Goal: Task Accomplishment & Management: Manage account settings

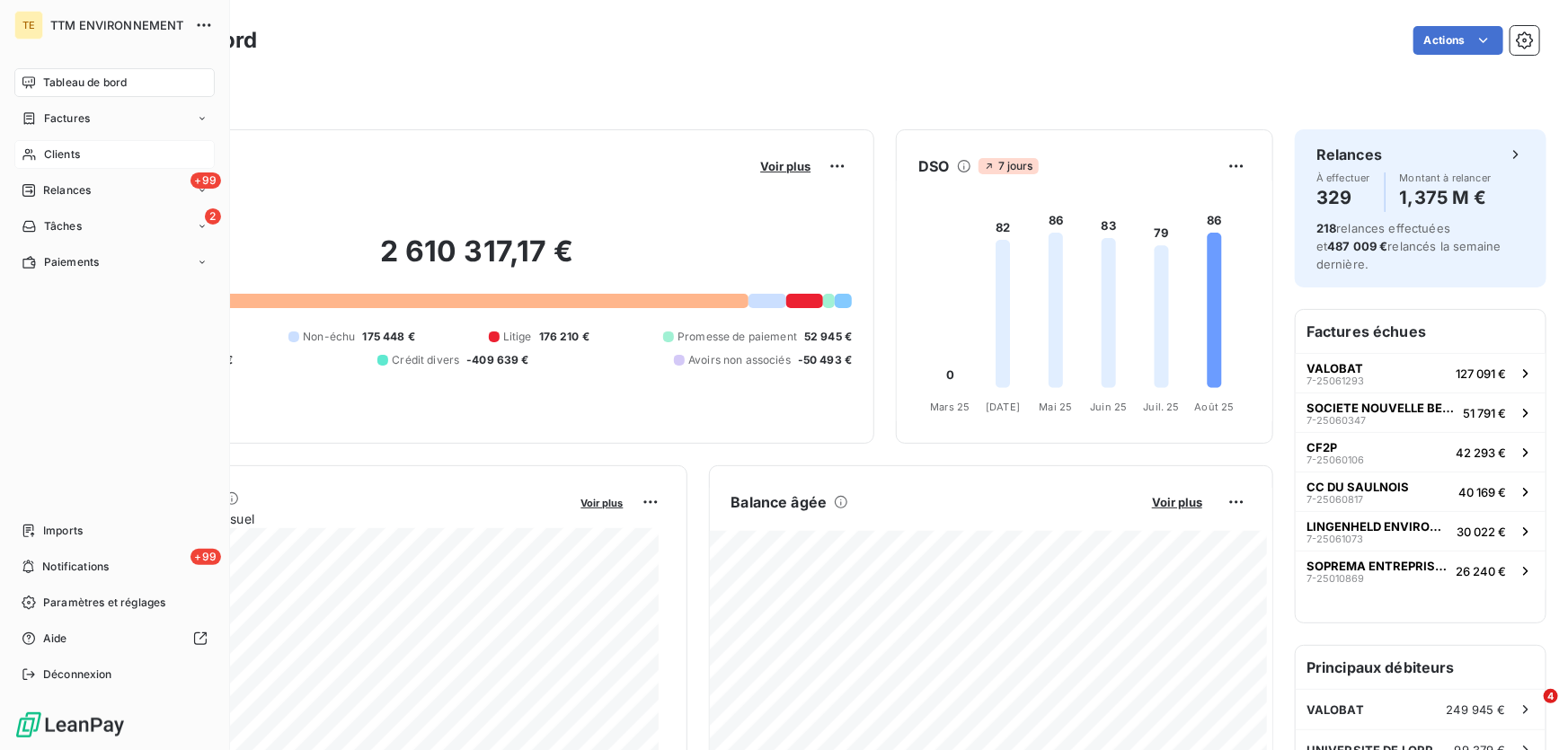
click at [52, 146] on span "Clients" at bounding box center [62, 154] width 36 height 16
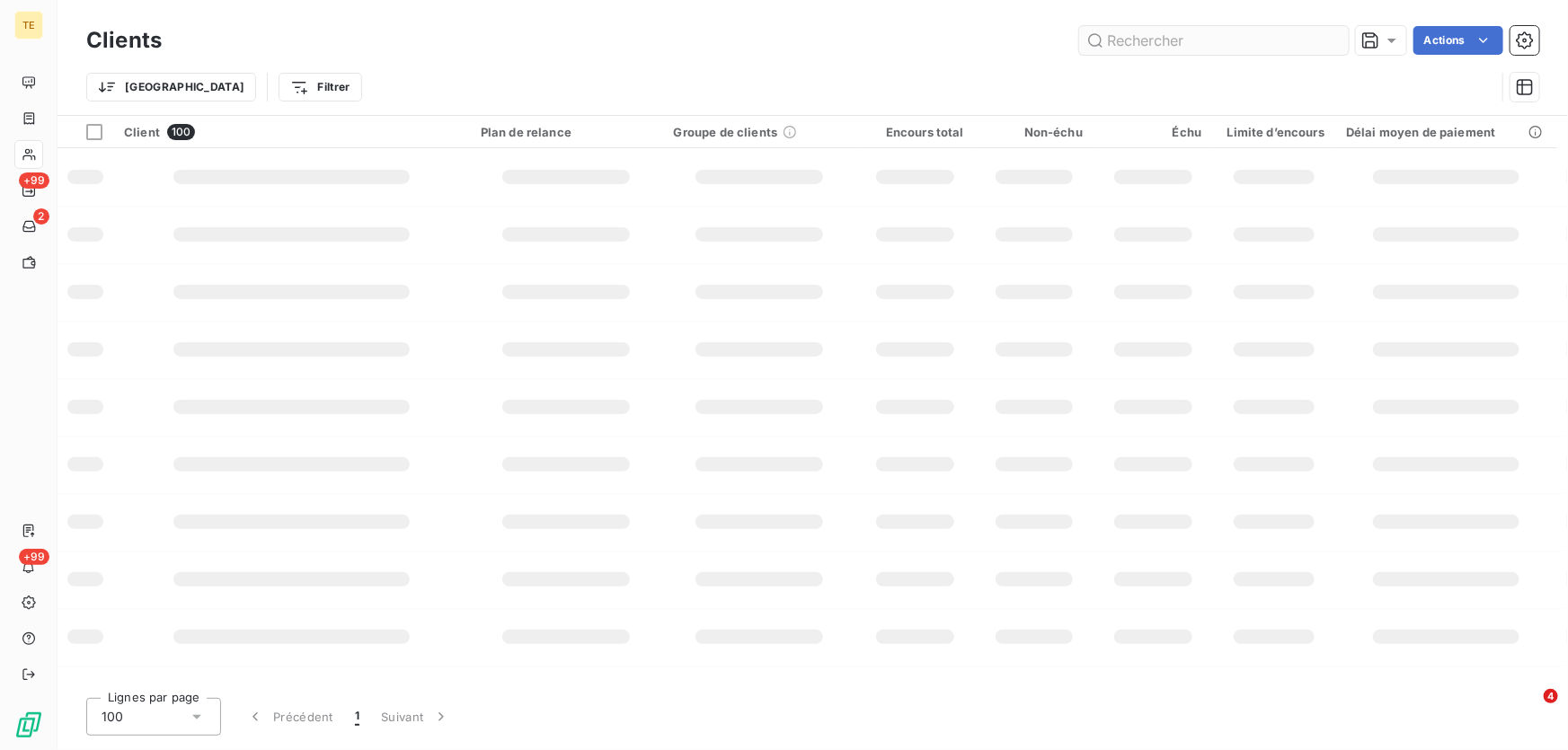
click at [1126, 40] on input "text" at bounding box center [1213, 41] width 269 height 28
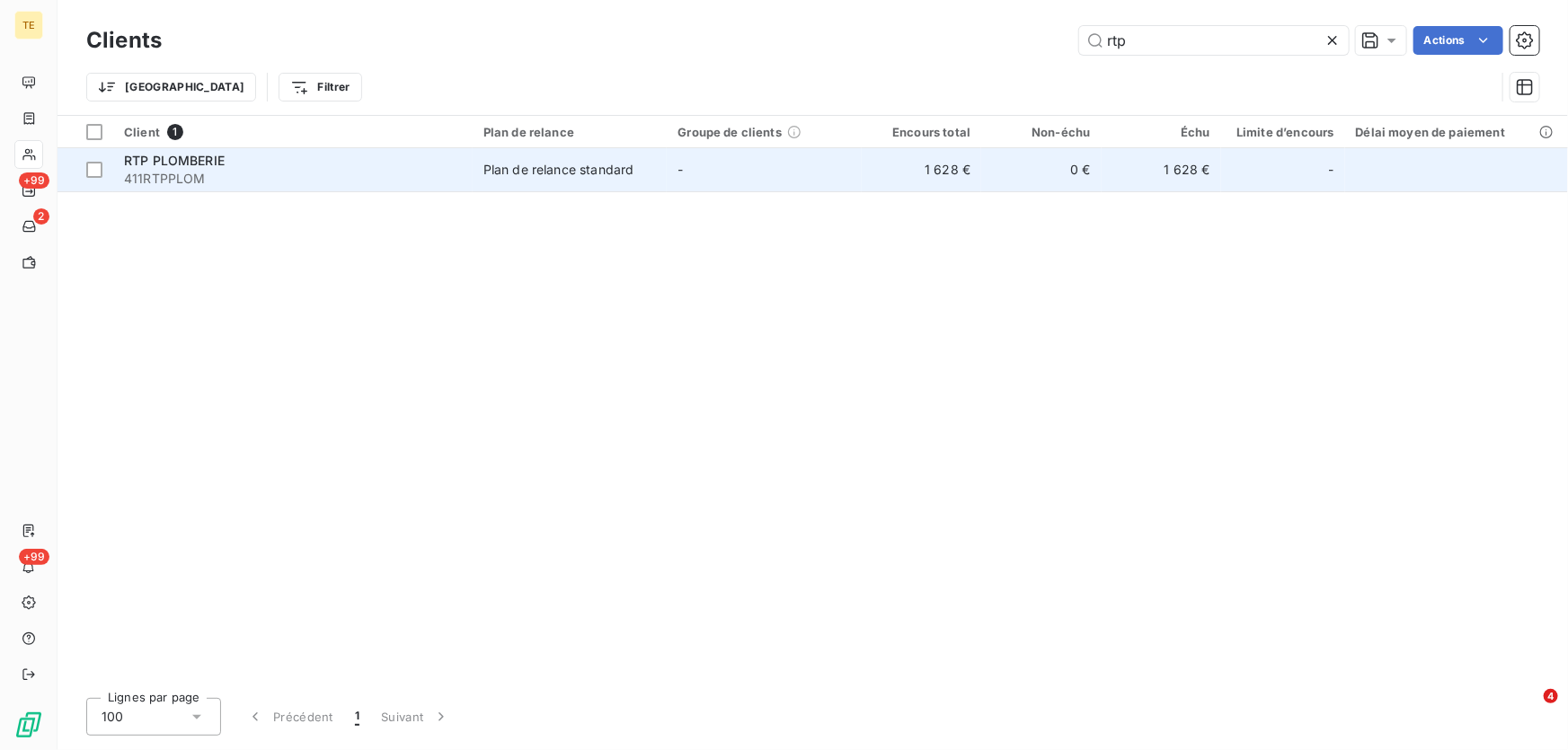
type input "rtp"
click at [186, 158] on span "RTP PLOMBERIE" at bounding box center [174, 160] width 101 height 15
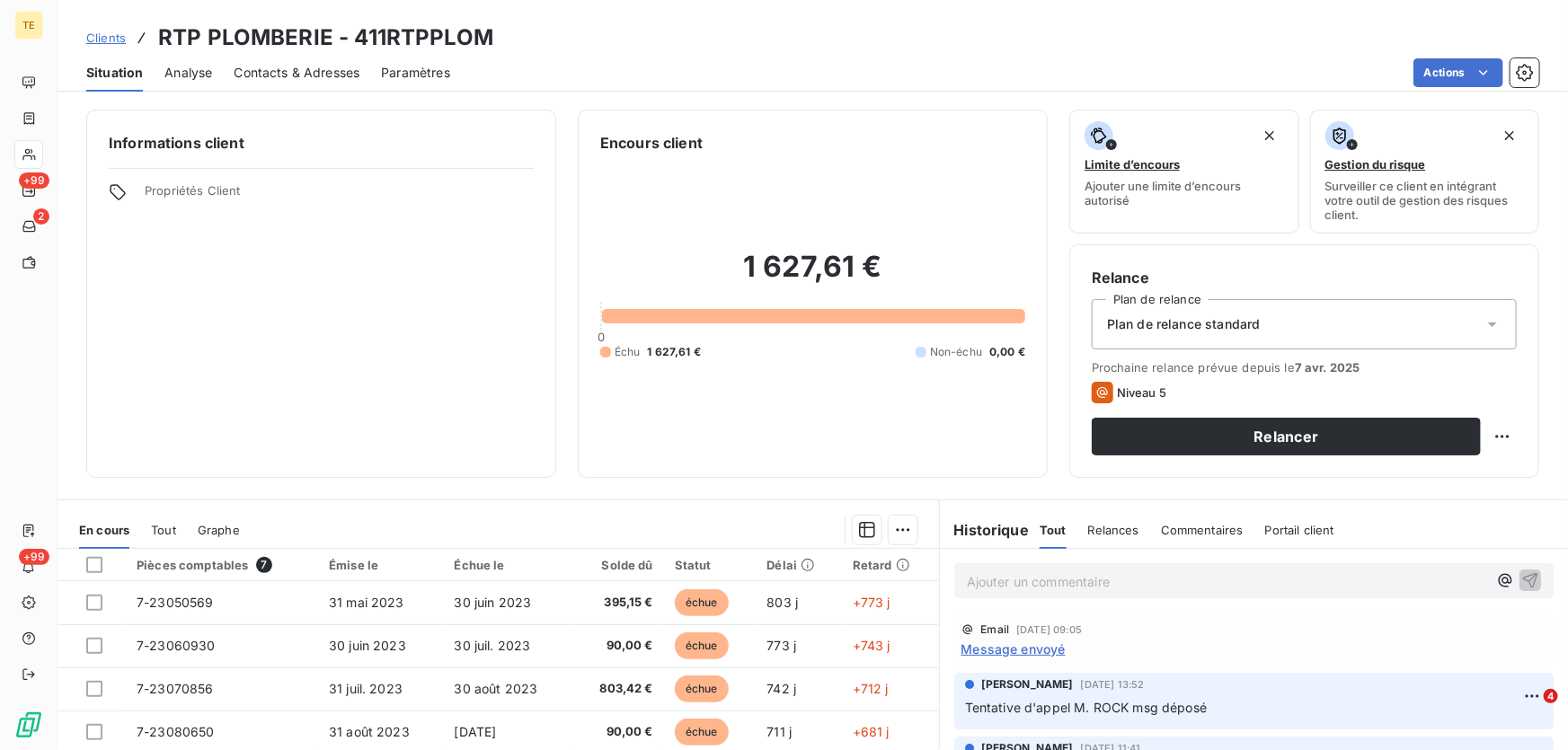
click at [999, 586] on p "Ajouter un commentaire ﻿" at bounding box center [1226, 581] width 520 height 23
click at [976, 575] on p "Ajouter un commentaire ﻿" at bounding box center [1226, 581] width 520 height 23
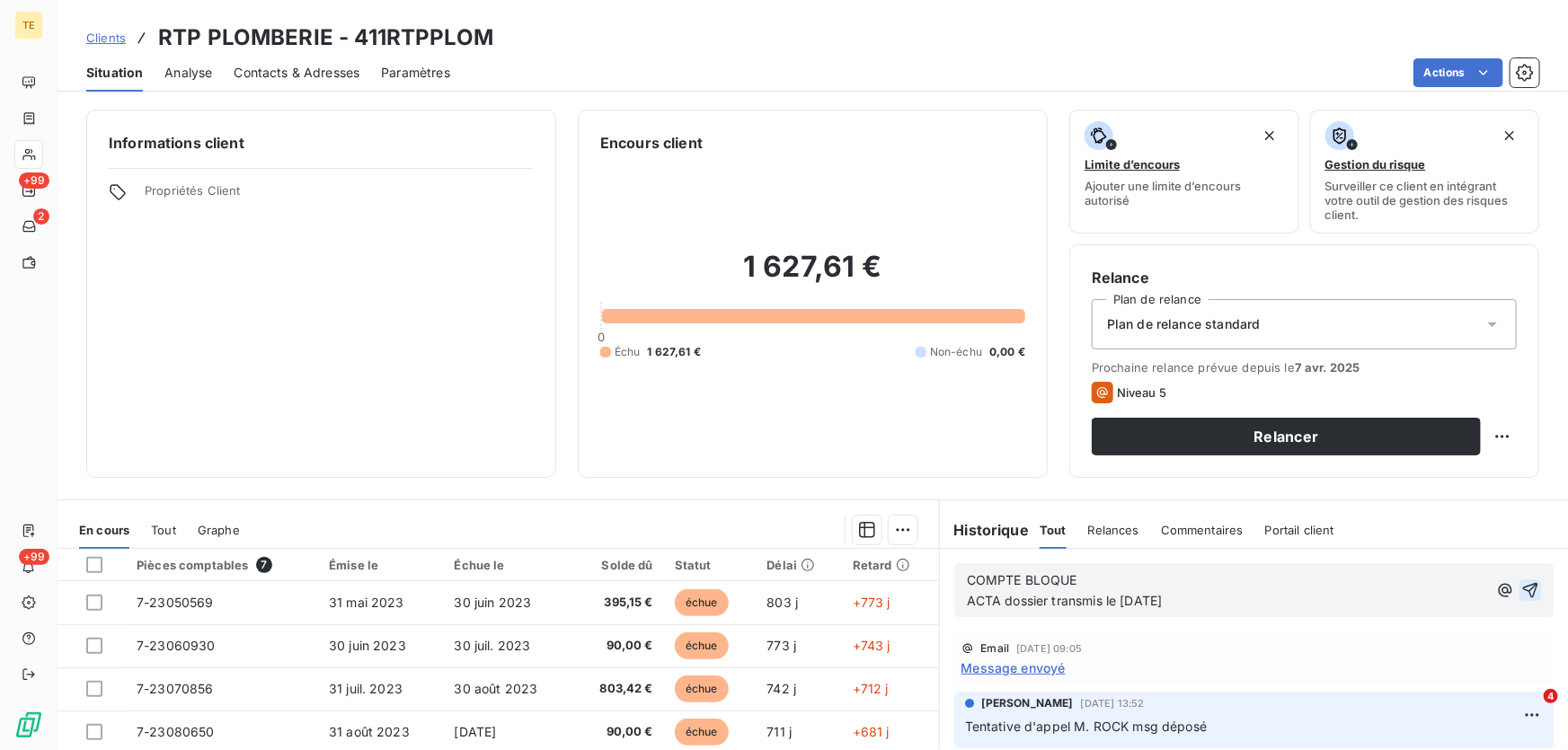
click at [1521, 587] on icon "button" at bounding box center [1529, 590] width 18 height 18
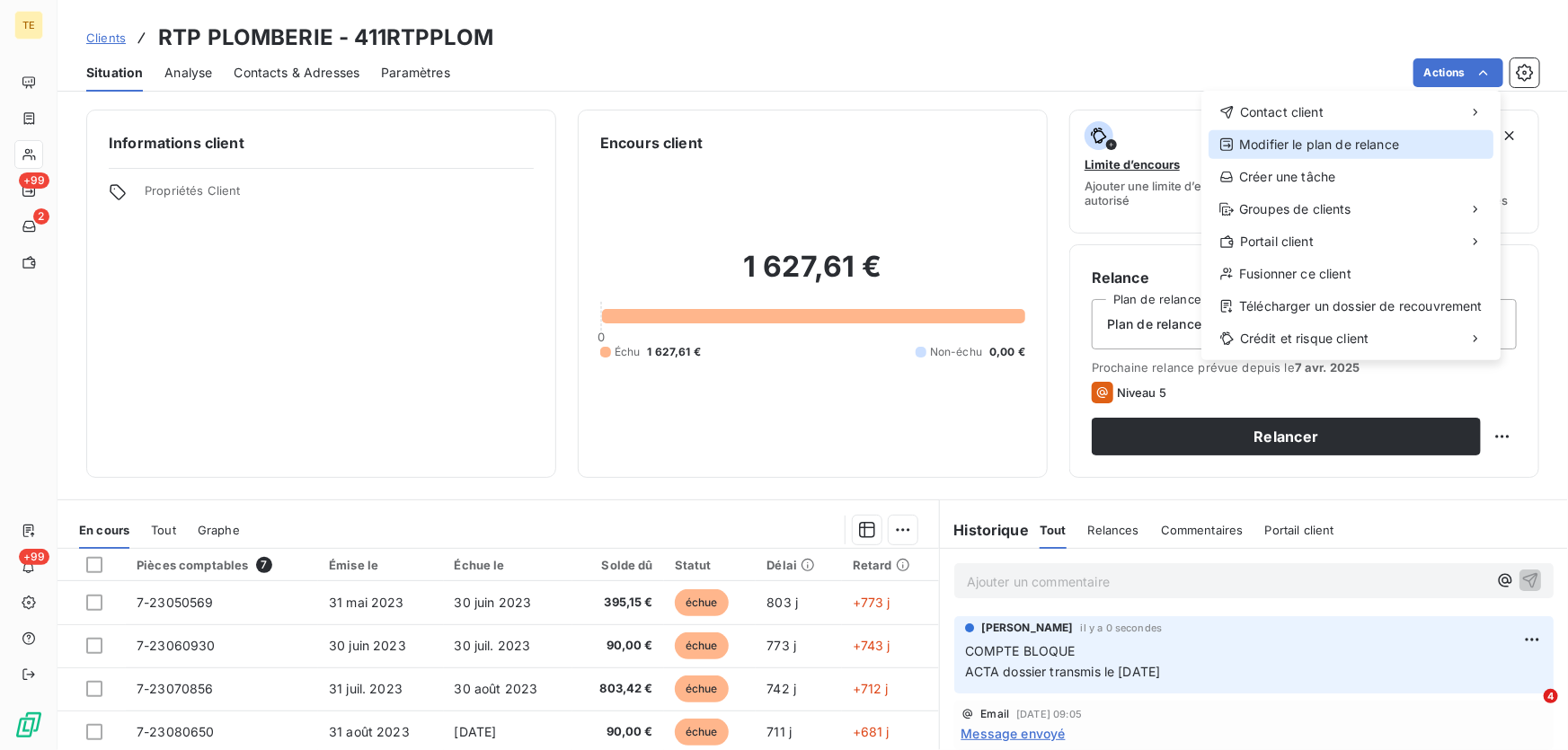
click at [1270, 136] on div "Modifier le plan de relance" at bounding box center [1351, 144] width 285 height 28
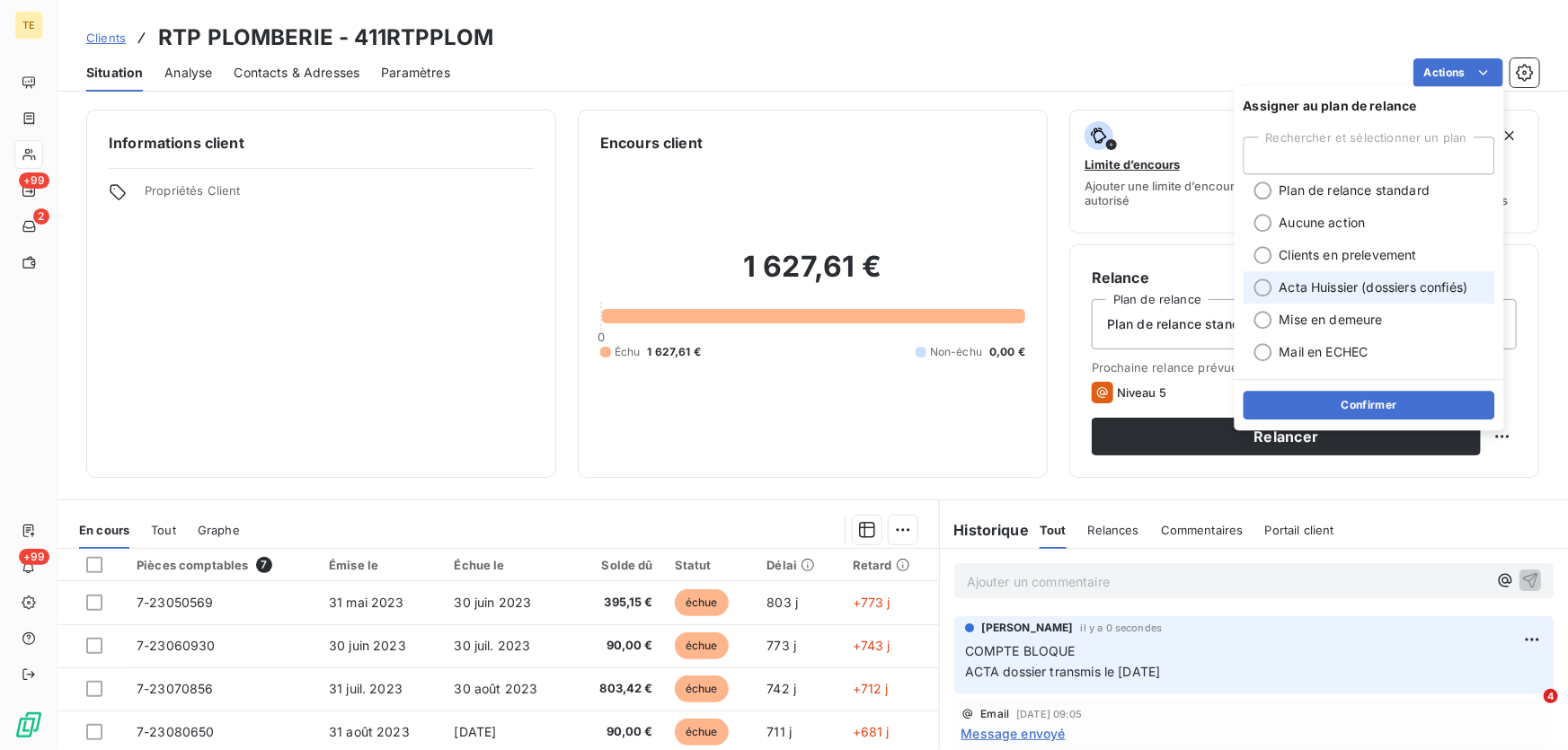
click at [1259, 281] on div at bounding box center [1262, 287] width 18 height 18
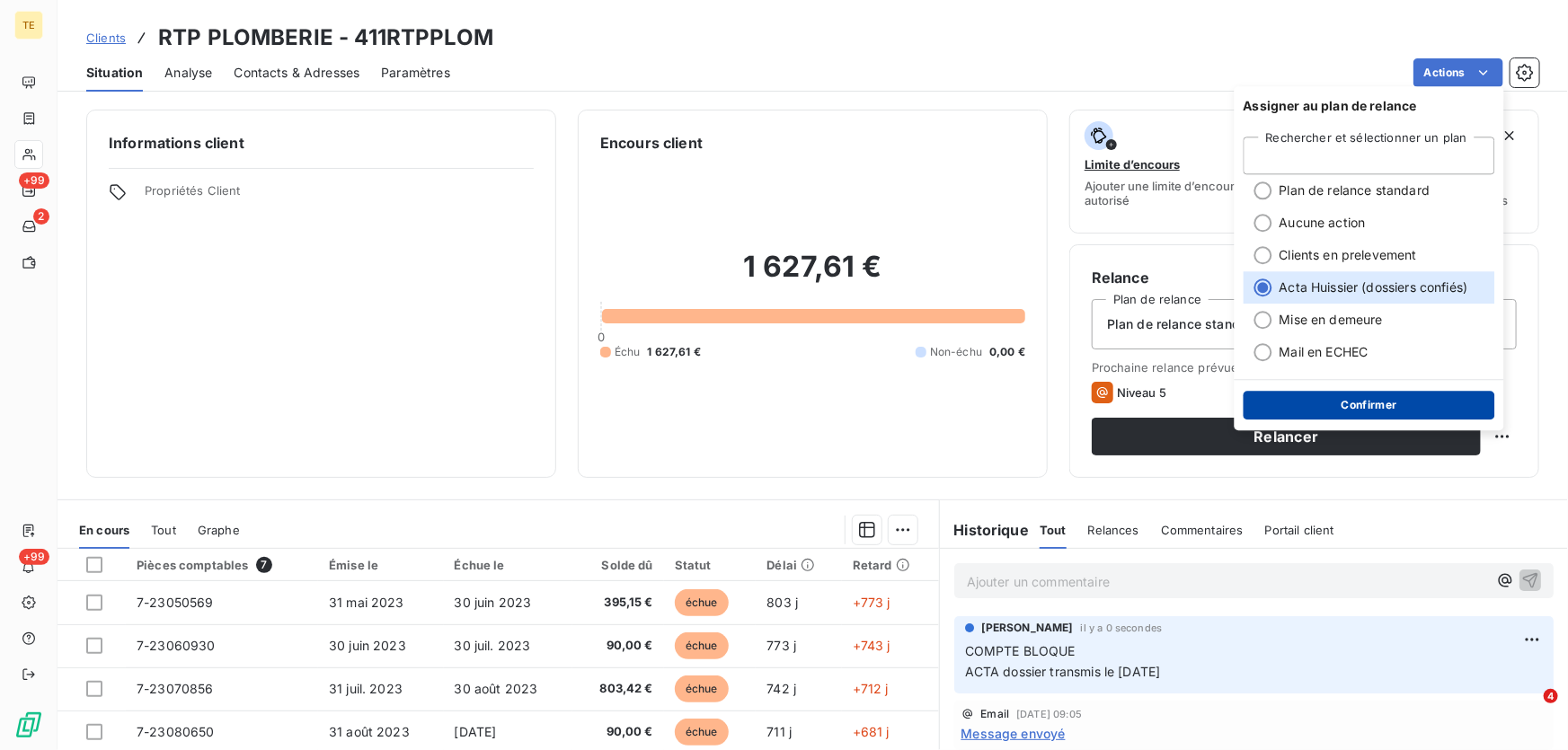
click at [1373, 400] on button "Confirmer" at bounding box center [1369, 405] width 251 height 28
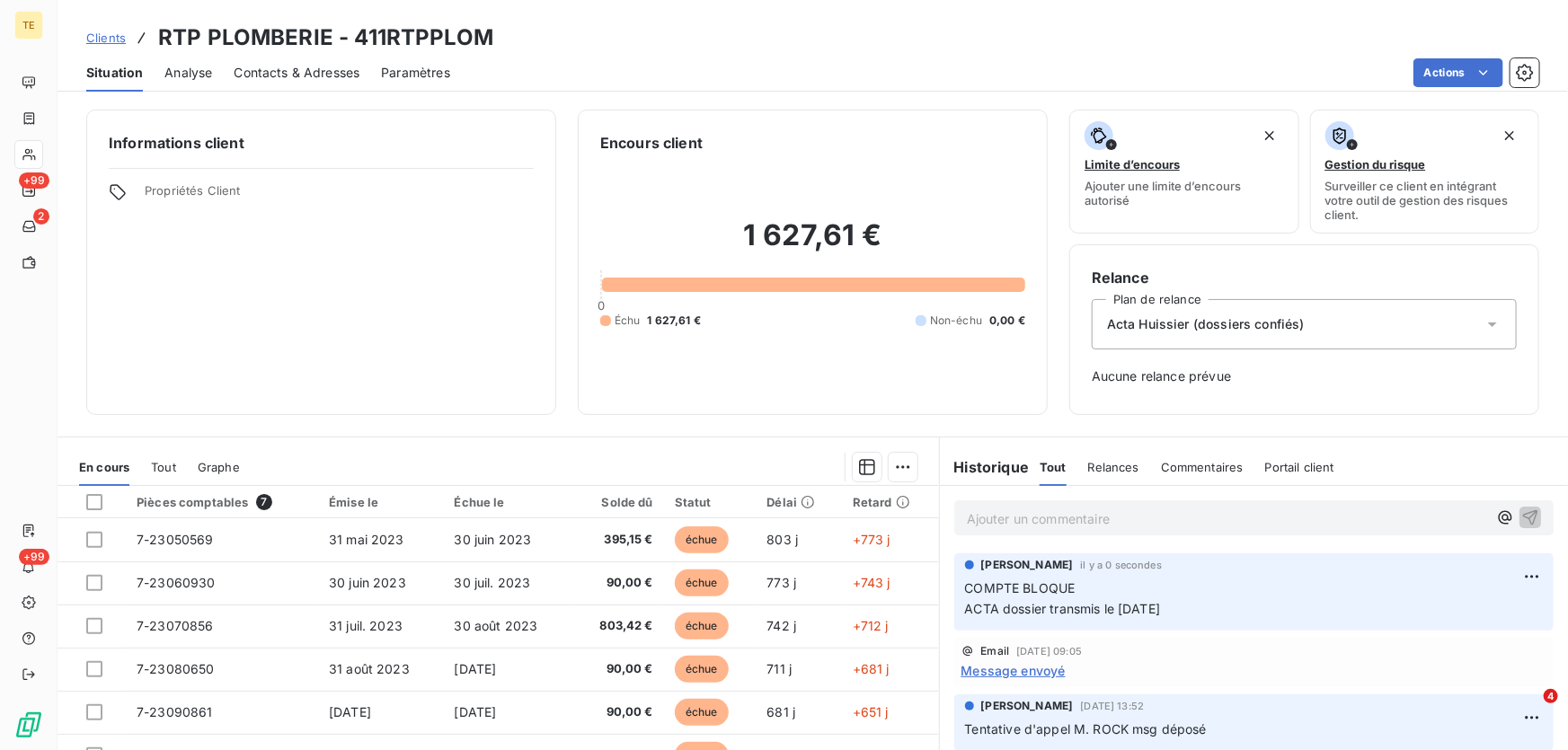
click at [454, 291] on div "Informations client Propriétés Client" at bounding box center [321, 262] width 470 height 306
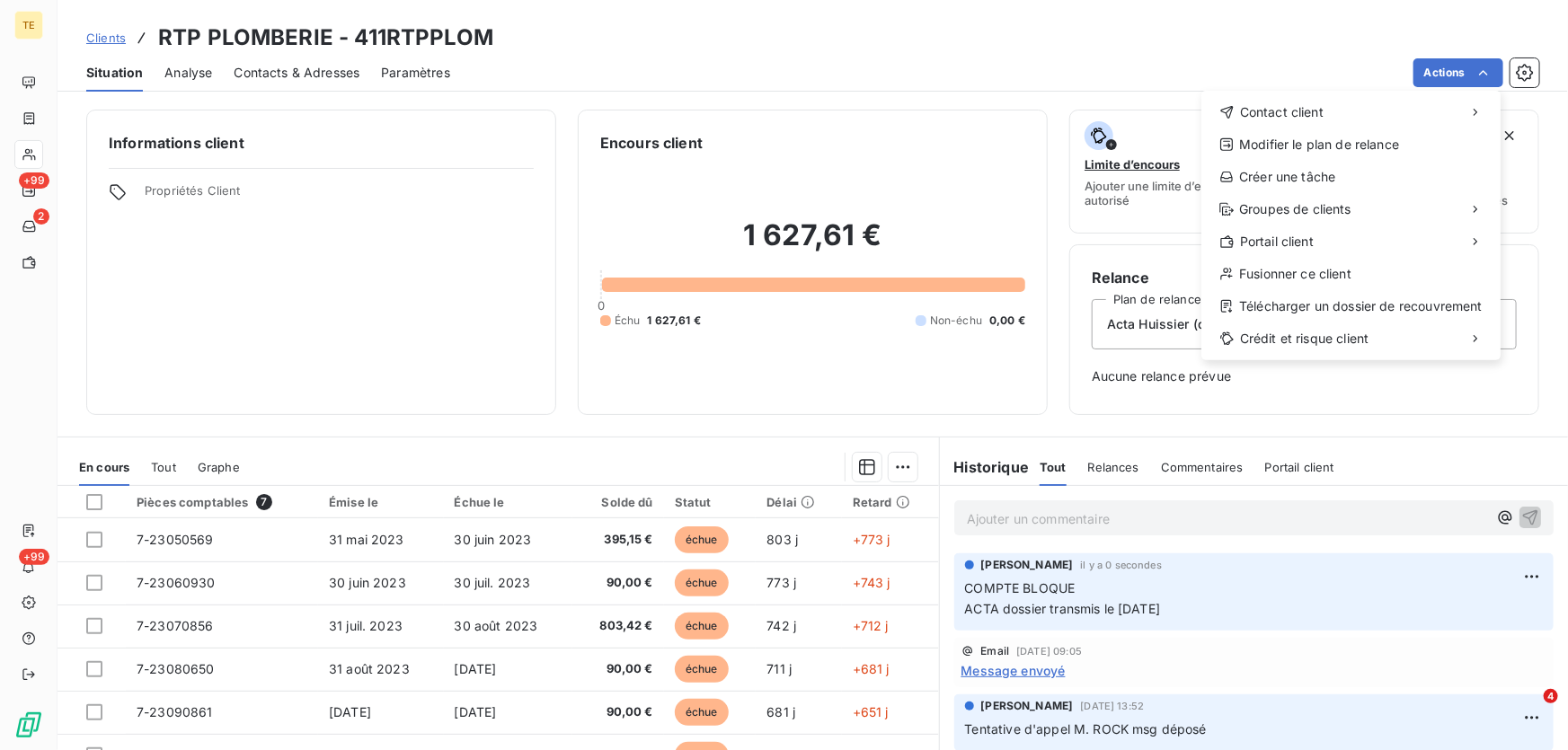
click at [1214, 46] on html "TE +99 2 +99 Clients RTP PLOMBERIE - 411RTPPLOM Situation Analyse Contacts & Ad…" at bounding box center [784, 375] width 1568 height 750
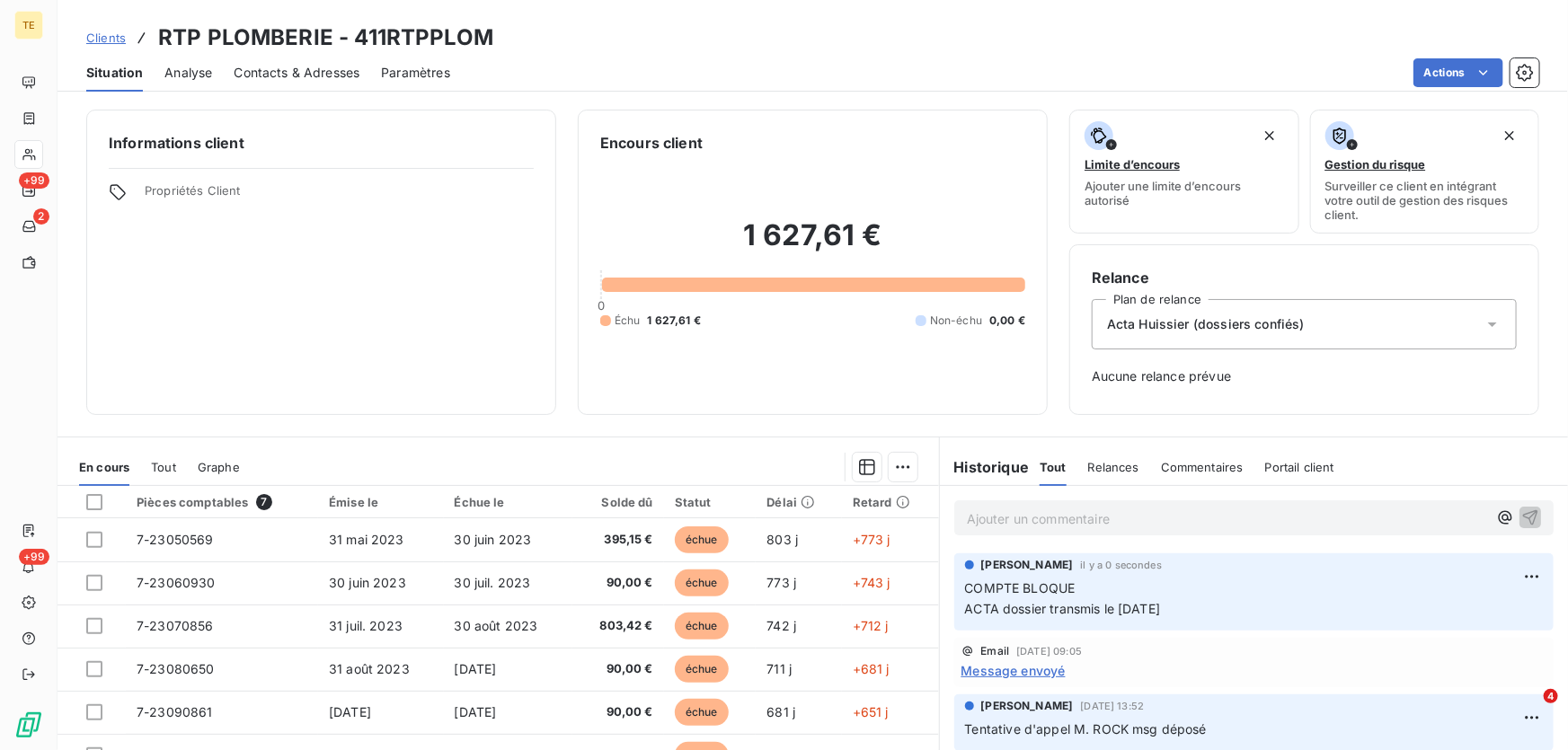
drag, startPoint x: 936, startPoint y: 66, endPoint x: 797, endPoint y: 9, distance: 150.2
click at [923, 64] on html "TE +99 2 +99 Clients RTP PLOMBERIE - 411RTPPLOM Situation Analyse Contacts & Ad…" at bounding box center [784, 375] width 1568 height 750
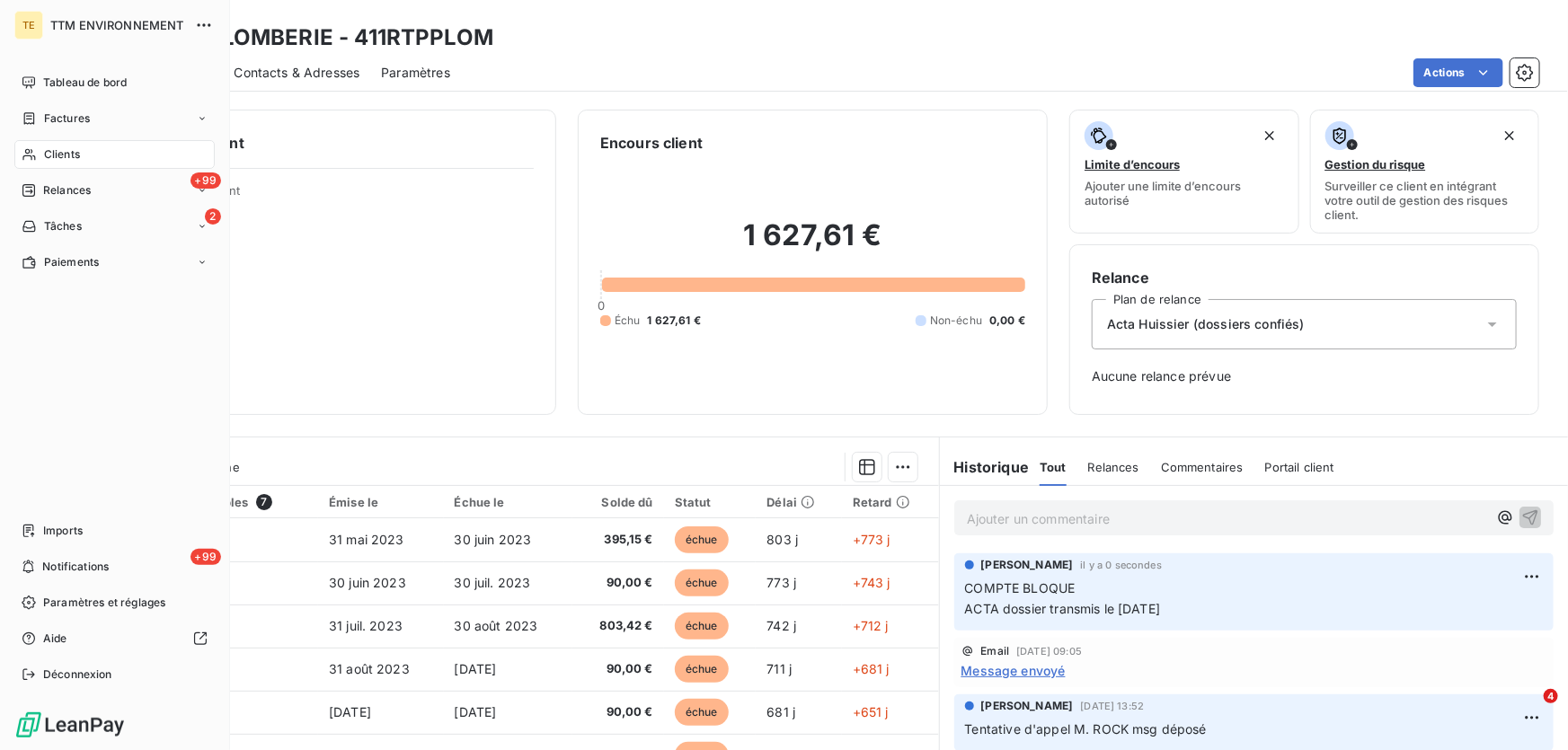
click at [55, 156] on span "Clients" at bounding box center [62, 154] width 36 height 16
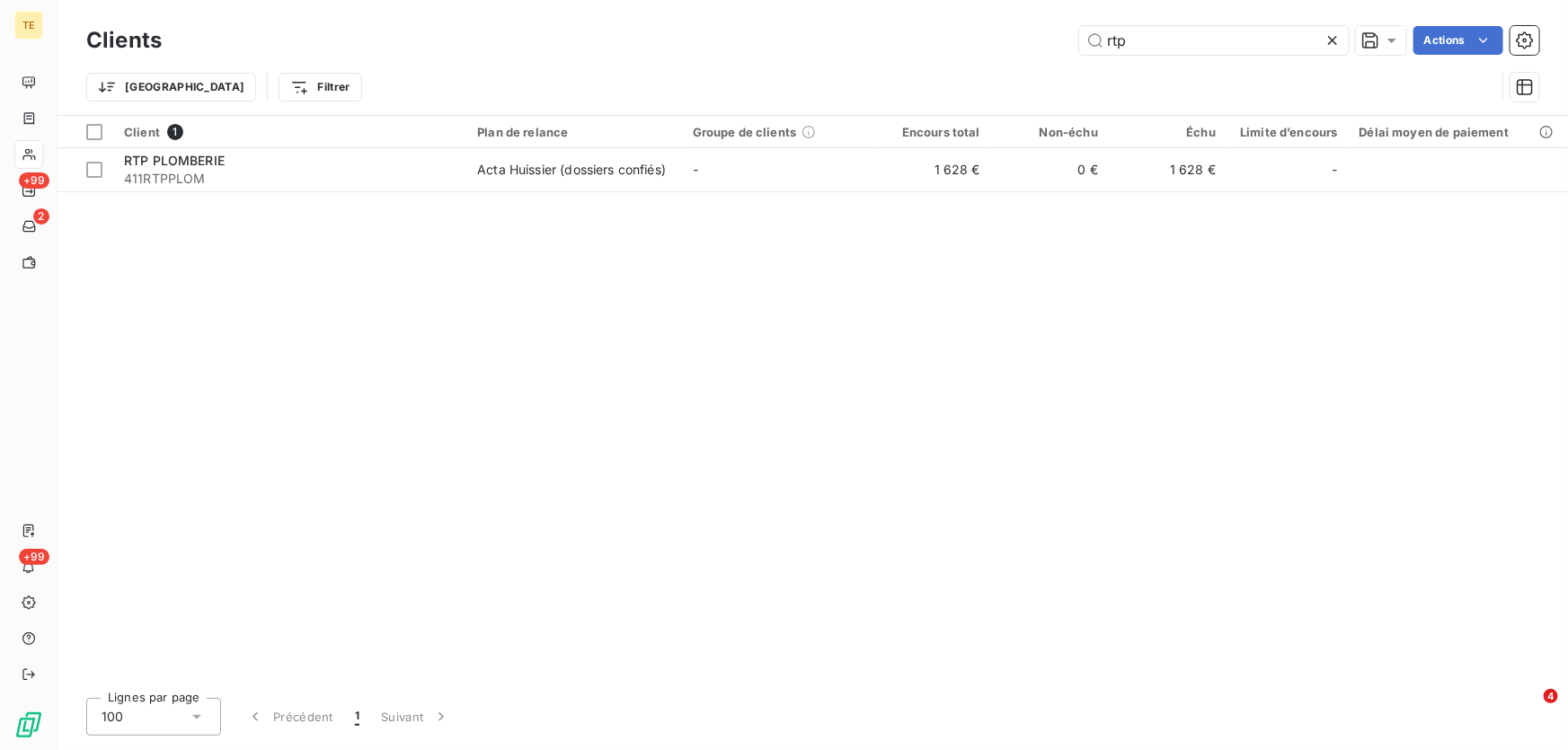
drag, startPoint x: 1180, startPoint y: 45, endPoint x: 937, endPoint y: 36, distance: 243.2
click at [937, 39] on div "rtp Actions" at bounding box center [861, 41] width 1356 height 28
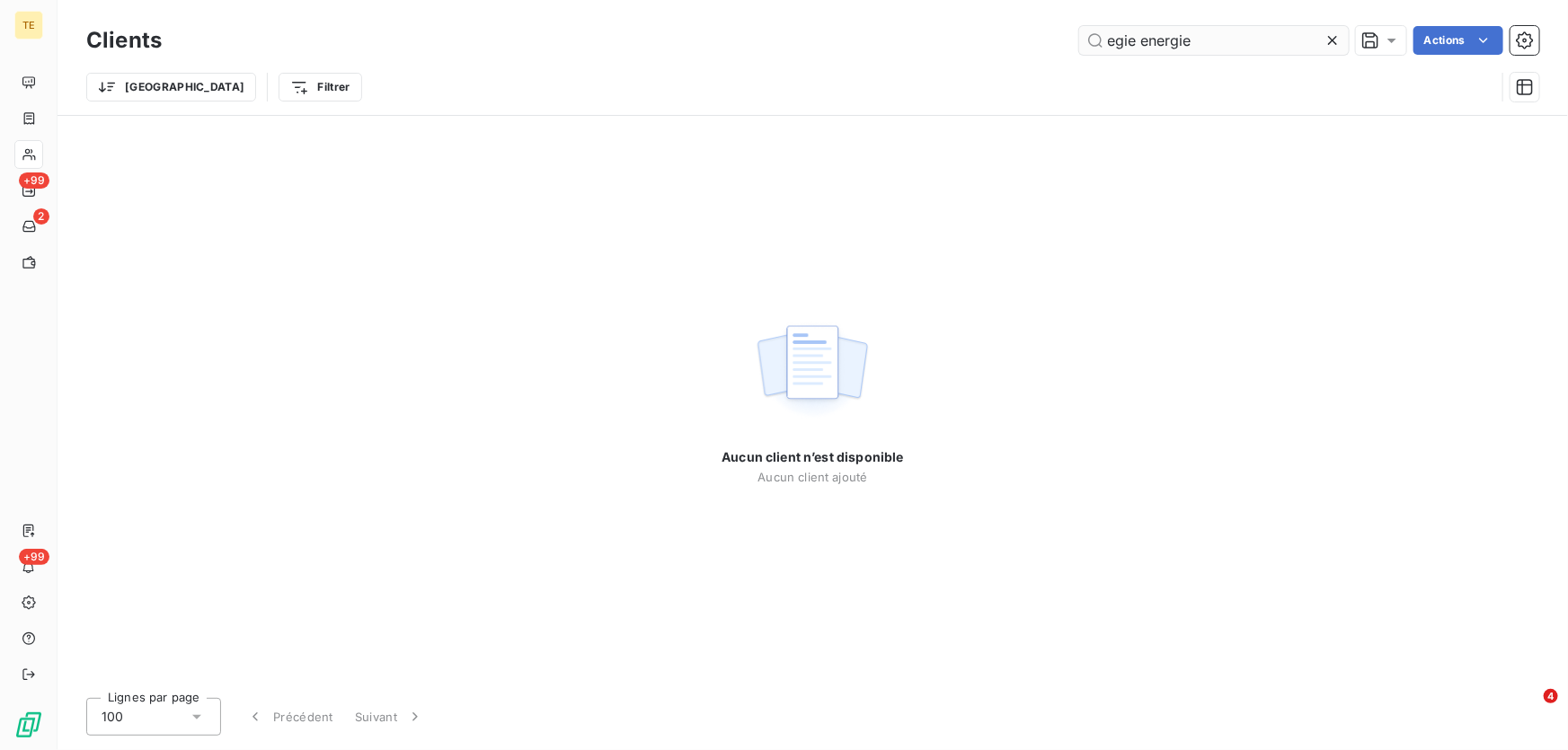
click at [1115, 41] on input "egie energie" at bounding box center [1213, 41] width 269 height 28
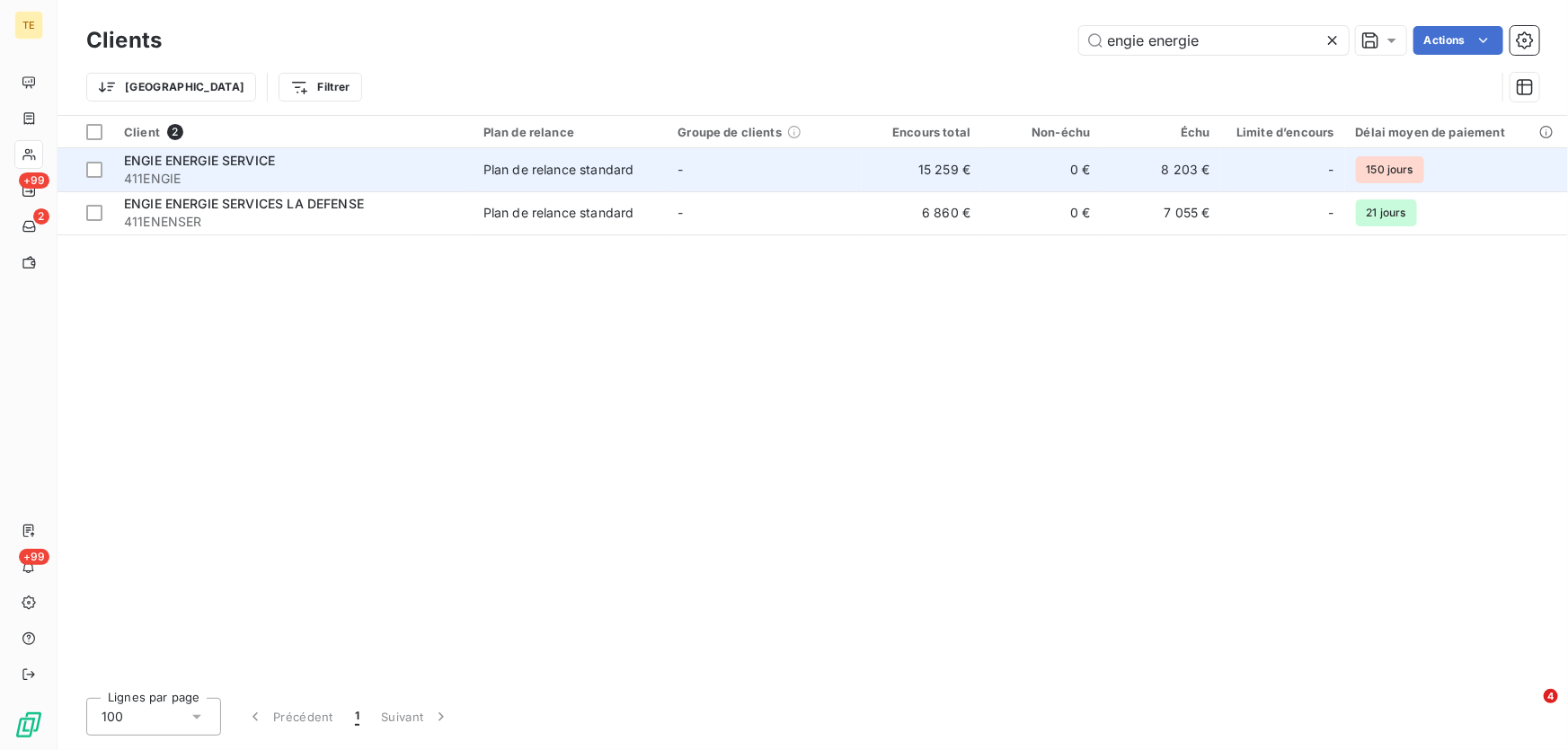
type input "engie energie"
click at [196, 166] on span "ENGIE ENERGIE SERVICE" at bounding box center [199, 160] width 151 height 15
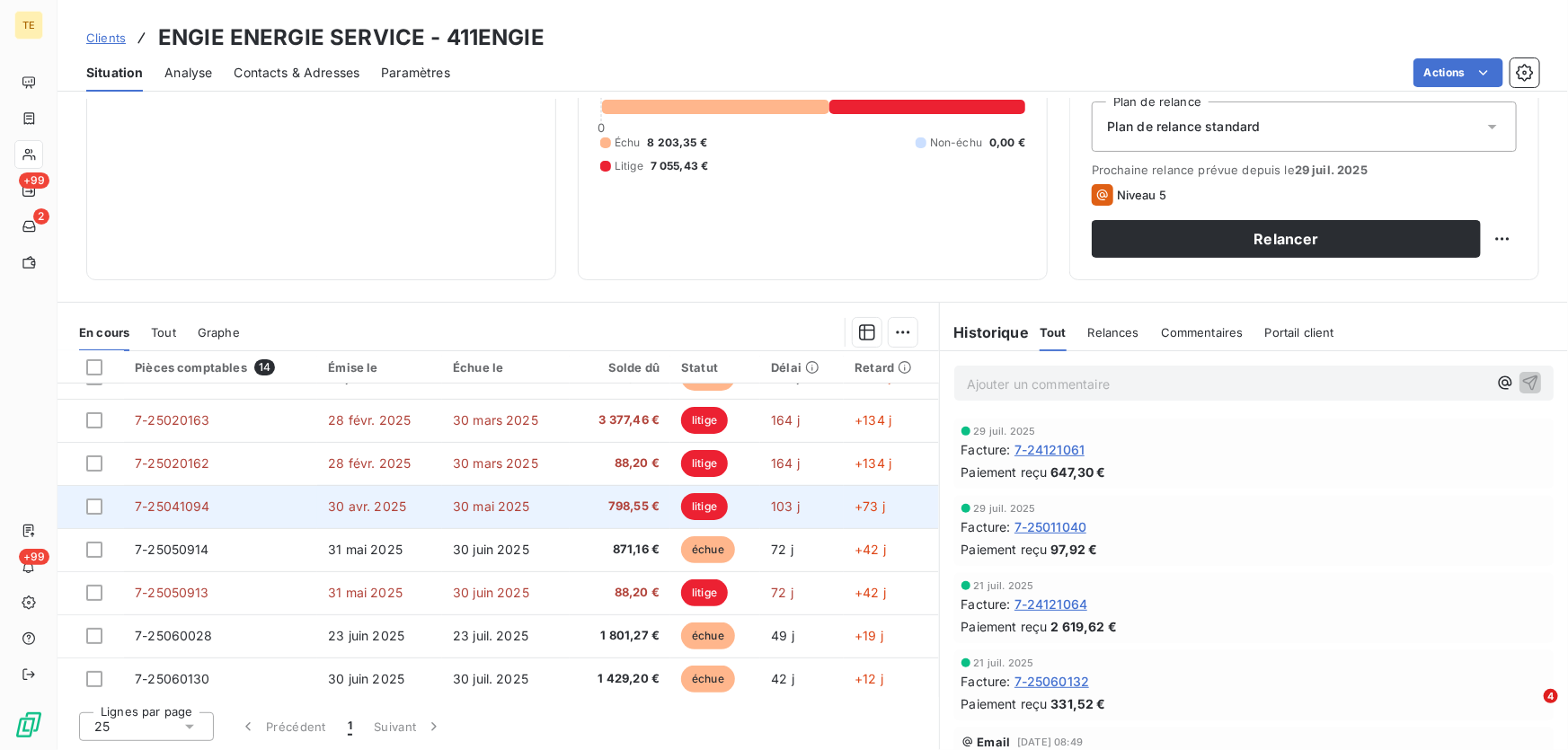
scroll to position [289, 0]
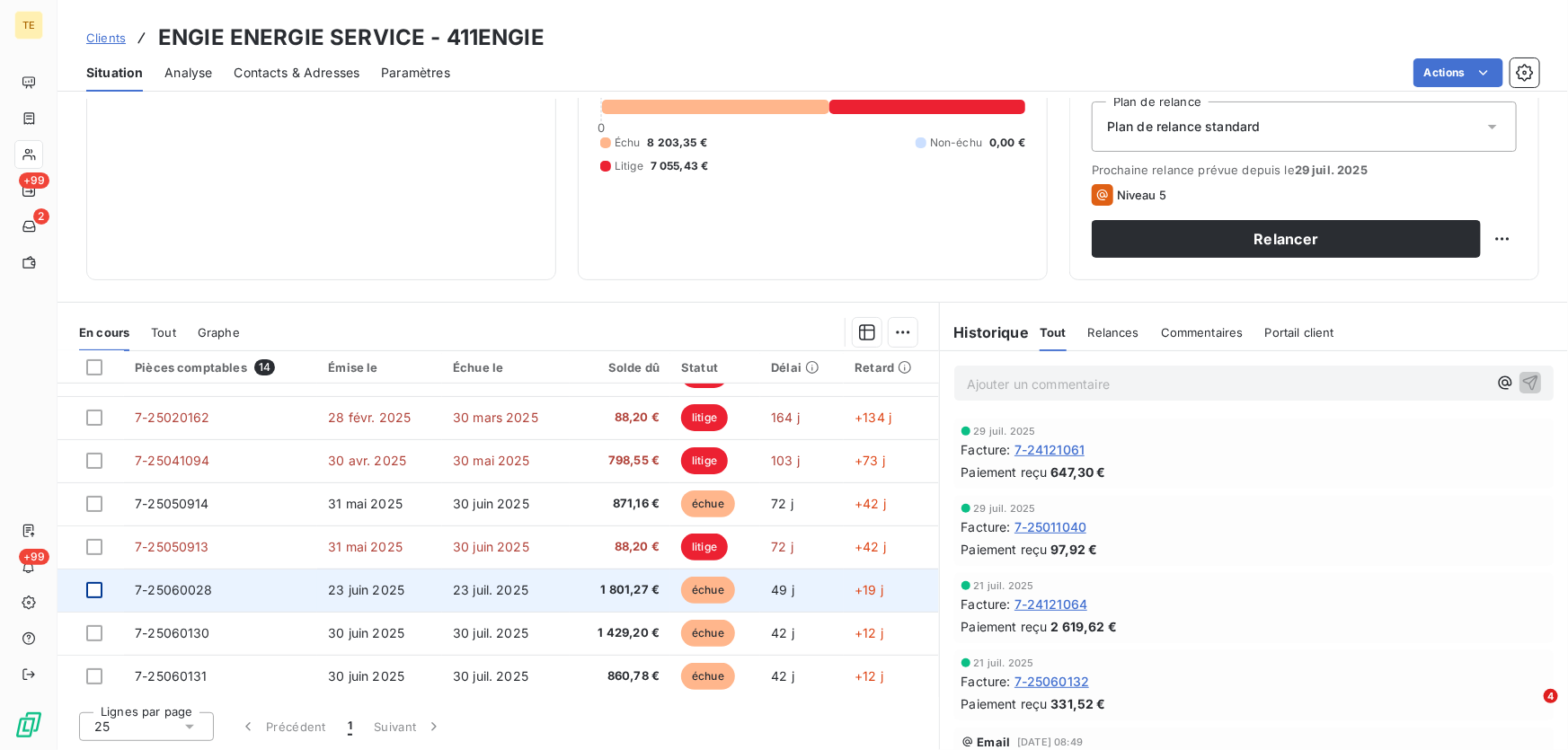
click at [93, 588] on div at bounding box center [93, 590] width 16 height 16
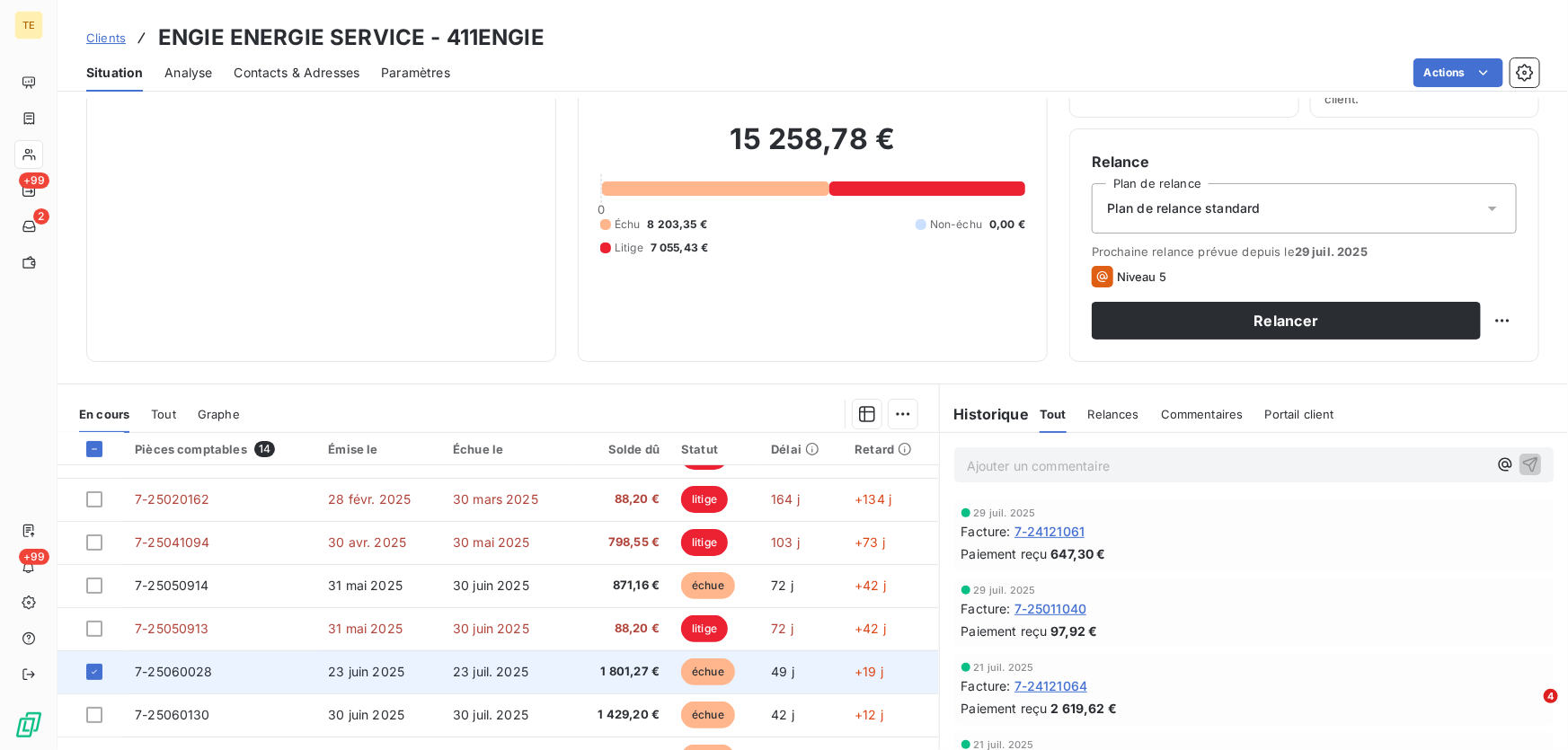
scroll to position [197, 0]
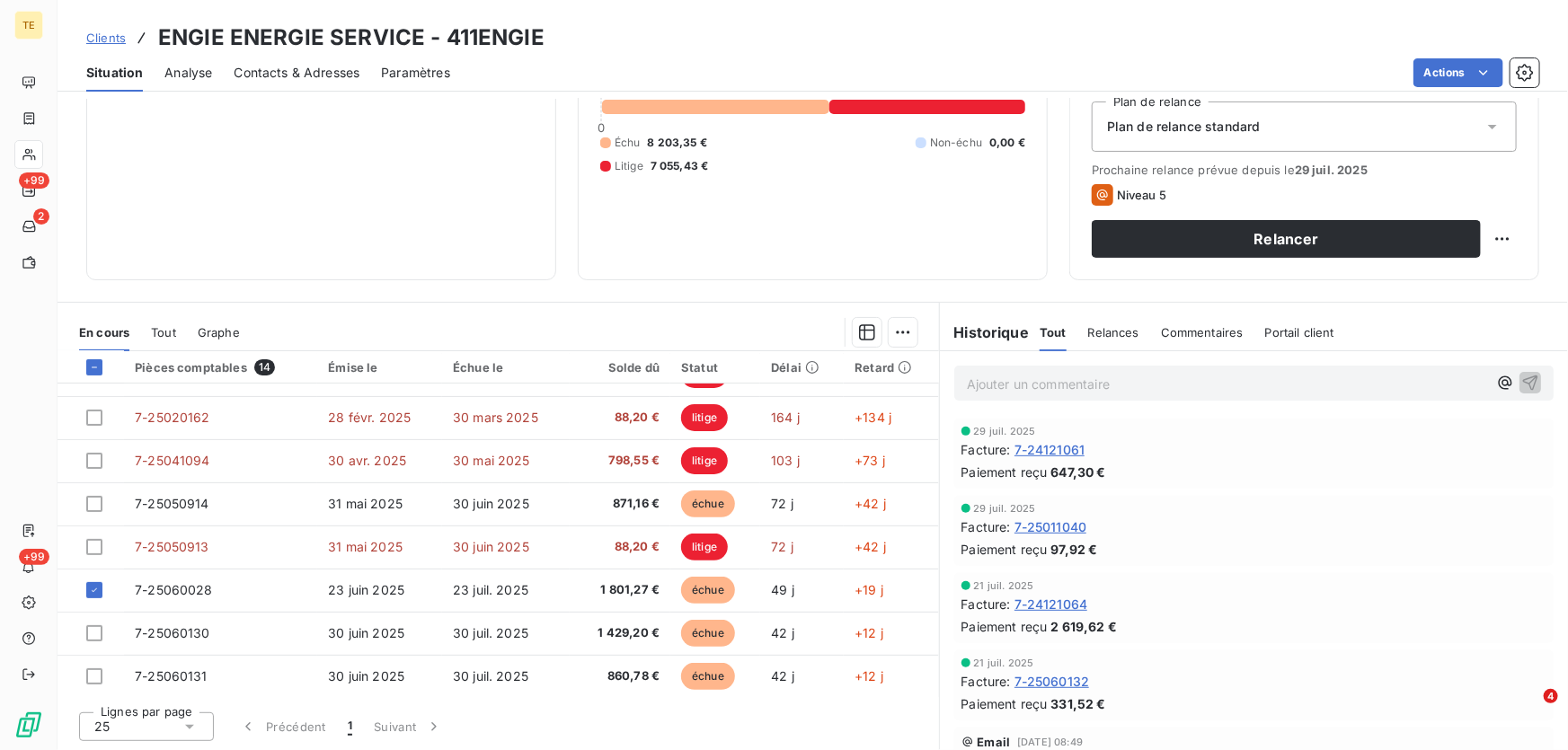
click at [911, 334] on div "En cours Tout Graphe" at bounding box center [498, 332] width 882 height 38
click at [892, 332] on html "TE +99 2 +99 Clients ENGIE ENERGIE SERVICE - 411ENGIE Situation Analyse Contact…" at bounding box center [784, 375] width 1568 height 750
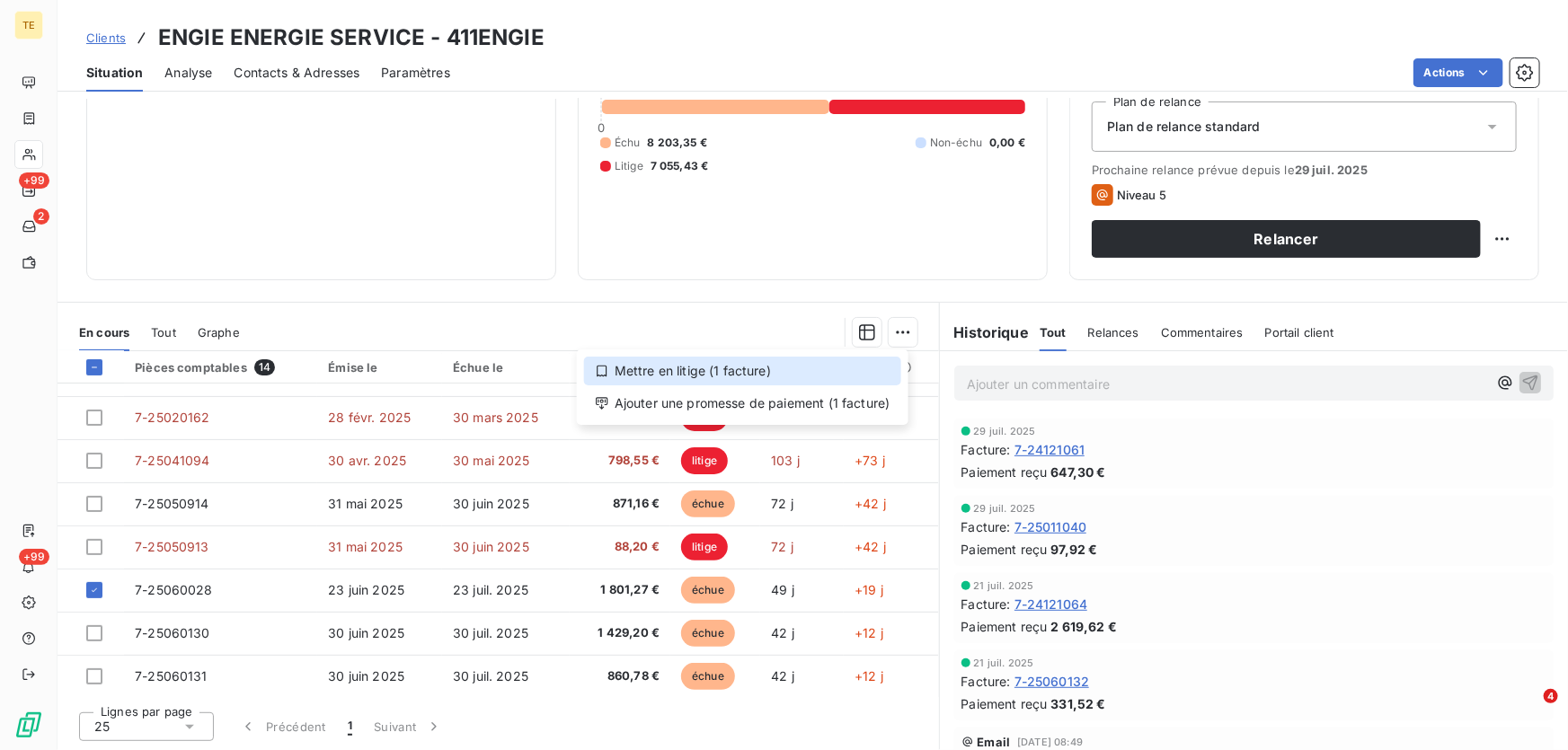
click at [684, 370] on div "Mettre en litige (1 facture)" at bounding box center [743, 371] width 317 height 28
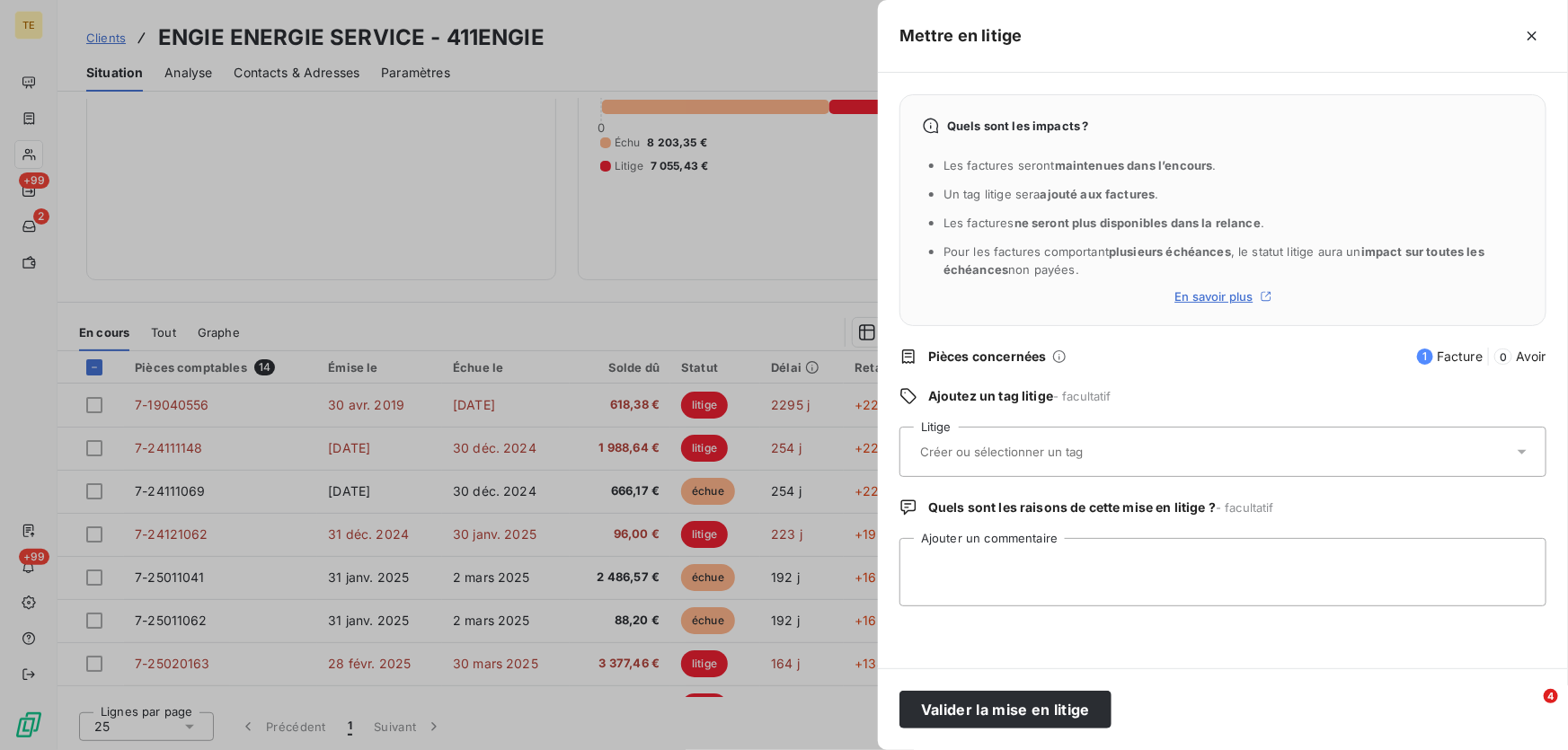
click at [929, 451] on input "text" at bounding box center [1049, 451] width 261 height 16
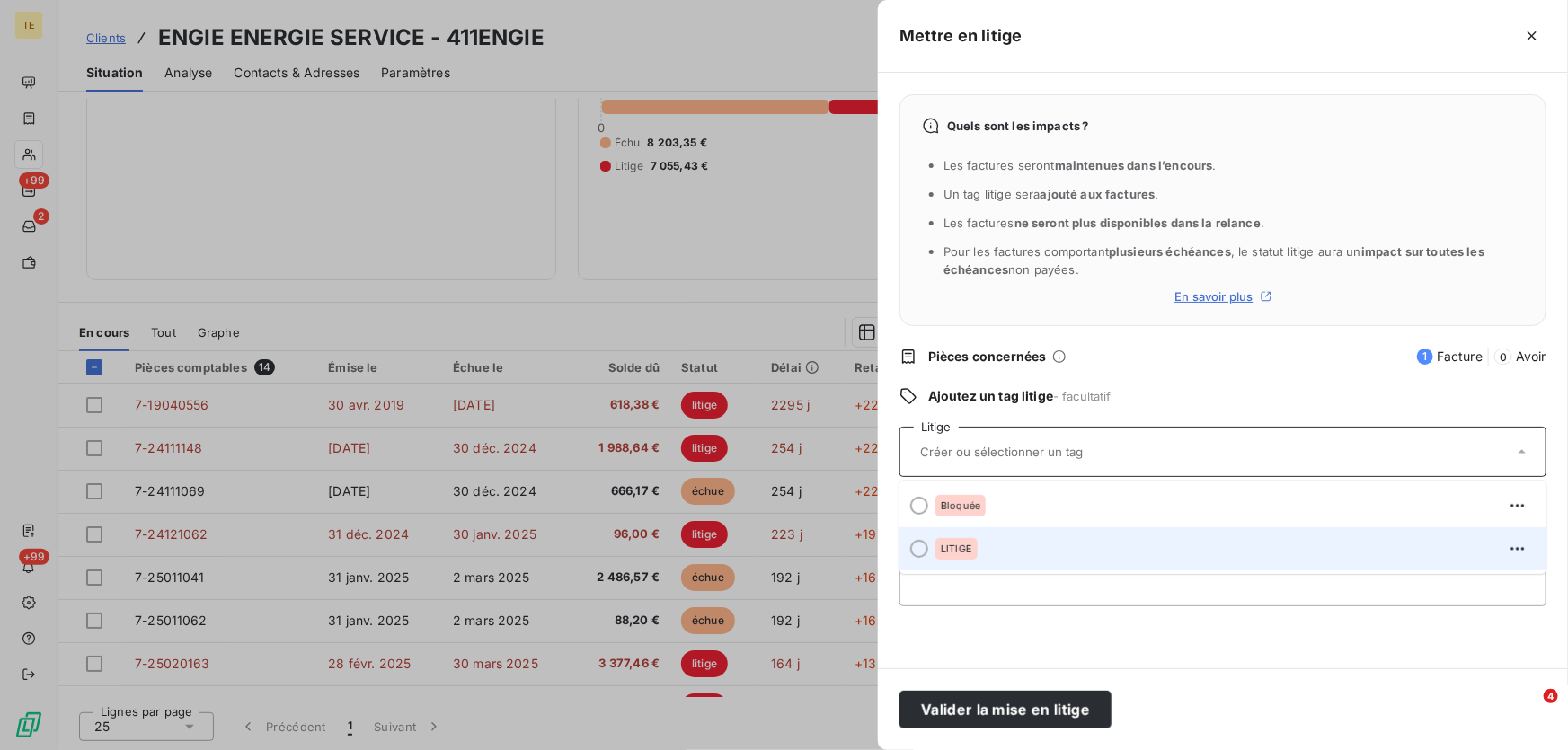
click at [957, 554] on div "LITIGE" at bounding box center [956, 548] width 42 height 22
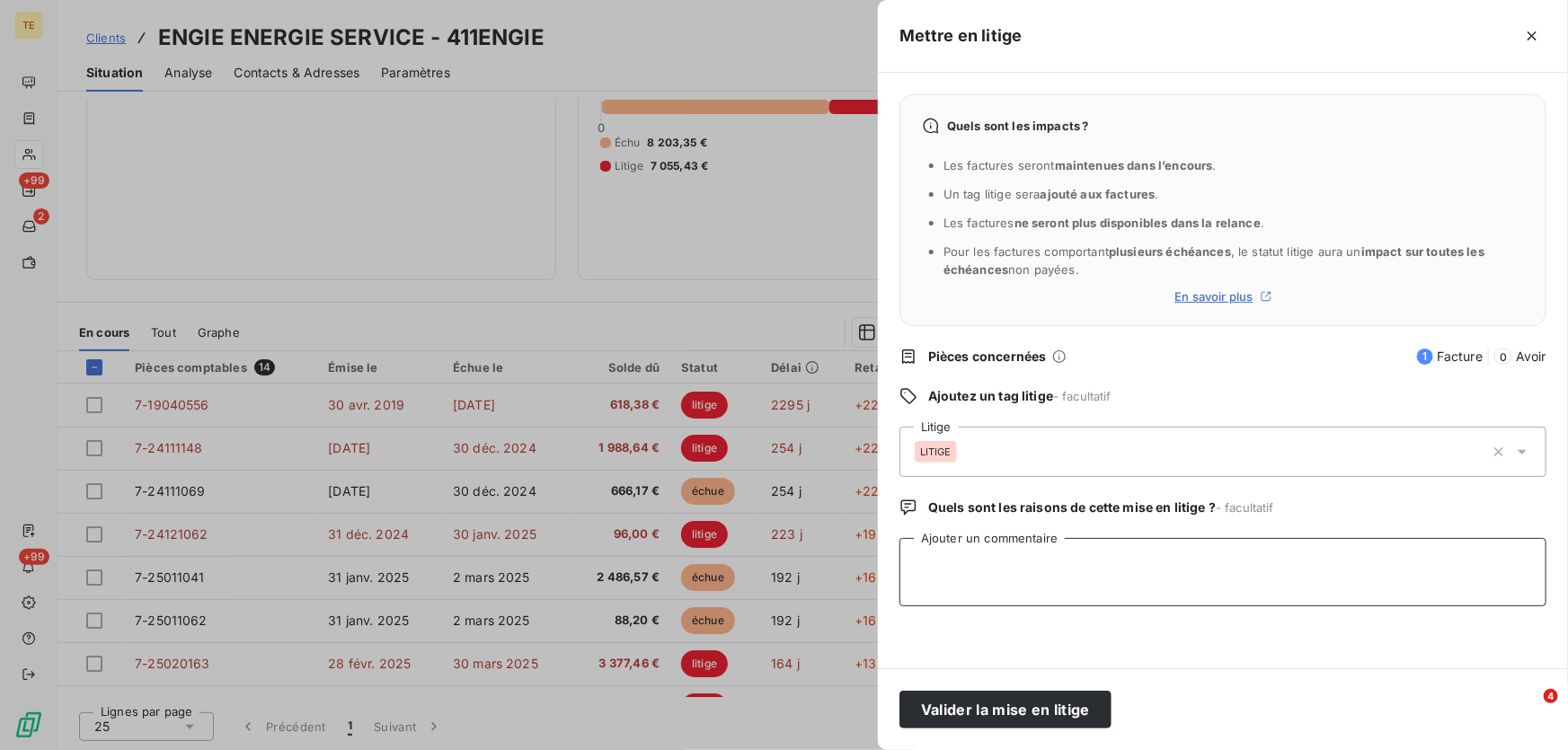
click at [930, 547] on textarea "Ajouter un commentaire" at bounding box center [1222, 572] width 647 height 68
paste textarea "De: [PERSON_NAME][EMAIL_ADDRESS][DOMAIN_NAME] <[DOMAIN_NAME][EMAIL_ADDRESS][DOM…"
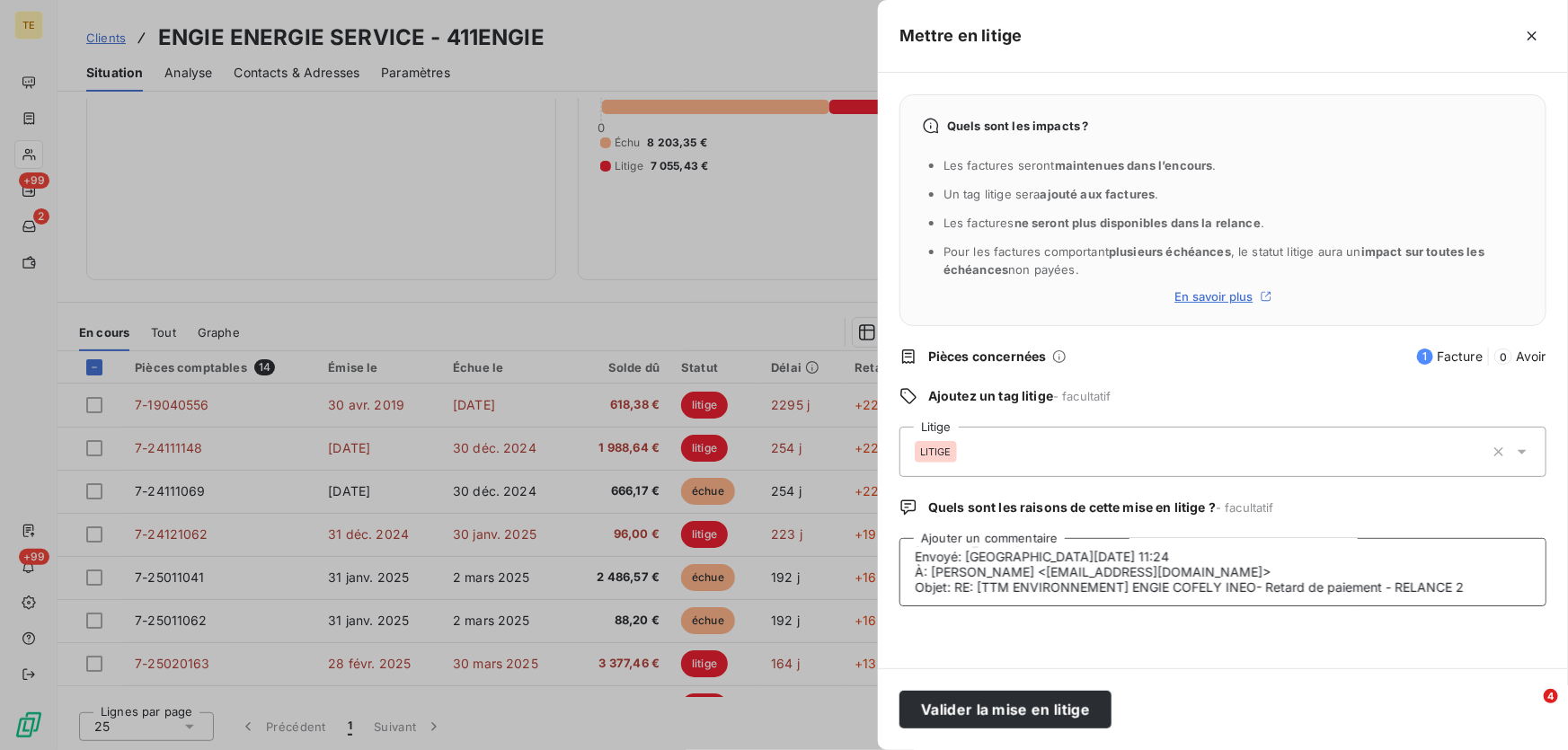
scroll to position [0, 0]
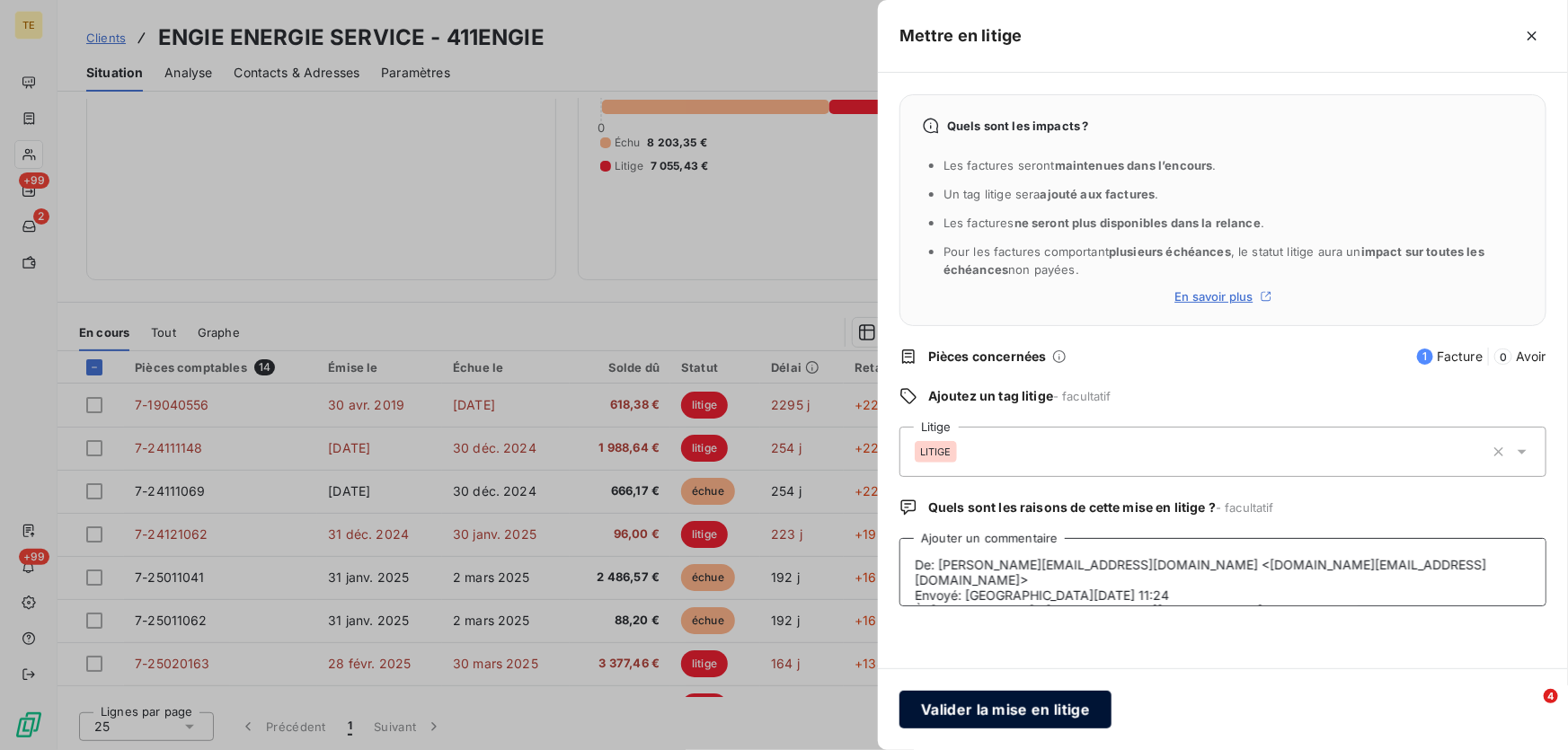
type textarea "De: [PERSON_NAME][EMAIL_ADDRESS][DOMAIN_NAME] <[DOMAIN_NAME][EMAIL_ADDRESS][DOM…"
click at [977, 713] on button "Valider la mise en litige" at bounding box center [1005, 709] width 212 height 38
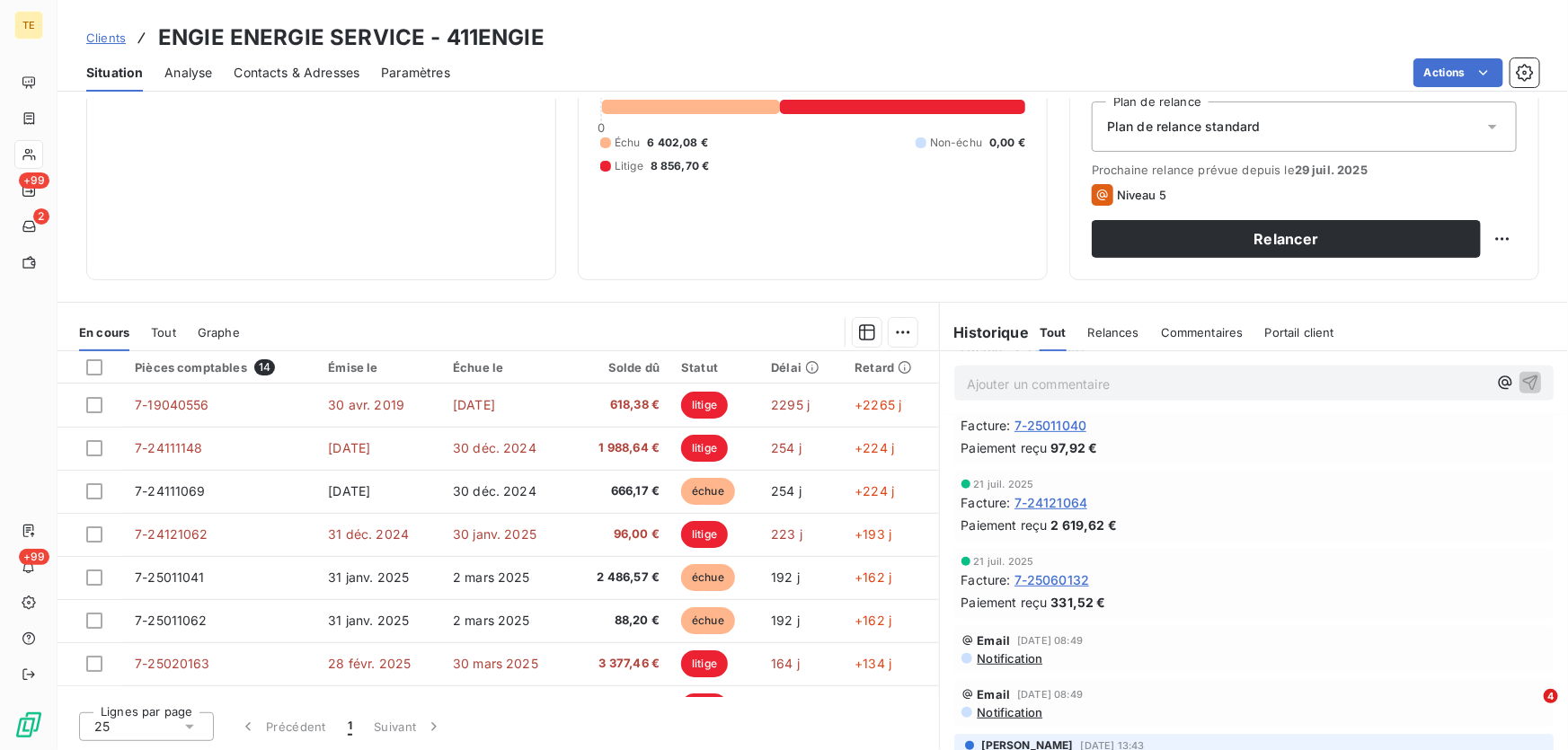
scroll to position [898, 0]
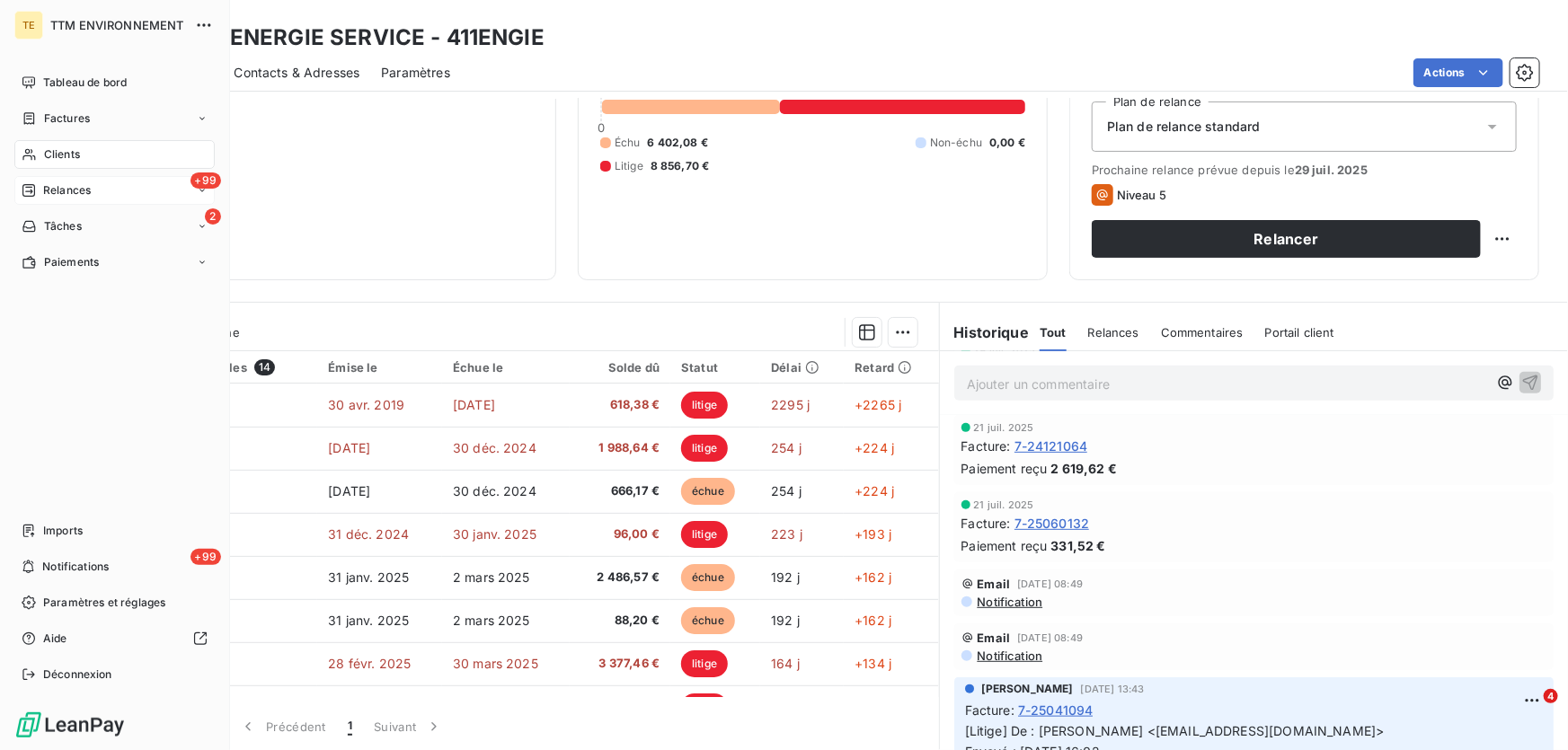
click at [83, 193] on span "Relances" at bounding box center [67, 190] width 47 height 16
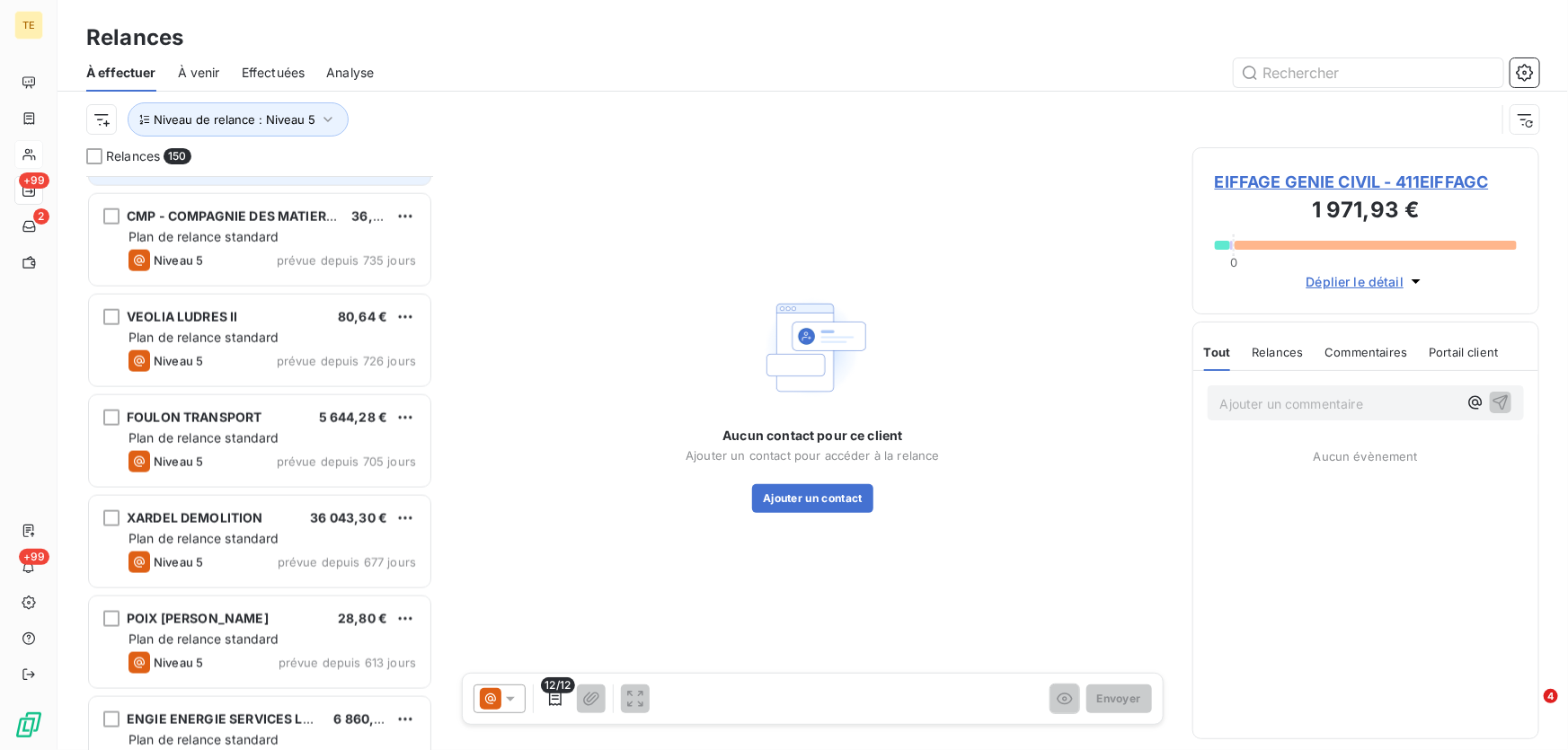
scroll to position [1142, 0]
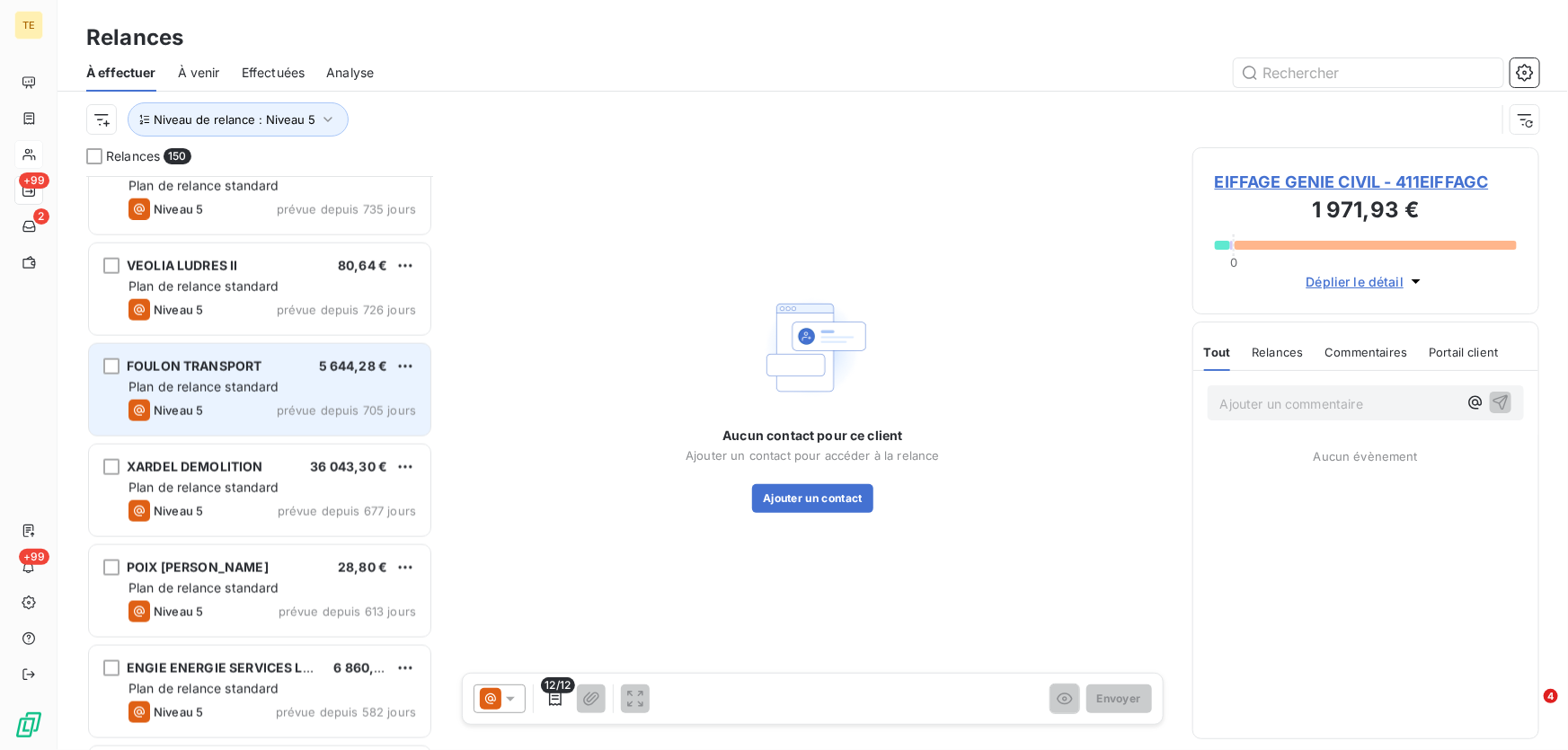
click at [209, 380] on span "Plan de relance standard" at bounding box center [204, 387] width 151 height 15
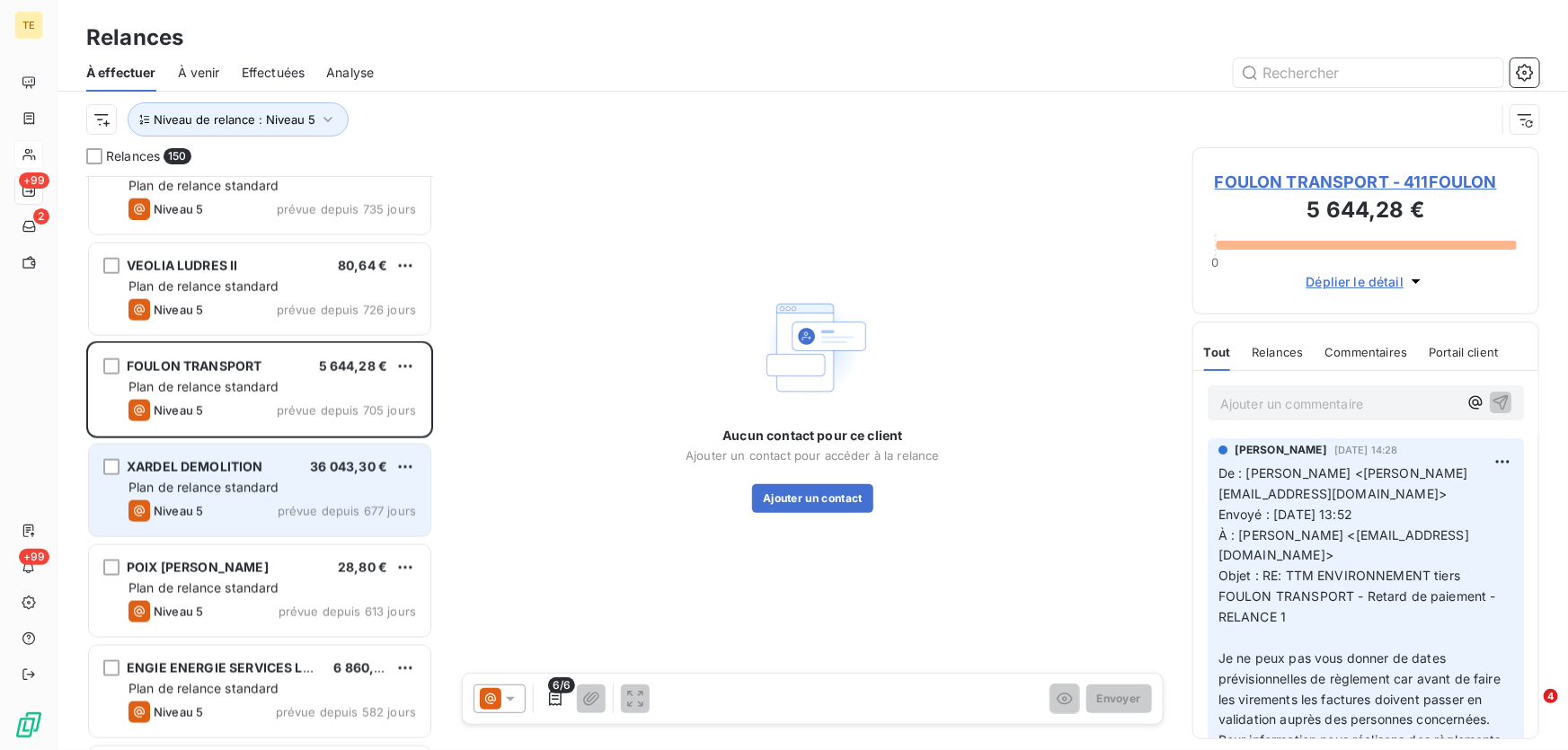
click at [179, 474] on div "XARDEL DEMOLITION" at bounding box center [194, 466] width 137 height 18
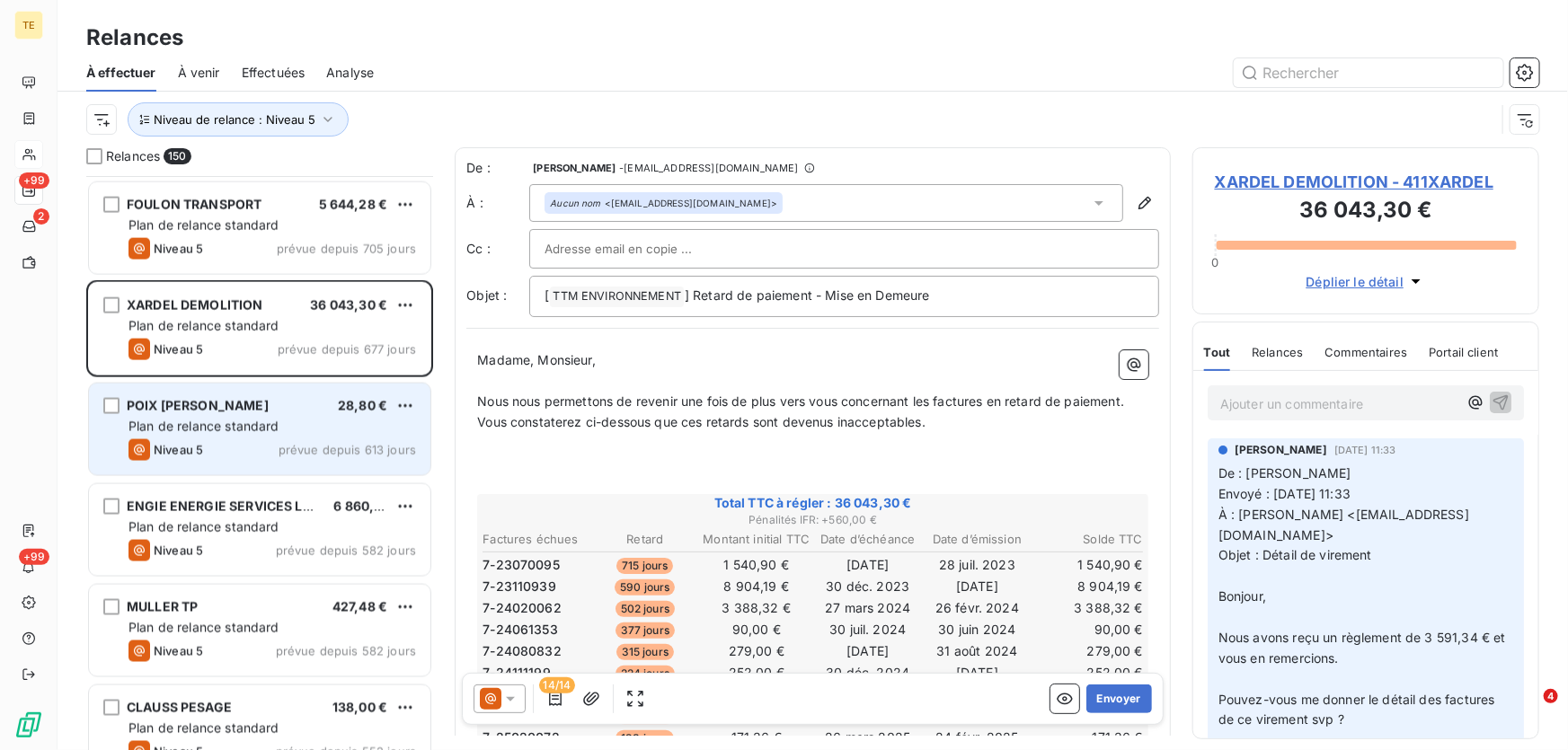
scroll to position [1307, 0]
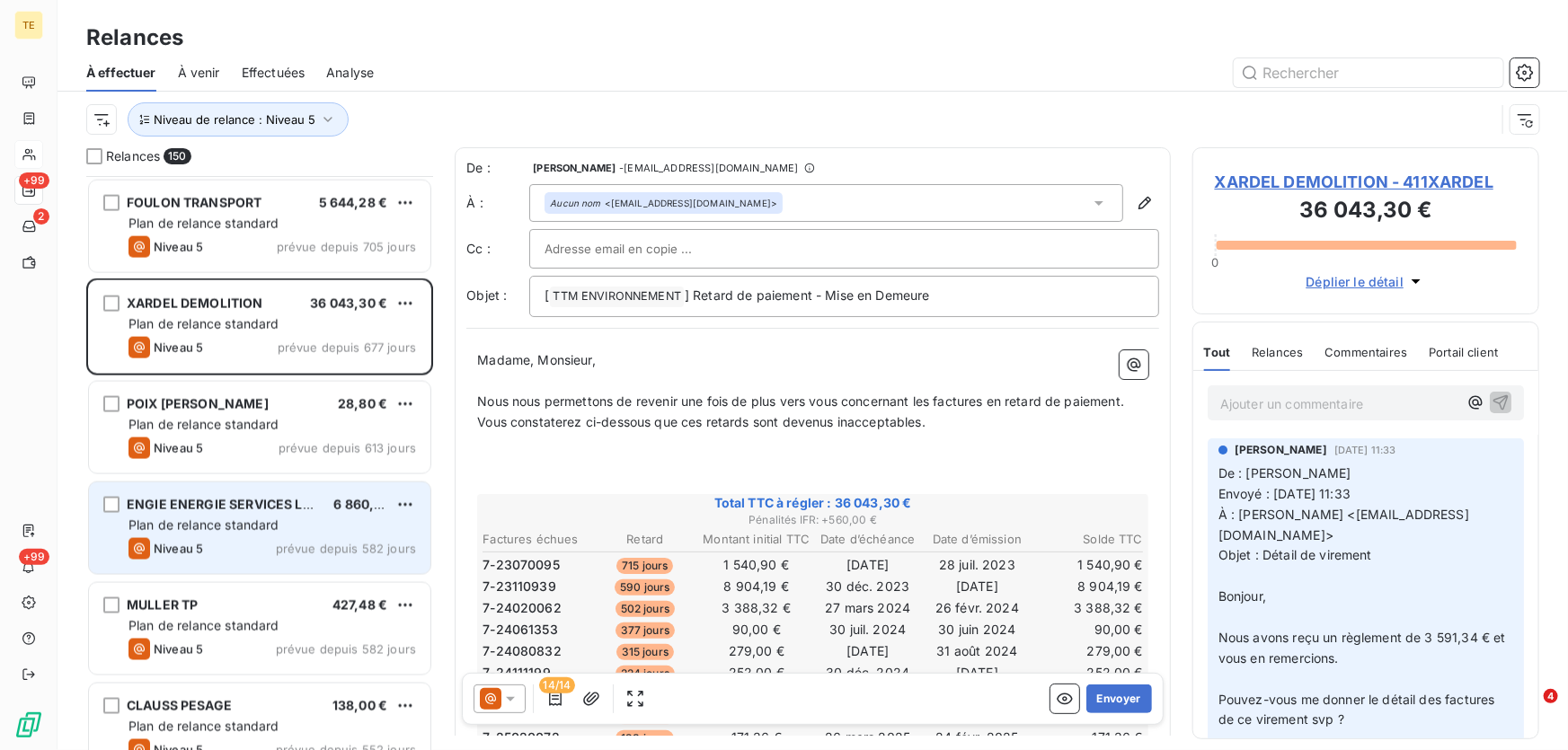
click at [252, 524] on span "Plan de relance standard" at bounding box center [204, 525] width 151 height 15
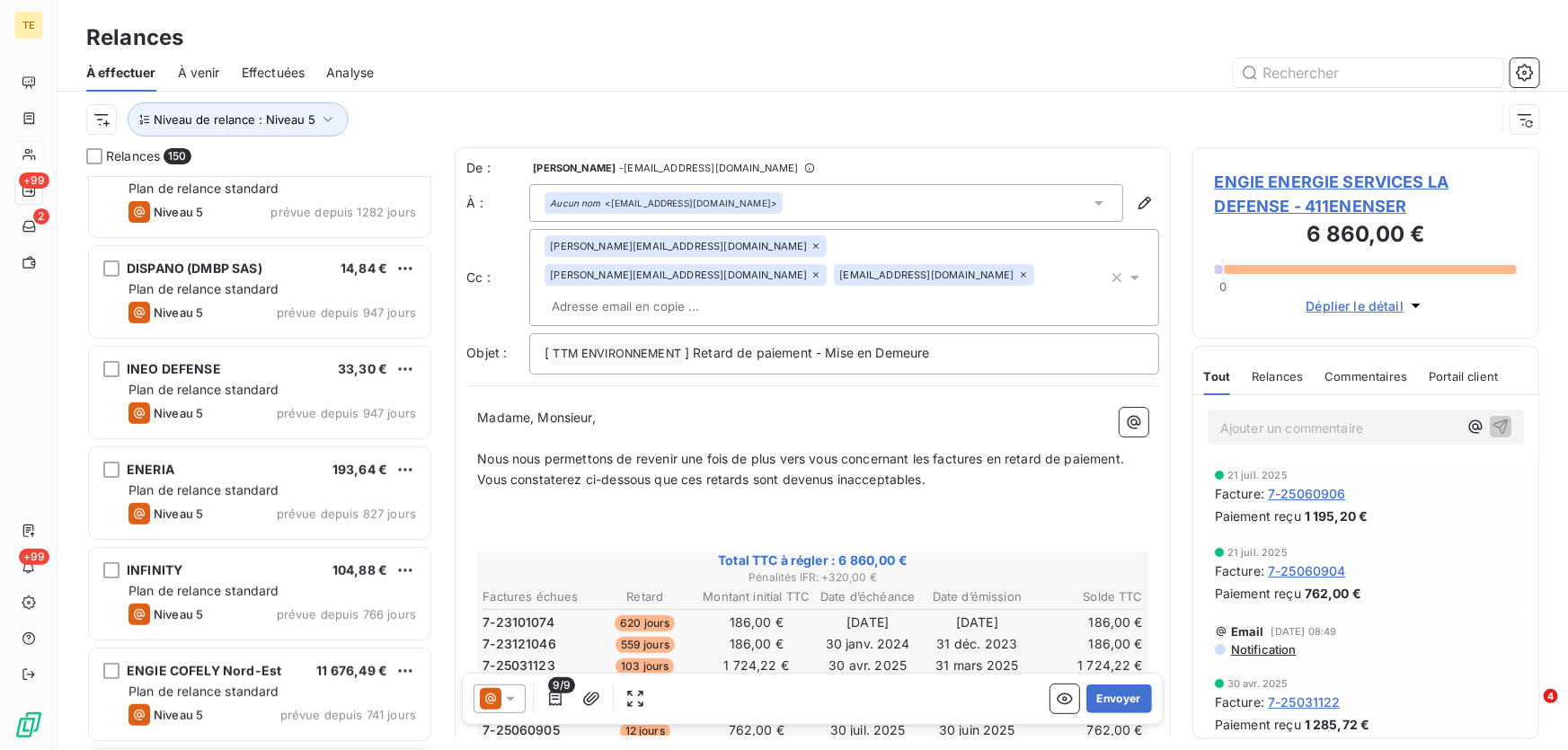
scroll to position [245, 0]
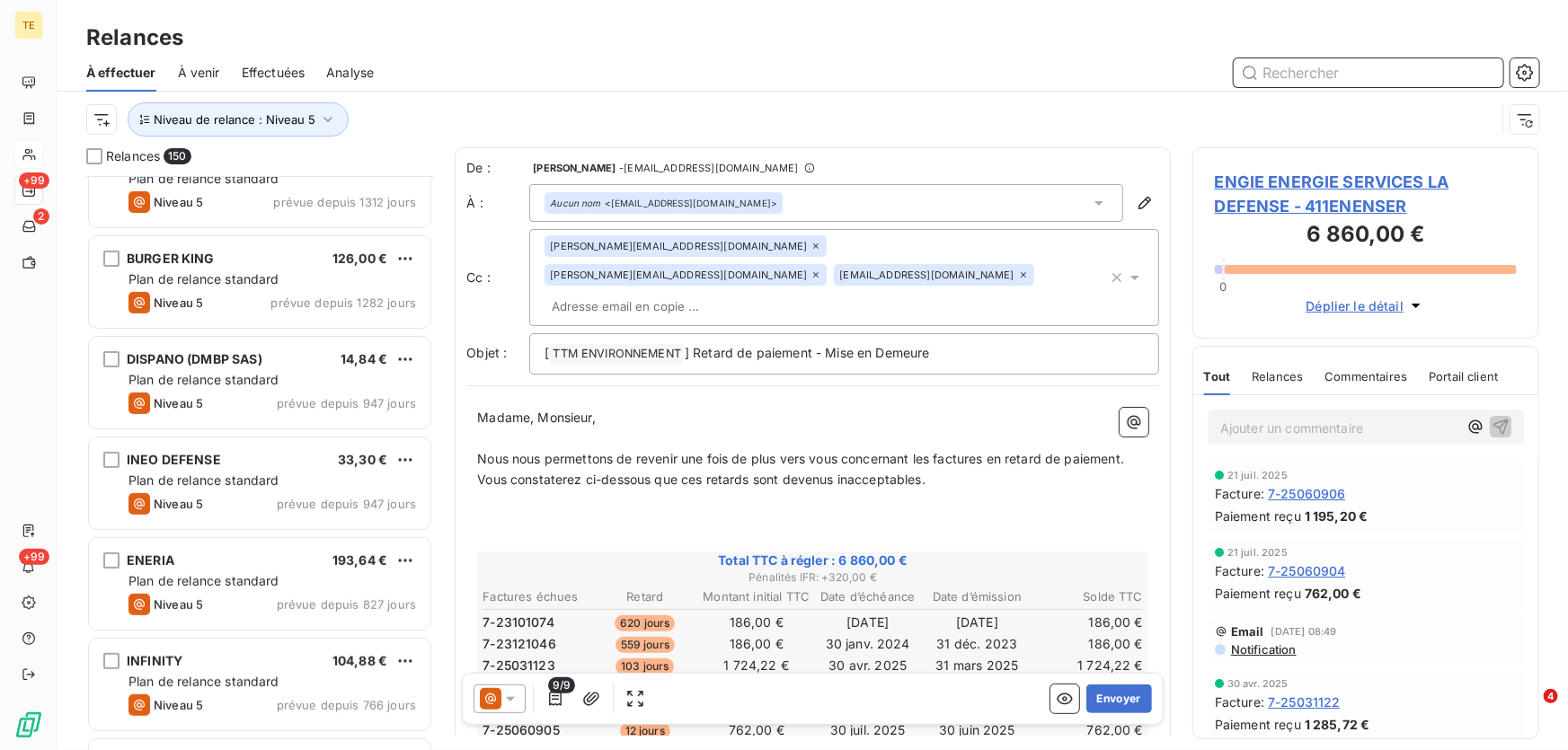
click at [1336, 74] on input "text" at bounding box center [1368, 73] width 269 height 28
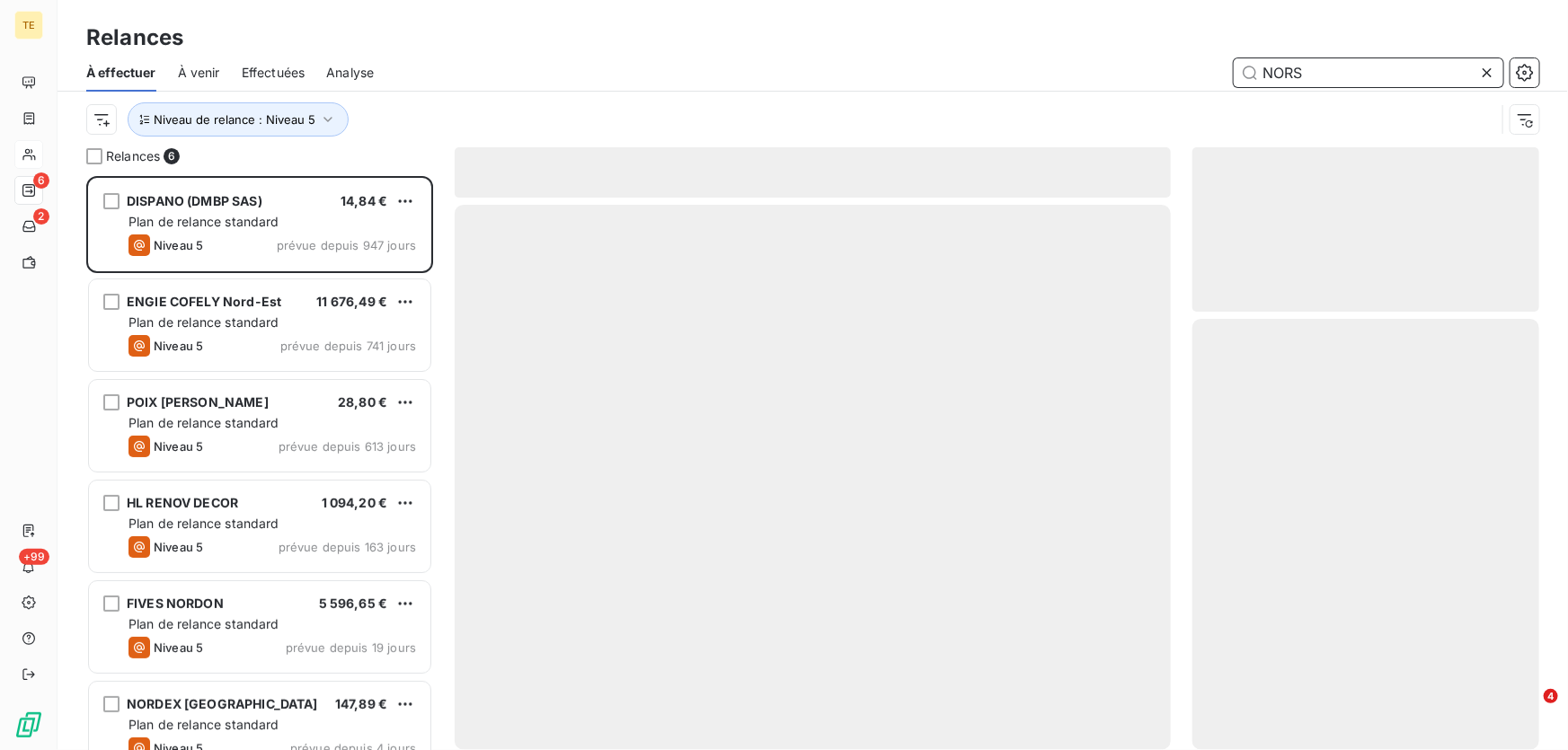
scroll to position [562, 334]
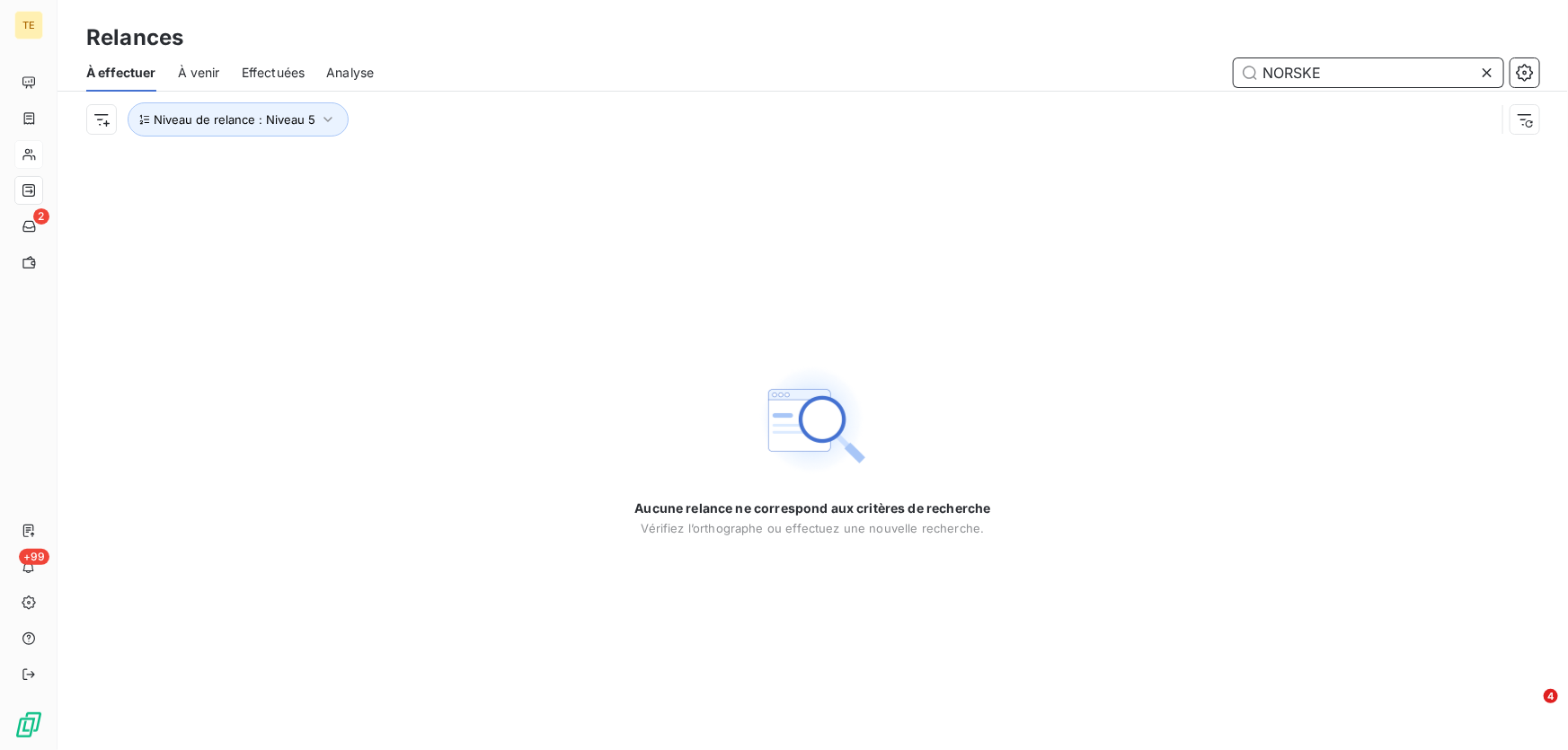
drag, startPoint x: 1340, startPoint y: 70, endPoint x: 1155, endPoint y: 82, distance: 185.4
click at [1155, 82] on div "NORSKE" at bounding box center [967, 73] width 1143 height 28
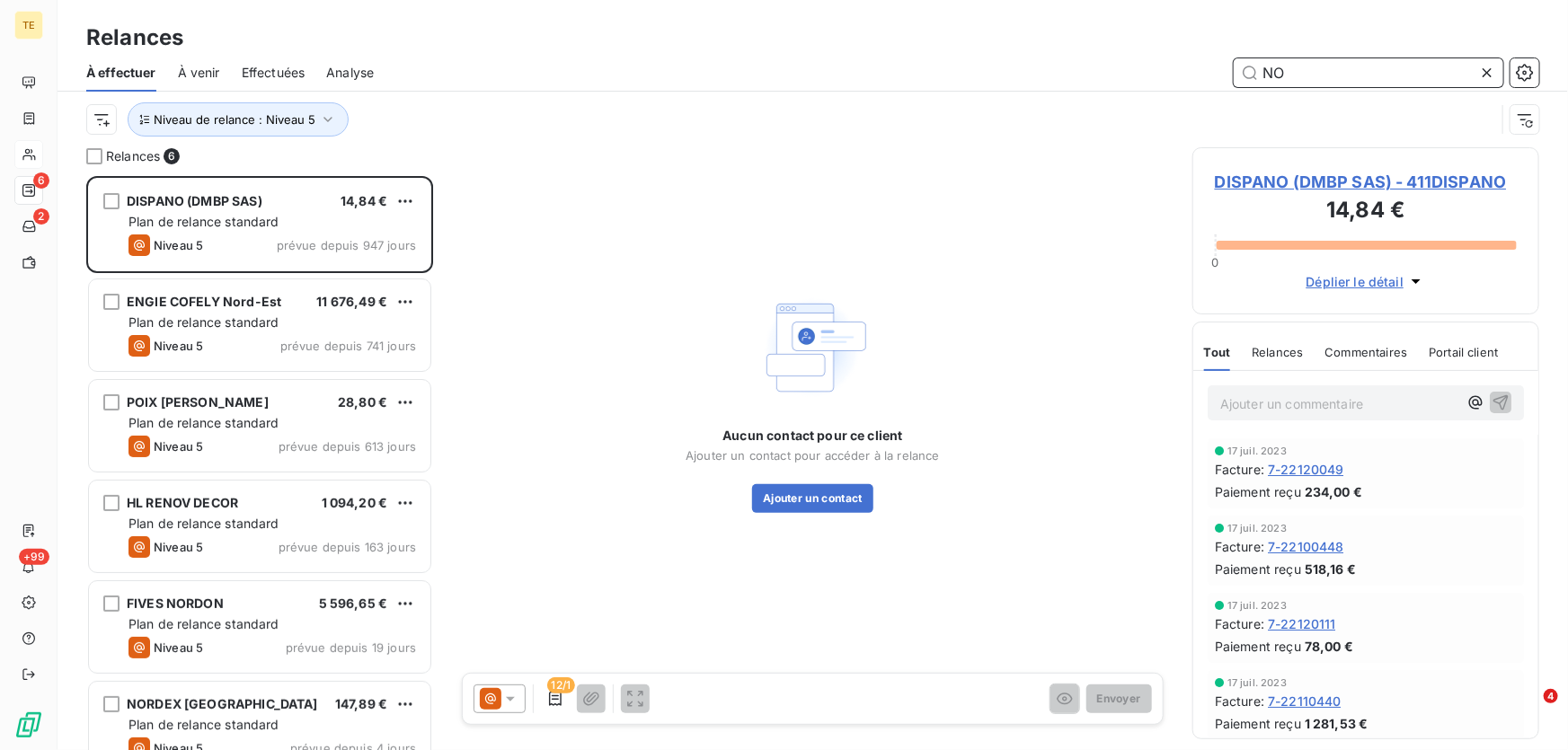
scroll to position [562, 334]
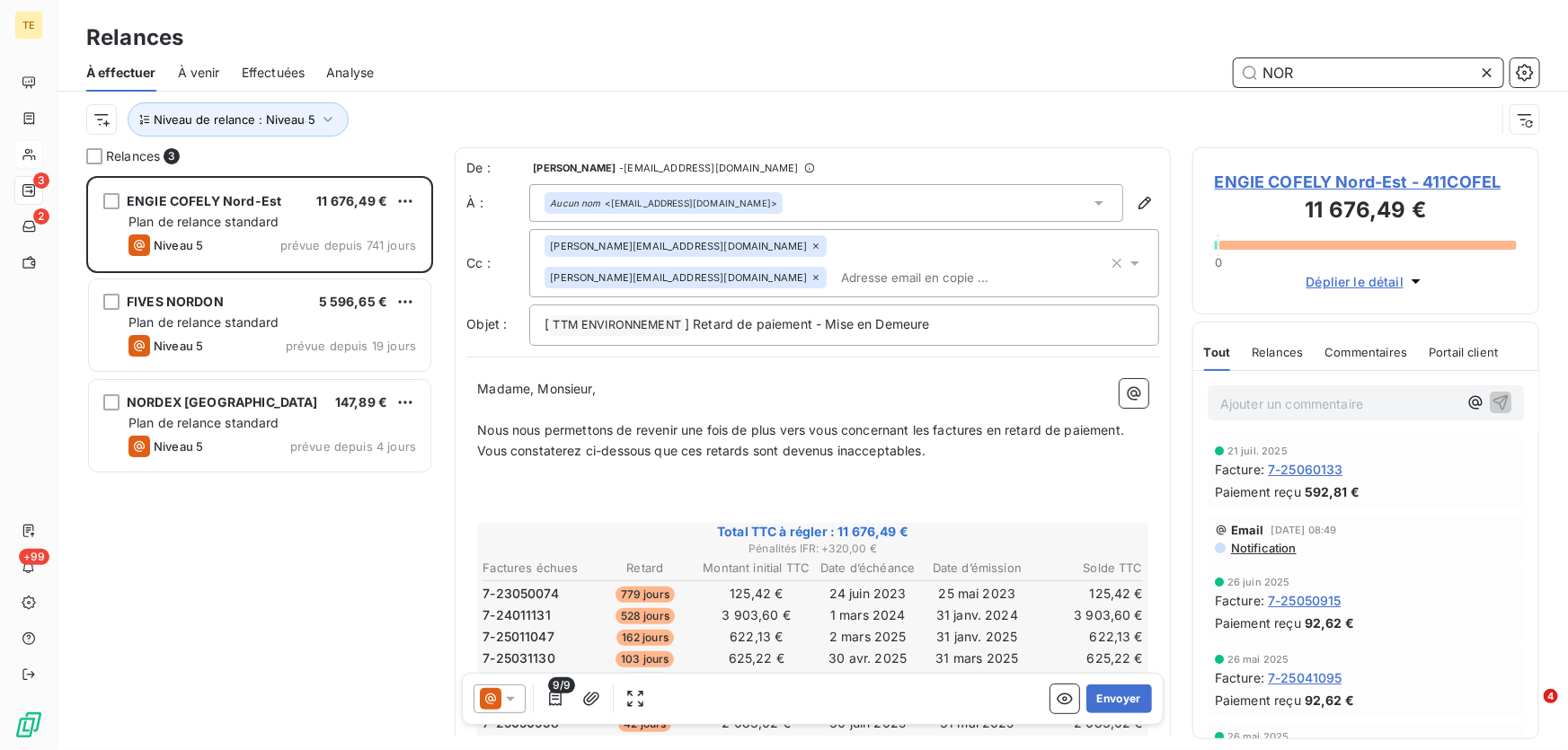
scroll to position [562, 334]
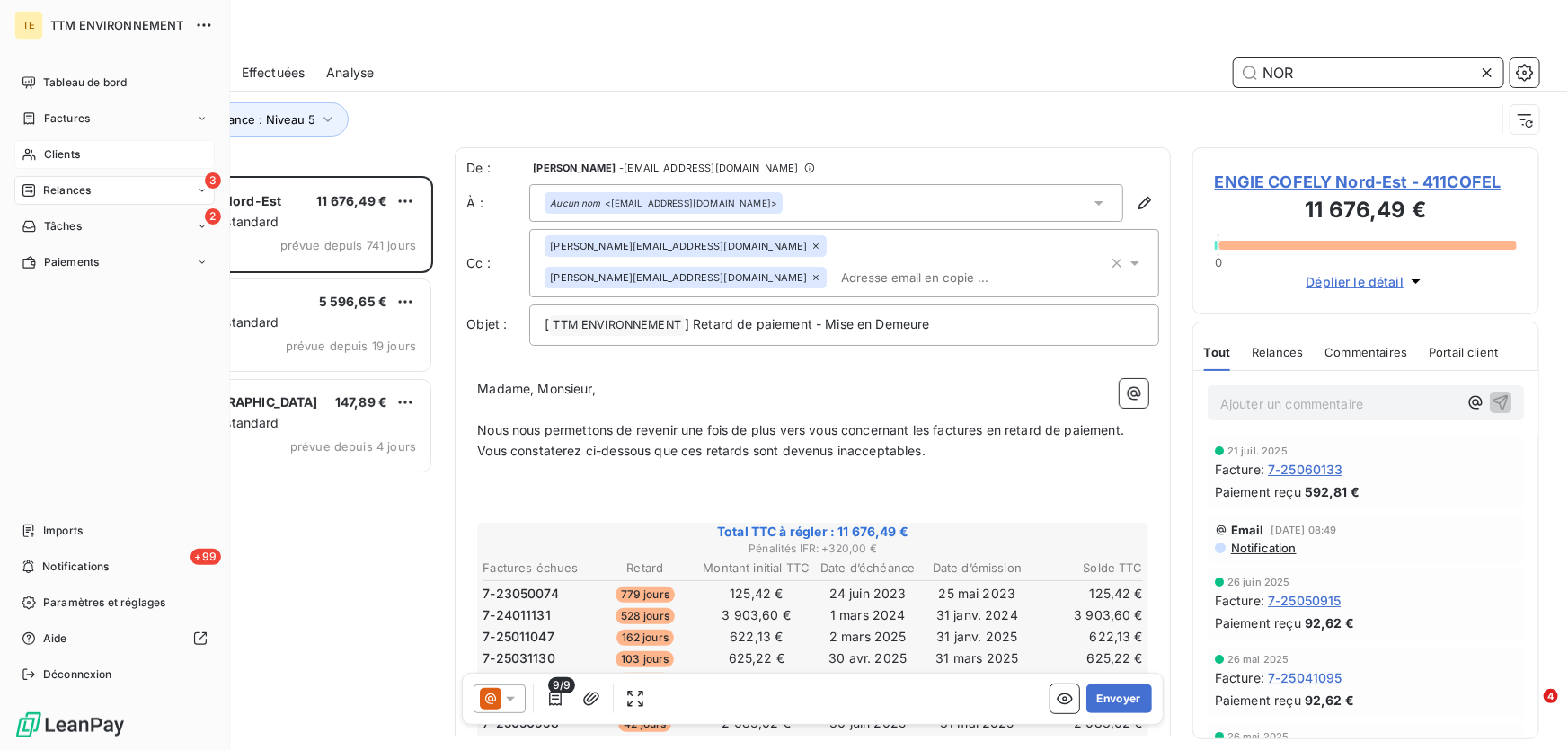
type input "NOR"
click at [54, 160] on span "Clients" at bounding box center [62, 154] width 36 height 16
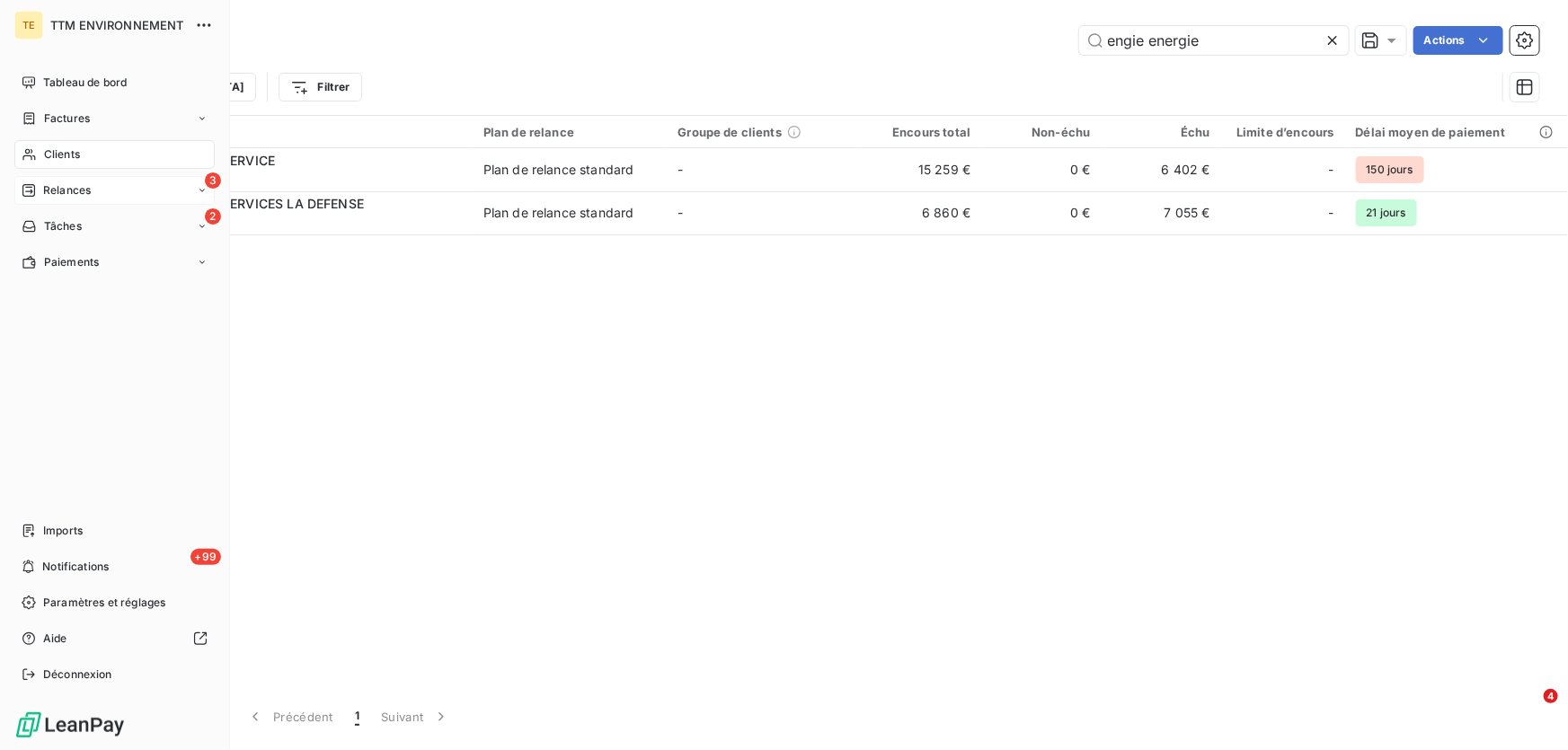
click at [63, 200] on div "3 Relances" at bounding box center [114, 191] width 200 height 28
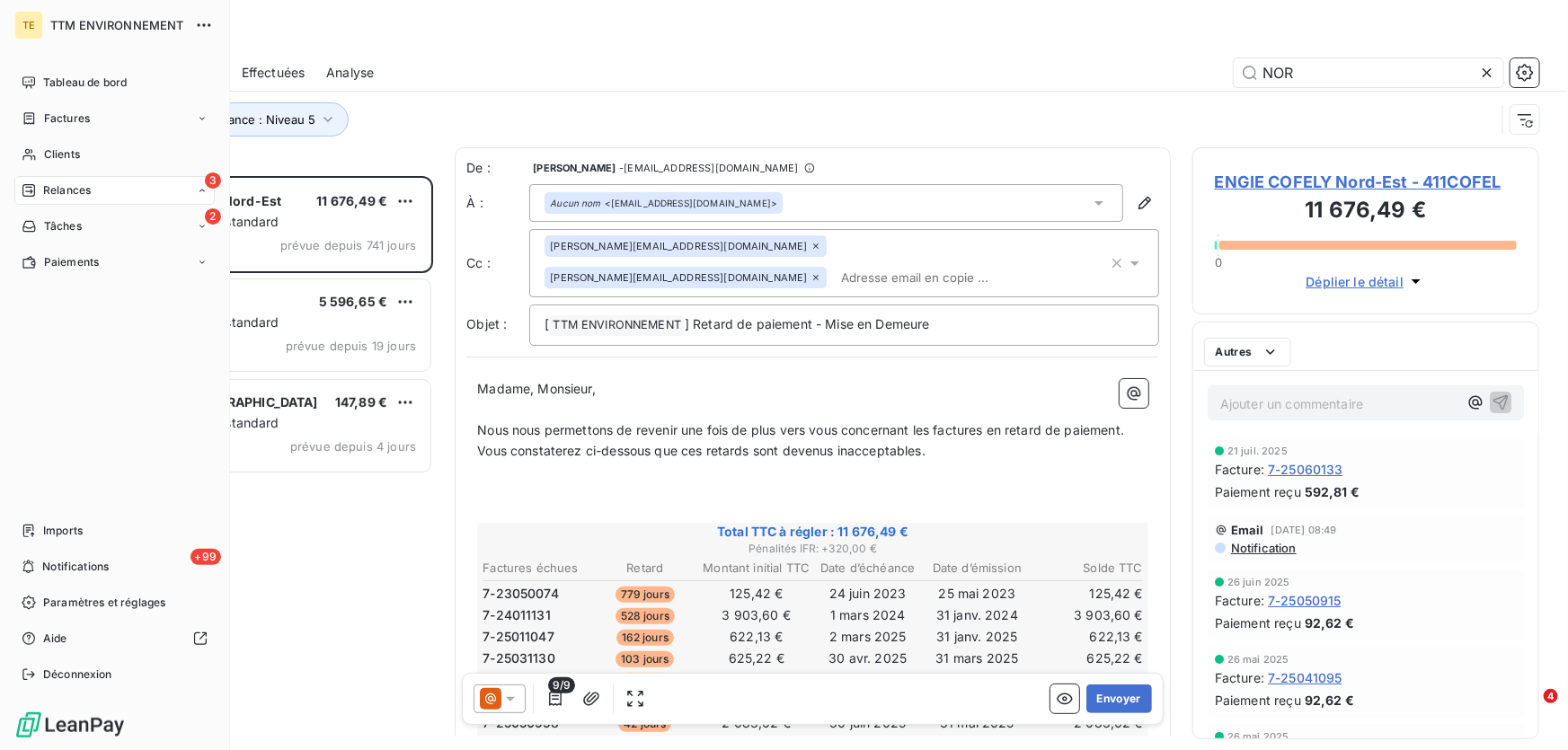
scroll to position [562, 334]
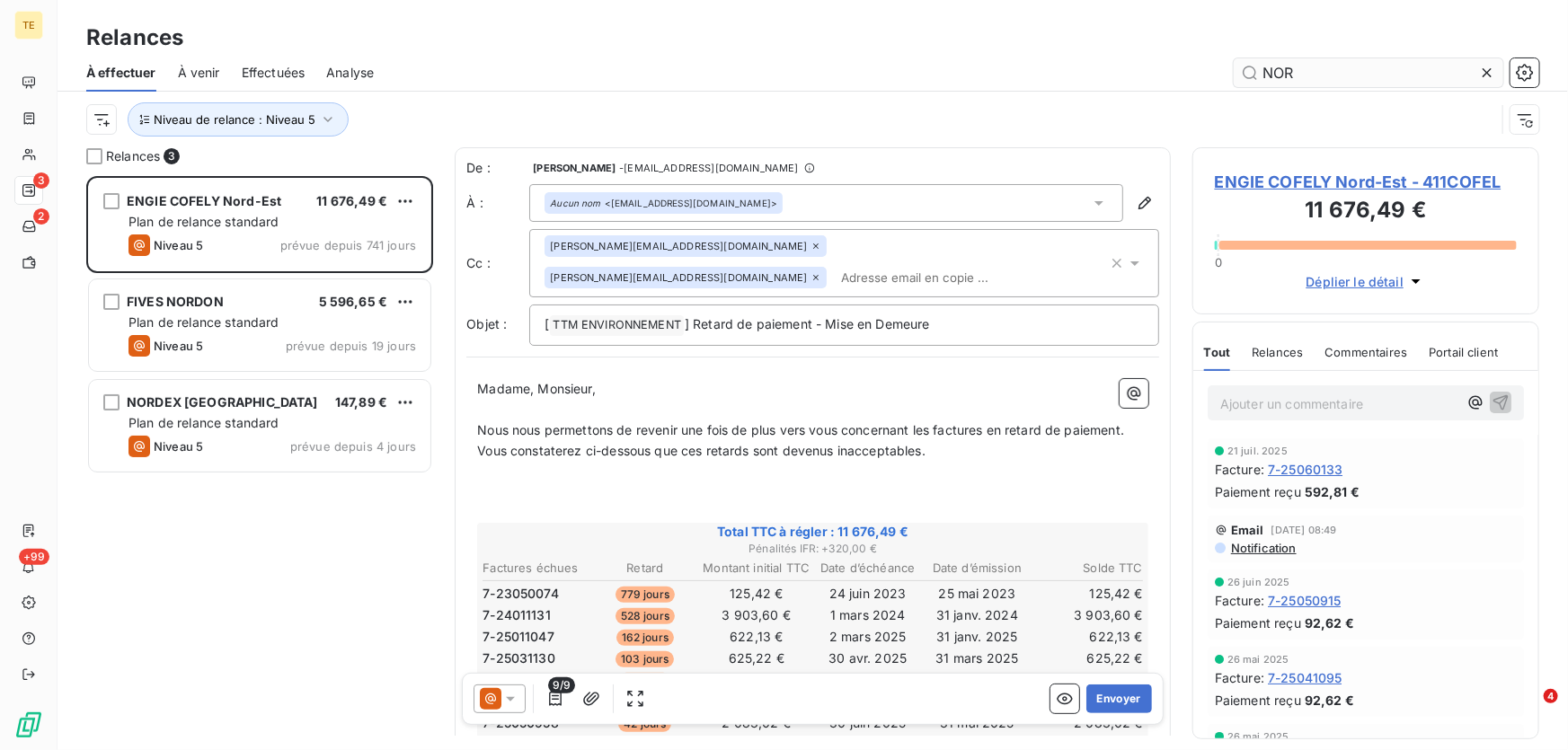
click at [1482, 69] on icon at bounding box center [1486, 73] width 18 height 18
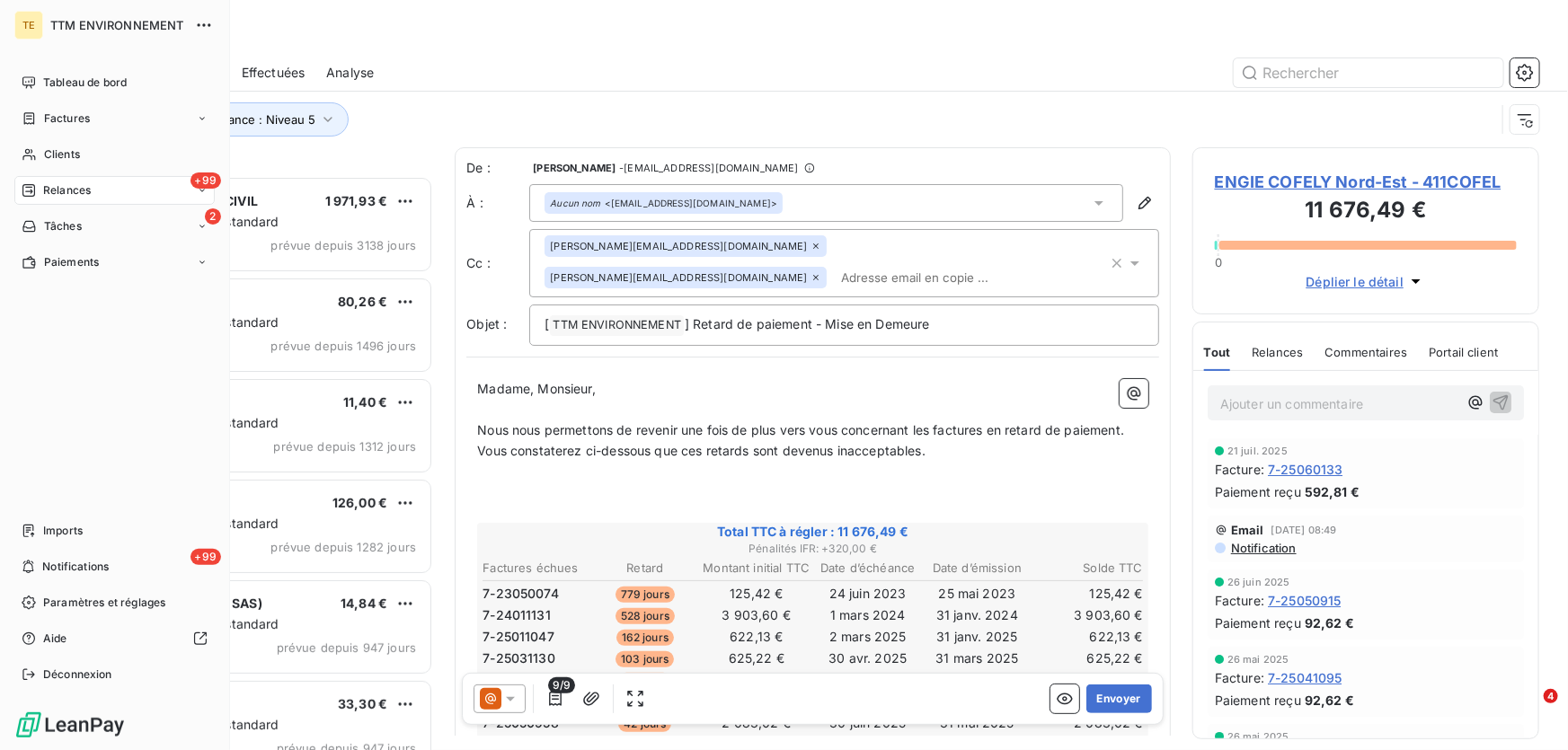
click at [73, 185] on span "Relances" at bounding box center [67, 190] width 47 height 16
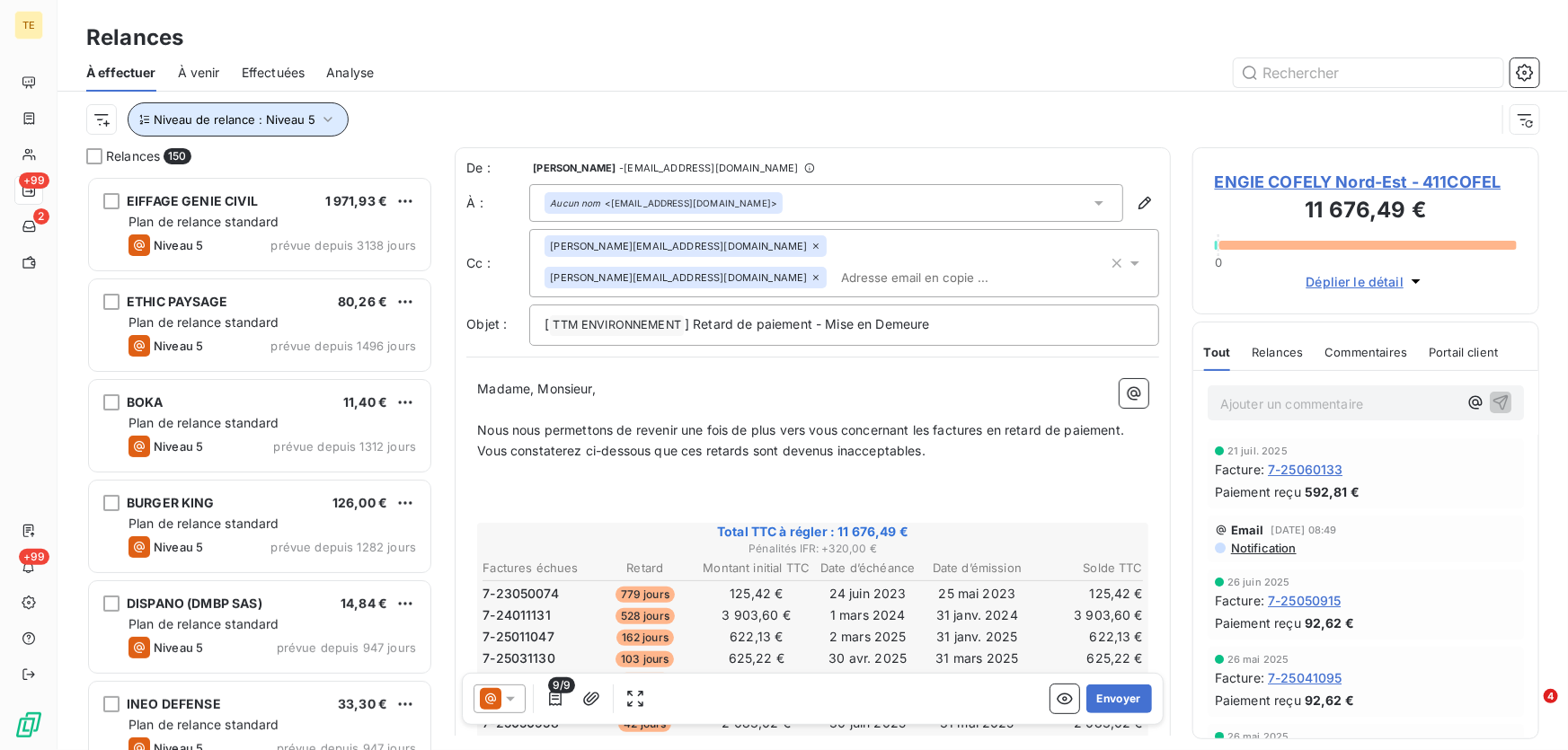
click at [324, 116] on icon "button" at bounding box center [328, 119] width 18 height 18
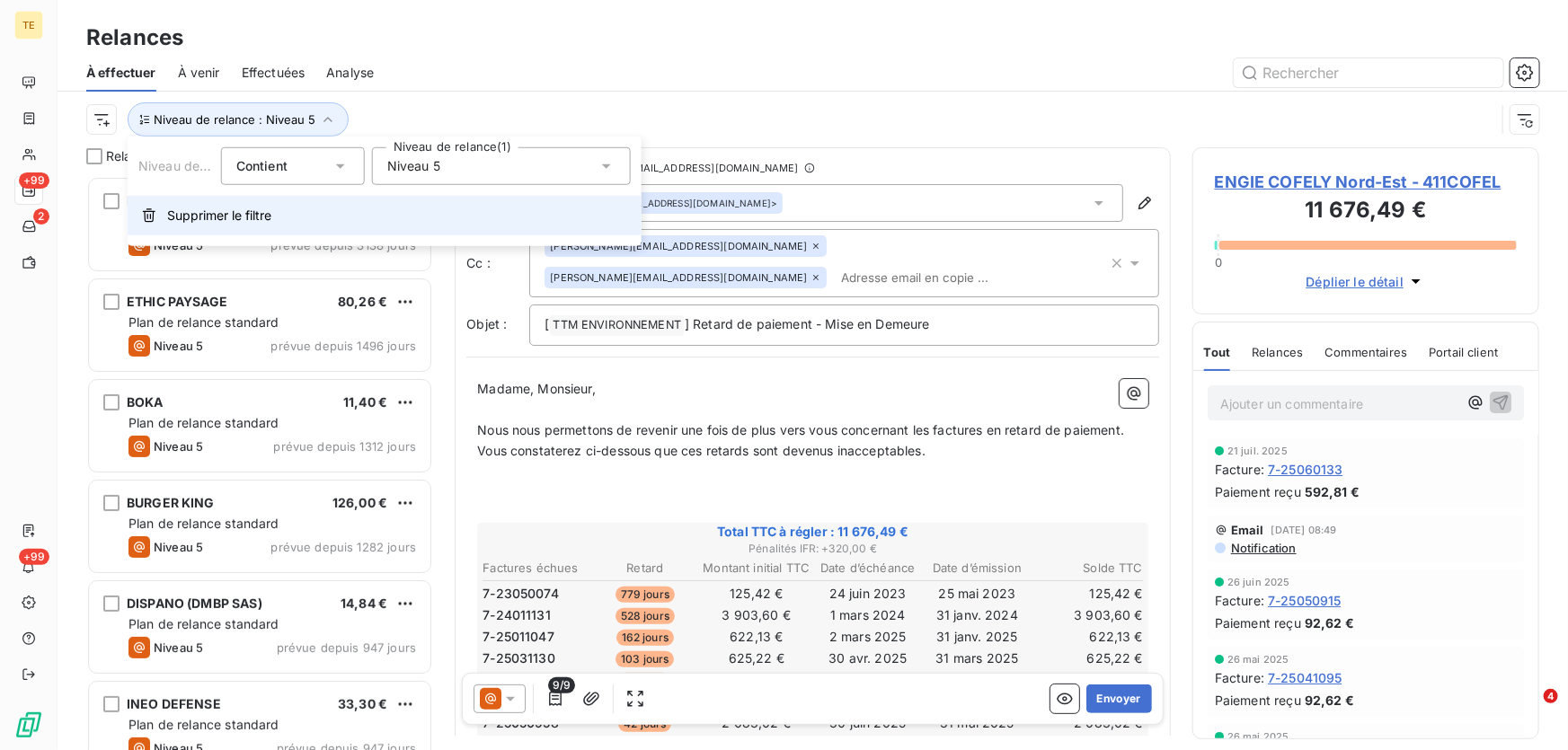
click at [251, 215] on span "Supprimer le filtre" at bounding box center [219, 215] width 104 height 18
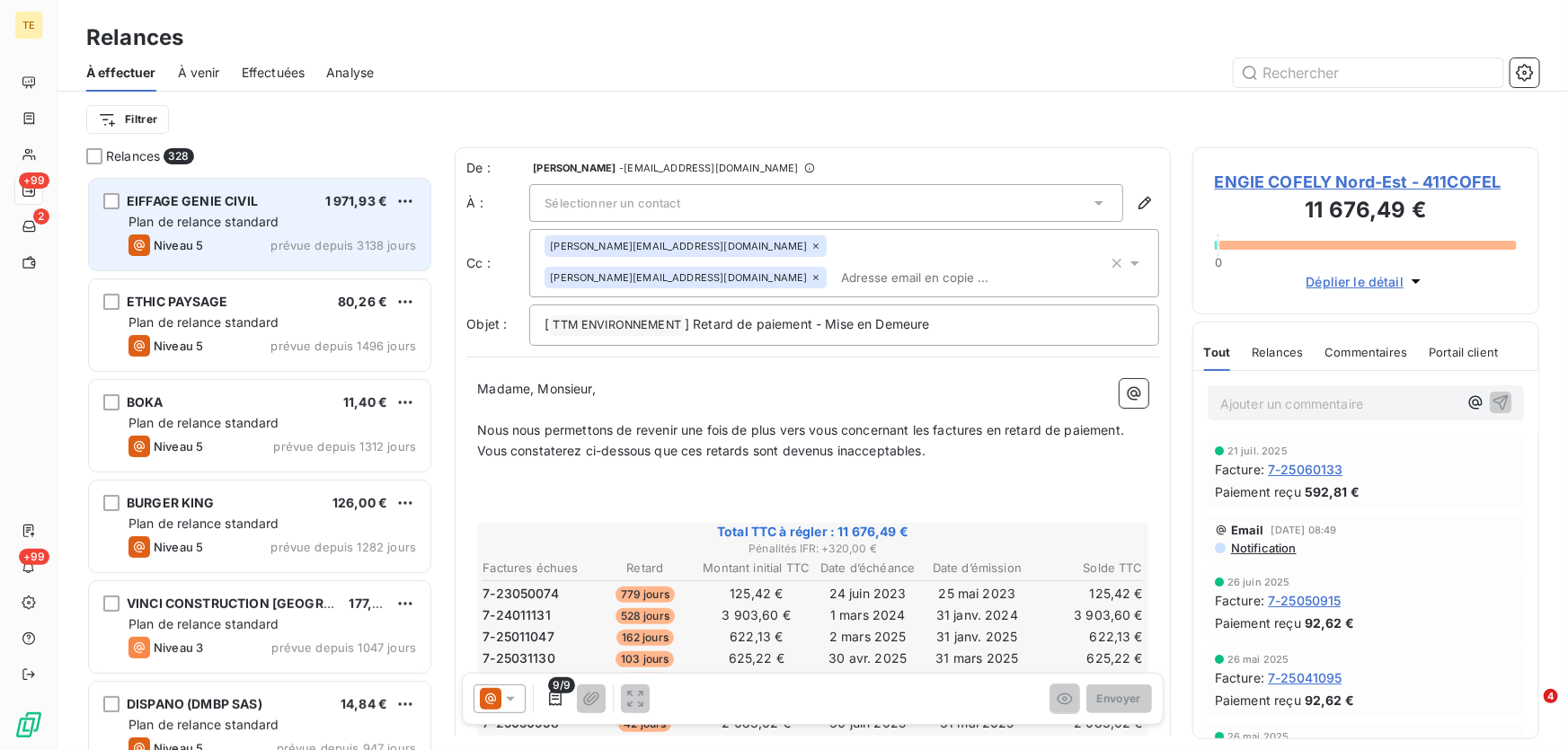
scroll to position [562, 334]
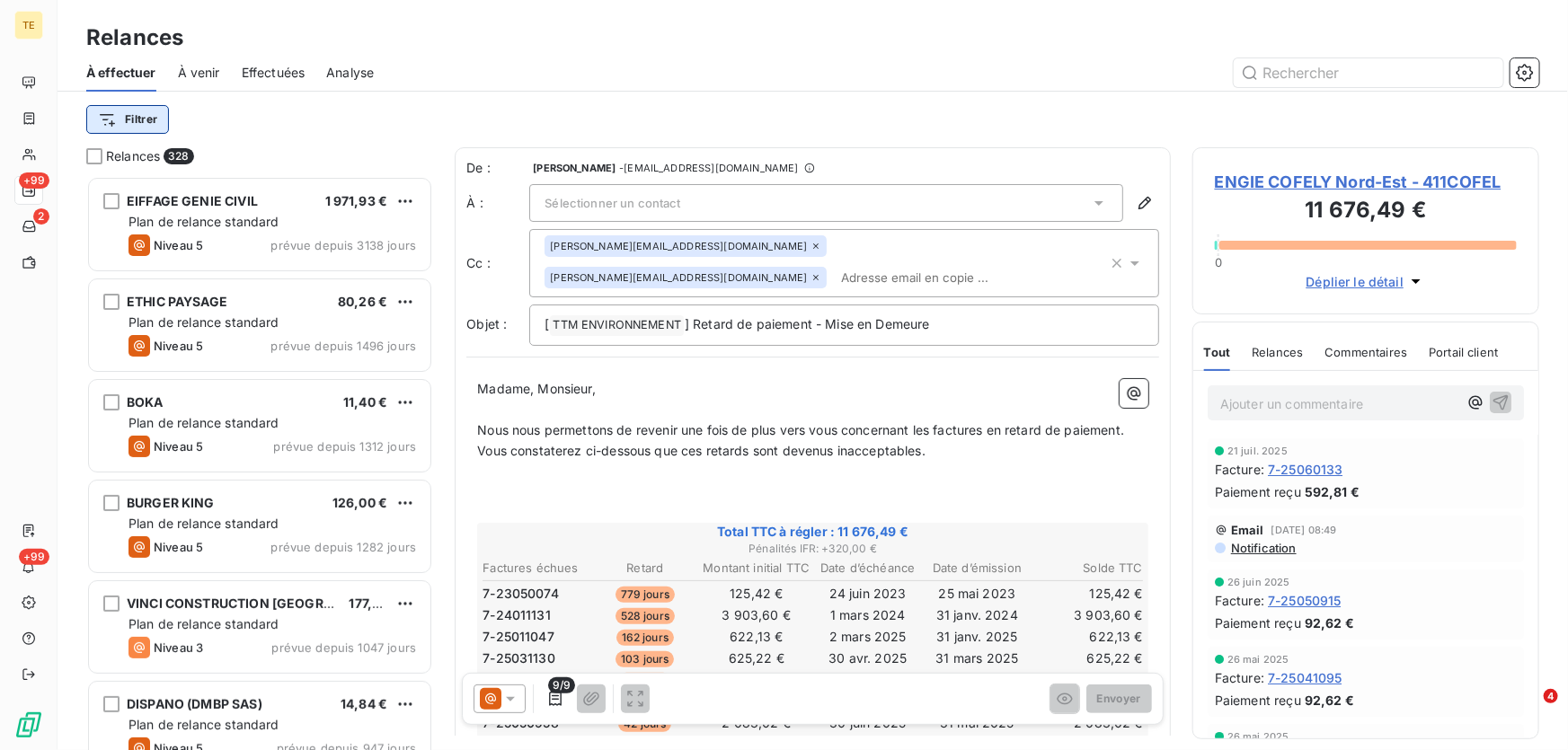
click at [143, 125] on html "TE +99 2 +99 Relances À effectuer À venir Effectuées Analyse Filtrer Relances 3…" at bounding box center [784, 375] width 1568 height 750
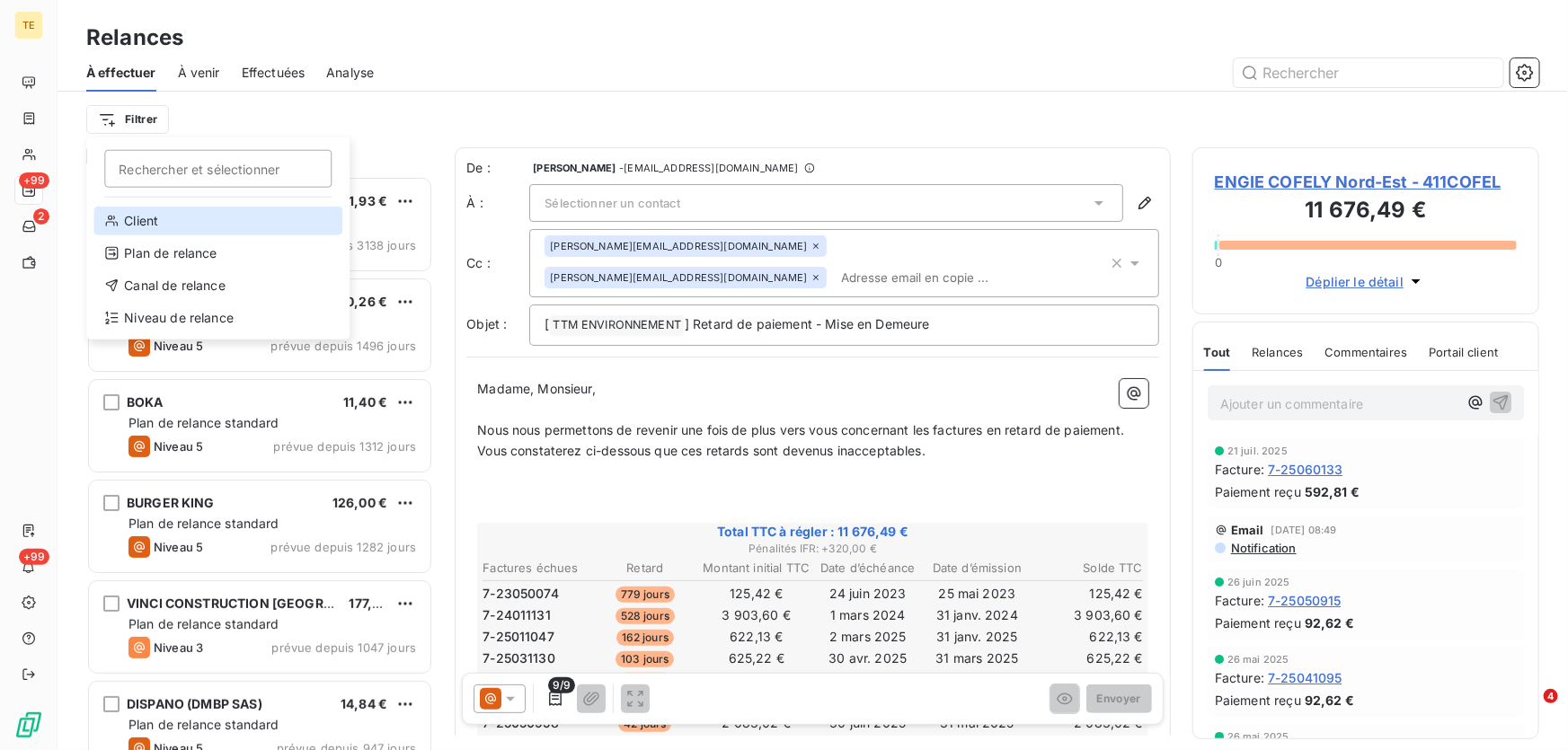
click at [150, 215] on div "Client" at bounding box center [218, 221] width 249 height 28
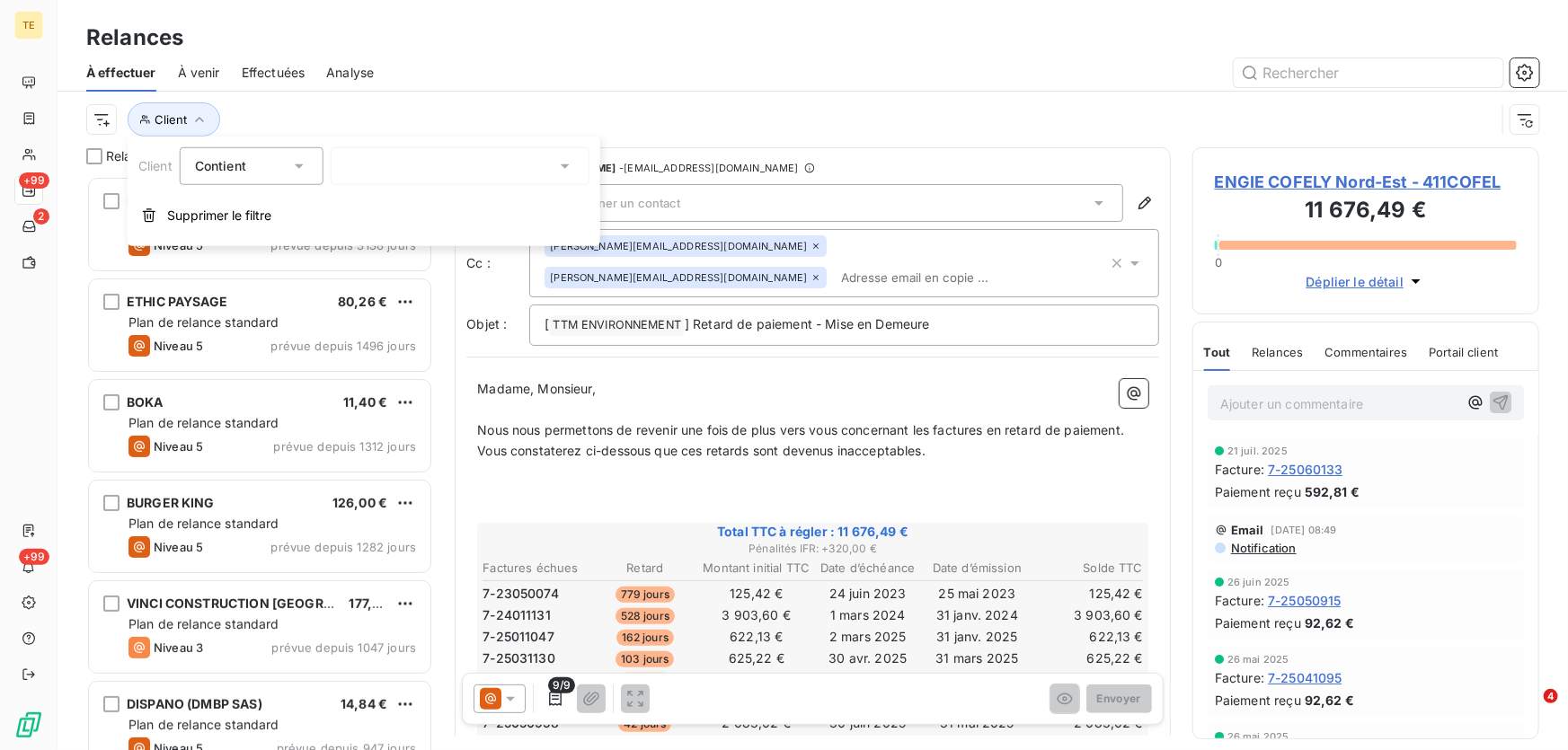
click at [566, 165] on icon at bounding box center [565, 166] width 9 height 5
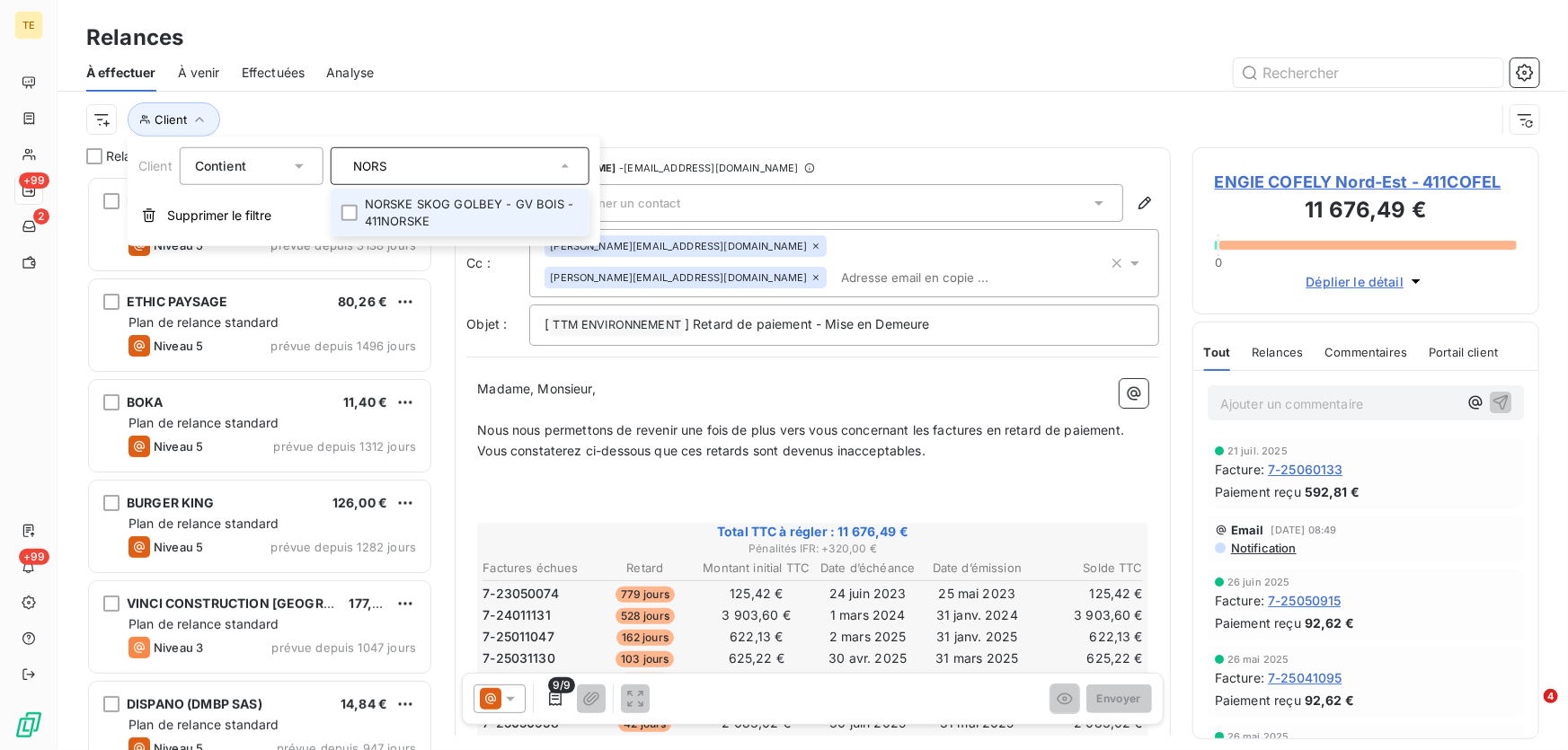
type input "NORS"
click at [421, 213] on li "NORSKE SKOG GOLBEY - GV BOIS - 411NORSKE" at bounding box center [460, 212] width 259 height 47
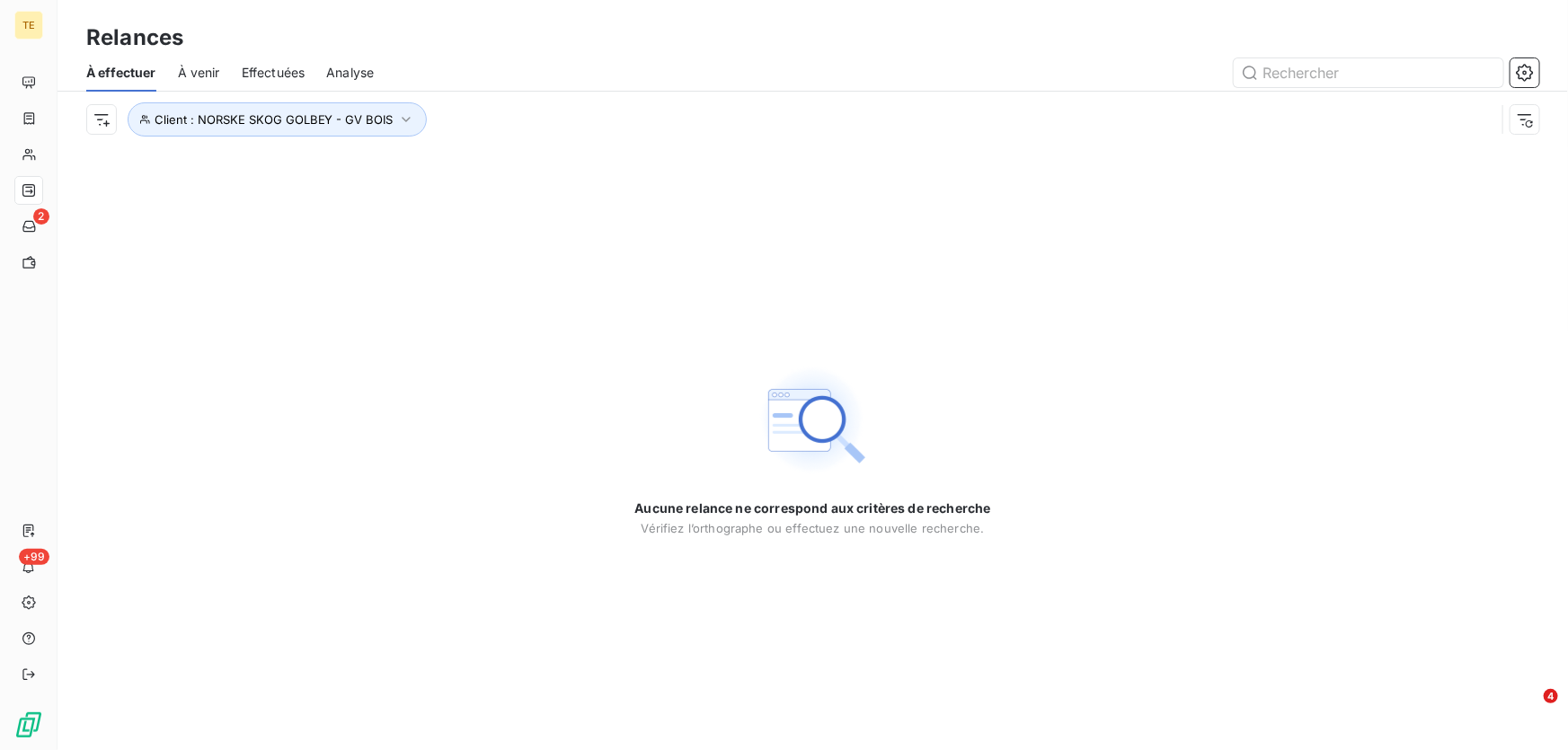
click at [336, 330] on div "Aucune relance ne correspond aux critères de recherche [PERSON_NAME] l’orthogra…" at bounding box center [813, 448] width 1510 height 603
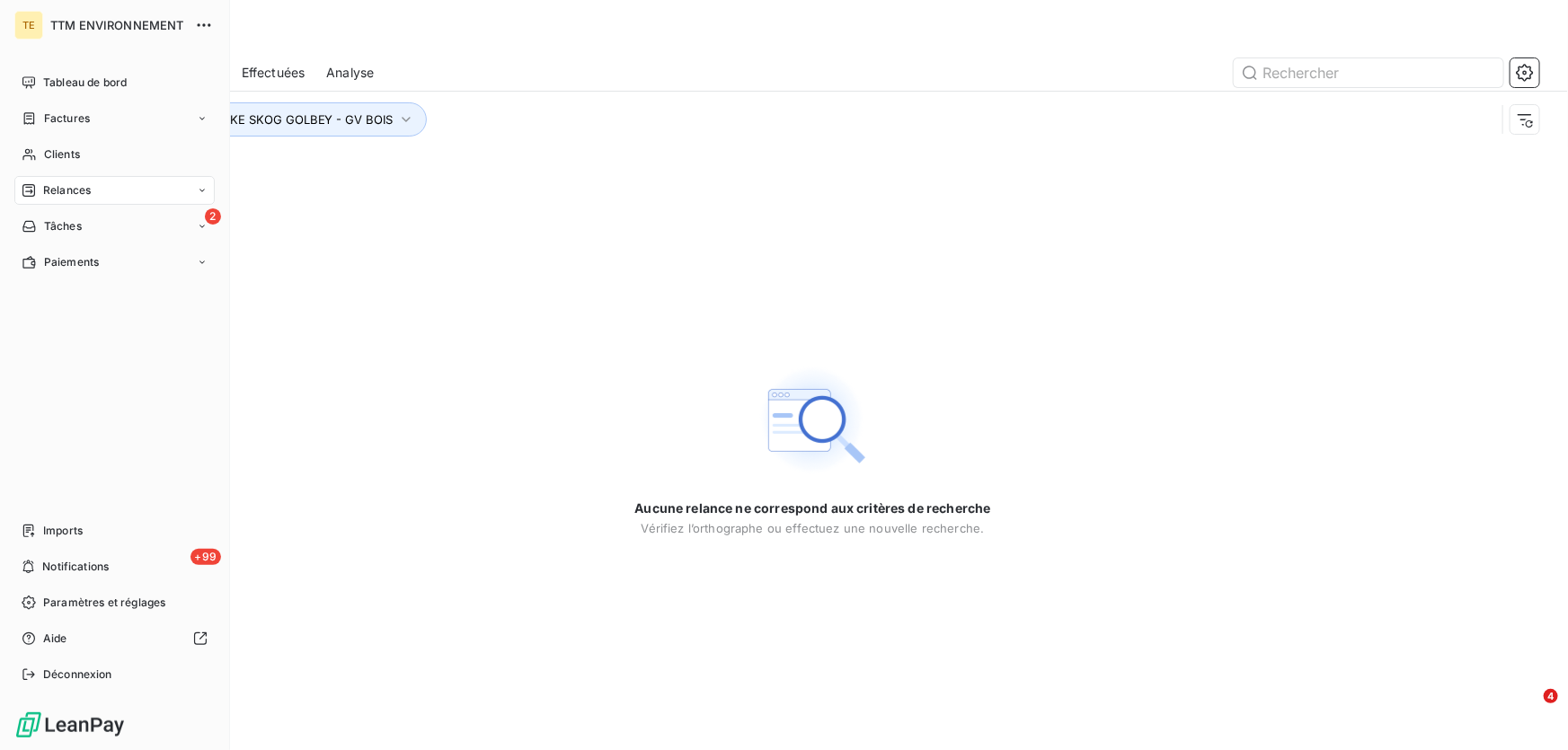
drag, startPoint x: 59, startPoint y: 184, endPoint x: 223, endPoint y: 139, distance: 170.1
click at [61, 184] on span "Relances" at bounding box center [67, 190] width 47 height 16
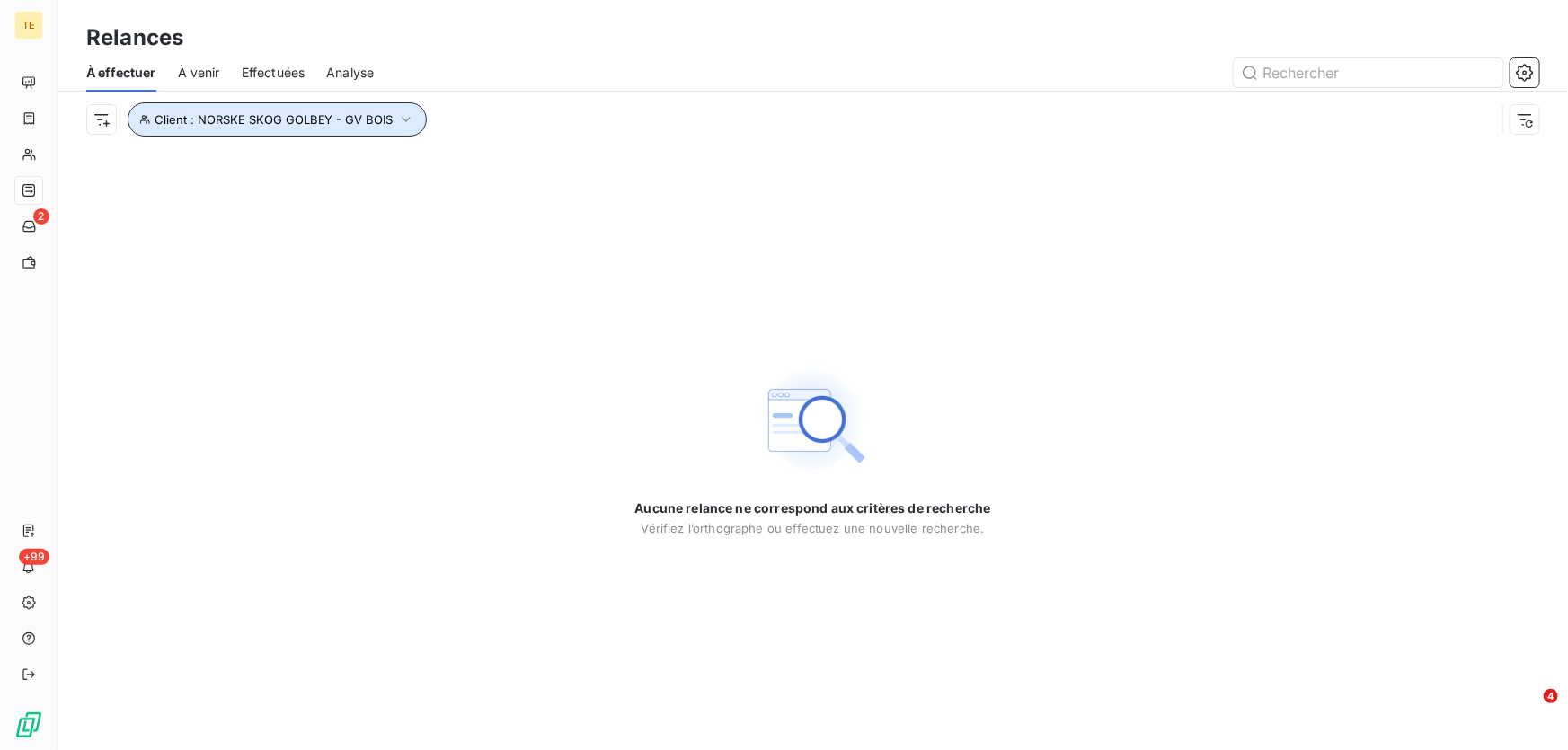
click at [397, 120] on icon "button" at bounding box center [406, 119] width 18 height 18
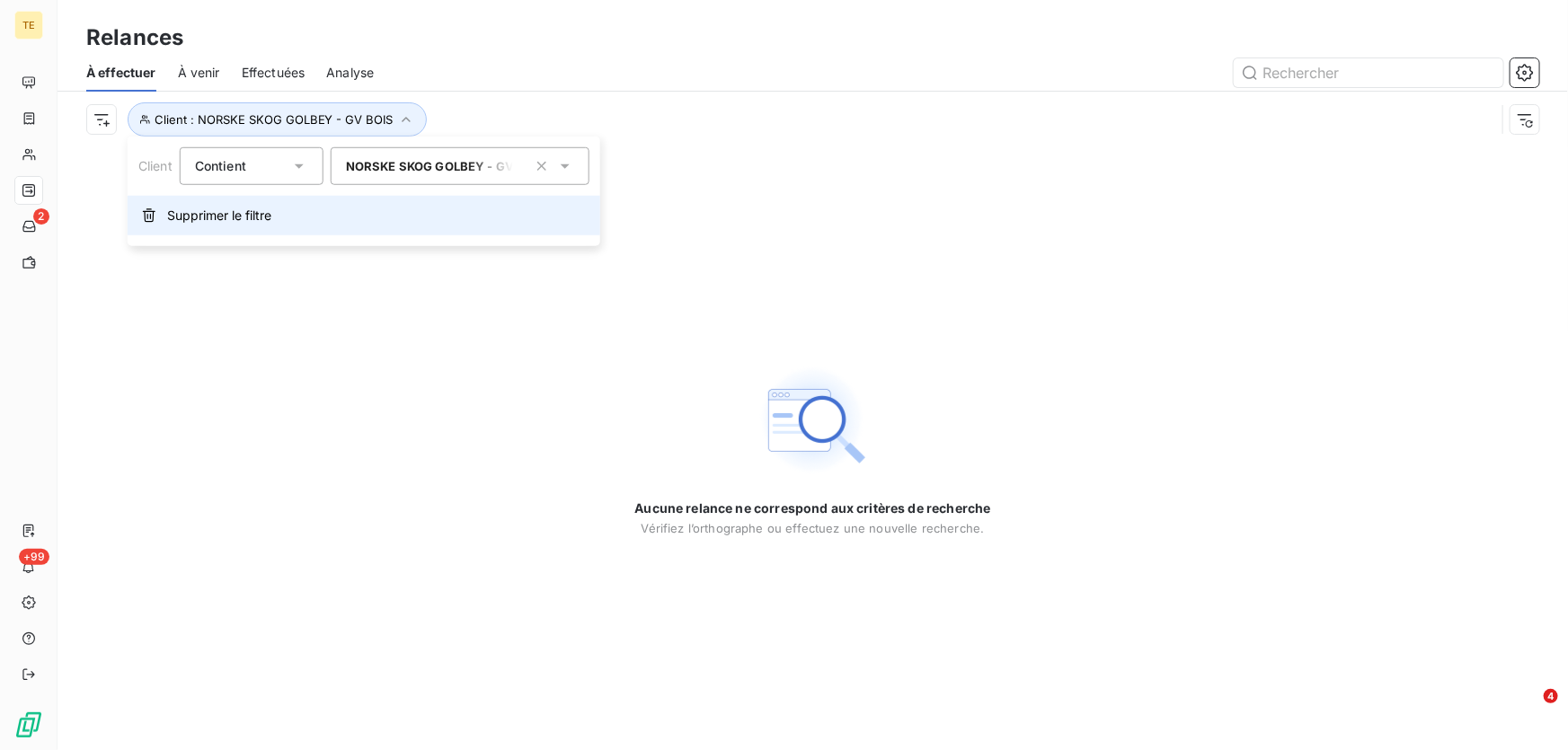
click at [189, 219] on span "Supprimer le filtre" at bounding box center [219, 215] width 104 height 18
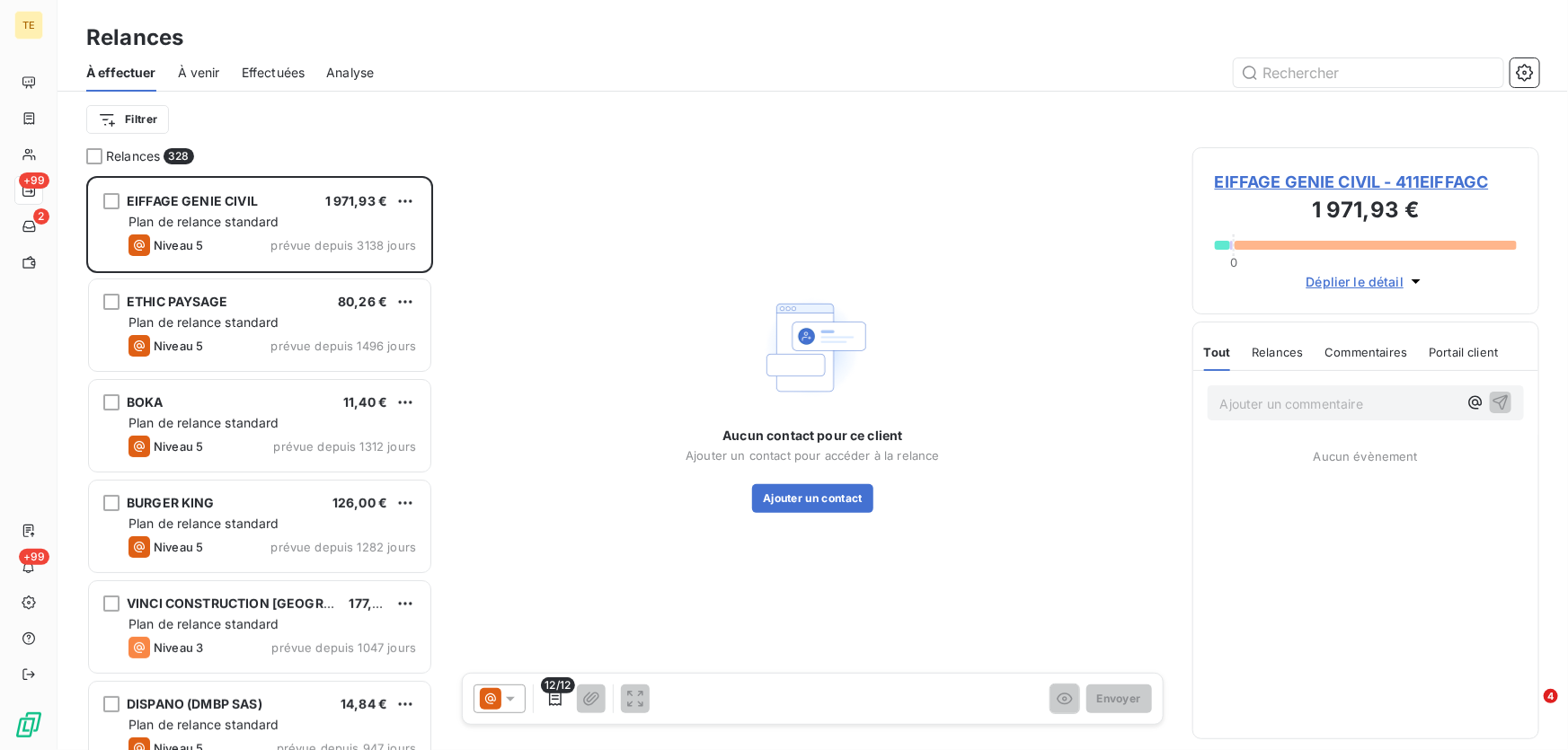
scroll to position [562, 334]
click at [128, 117] on html "TE +99 2 +99 Relances À effectuer À venir Effectuées Analyse Filtrer Relances 3…" at bounding box center [784, 375] width 1568 height 750
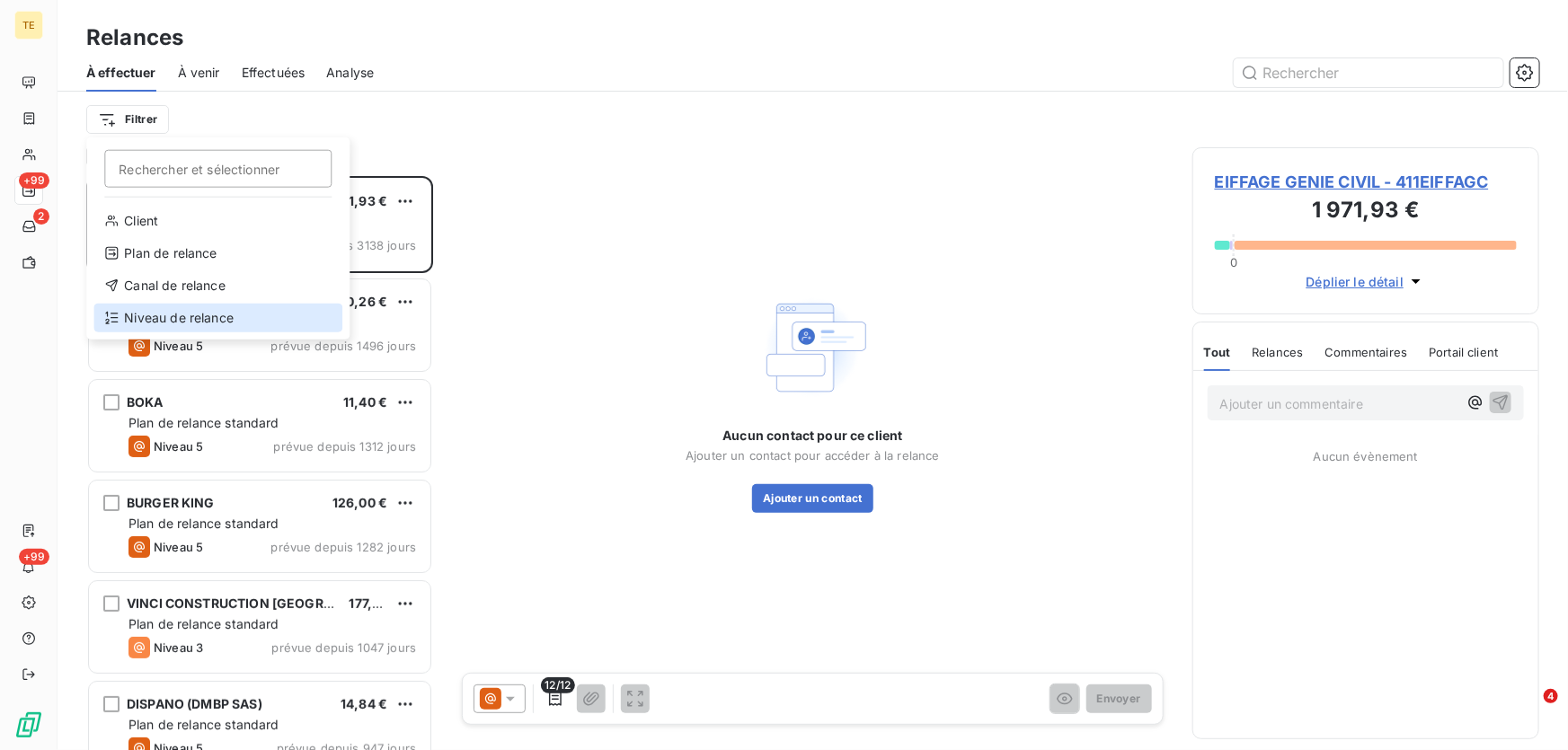
click at [171, 317] on div "Niveau de relance" at bounding box center [218, 318] width 249 height 28
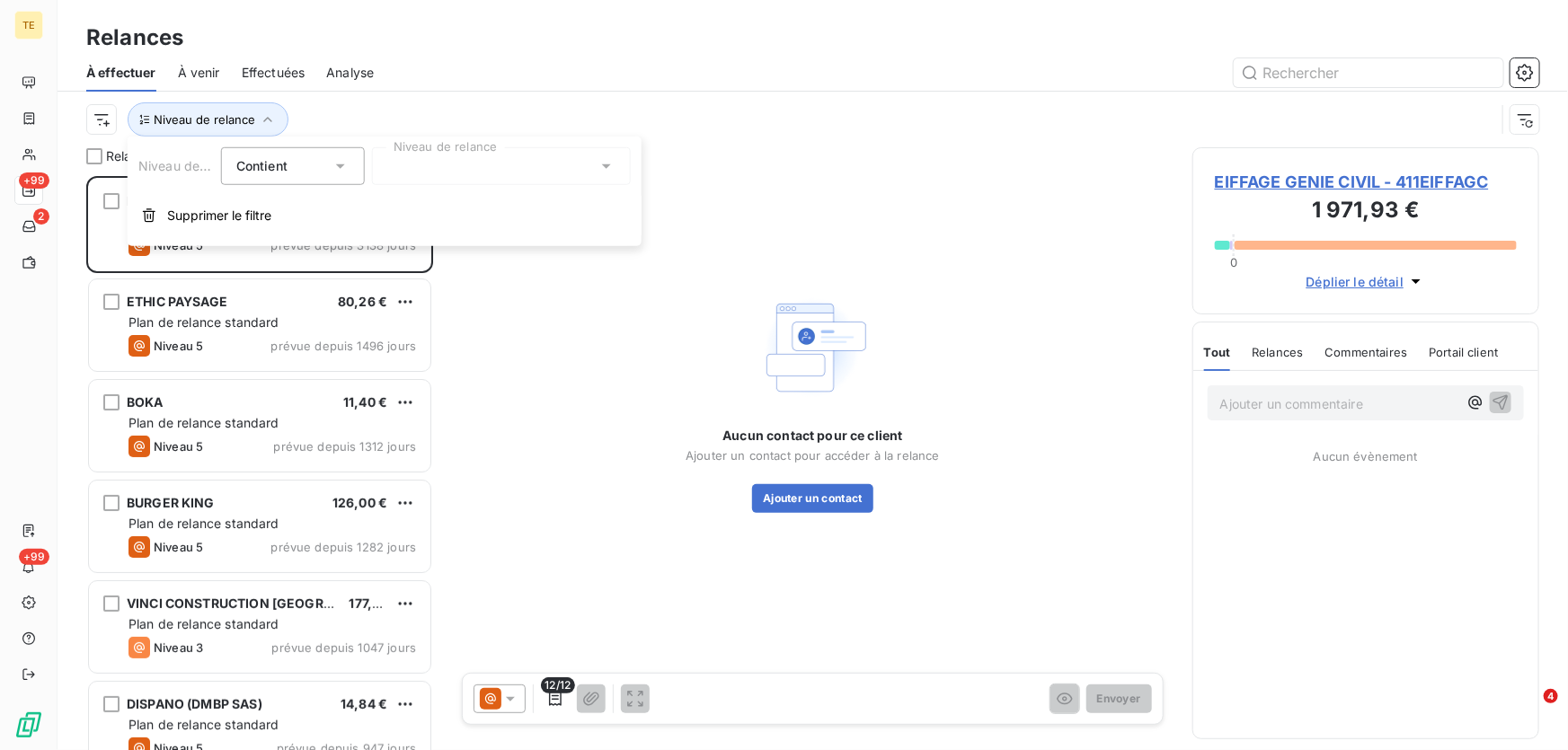
click at [606, 163] on icon at bounding box center [606, 166] width 18 height 18
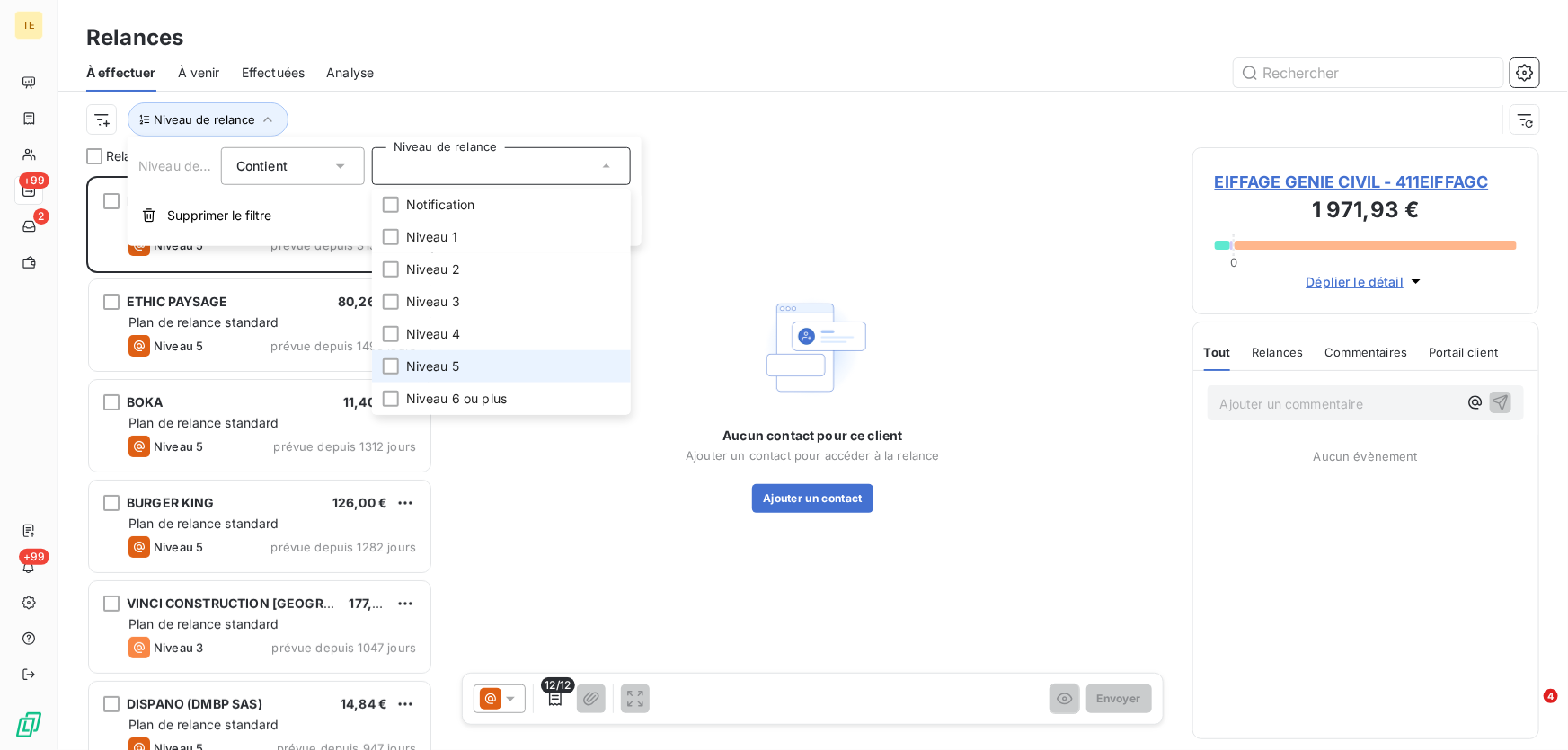
click at [436, 368] on span "Niveau 5" at bounding box center [432, 366] width 53 height 18
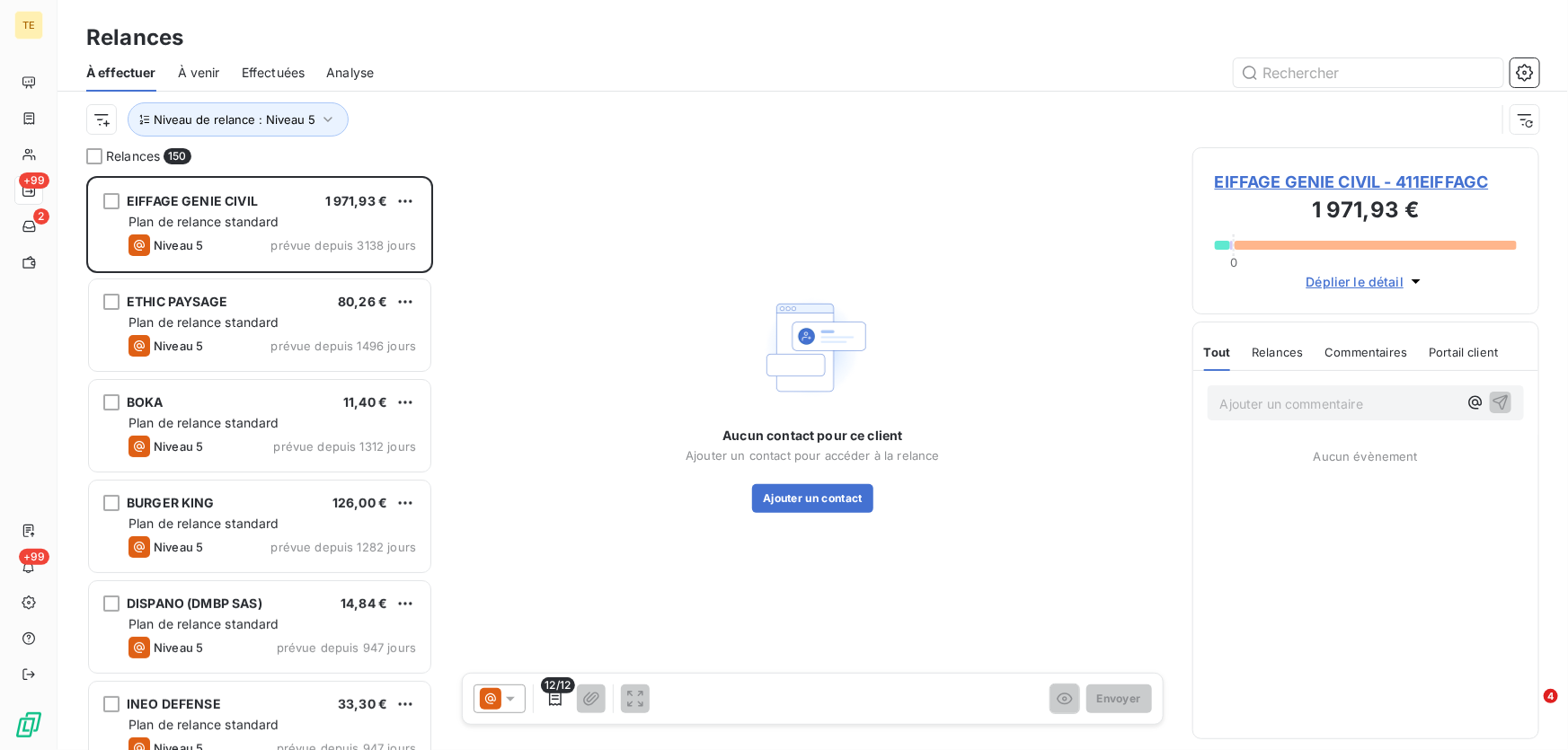
click at [717, 186] on div "Aucun contact pour ce client Ajouter un contact pour accéder à la relance Ajout…" at bounding box center [813, 401] width 716 height 508
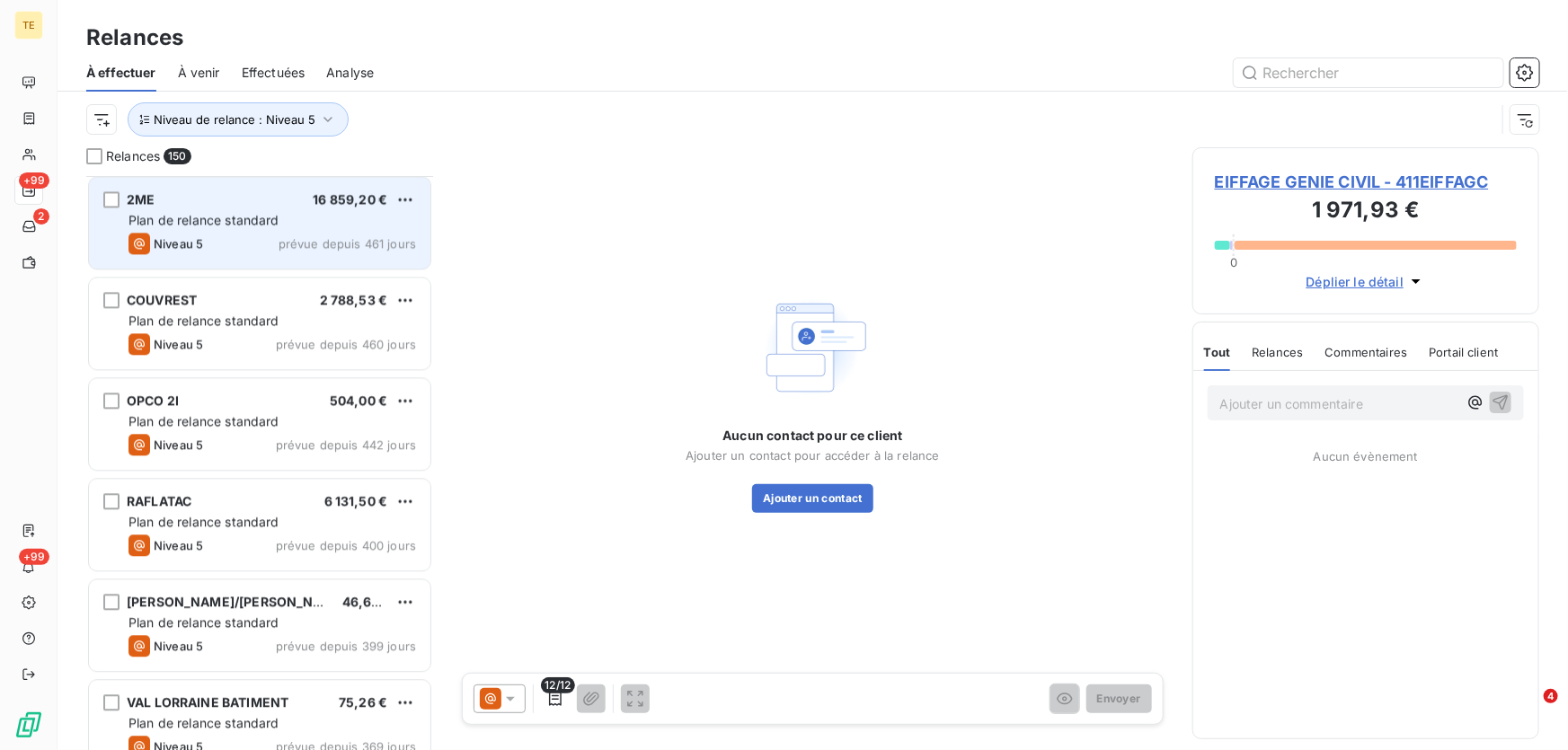
scroll to position [2123, 0]
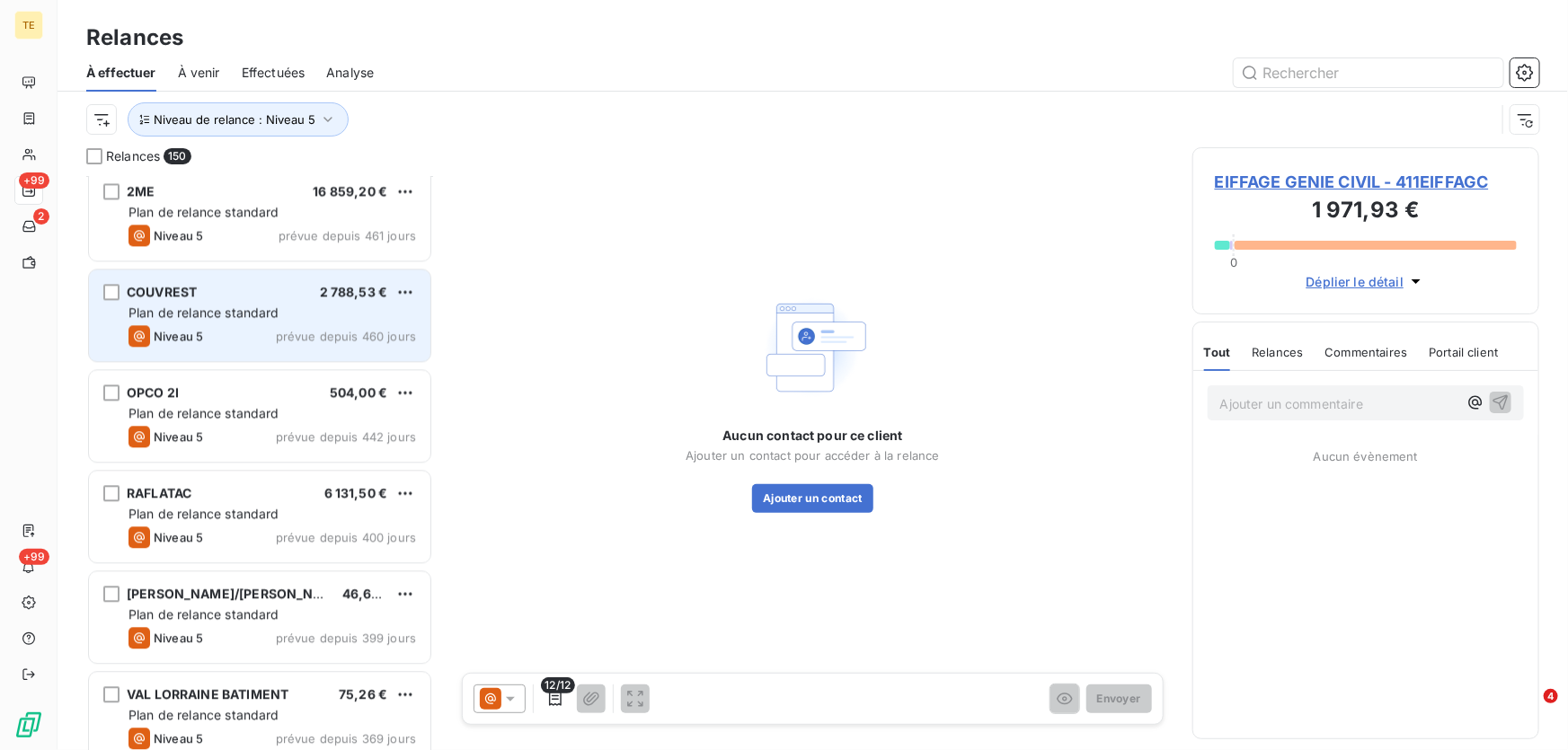
click at [232, 326] on div "Niveau 5 prévue depuis 460 jours" at bounding box center [272, 335] width 288 height 22
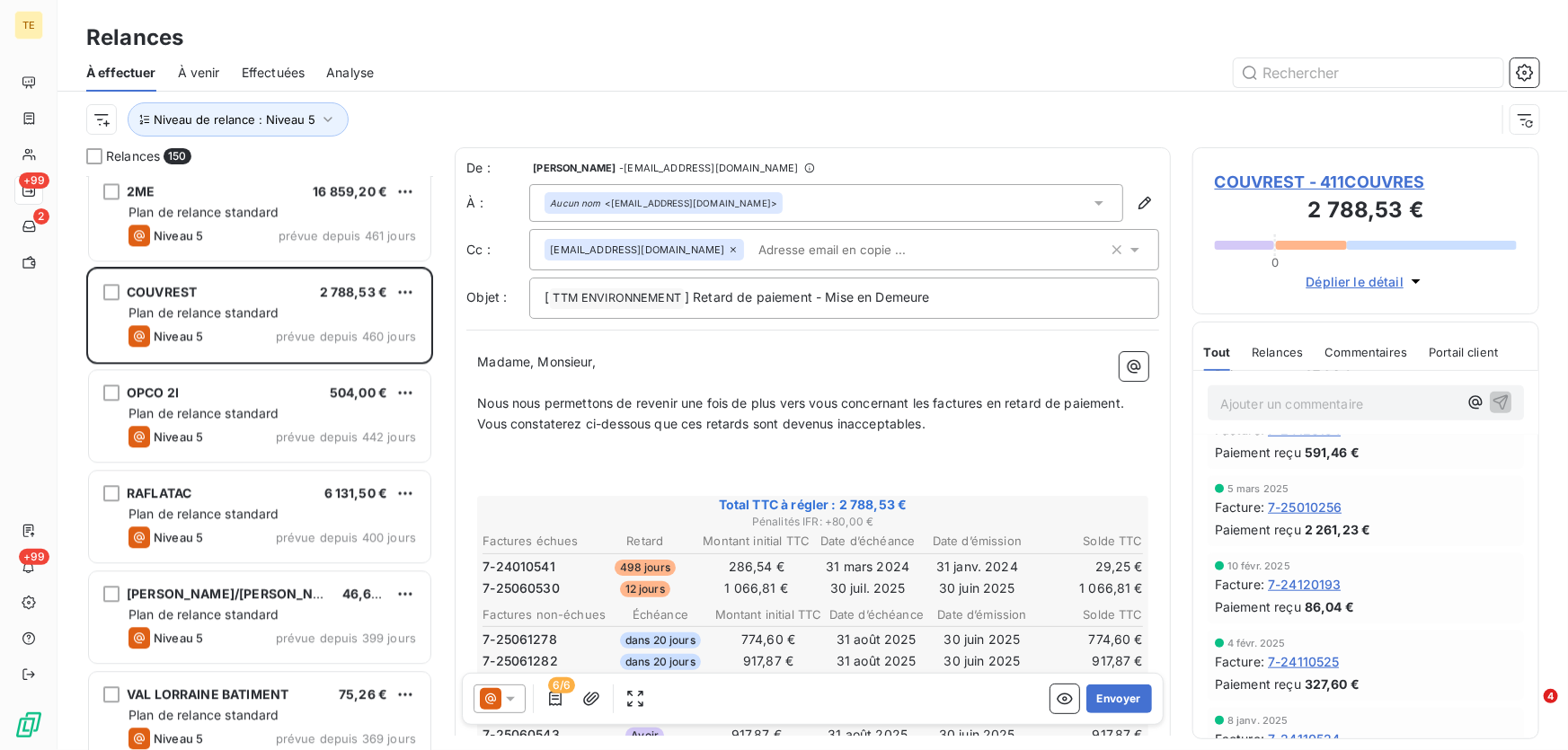
scroll to position [1115, 0]
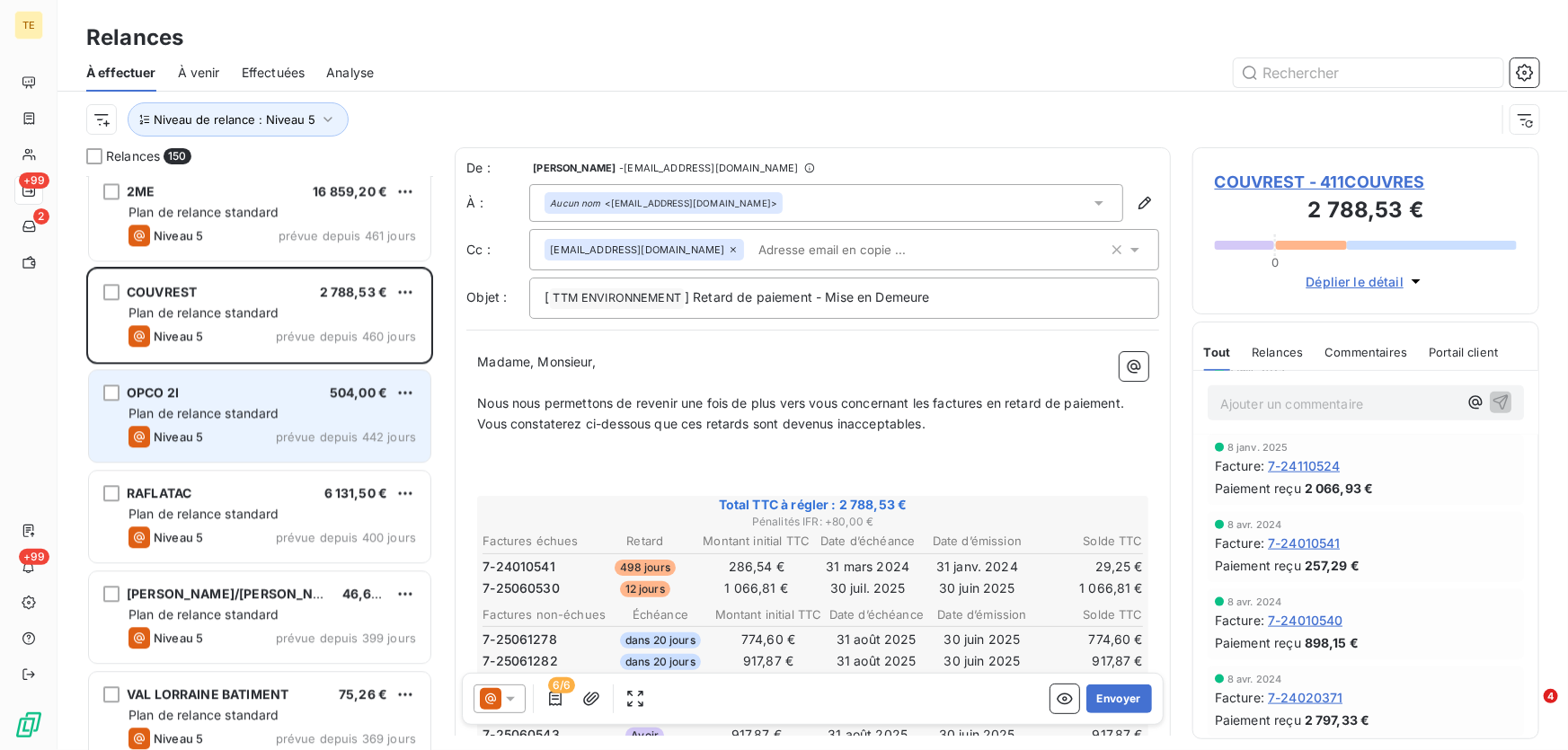
click at [216, 406] on span "Plan de relance standard" at bounding box center [204, 412] width 151 height 15
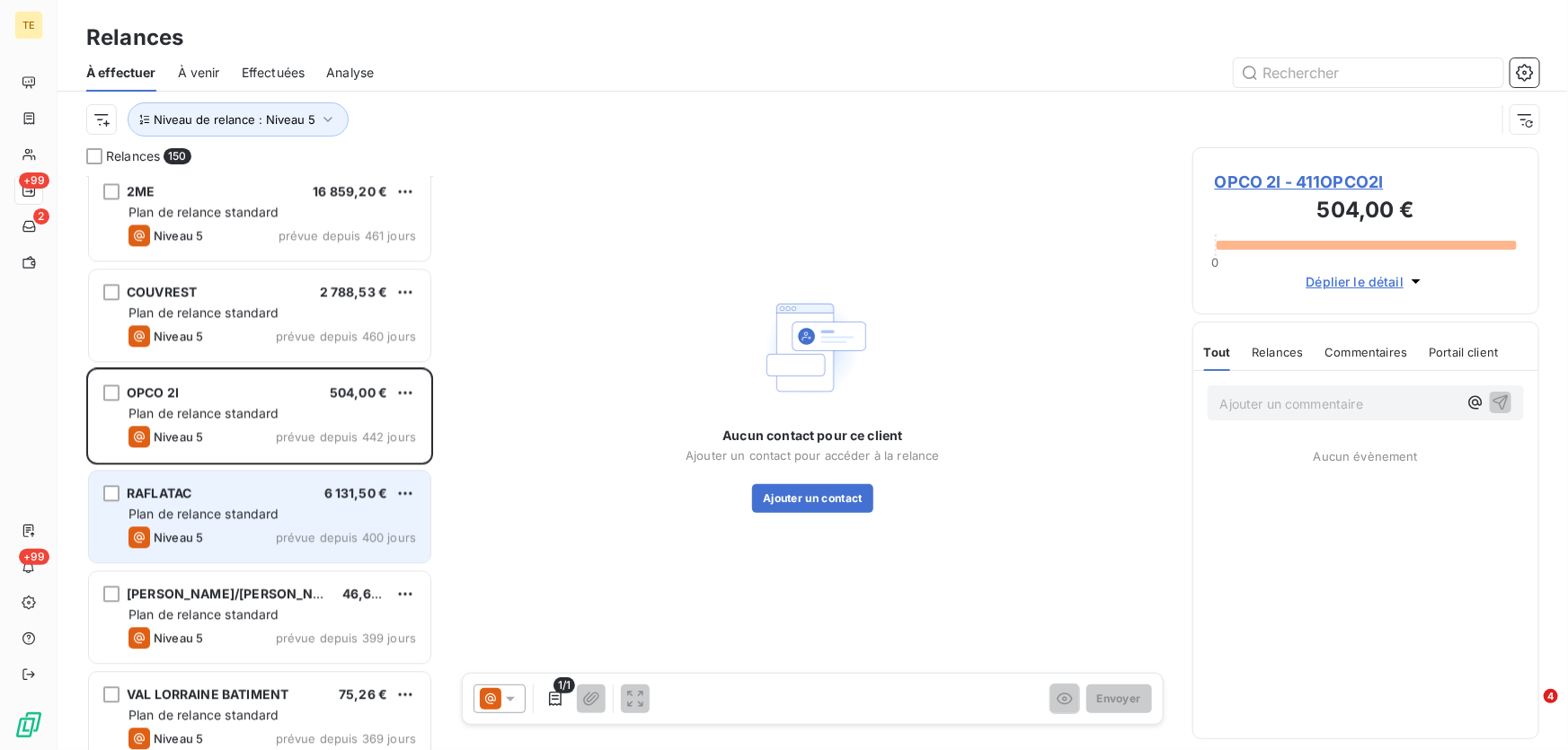
click at [181, 510] on span "Plan de relance standard" at bounding box center [204, 513] width 151 height 15
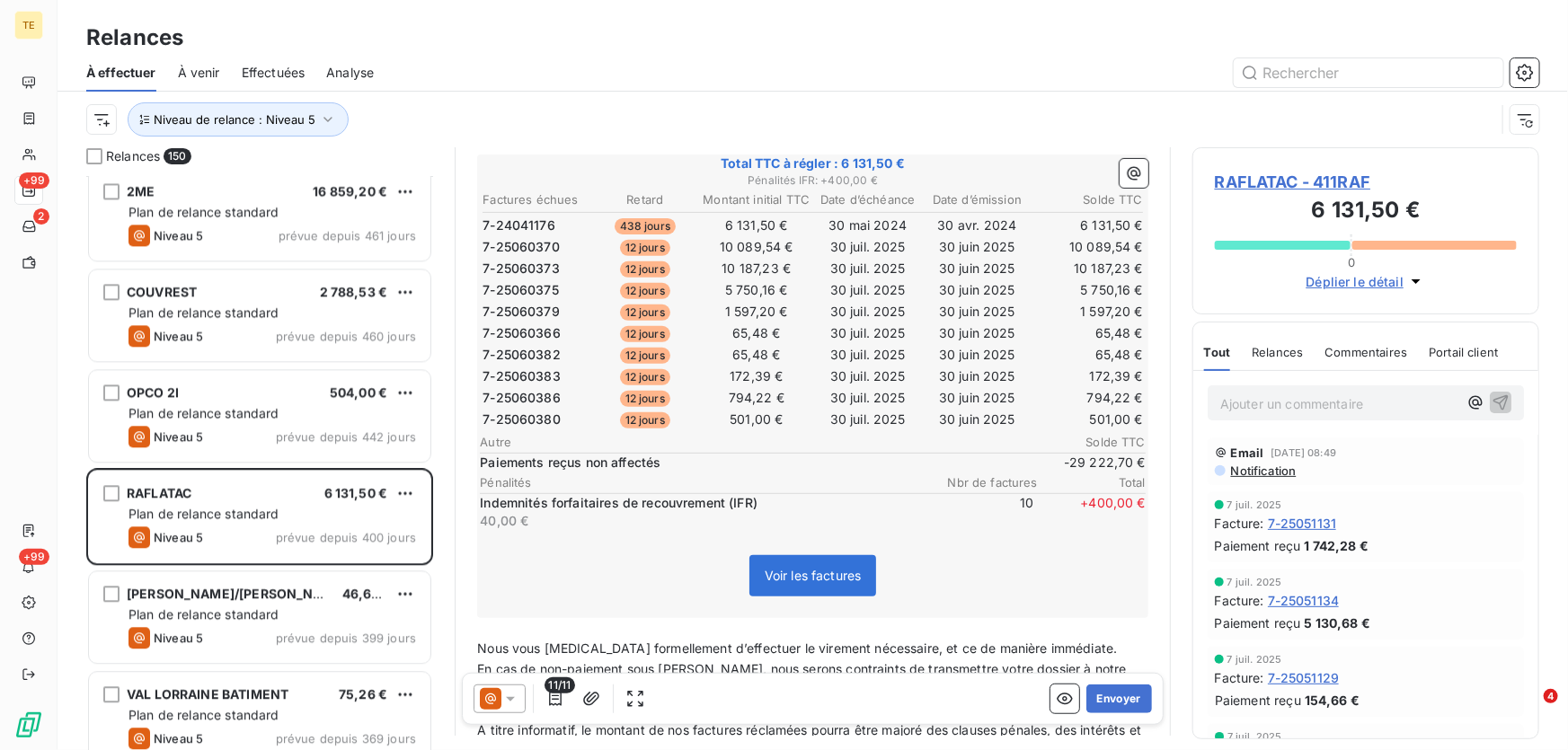
scroll to position [408, 0]
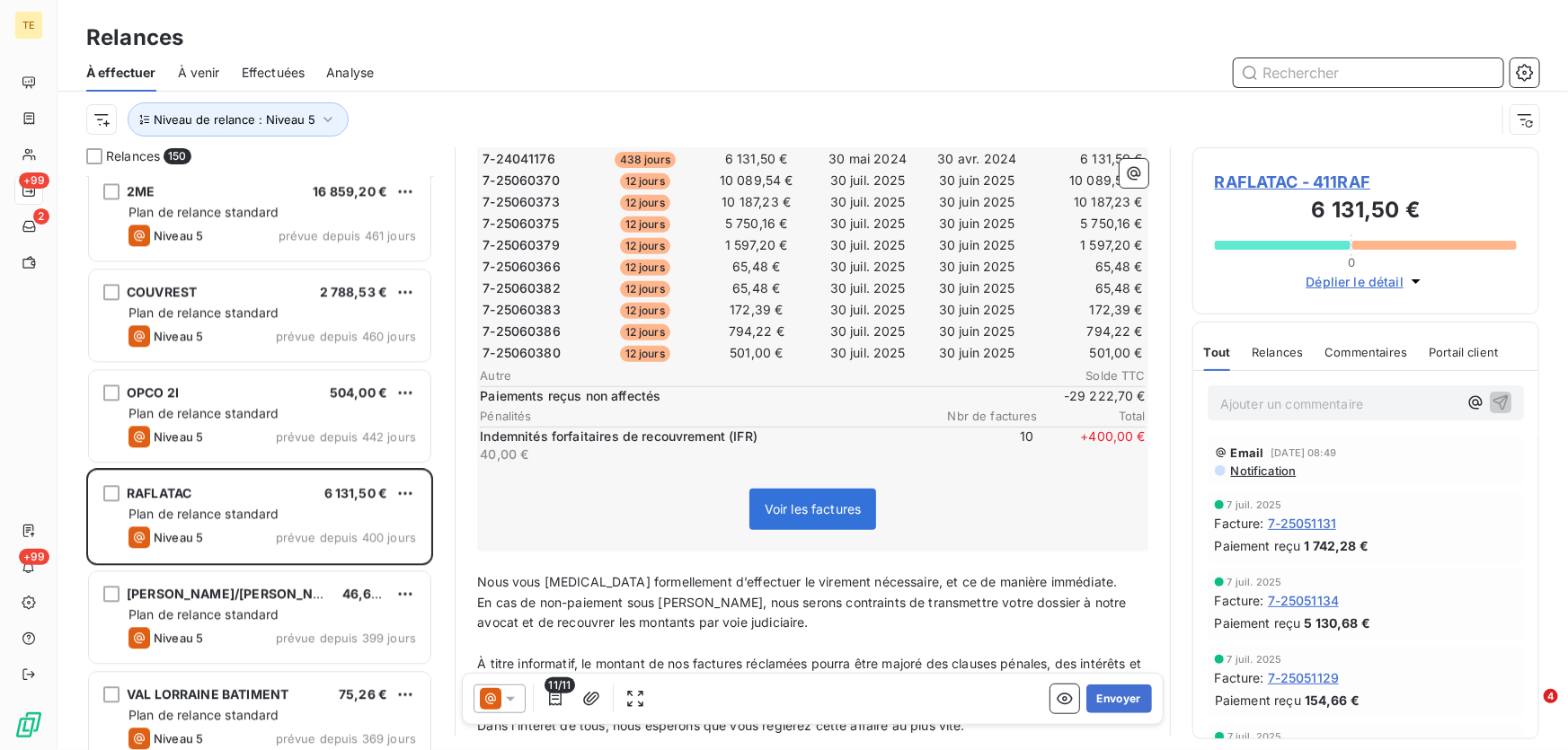
click at [1347, 70] on input "text" at bounding box center [1368, 73] width 269 height 28
click at [1248, 180] on span "RAFLATAC - 411RAF" at bounding box center [1366, 182] width 302 height 25
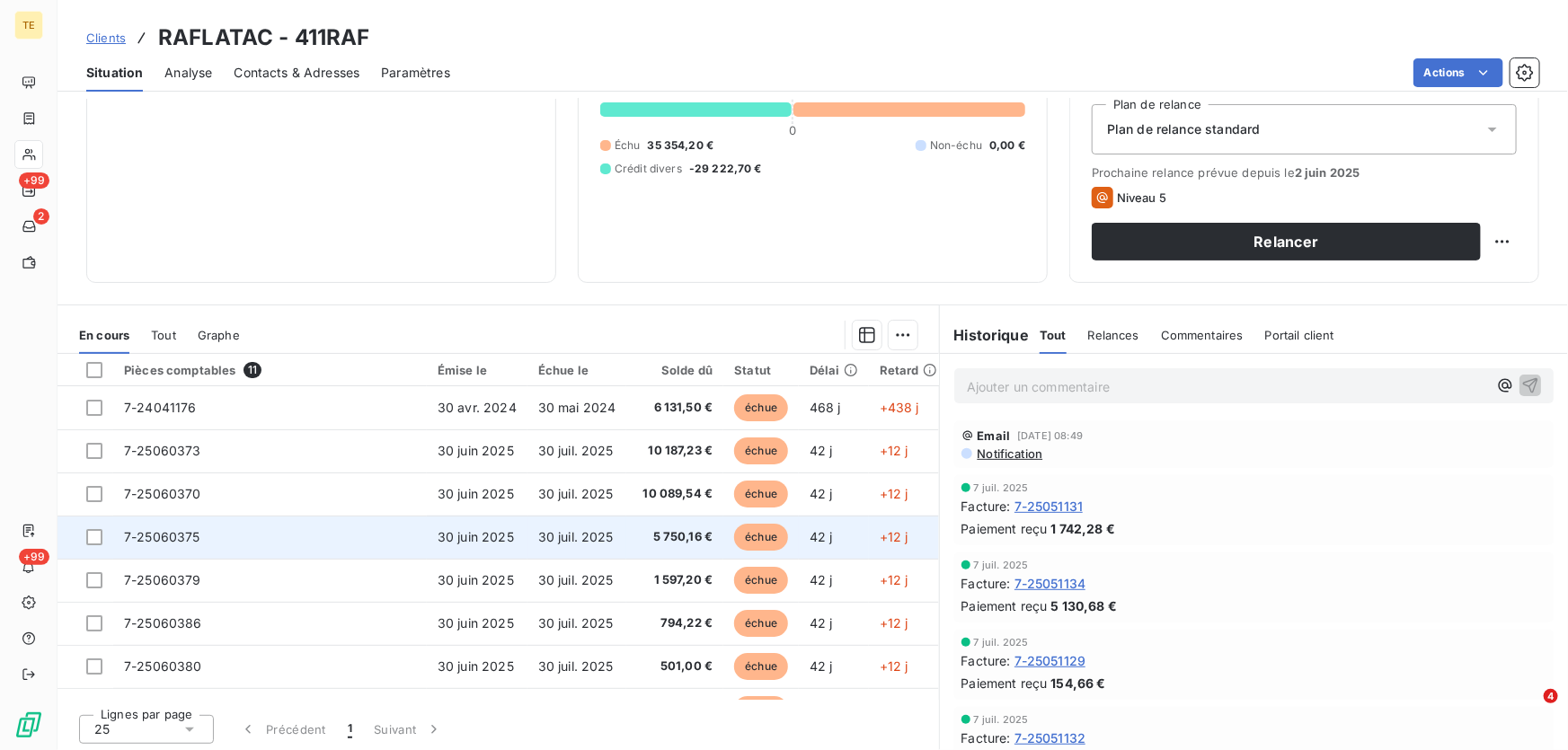
scroll to position [197, 0]
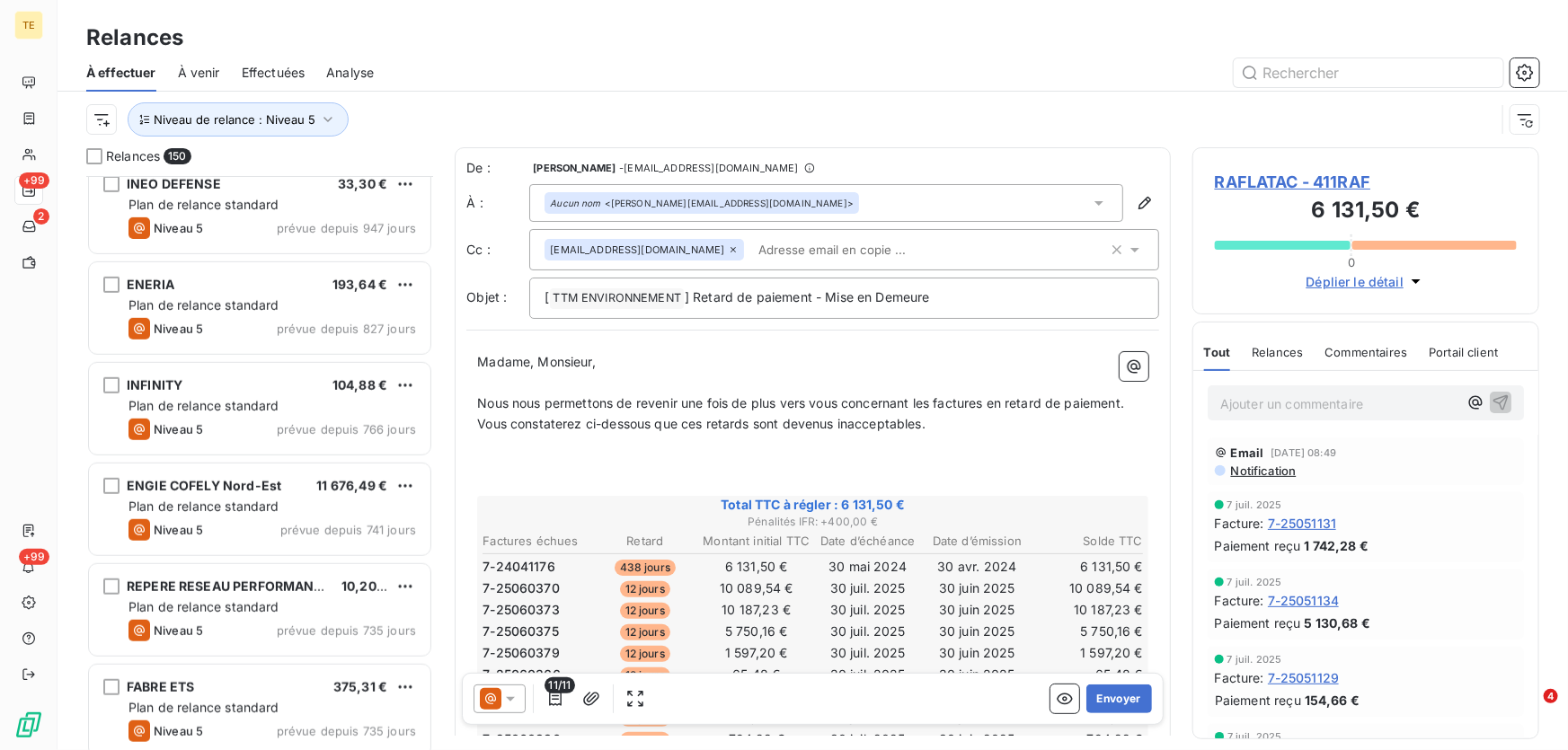
scroll to position [572, 0]
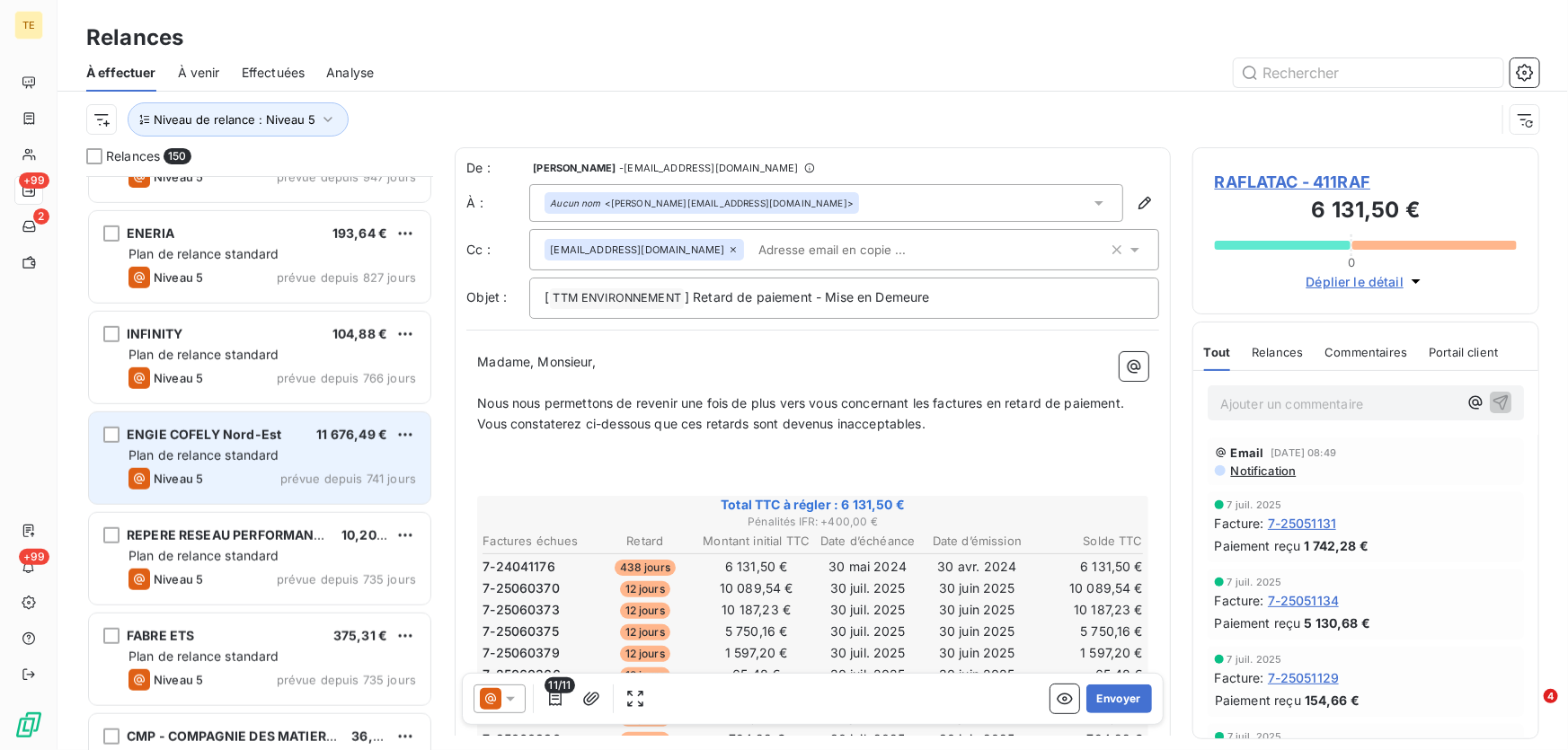
click at [224, 441] on span "ENGIE COFELY Nord-Est" at bounding box center [204, 434] width 155 height 15
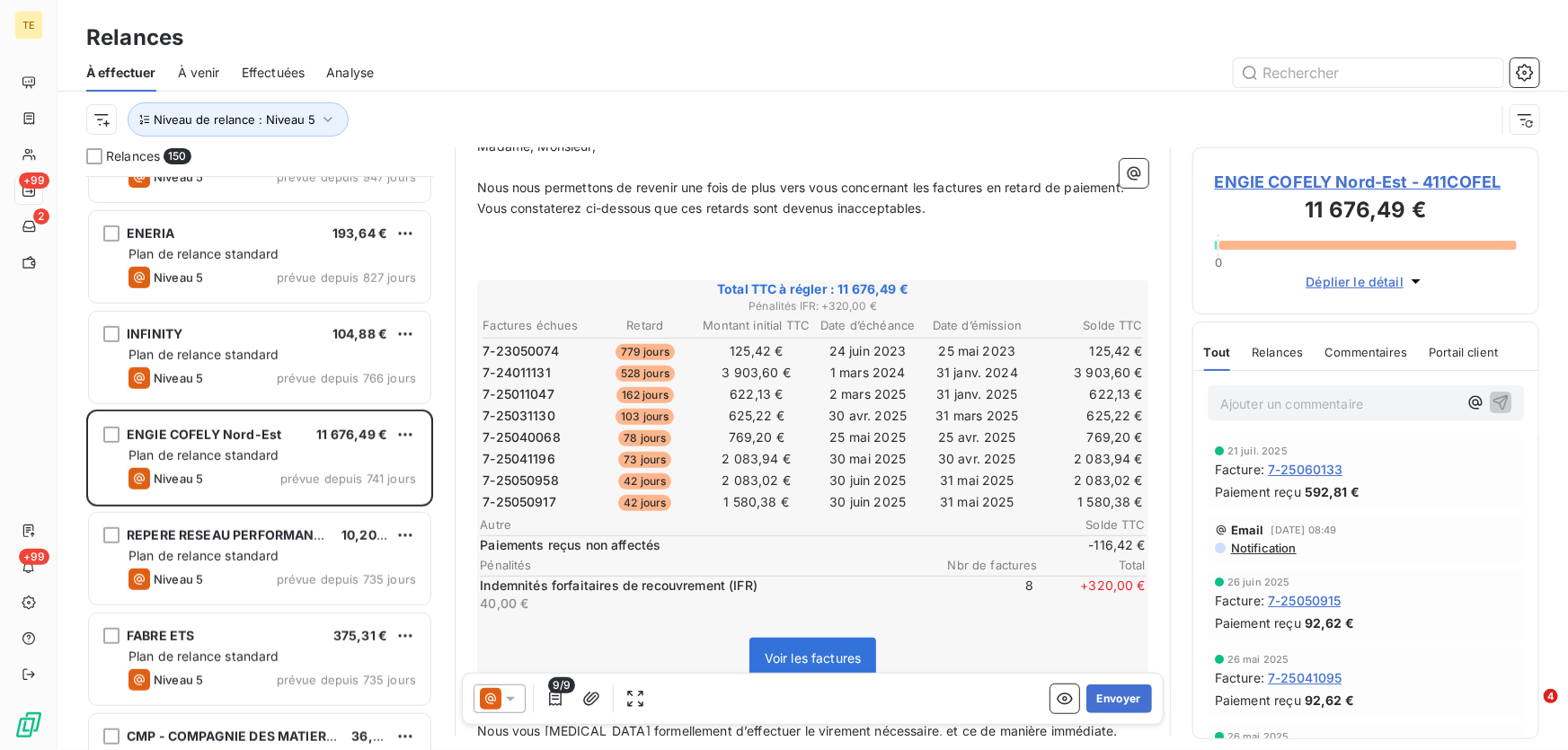
scroll to position [245, 0]
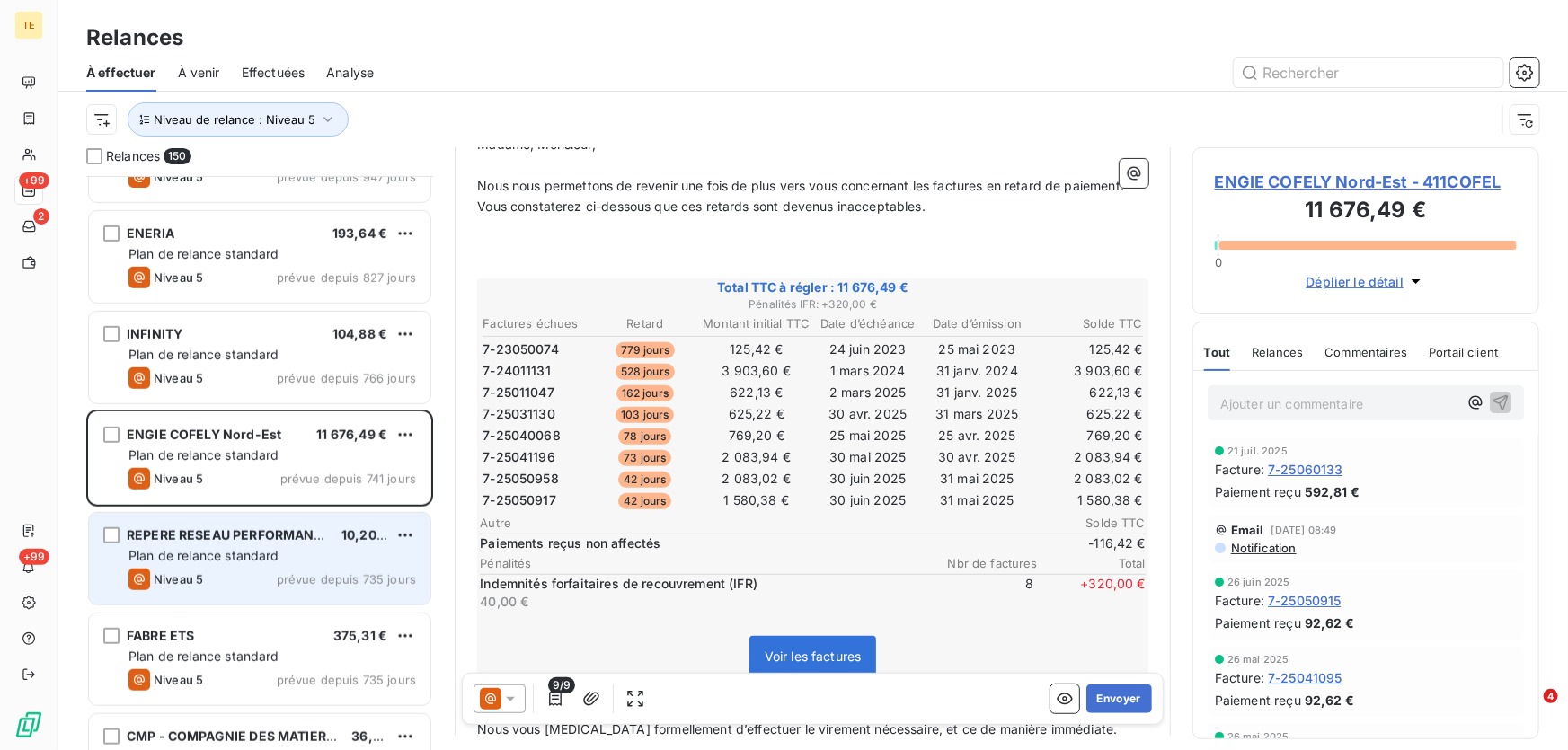
click at [233, 549] on span "Plan de relance standard" at bounding box center [204, 555] width 151 height 15
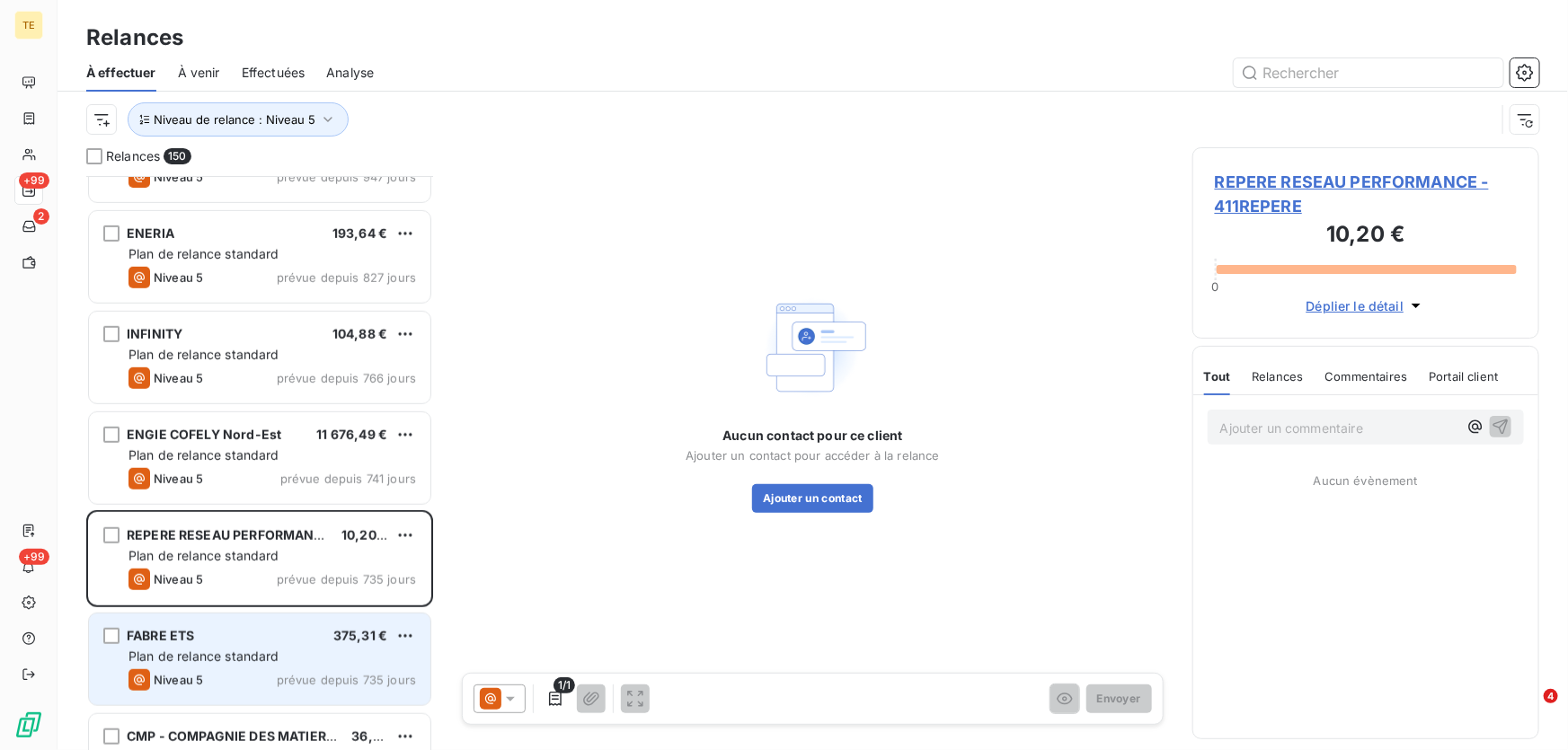
click at [216, 643] on div "FABRE ETS 375,31 € Plan de relance standard Niveau 5 prévue depuis 735 jours" at bounding box center [260, 658] width 342 height 92
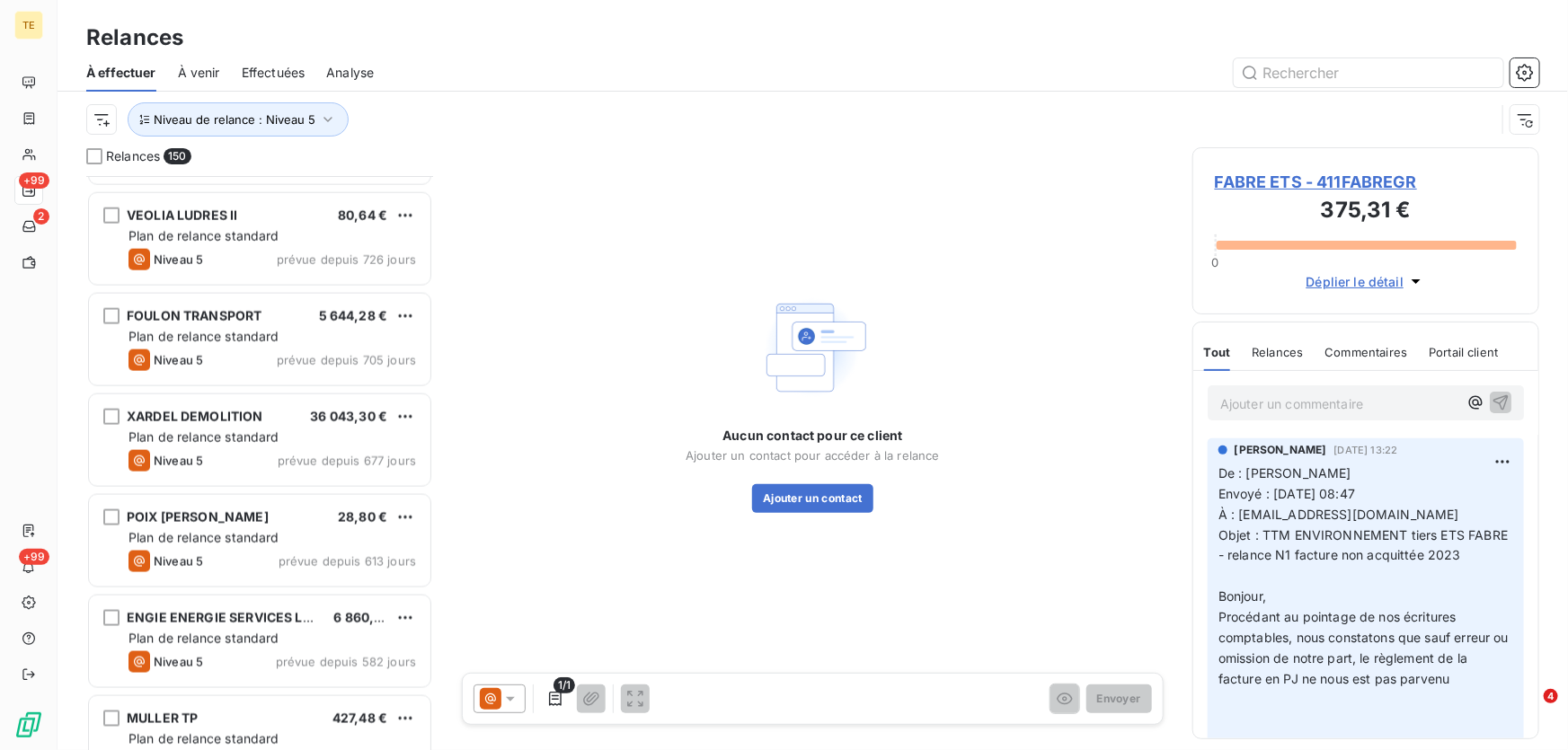
scroll to position [1225, 0]
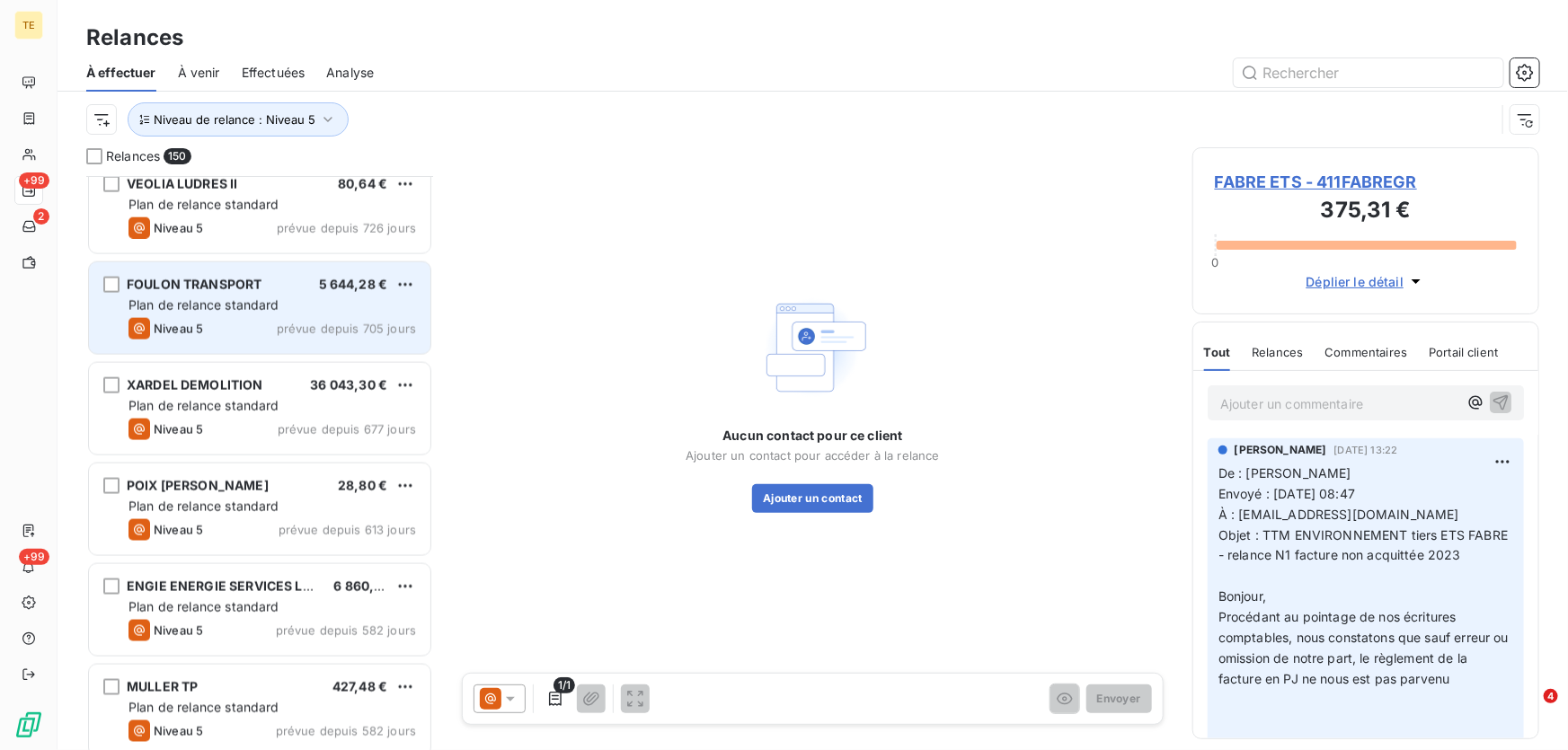
click at [217, 325] on div "Niveau 5 prévue depuis 705 jours" at bounding box center [272, 328] width 288 height 22
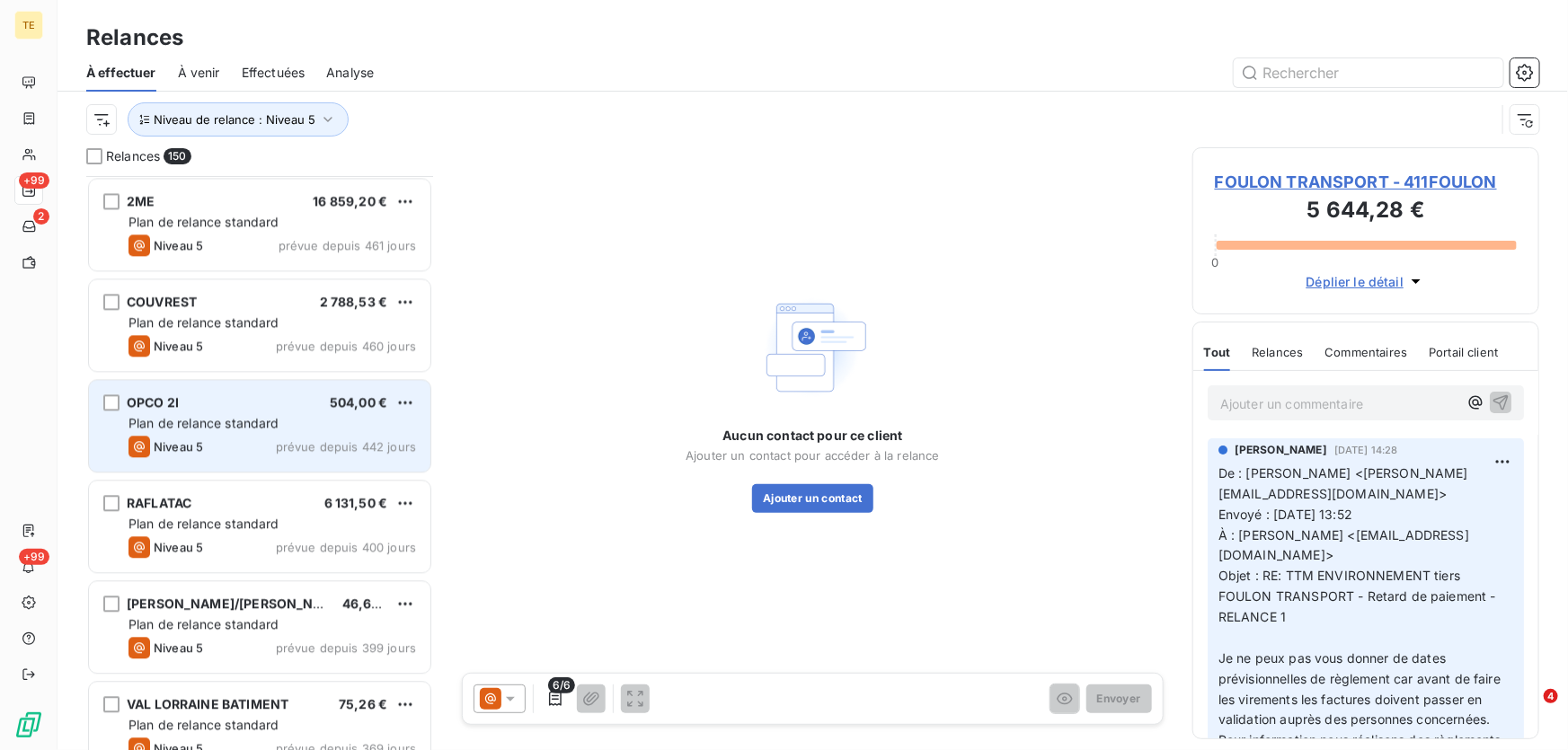
scroll to position [2123, 0]
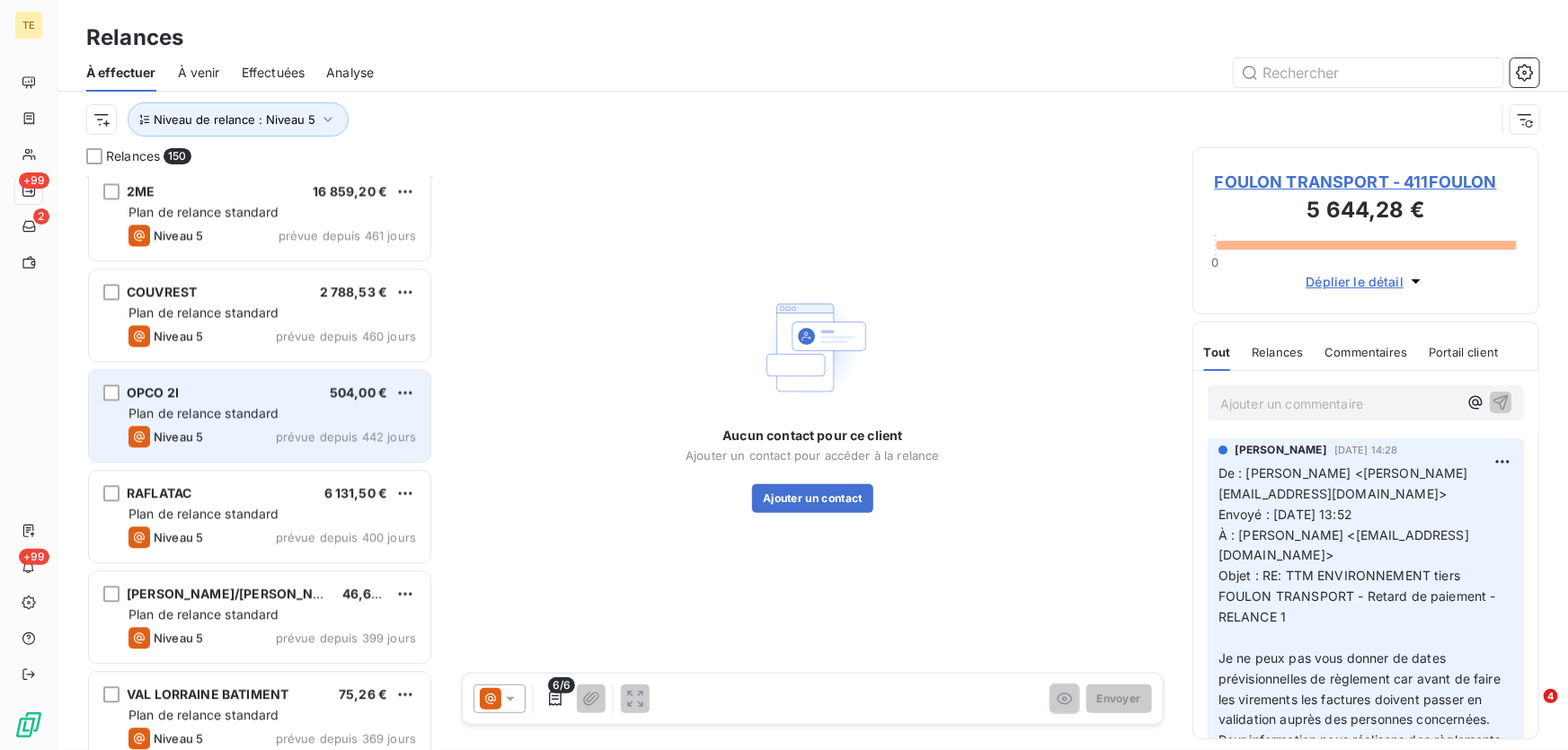
click at [206, 496] on div "RAFLATAC 6 131,50 €" at bounding box center [272, 492] width 288 height 16
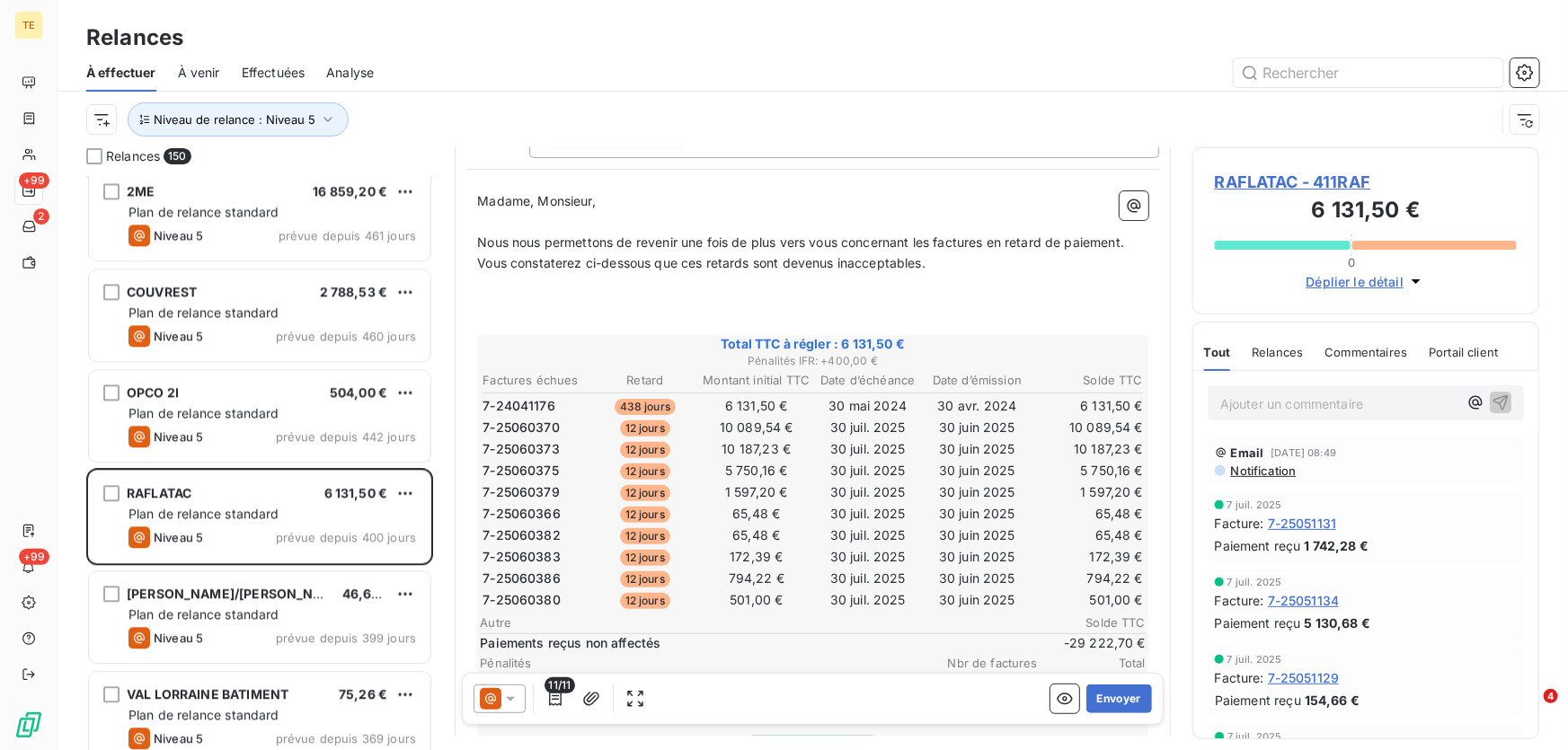
scroll to position [163, 0]
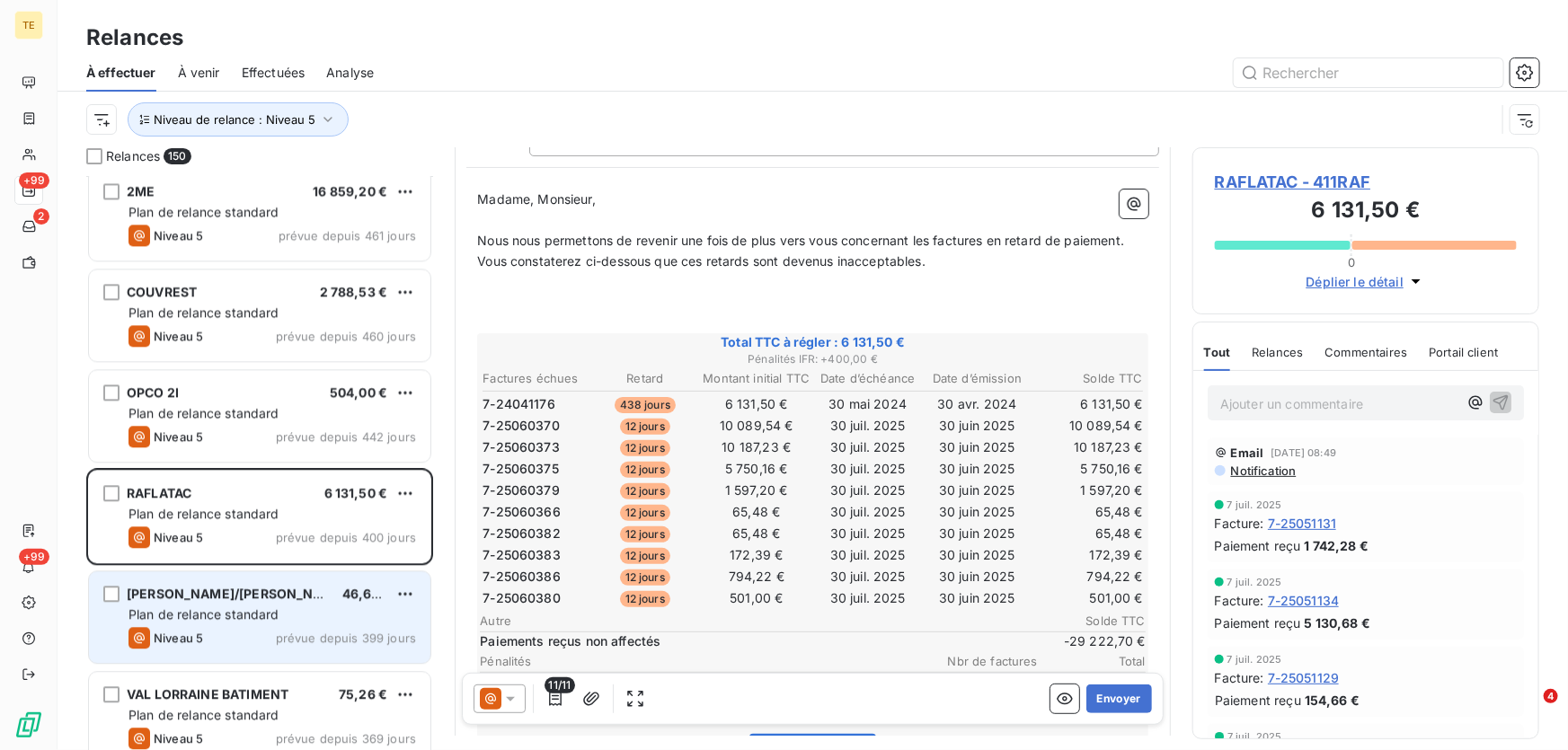
click at [266, 610] on span "Plan de relance standard" at bounding box center [204, 613] width 151 height 15
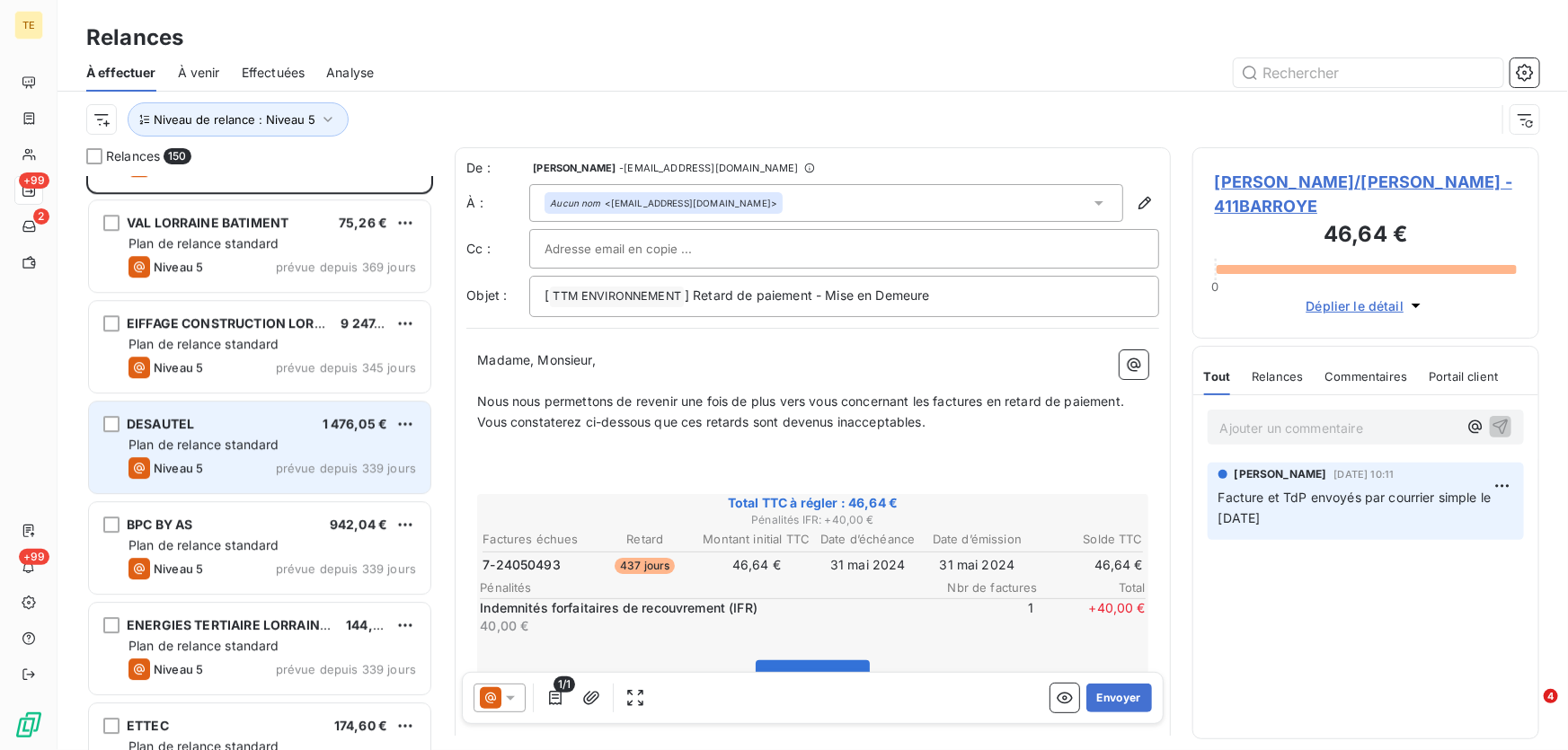
scroll to position [2612, 0]
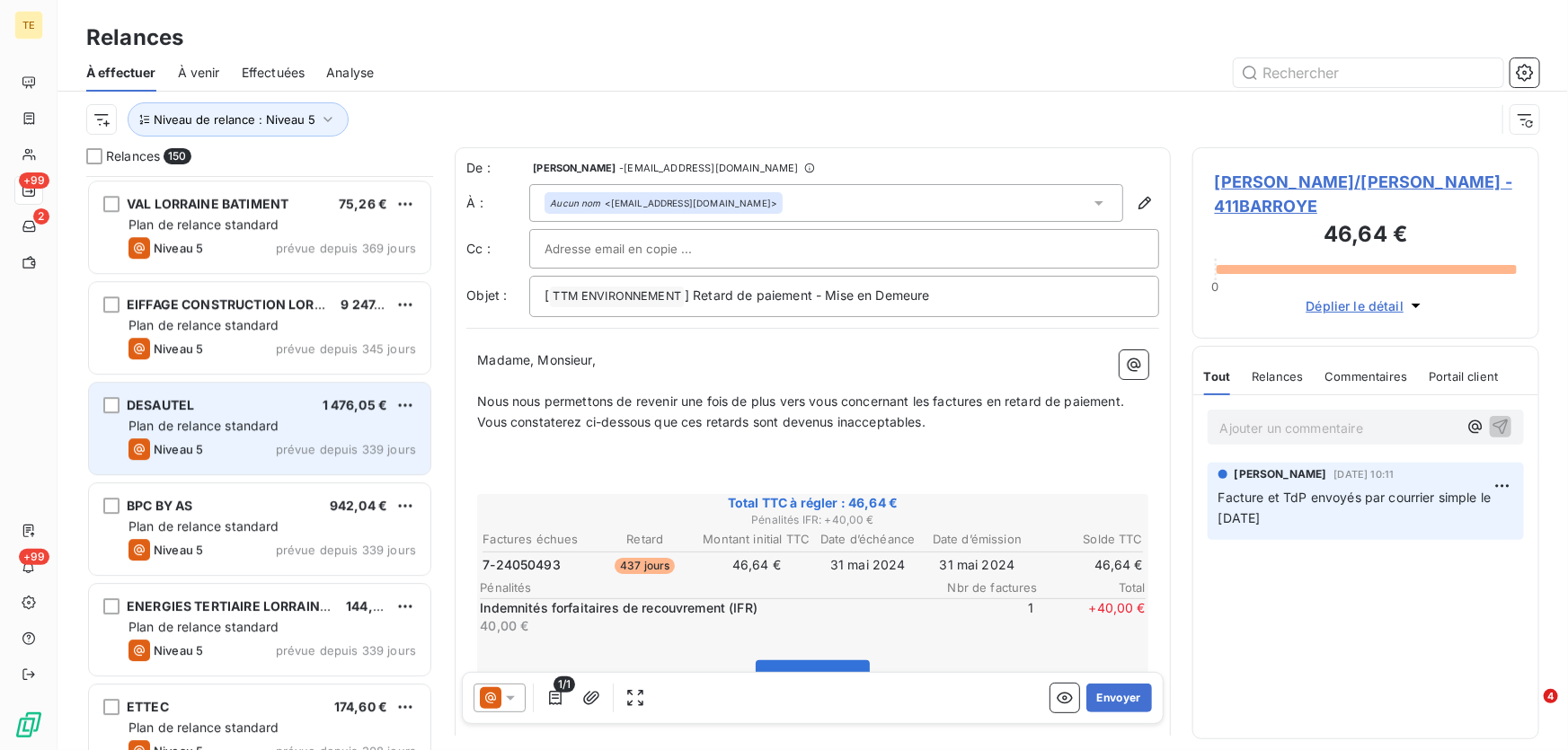
click at [266, 413] on div "DESAUTEL 1 476,05 € Plan de relance standard Niveau 5 prévue depuis 339 jours" at bounding box center [260, 427] width 342 height 92
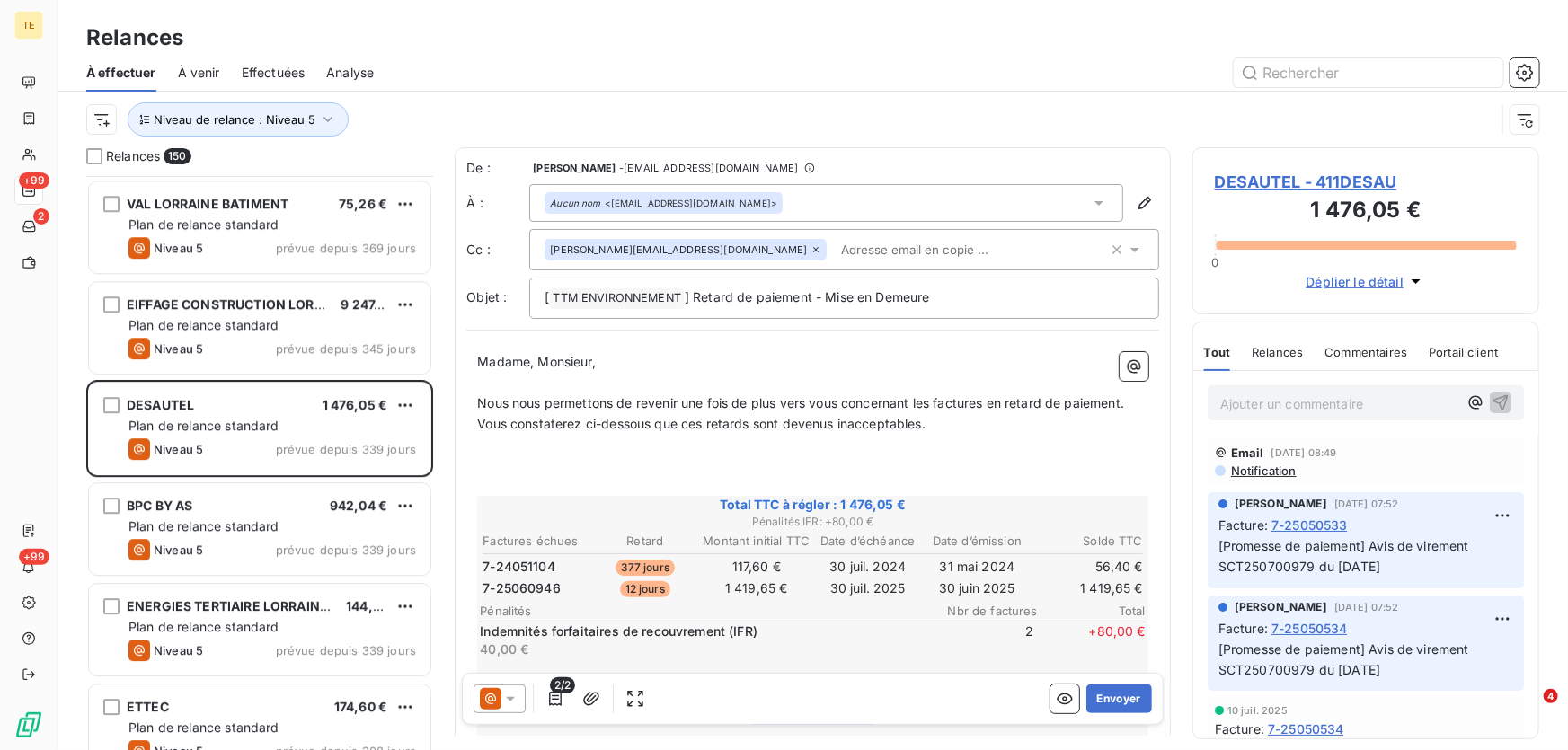
scroll to position [81, 0]
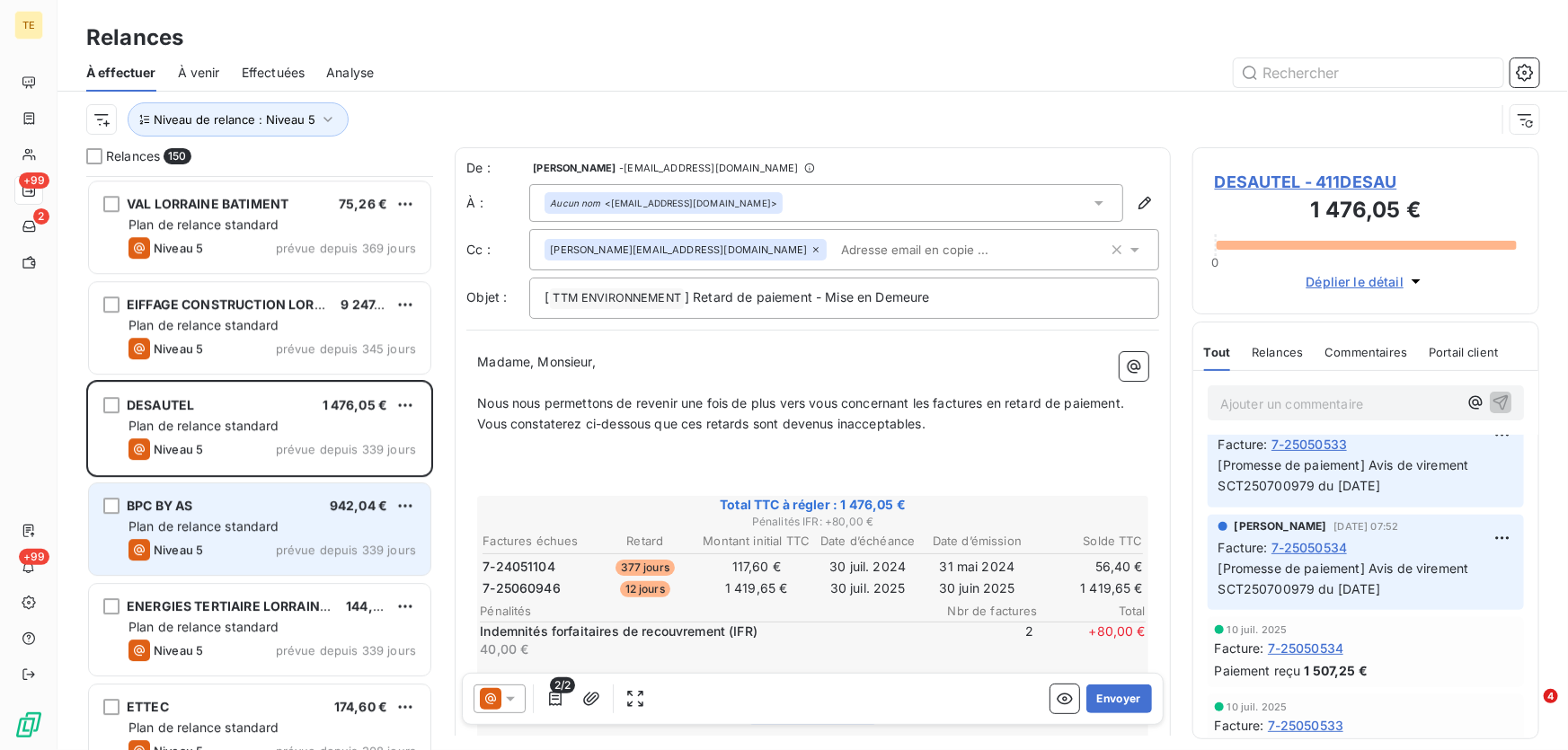
click at [158, 528] on span "Plan de relance standard" at bounding box center [204, 525] width 151 height 15
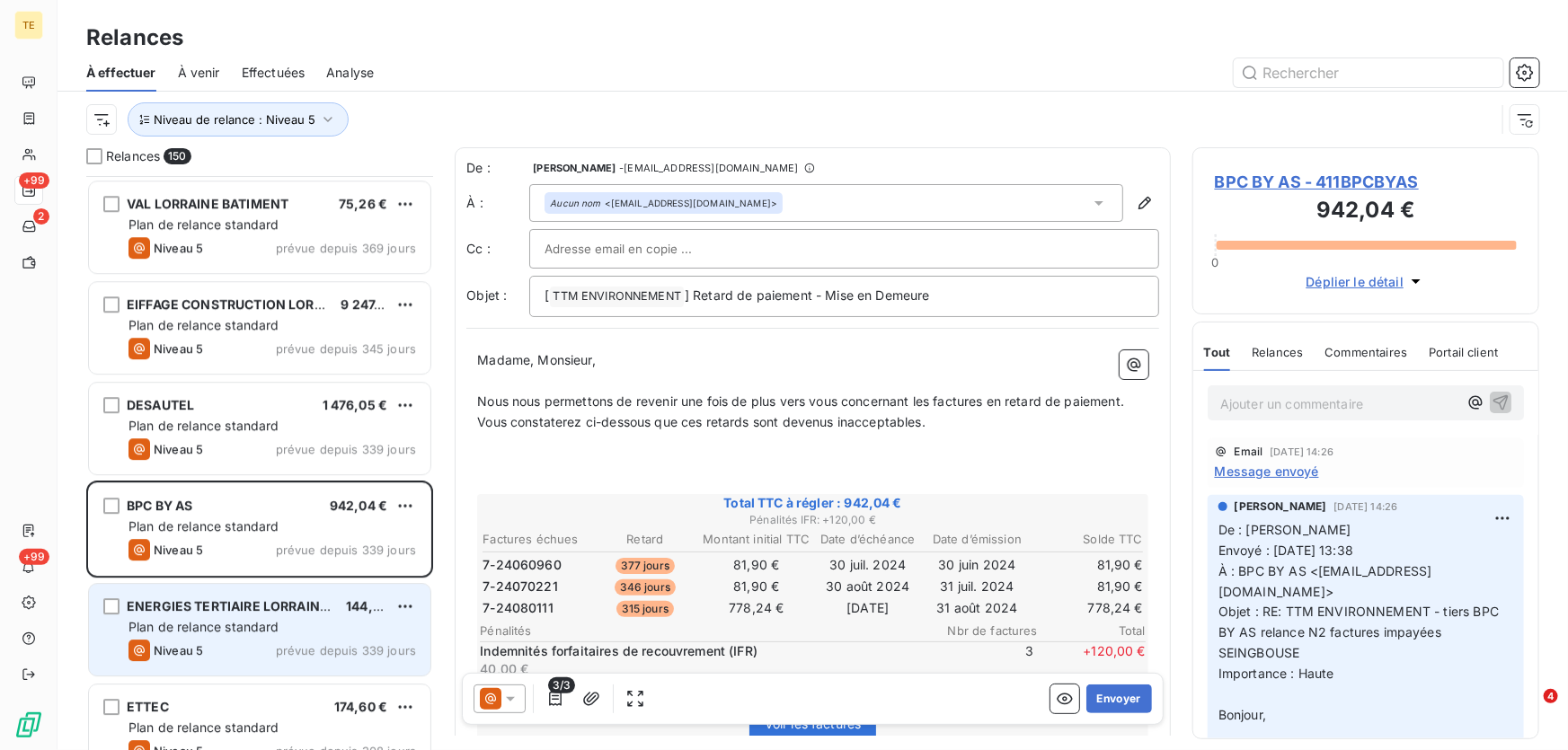
click at [206, 631] on span "Plan de relance standard" at bounding box center [204, 626] width 151 height 15
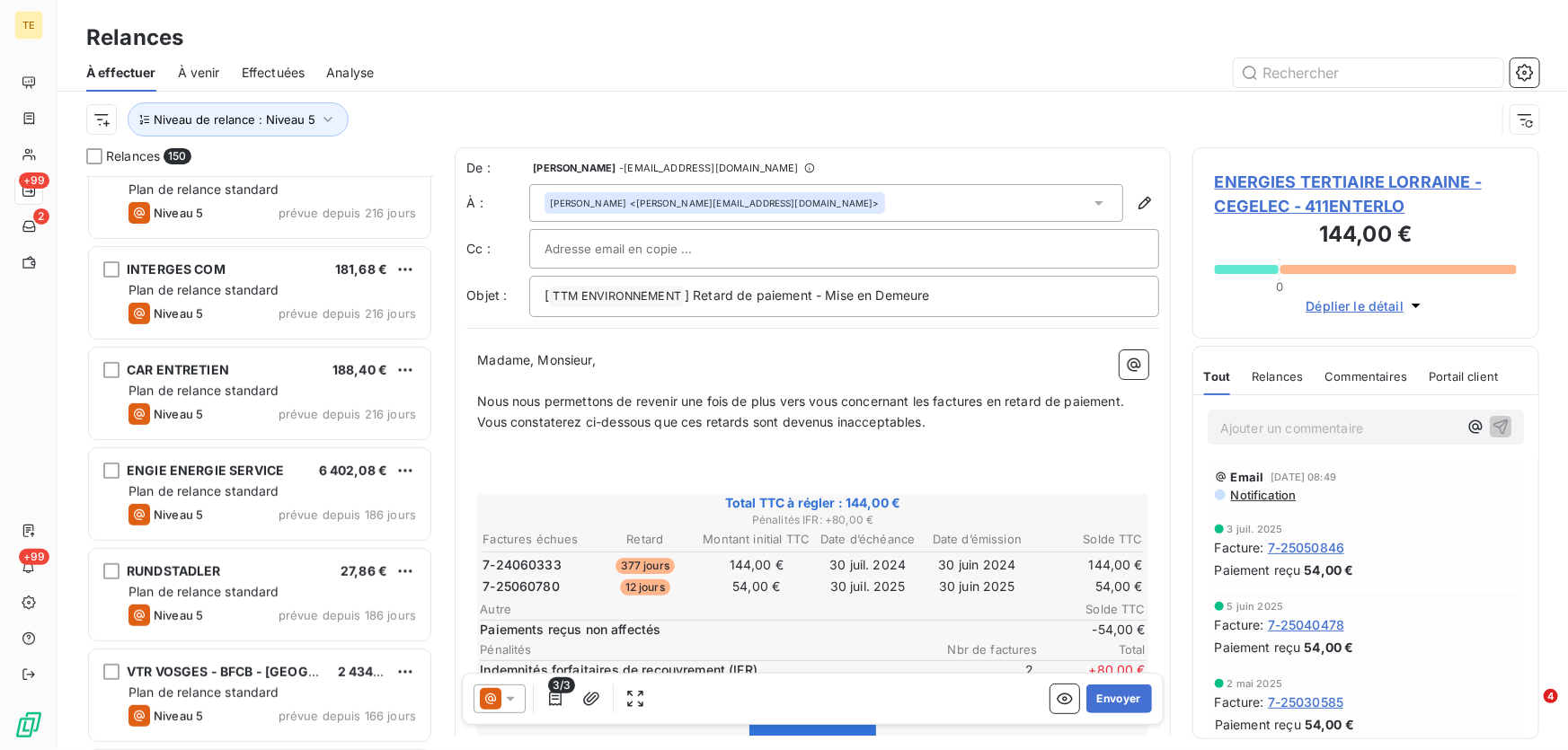
scroll to position [3755, 0]
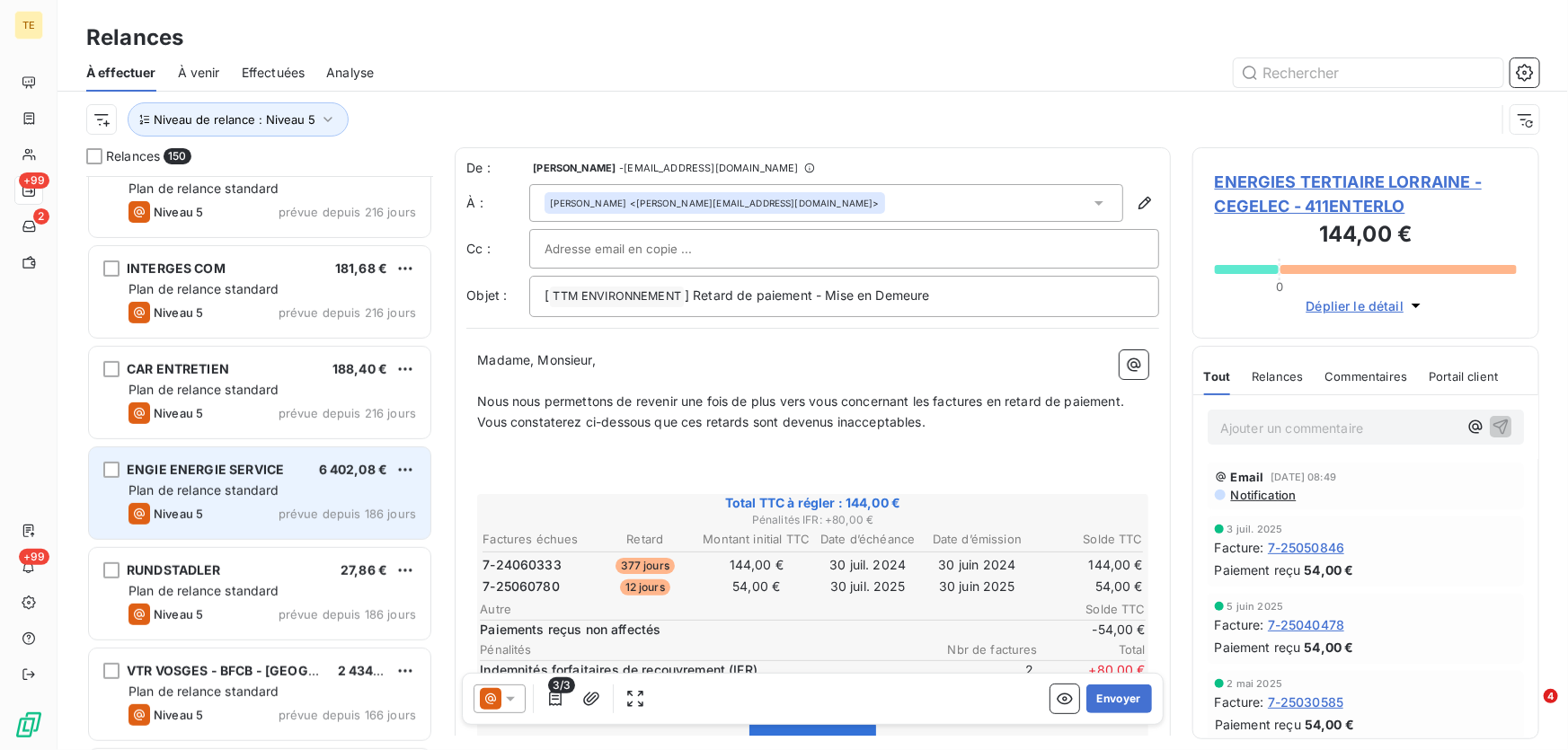
click at [216, 482] on span "Plan de relance standard" at bounding box center [204, 490] width 151 height 15
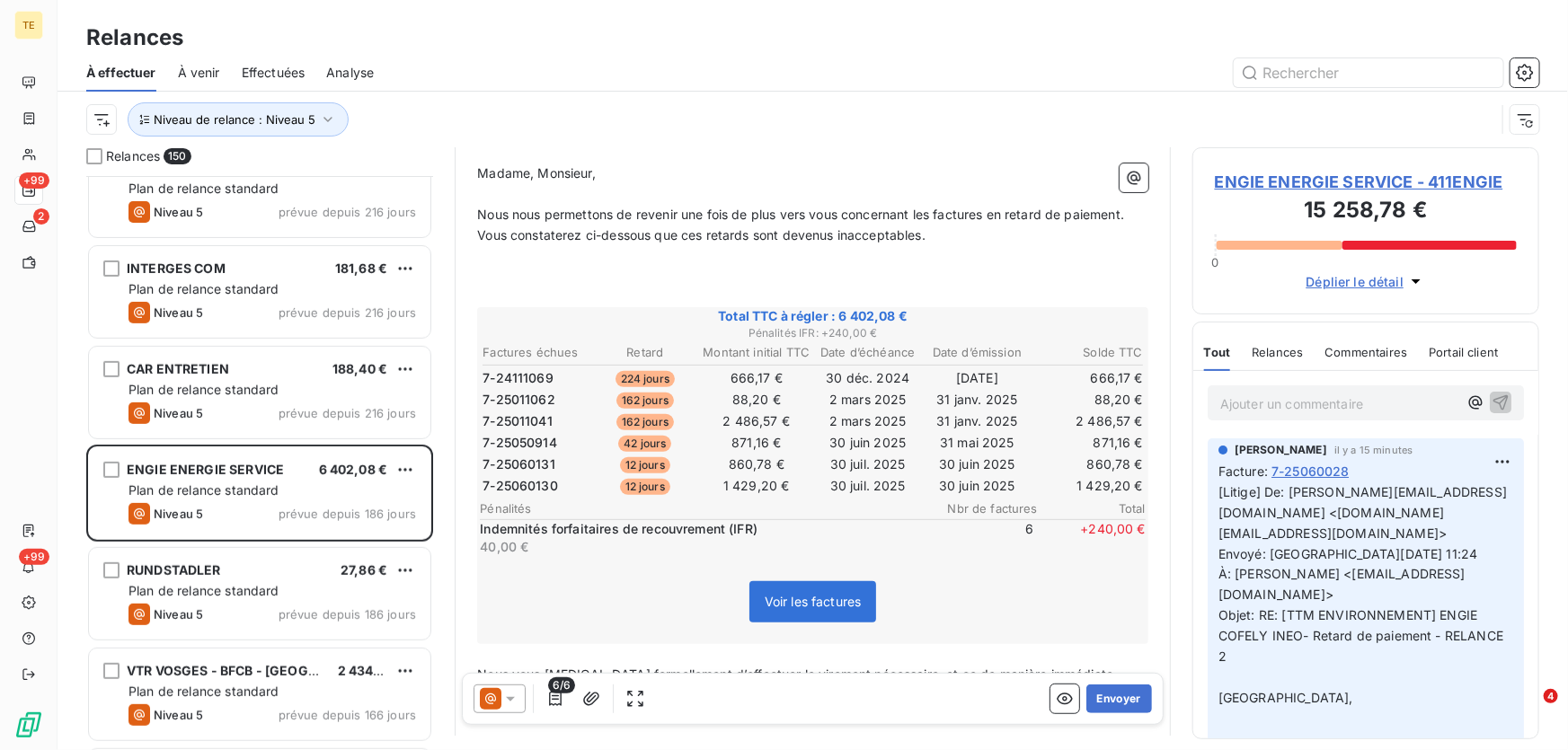
scroll to position [163, 0]
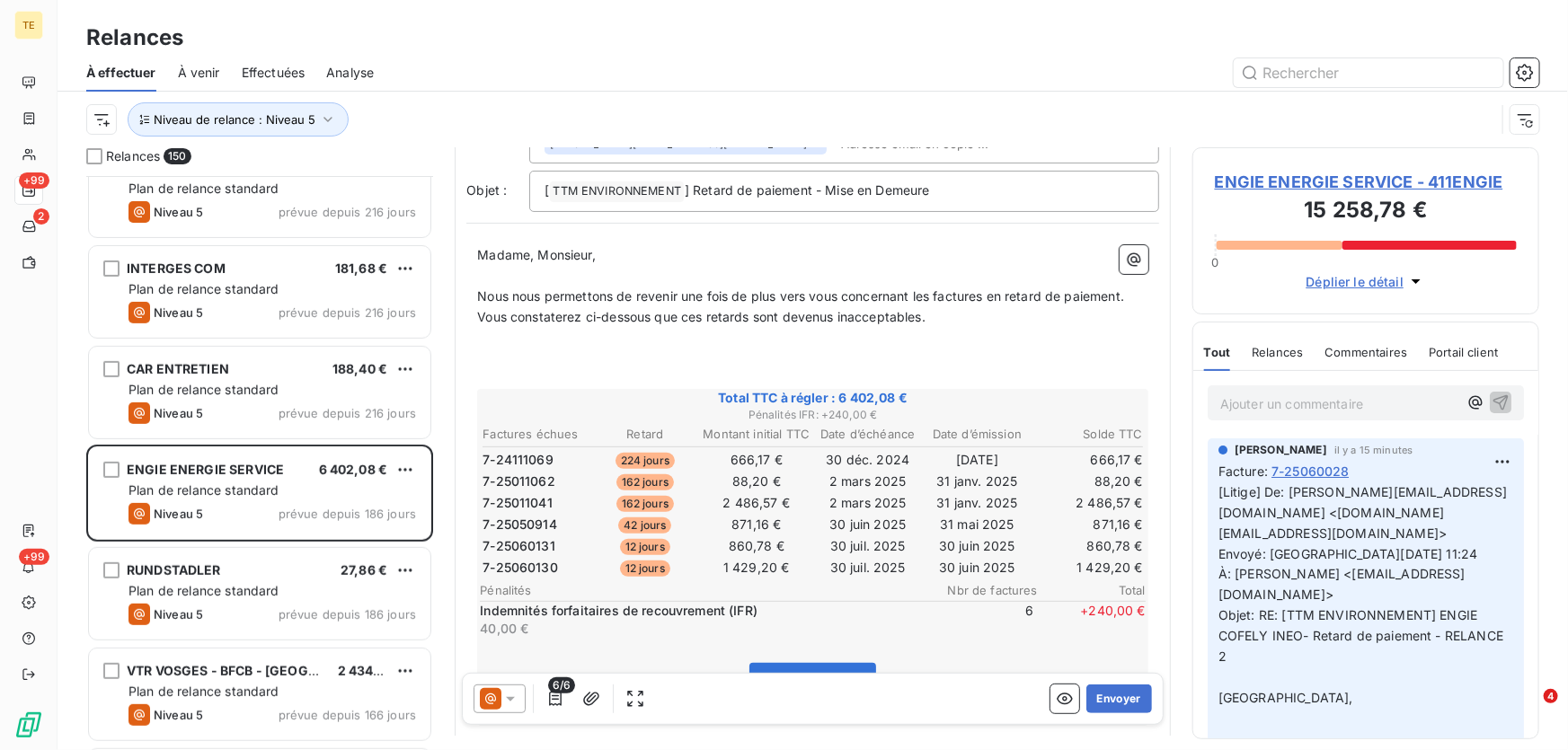
click at [1284, 180] on span "ENGIE ENERGIE SERVICE - 411ENGIE" at bounding box center [1366, 182] width 302 height 25
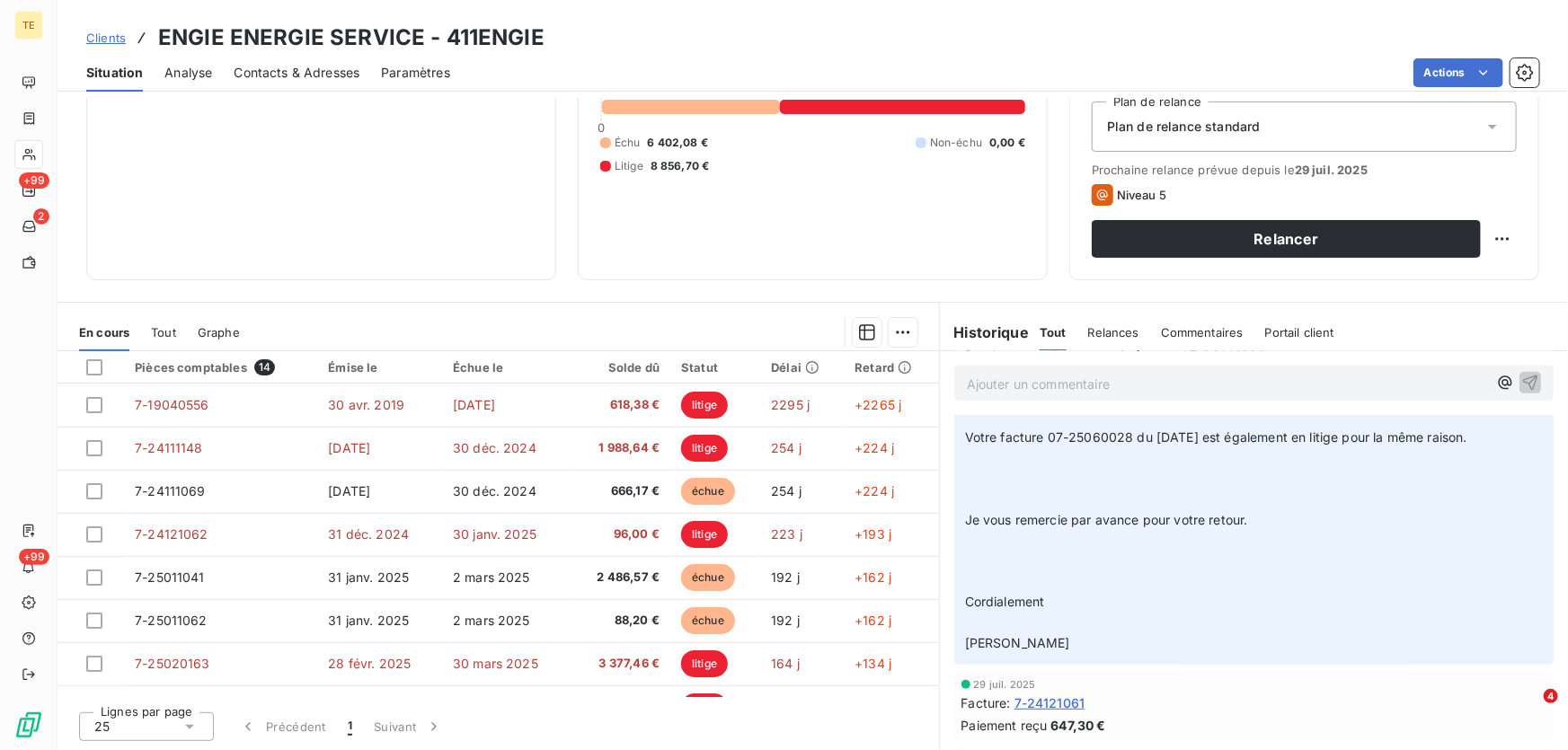
scroll to position [490, 0]
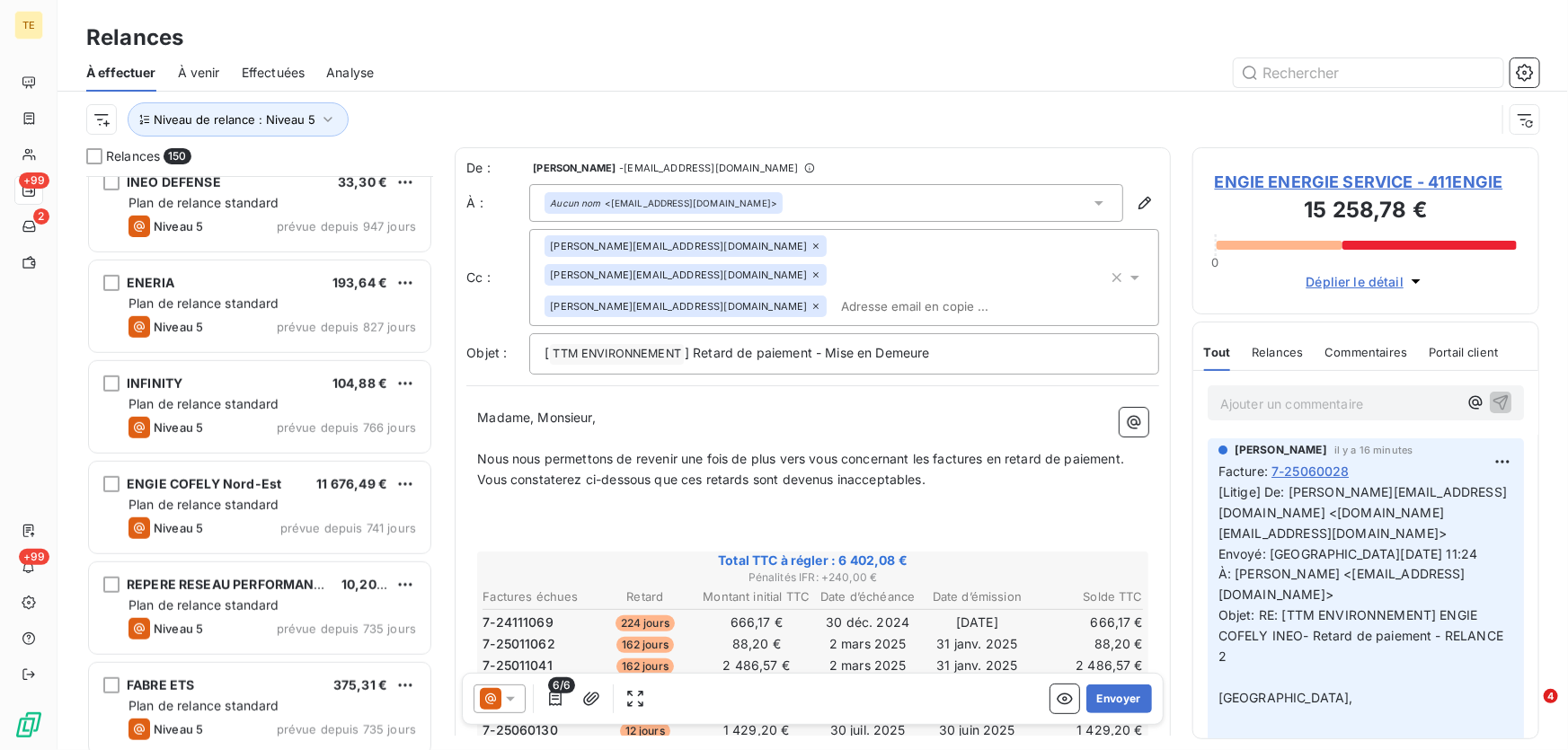
scroll to position [572, 0]
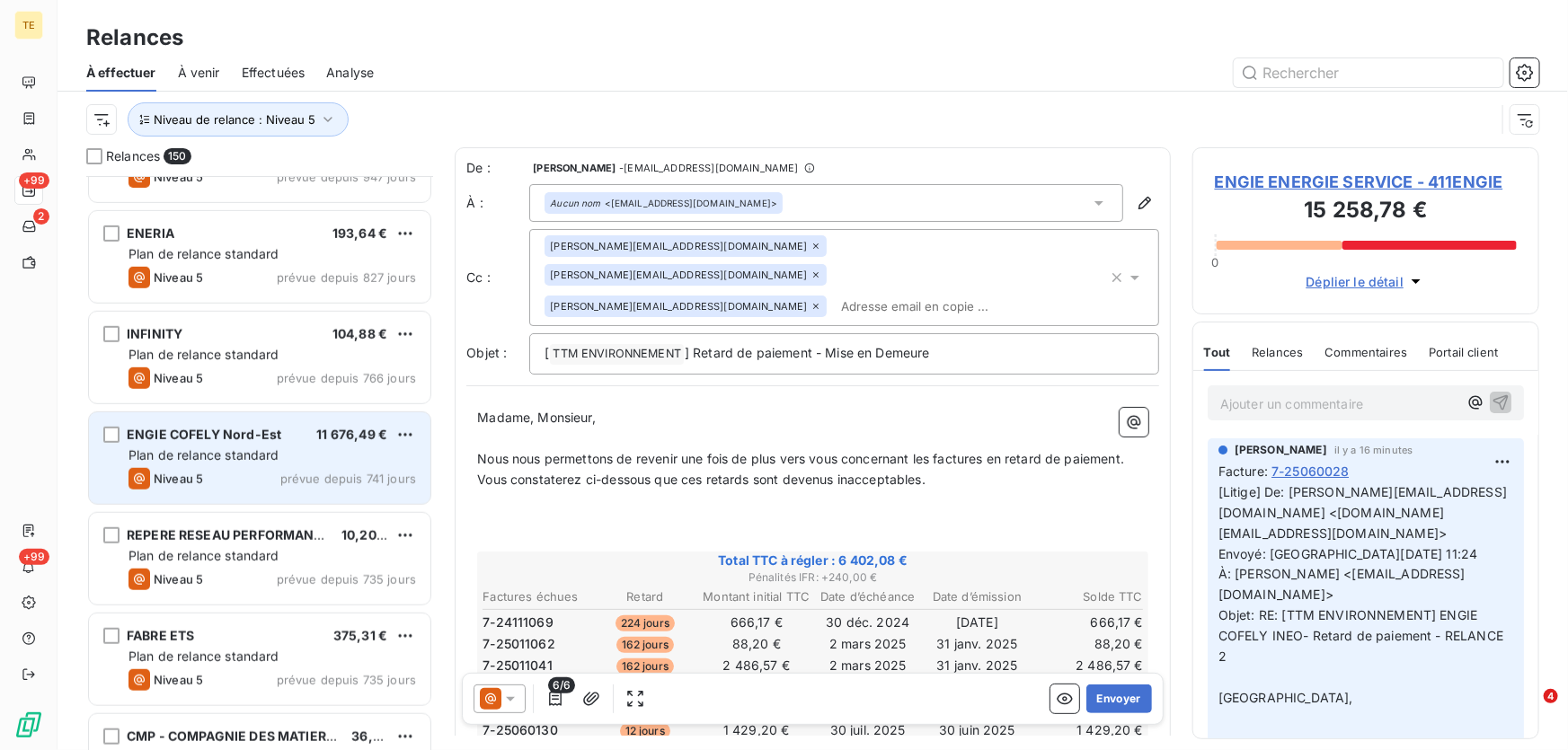
click at [251, 444] on div "ENGIE COFELY Nord-Est 11 676,49 € Plan de relance standard Niveau 5 prévue depu…" at bounding box center [260, 458] width 342 height 92
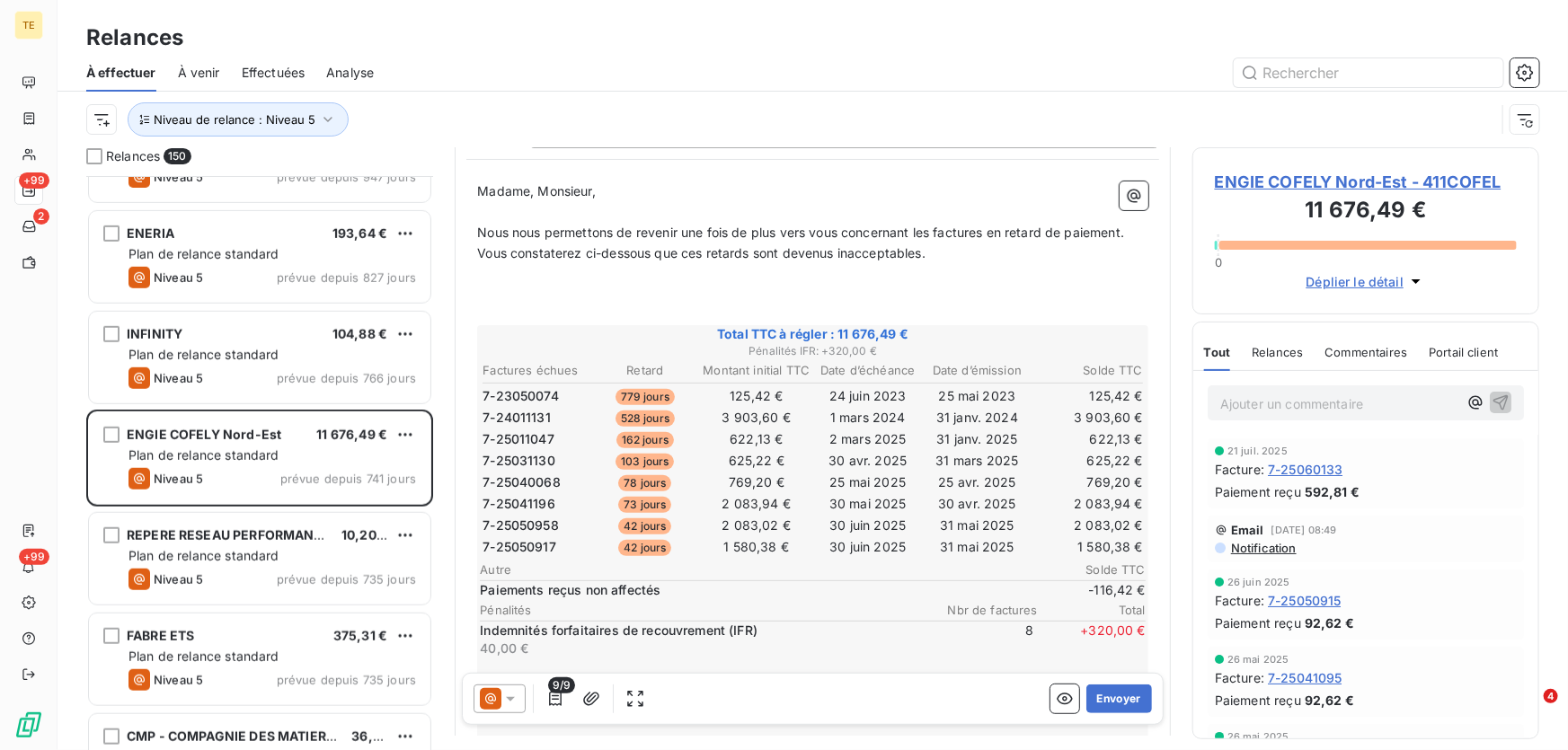
scroll to position [245, 0]
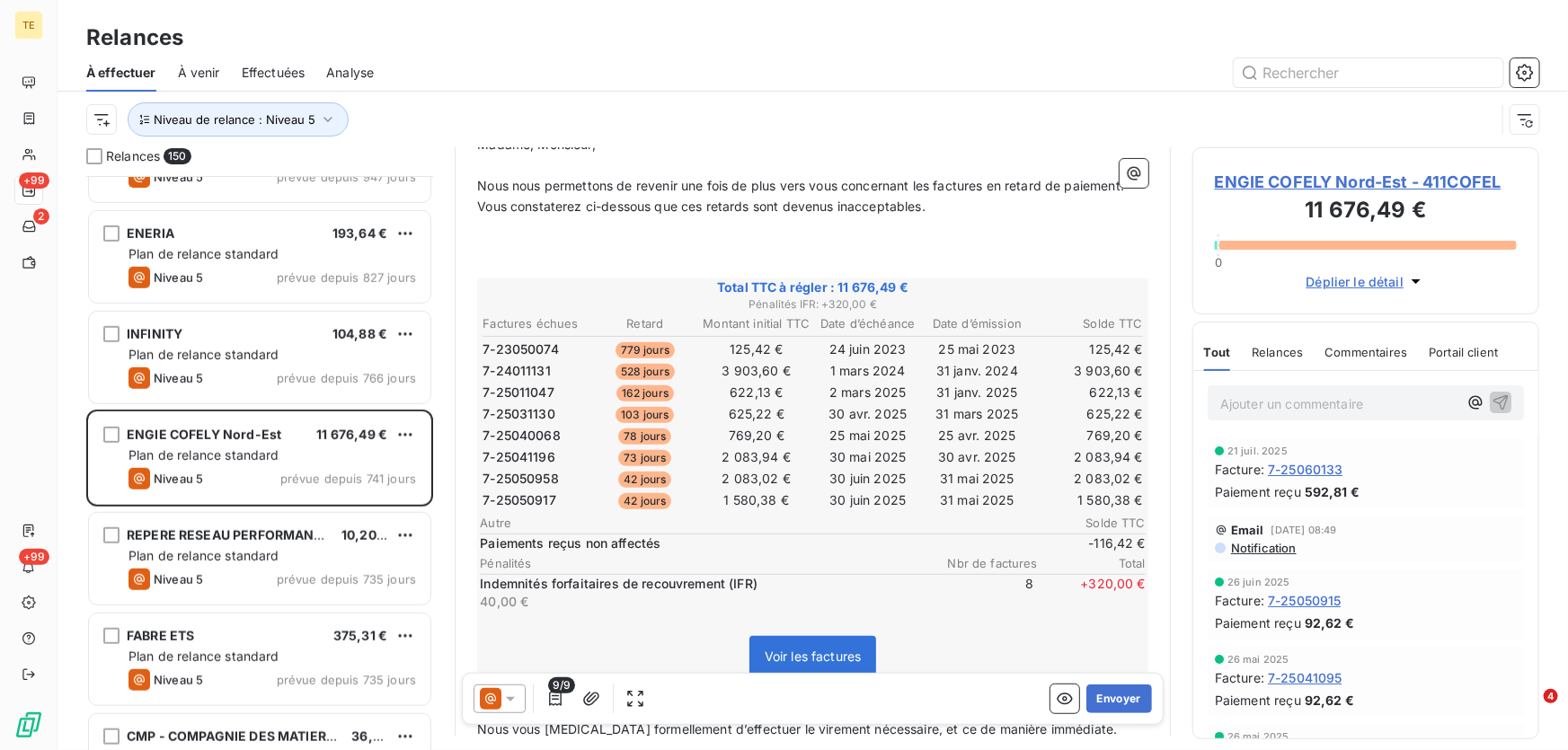
click at [1253, 171] on span "ENGIE COFELY Nord-Est - 411COFEL" at bounding box center [1366, 182] width 302 height 25
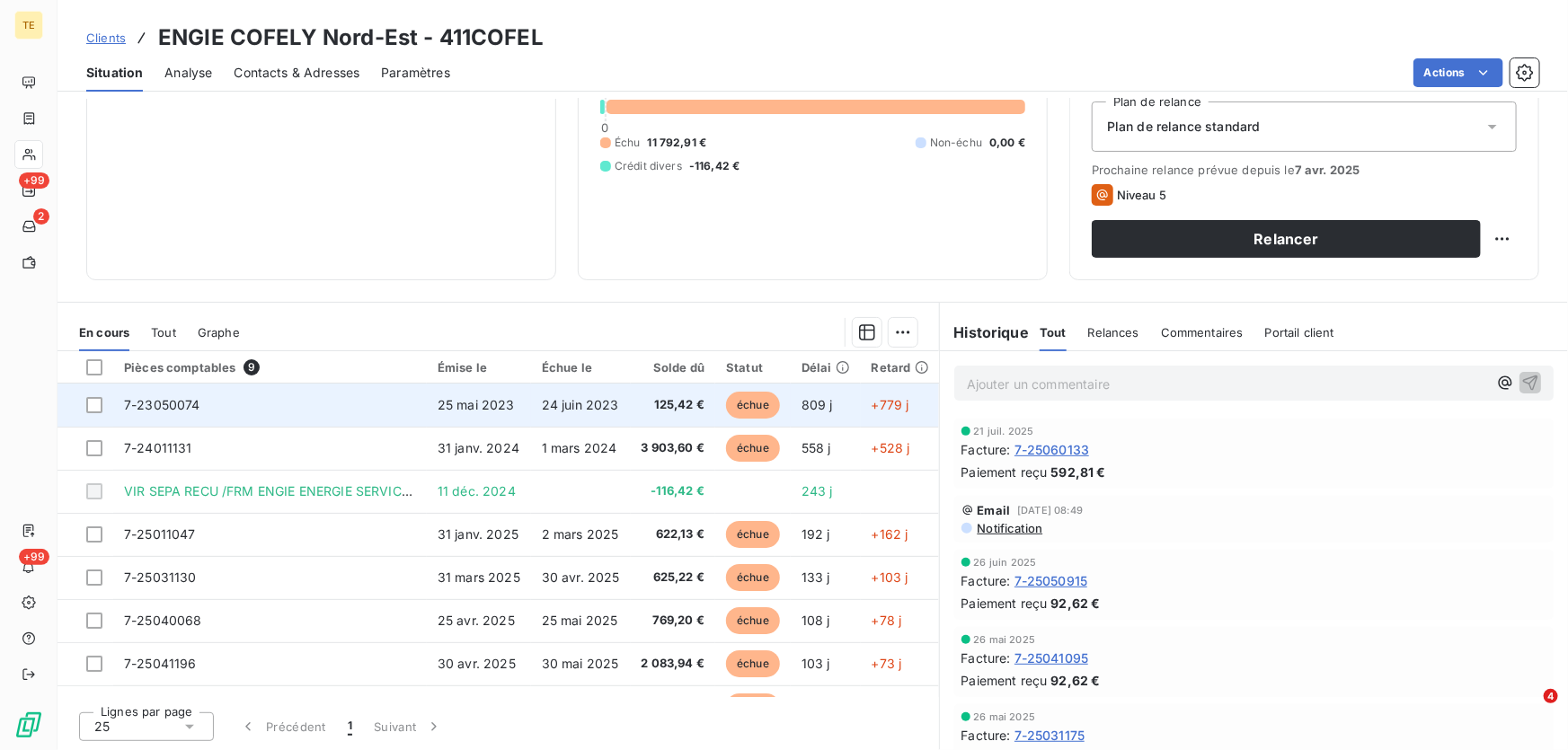
click at [168, 408] on span "7-23050074" at bounding box center [161, 405] width 76 height 15
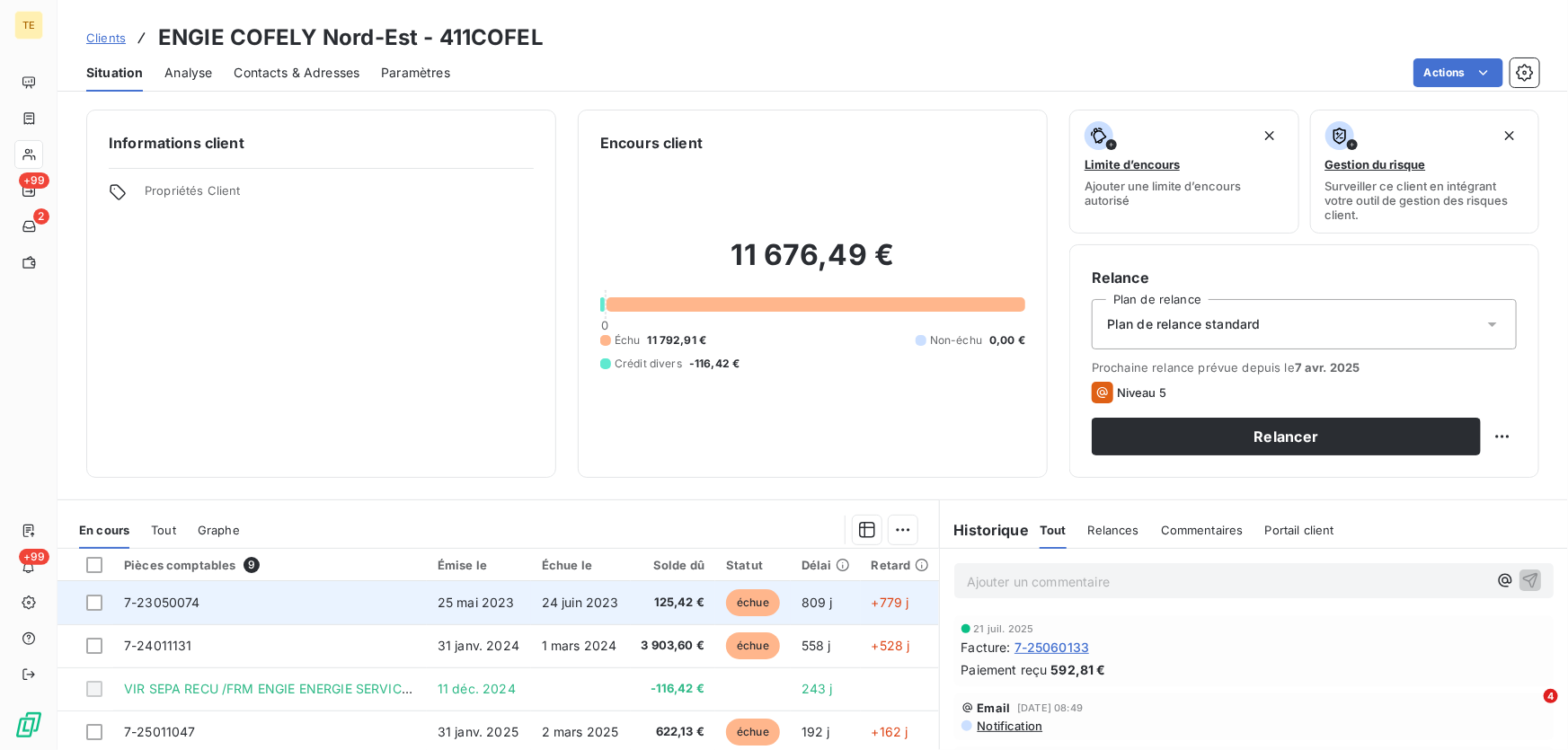
click at [171, 604] on span "7-23050074" at bounding box center [161, 602] width 76 height 15
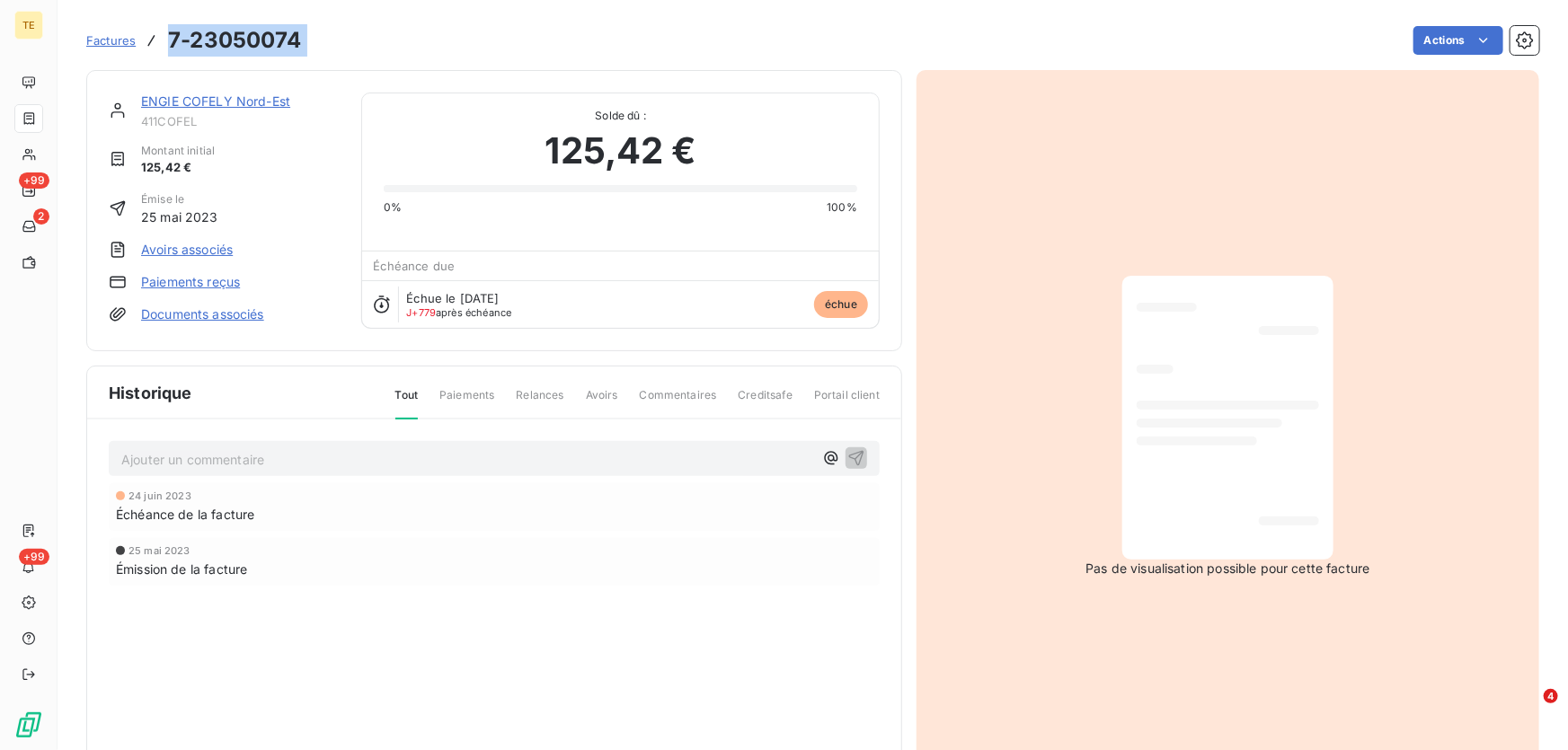
drag, startPoint x: 278, startPoint y: 53, endPoint x: 160, endPoint y: 45, distance: 118.3
click at [160, 45] on div "Factures 7-23050074 Actions" at bounding box center [812, 41] width 1453 height 38
copy section "7-23050074 Actions"
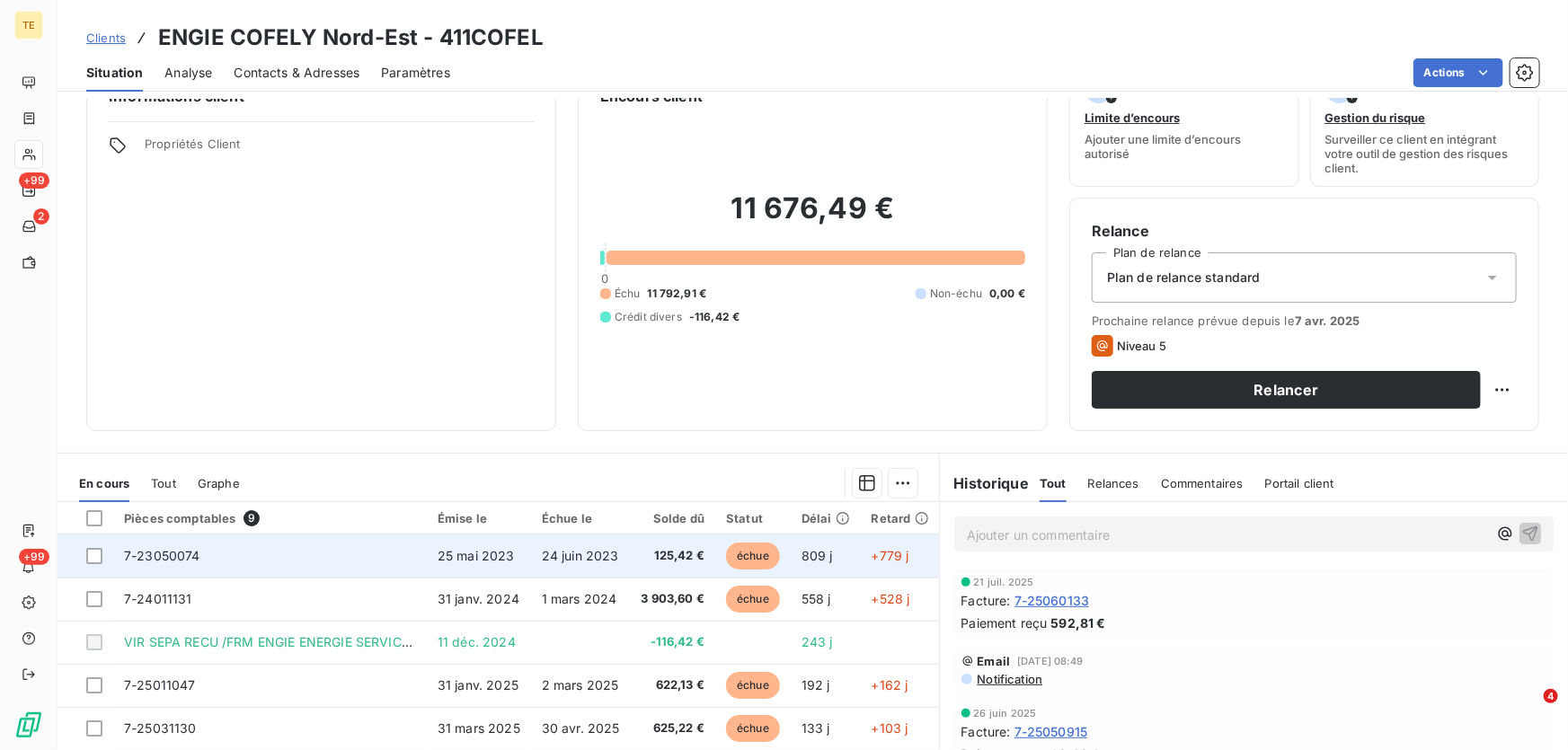
scroll to position [81, 0]
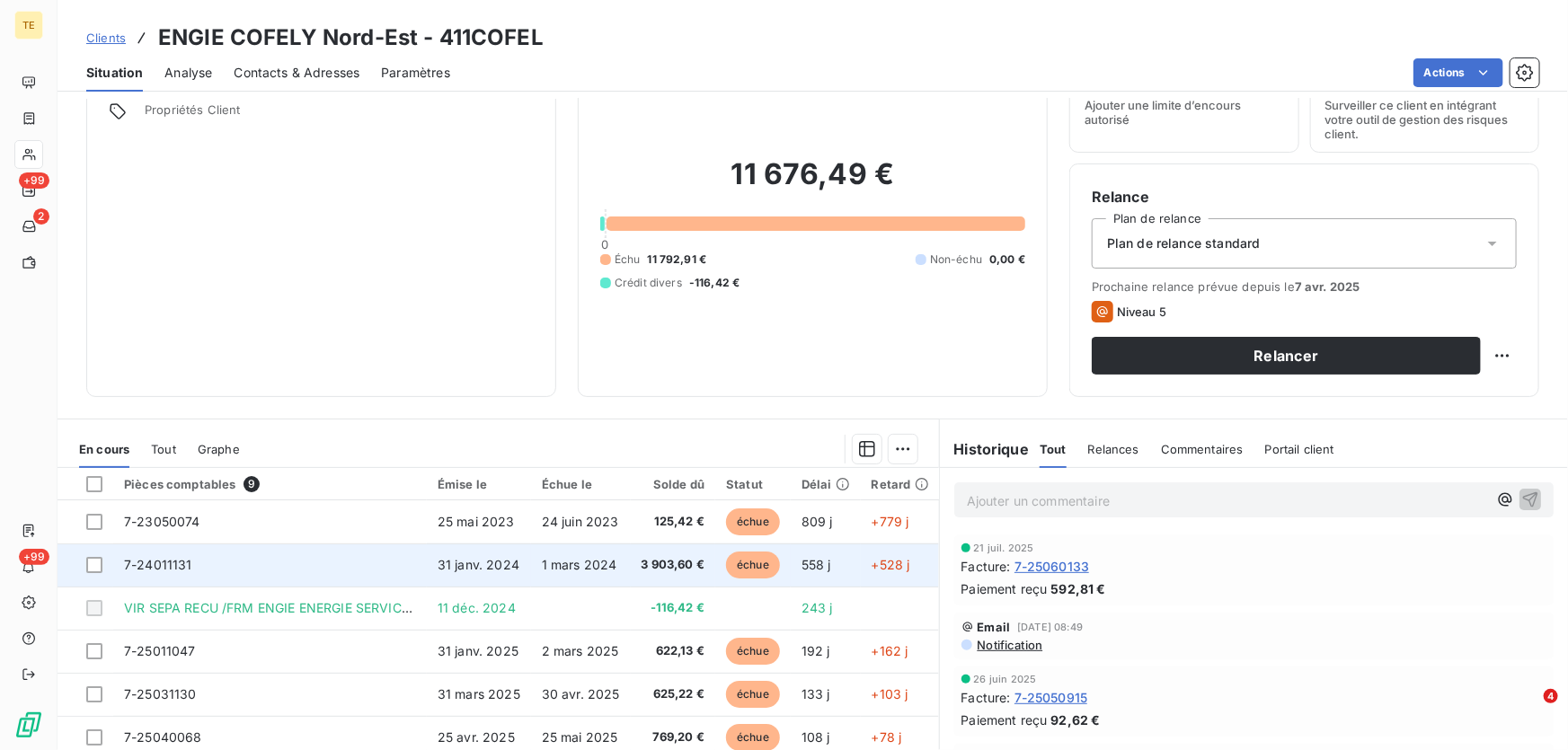
click at [158, 561] on span "7-24011131" at bounding box center [158, 564] width 68 height 15
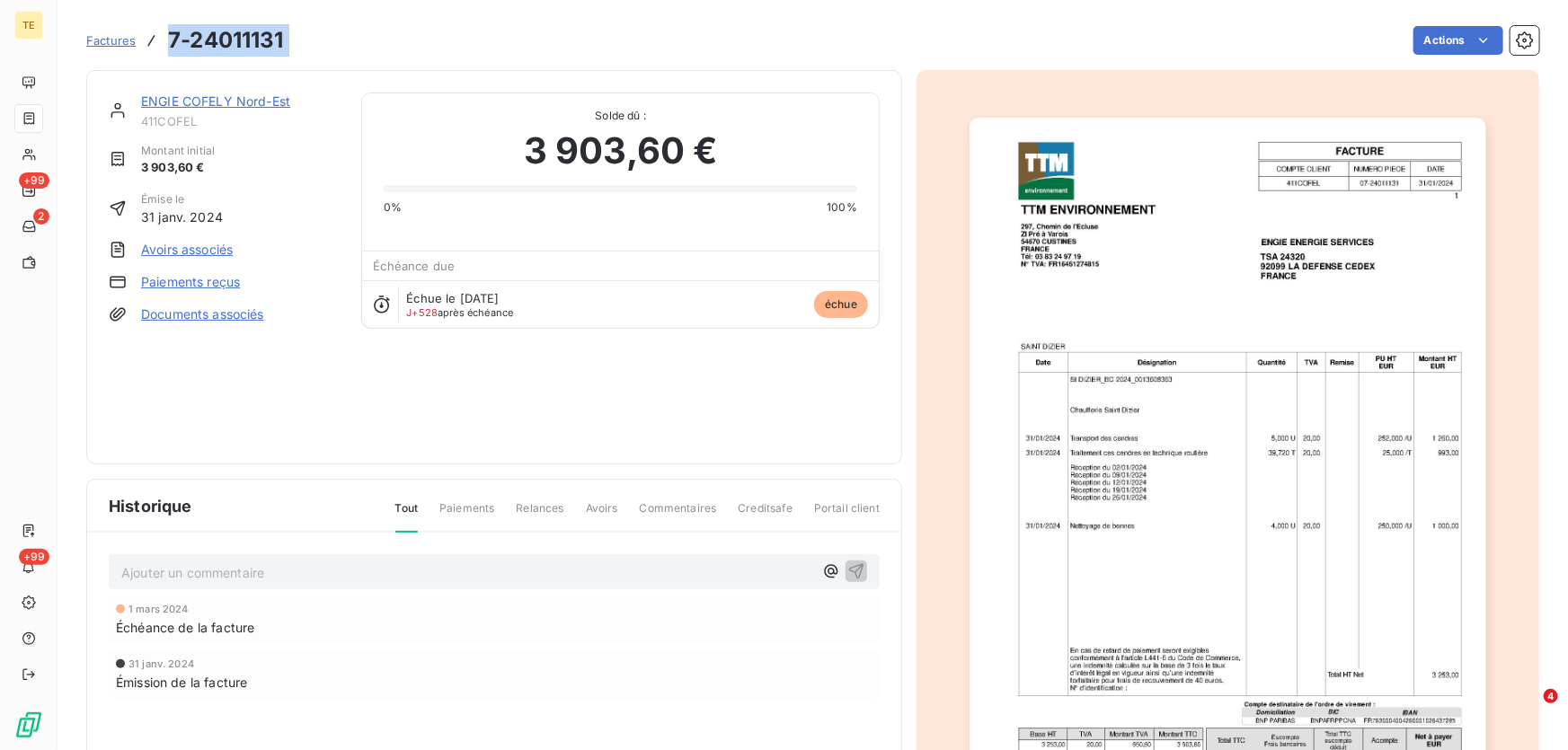
drag, startPoint x: 333, startPoint y: 30, endPoint x: 160, endPoint y: 57, distance: 175.1
click at [160, 57] on div "Factures 7-24011131 Actions" at bounding box center [812, 41] width 1453 height 38
copy section "7-24011131 Actions"
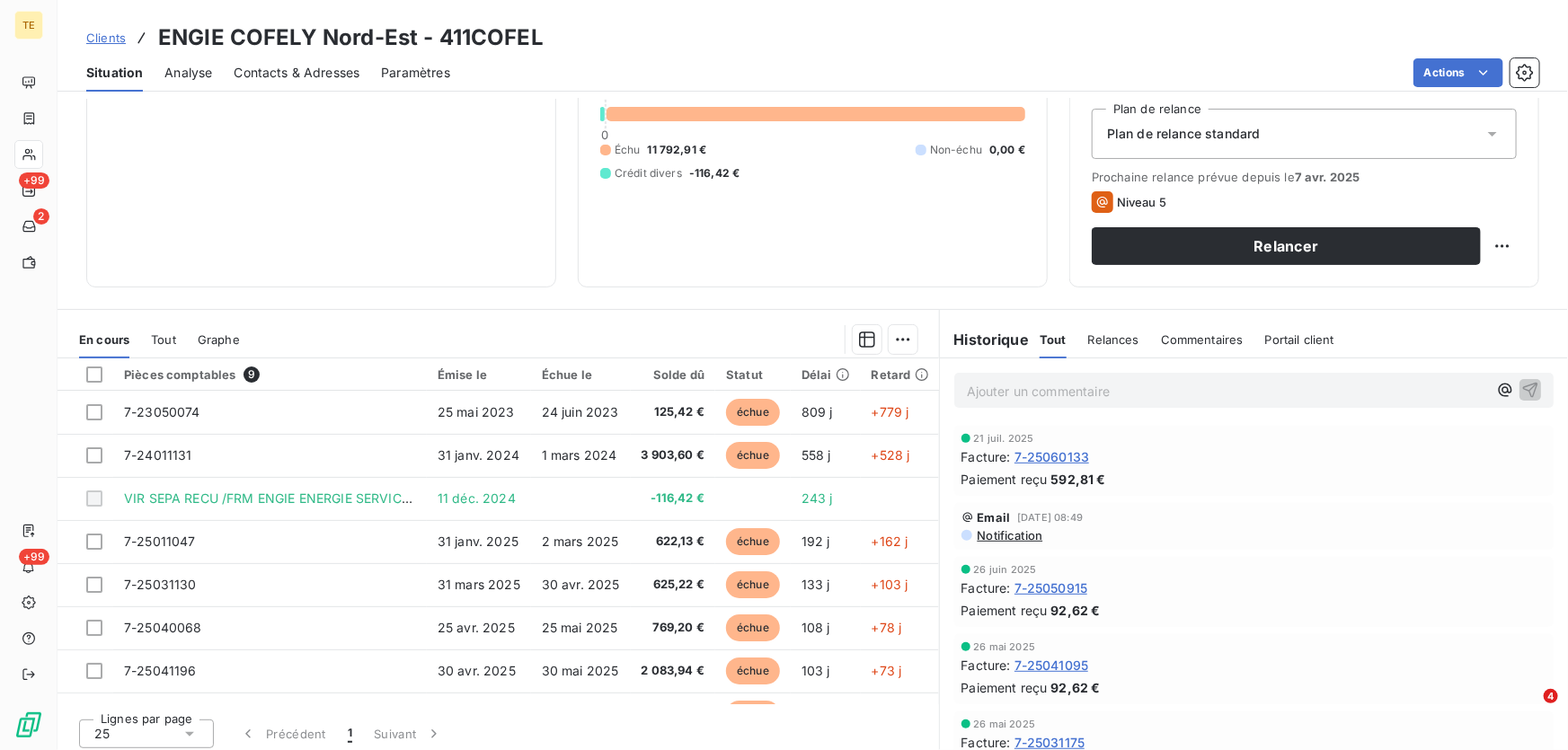
scroll to position [197, 0]
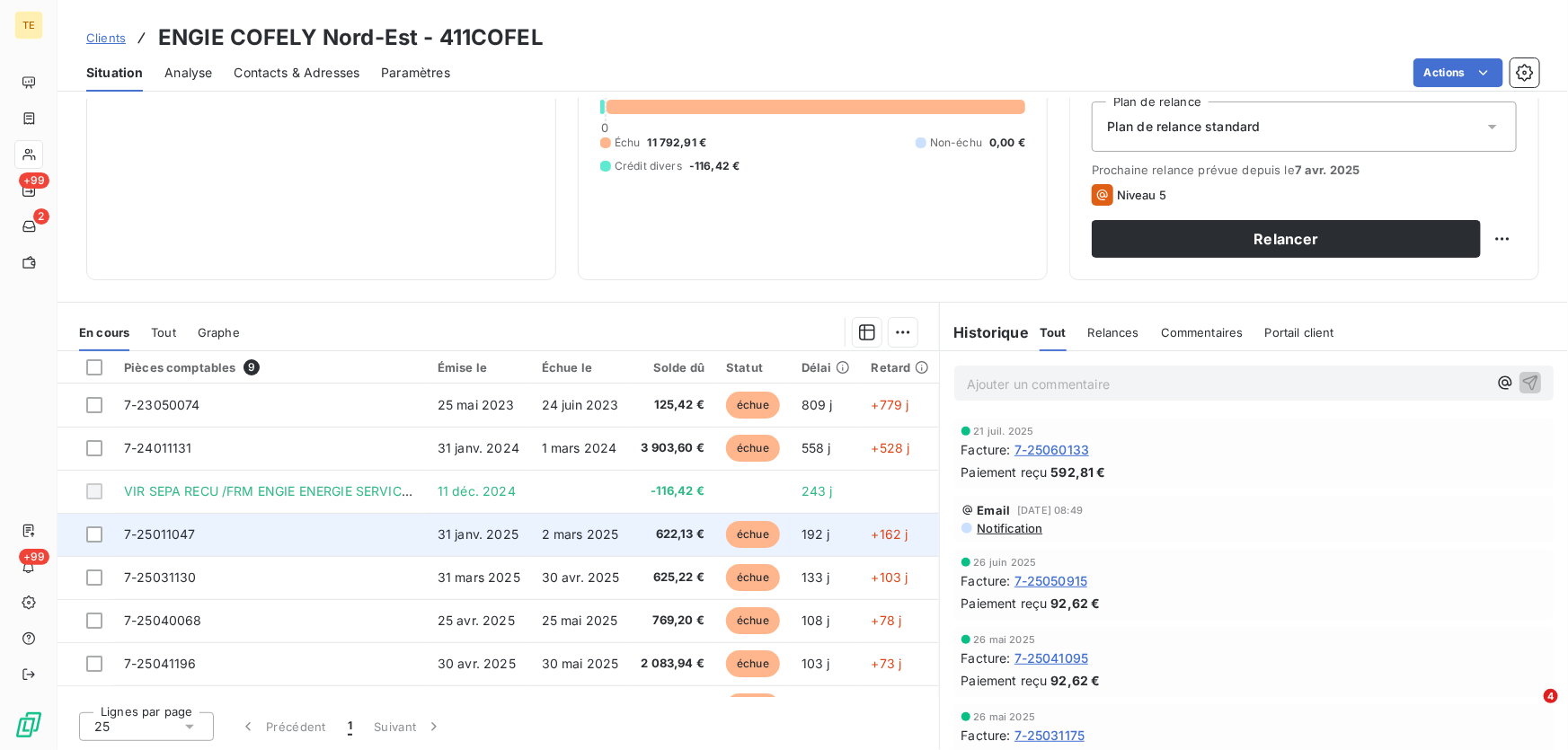
click at [140, 538] on span "7-25011047" at bounding box center [160, 534] width 72 height 15
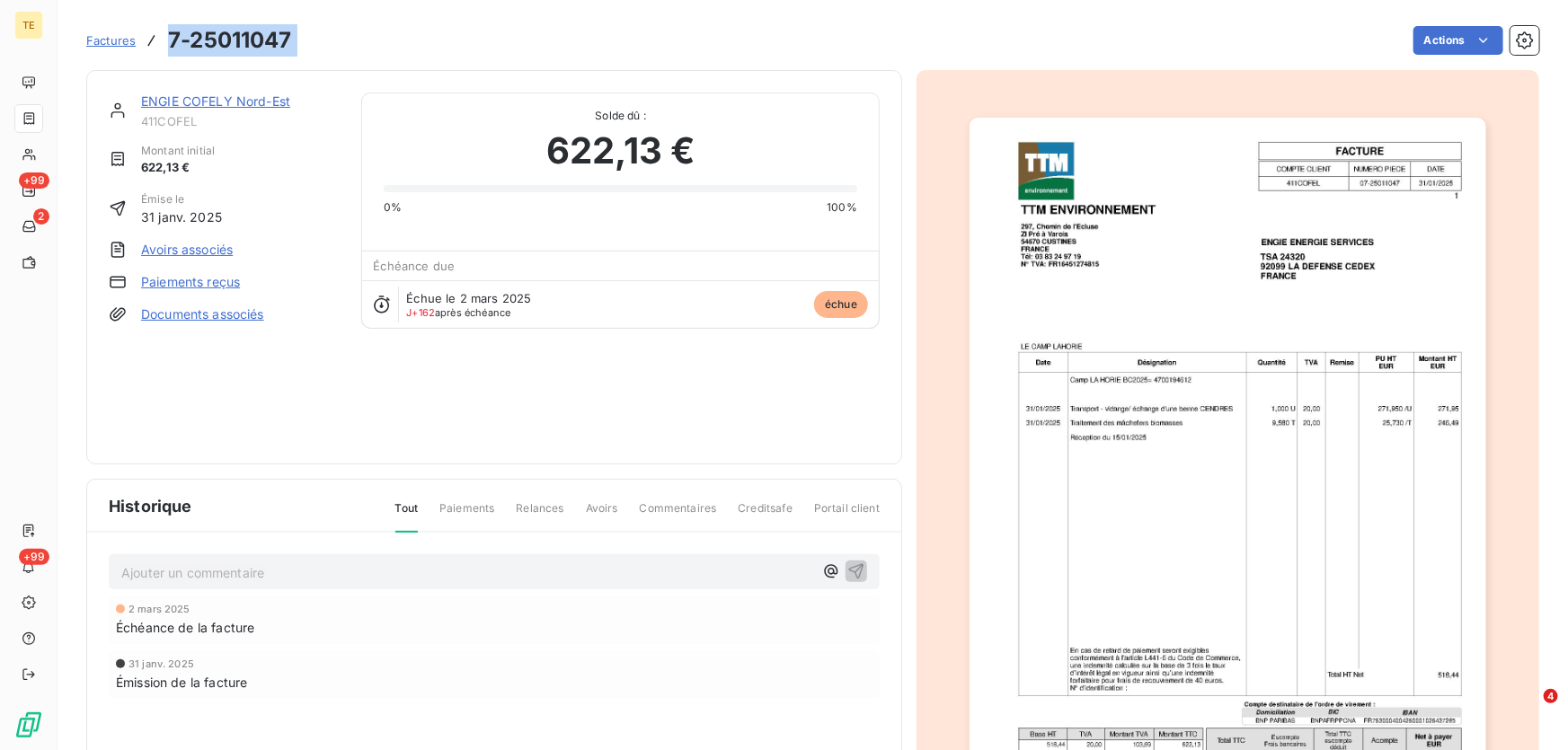
drag, startPoint x: 323, startPoint y: 45, endPoint x: 169, endPoint y: 44, distance: 154.0
click at [169, 44] on div "Factures 7-25011047 Actions" at bounding box center [812, 41] width 1453 height 38
copy section "7-25011047 Actions"
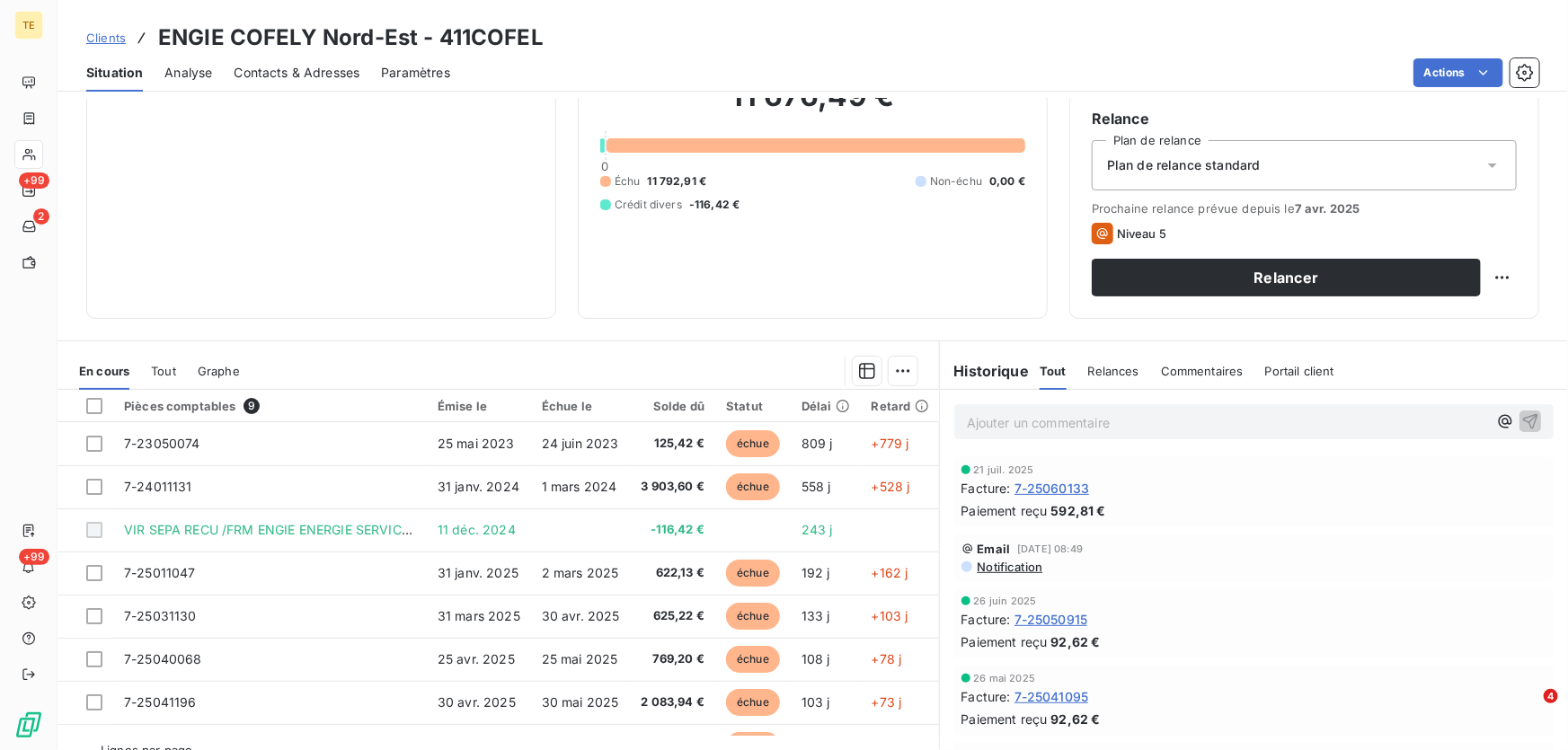
scroll to position [197, 0]
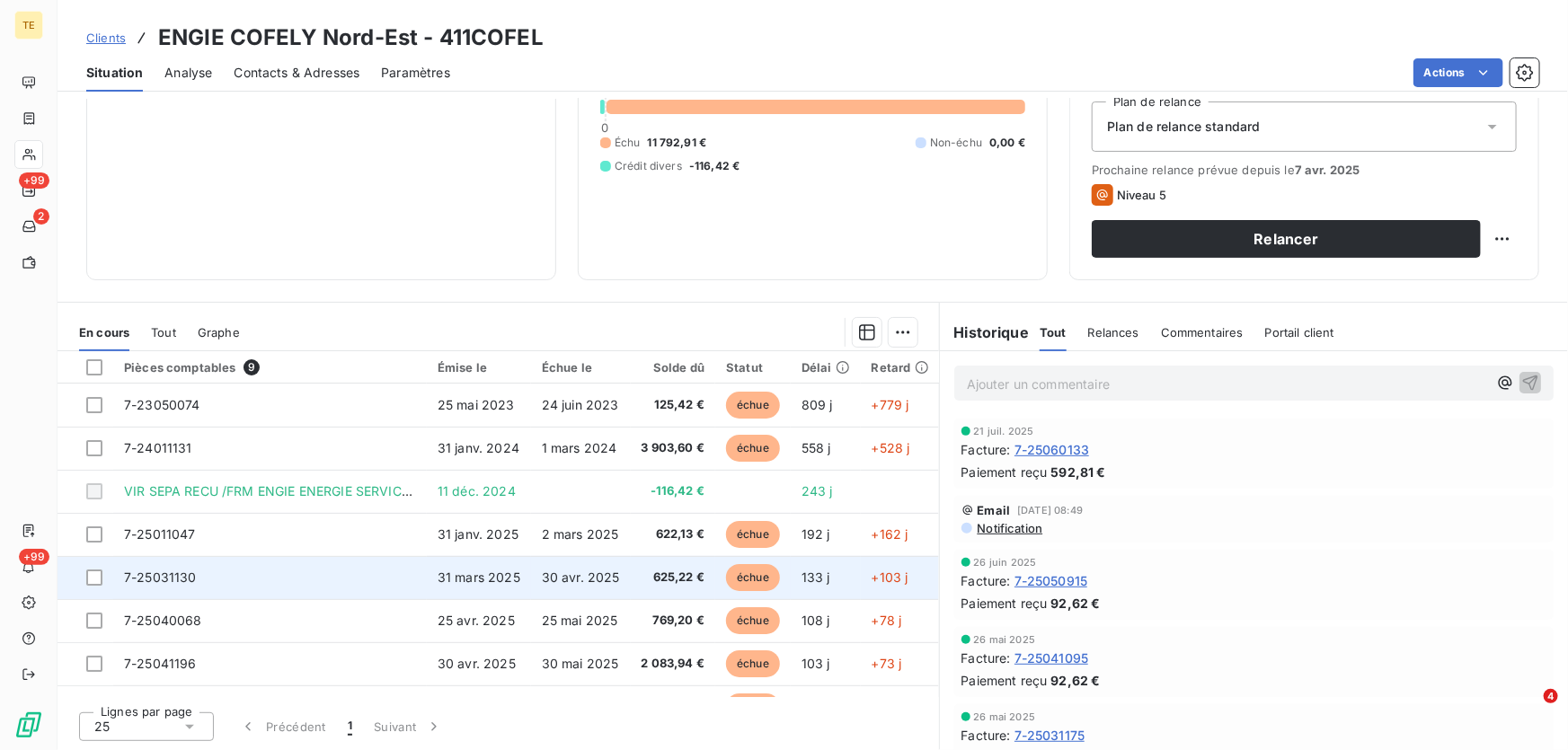
click at [162, 577] on span "7-25031130" at bounding box center [160, 576] width 73 height 15
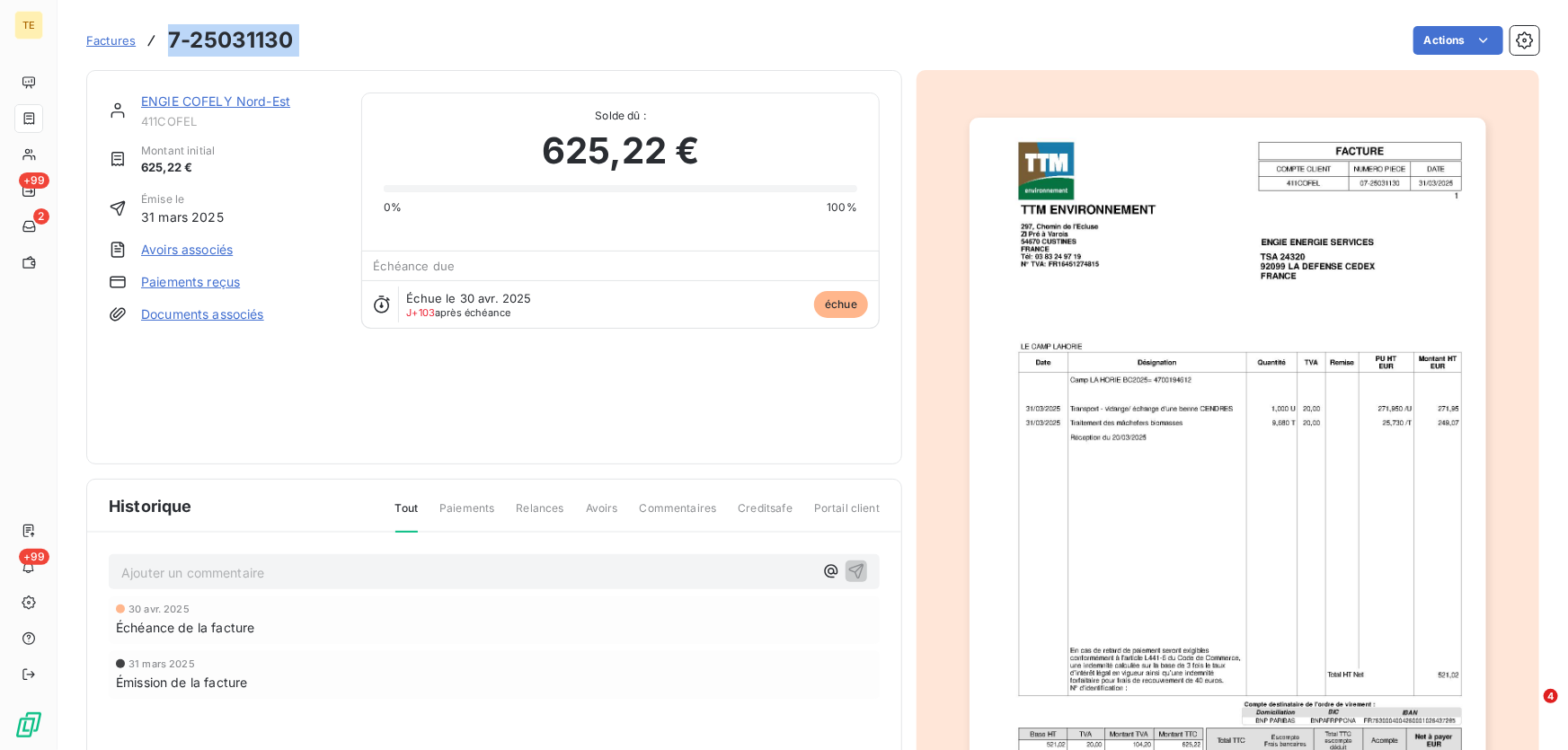
drag, startPoint x: 287, startPoint y: 37, endPoint x: 172, endPoint y: 41, distance: 115.1
click at [172, 41] on div "Factures 7-25031130 Actions" at bounding box center [812, 41] width 1453 height 38
copy section "7-25031130 Actions"
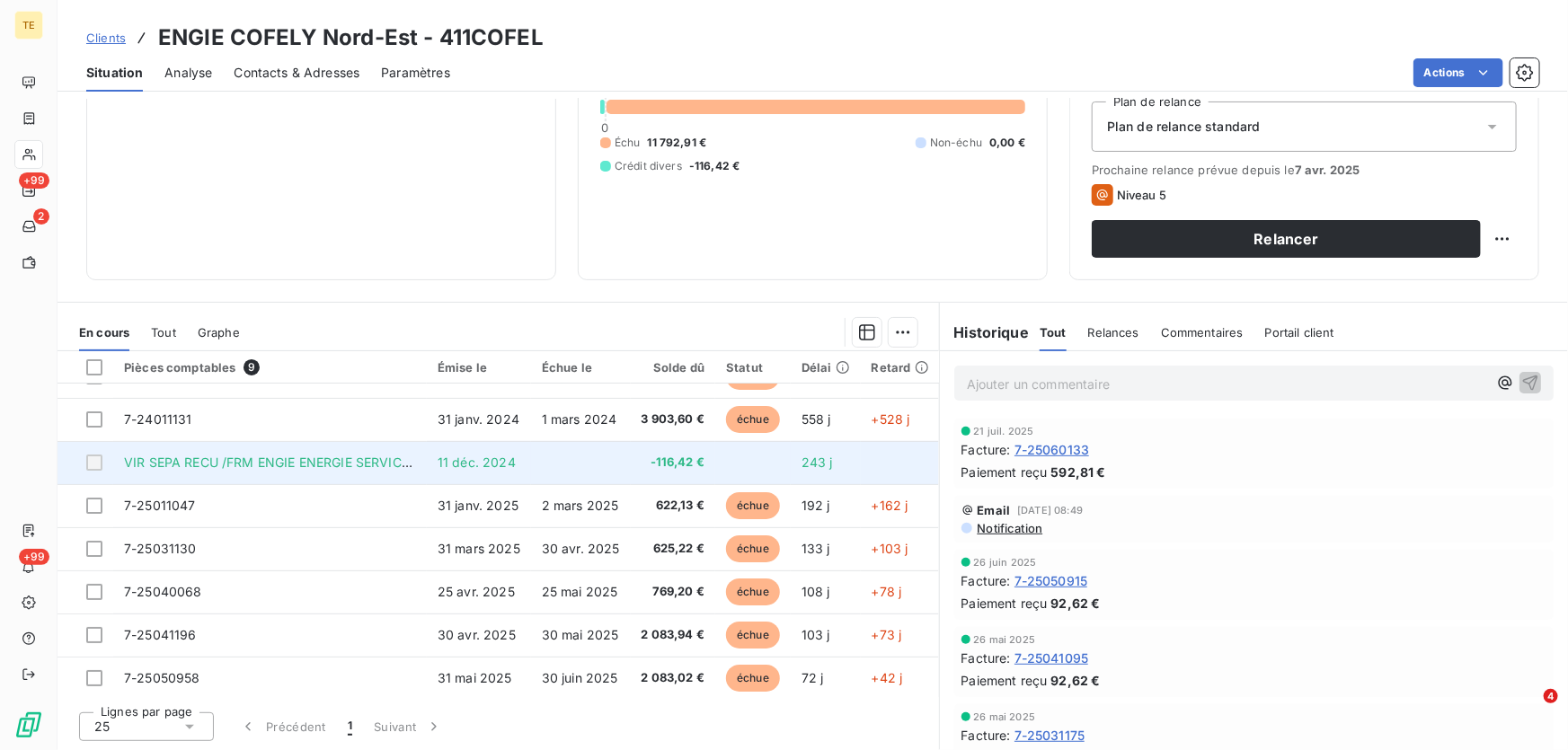
scroll to position [81, 0]
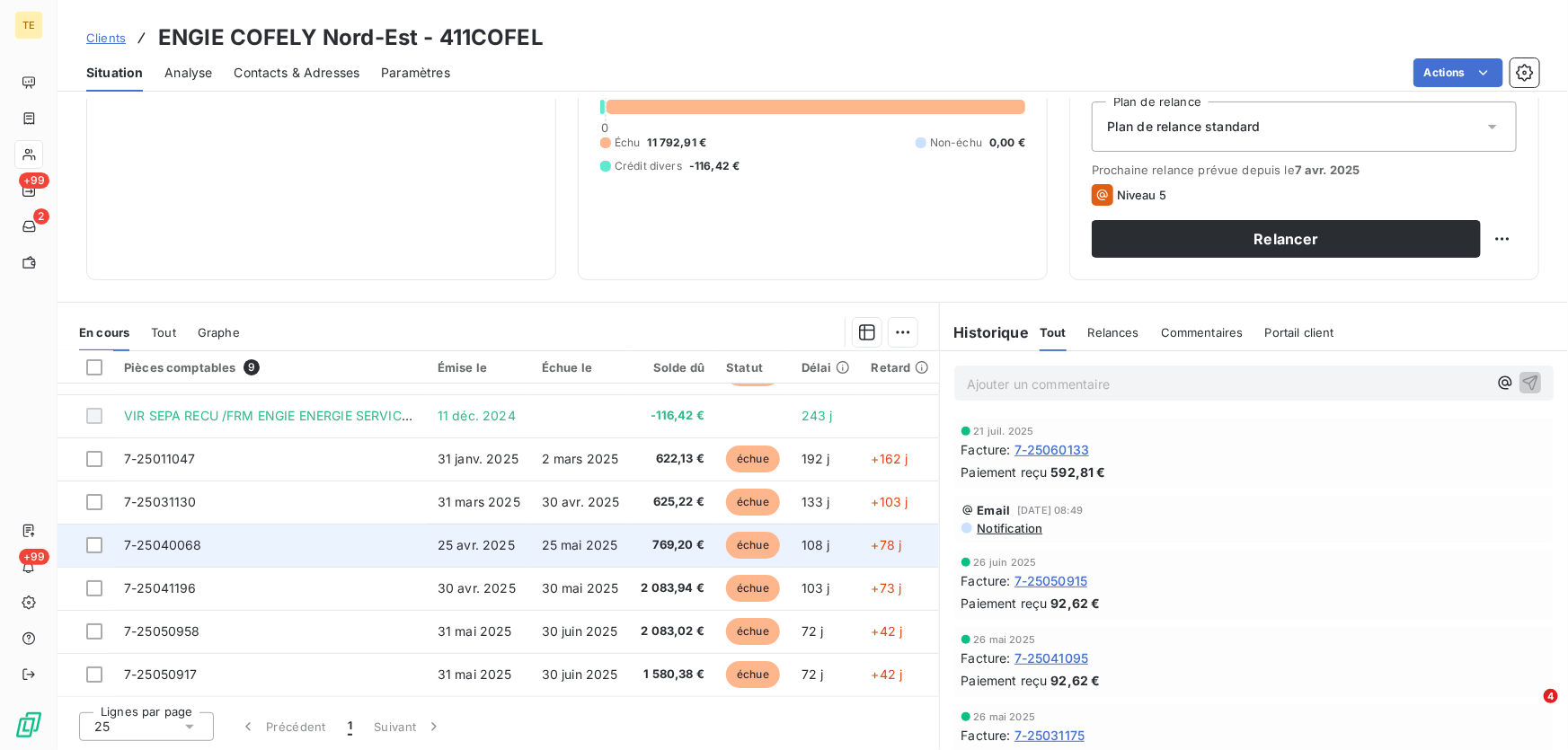
click at [164, 537] on span "7-25040068" at bounding box center [162, 544] width 78 height 15
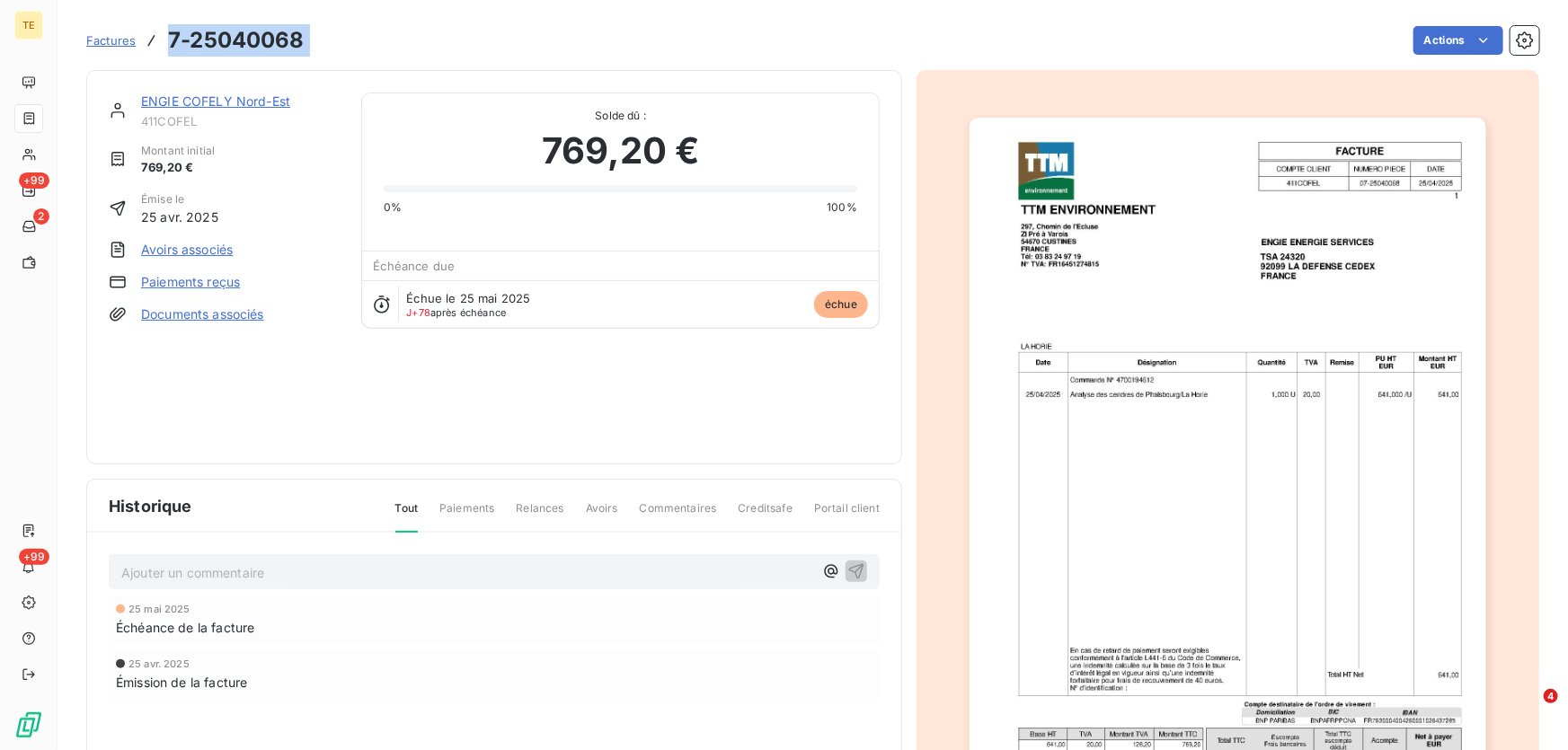
drag, startPoint x: 307, startPoint y: 43, endPoint x: 166, endPoint y: 53, distance: 141.4
click at [166, 53] on div "Factures 7-25040068 Actions" at bounding box center [812, 41] width 1453 height 38
copy section "7-25040068 Actions"
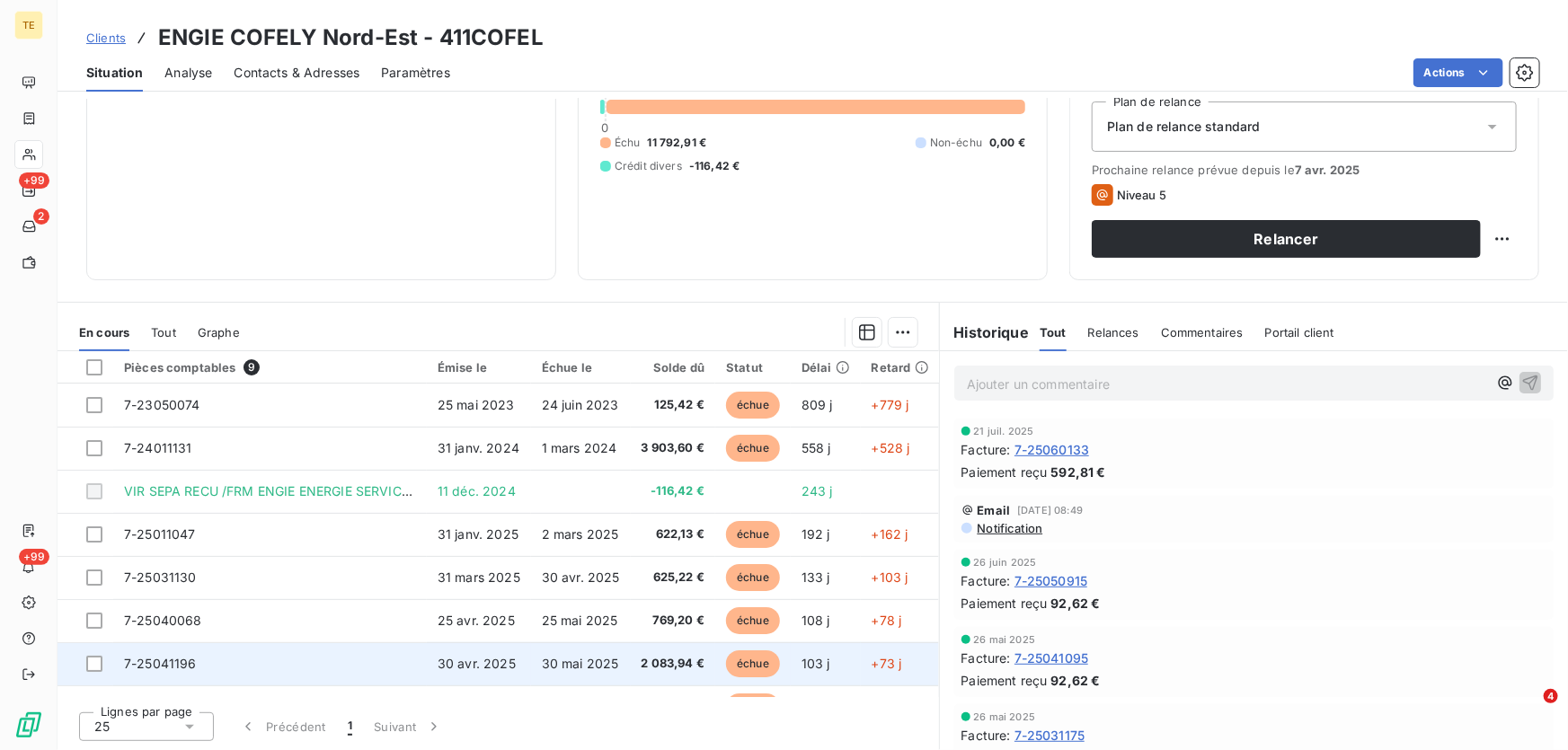
scroll to position [81, 0]
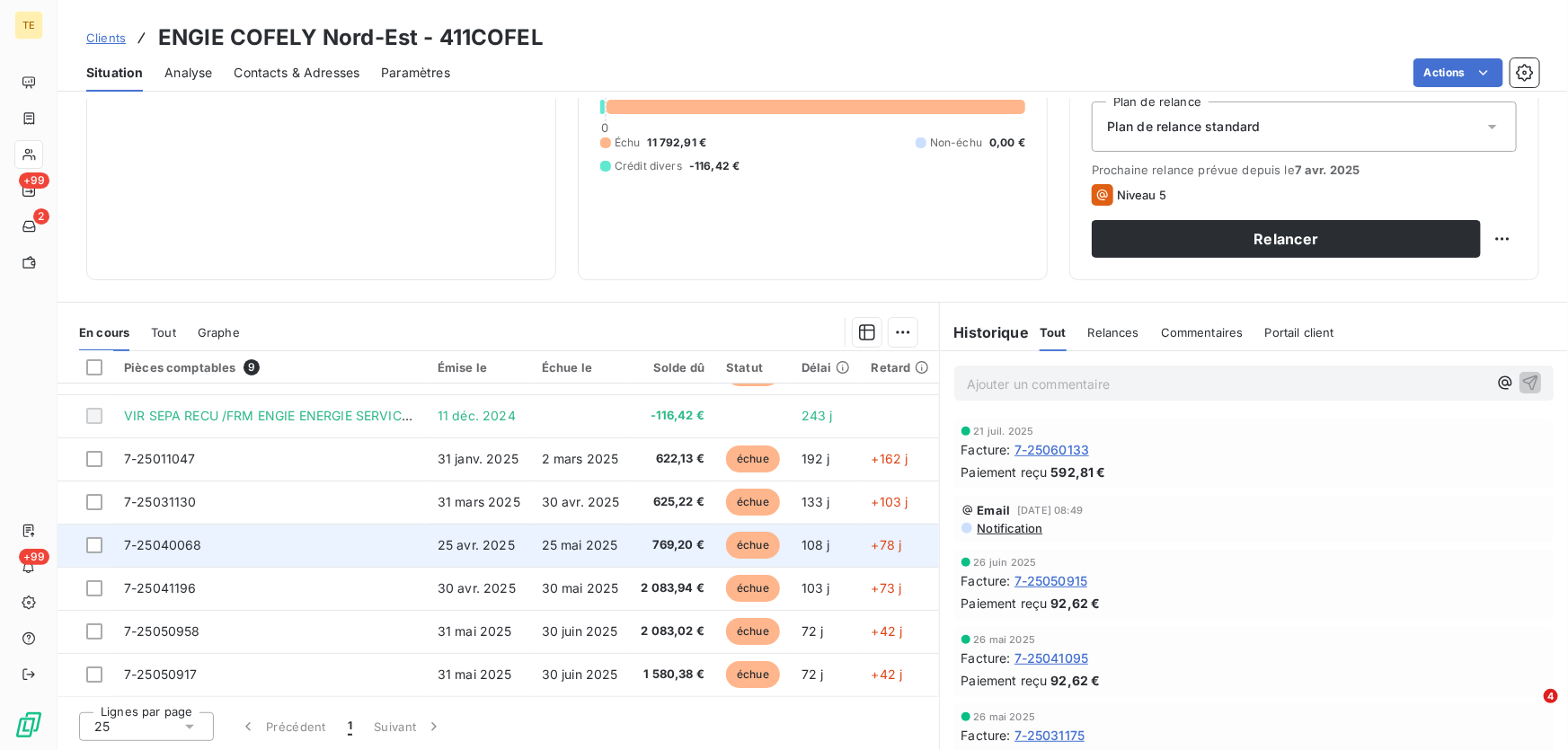
click at [160, 537] on span "7-25040068" at bounding box center [162, 544] width 78 height 15
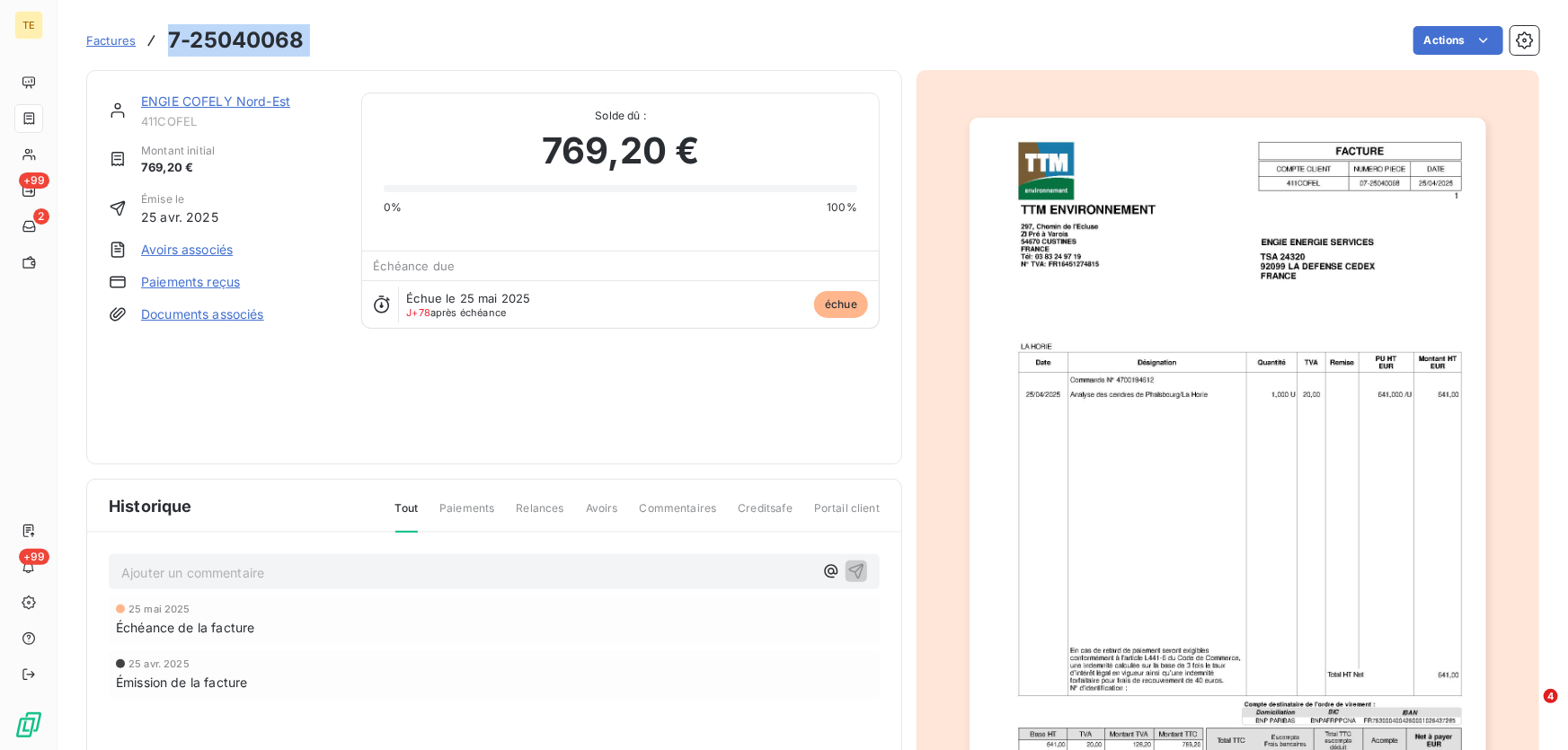
drag, startPoint x: 302, startPoint y: 42, endPoint x: 167, endPoint y: 43, distance: 135.0
click at [167, 43] on div "Factures 7-25040068 Actions" at bounding box center [812, 41] width 1453 height 38
copy section "7-25040068 Actions"
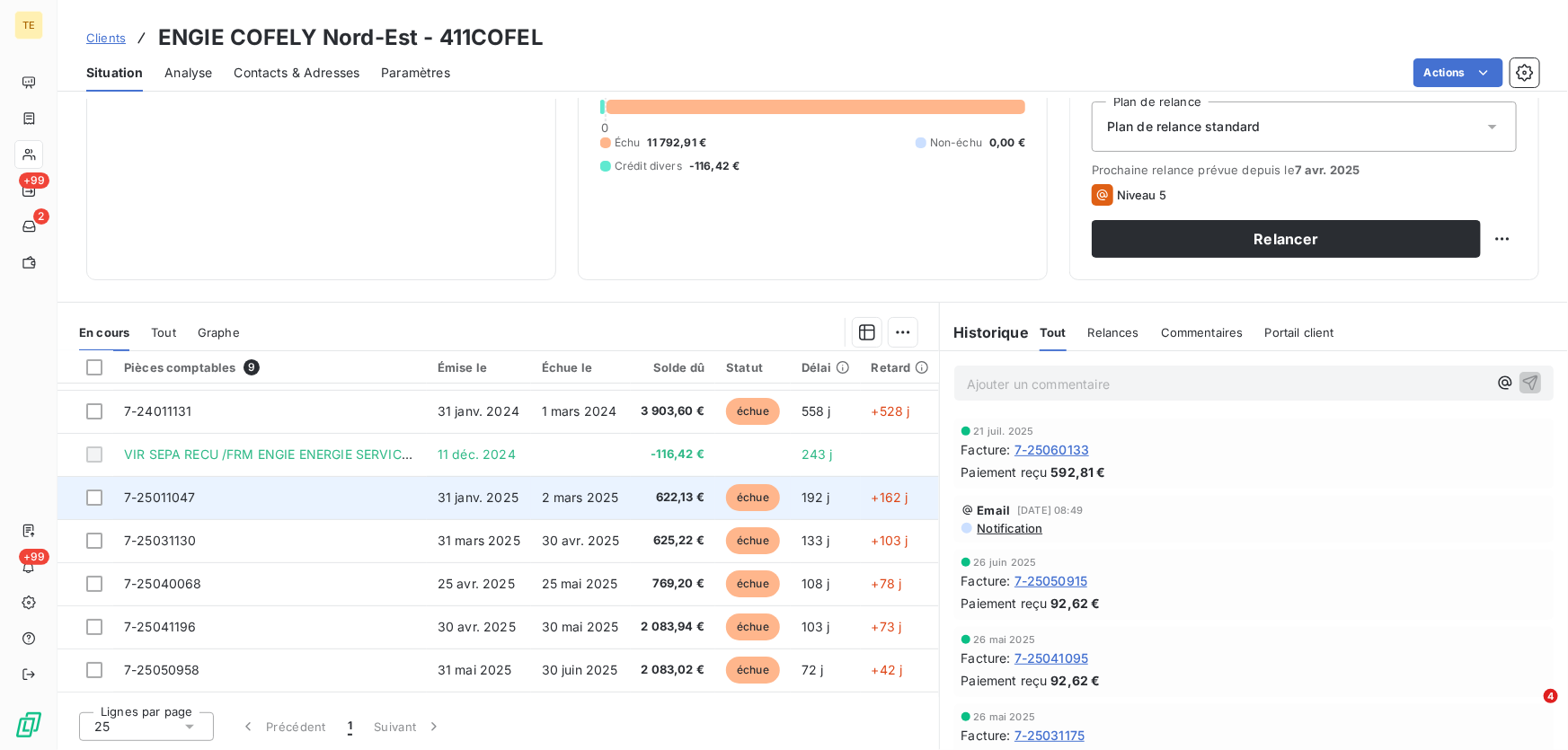
scroll to position [81, 0]
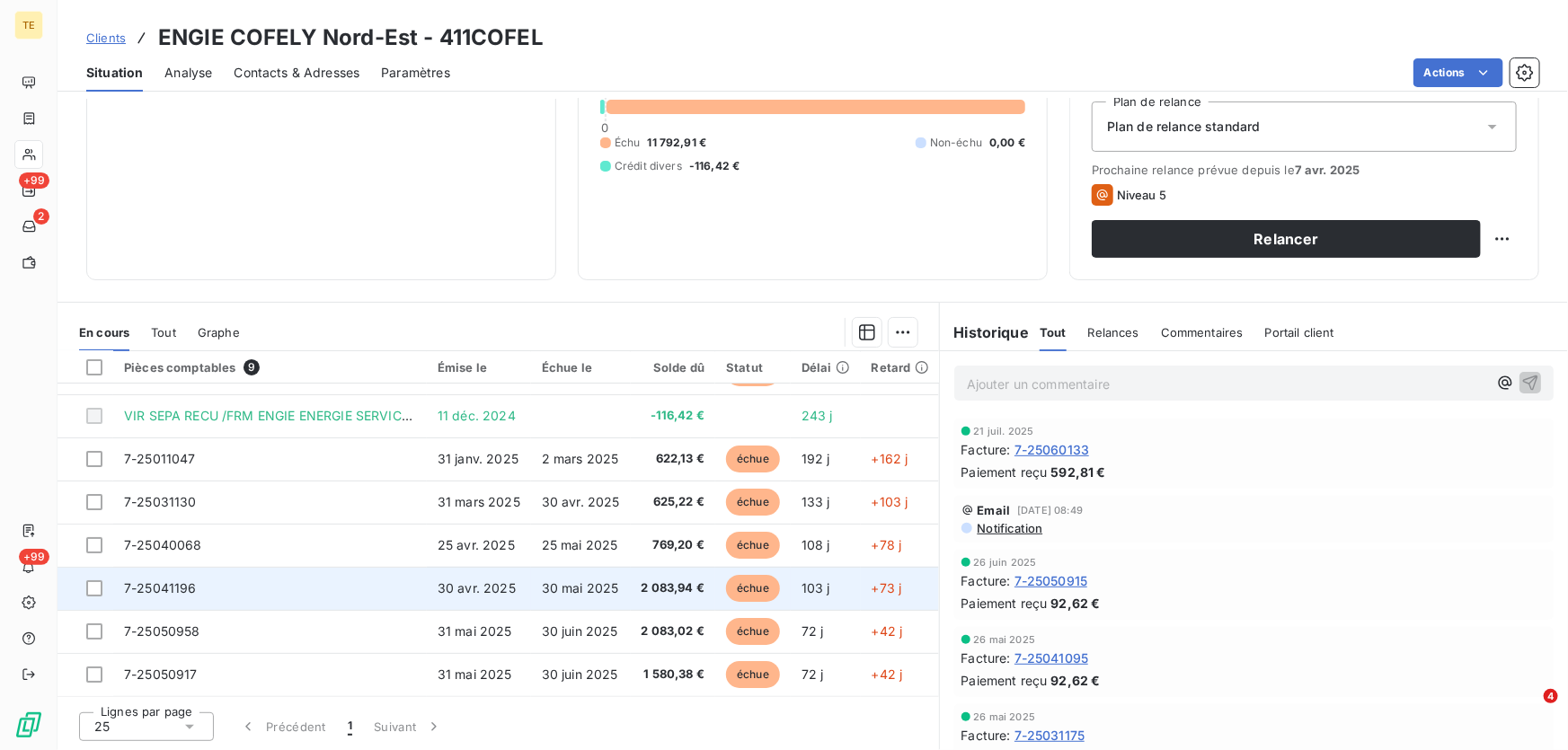
click at [164, 581] on span "7-25041196" at bounding box center [160, 588] width 73 height 15
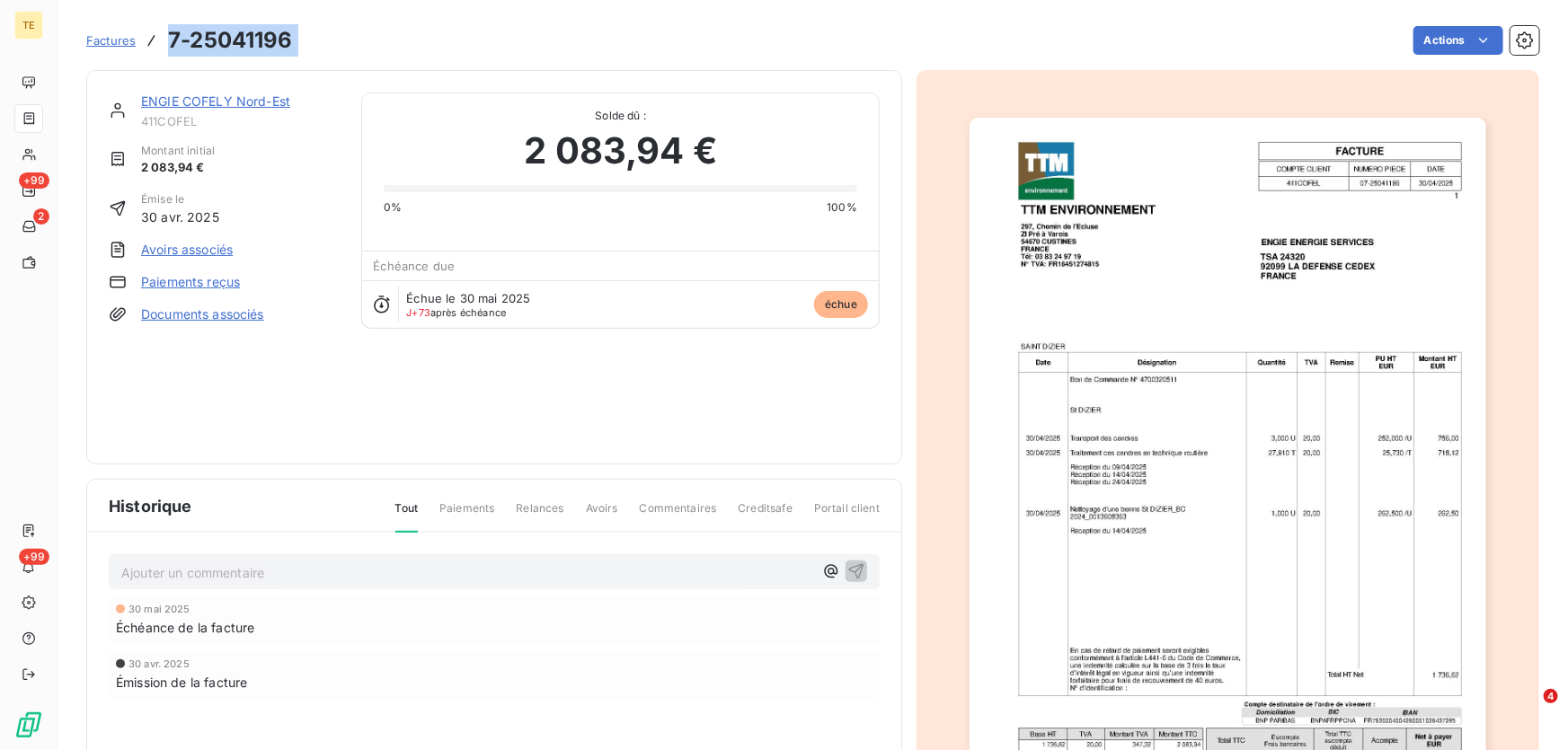
drag, startPoint x: 226, startPoint y: 44, endPoint x: 164, endPoint y: 46, distance: 62.0
click at [164, 46] on div "Factures 7-25041196 Actions" at bounding box center [812, 41] width 1453 height 38
copy section "7-25041196 Actions"
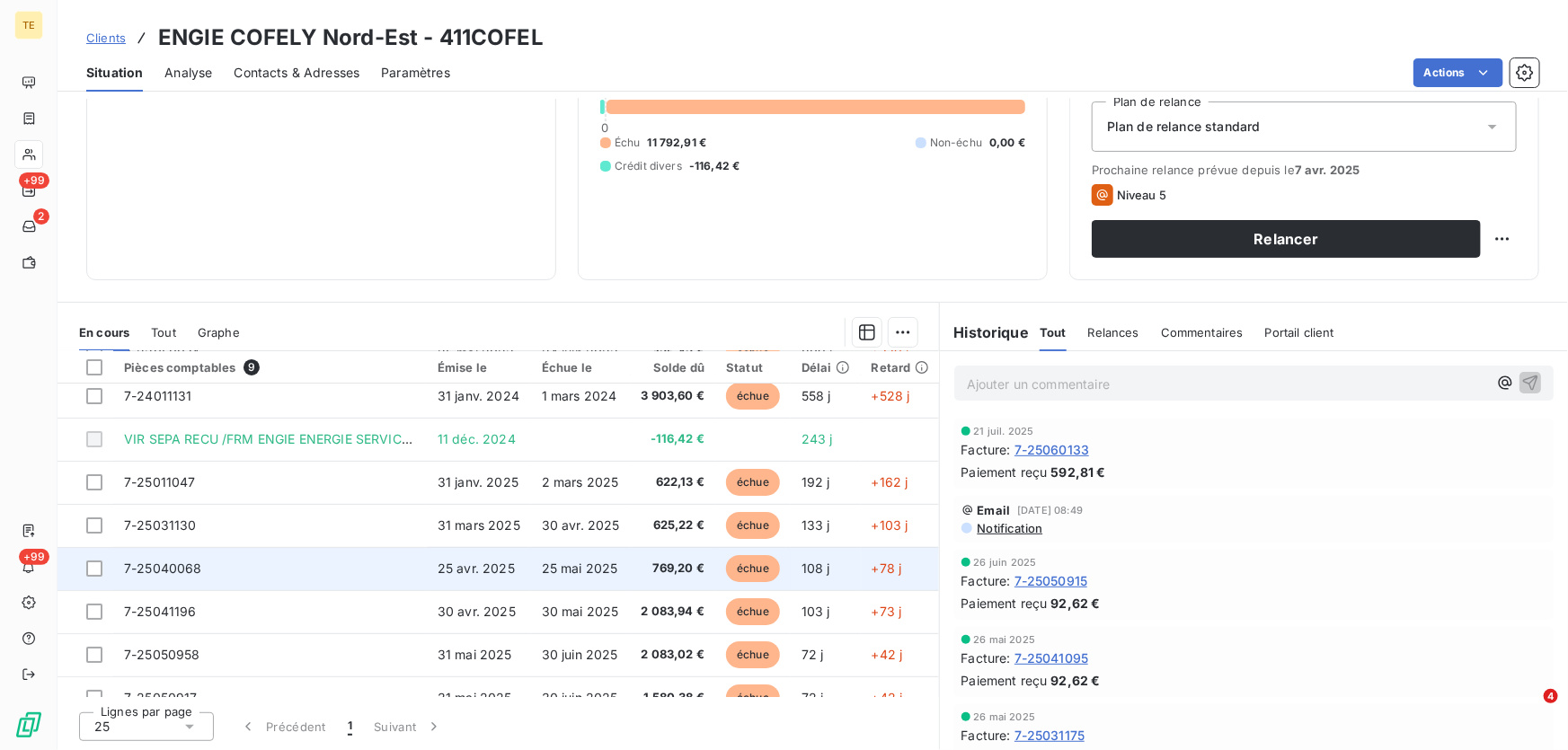
scroll to position [81, 0]
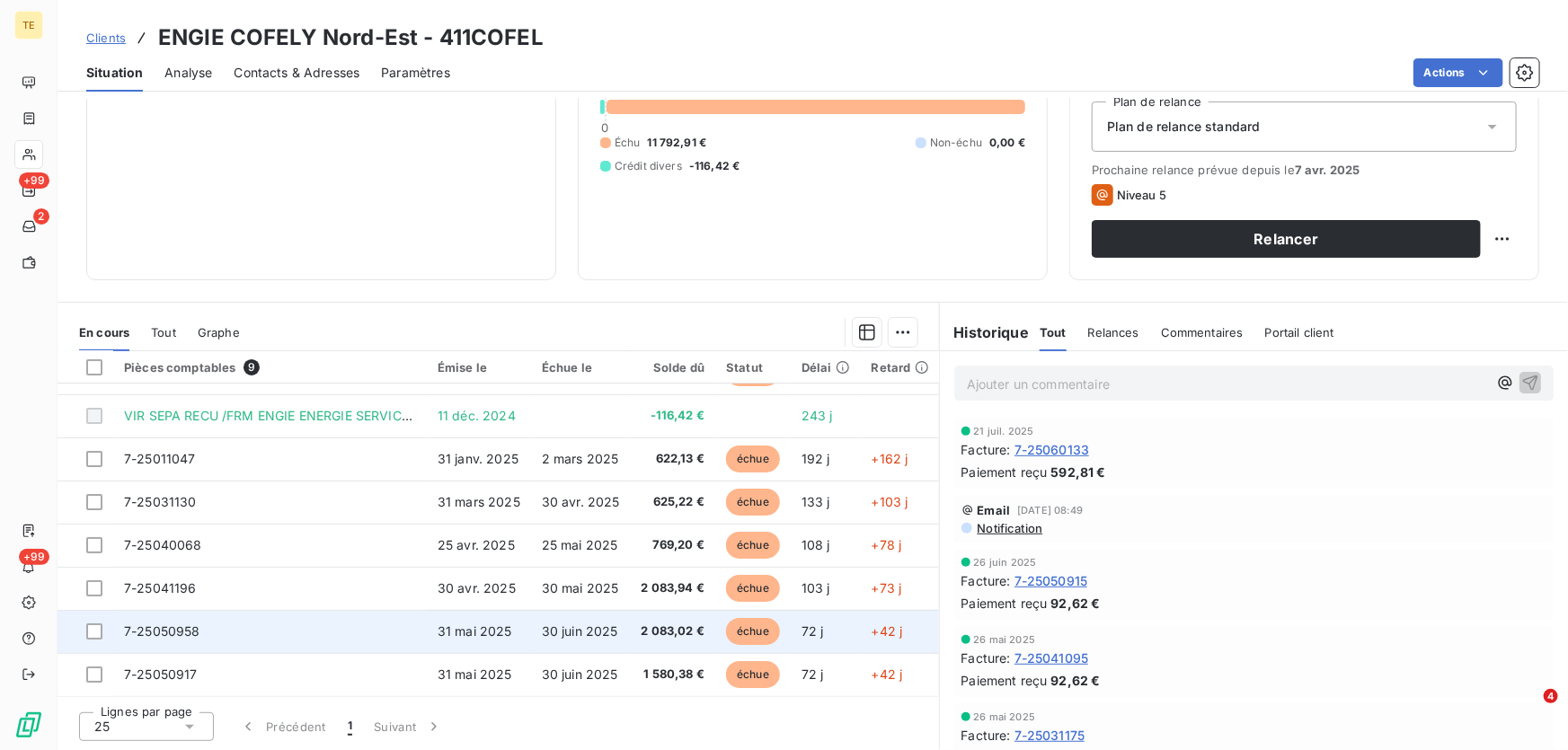
click at [157, 624] on span "7-25050958" at bounding box center [161, 630] width 76 height 15
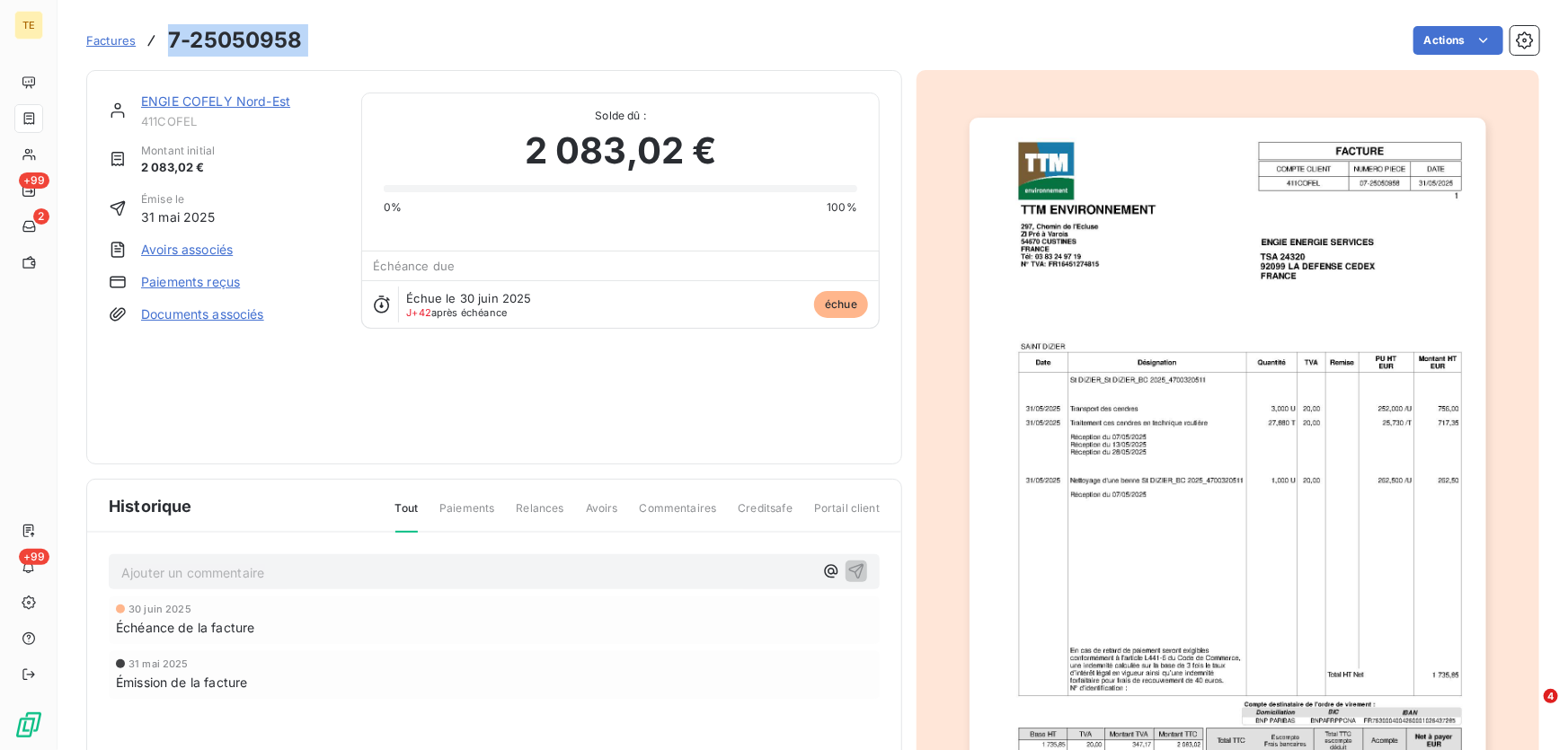
drag, startPoint x: 330, startPoint y: 40, endPoint x: 164, endPoint y: 40, distance: 166.0
click at [164, 40] on div "Factures 7-25050958 Actions" at bounding box center [812, 41] width 1453 height 38
copy section "7-25050958 Actions"
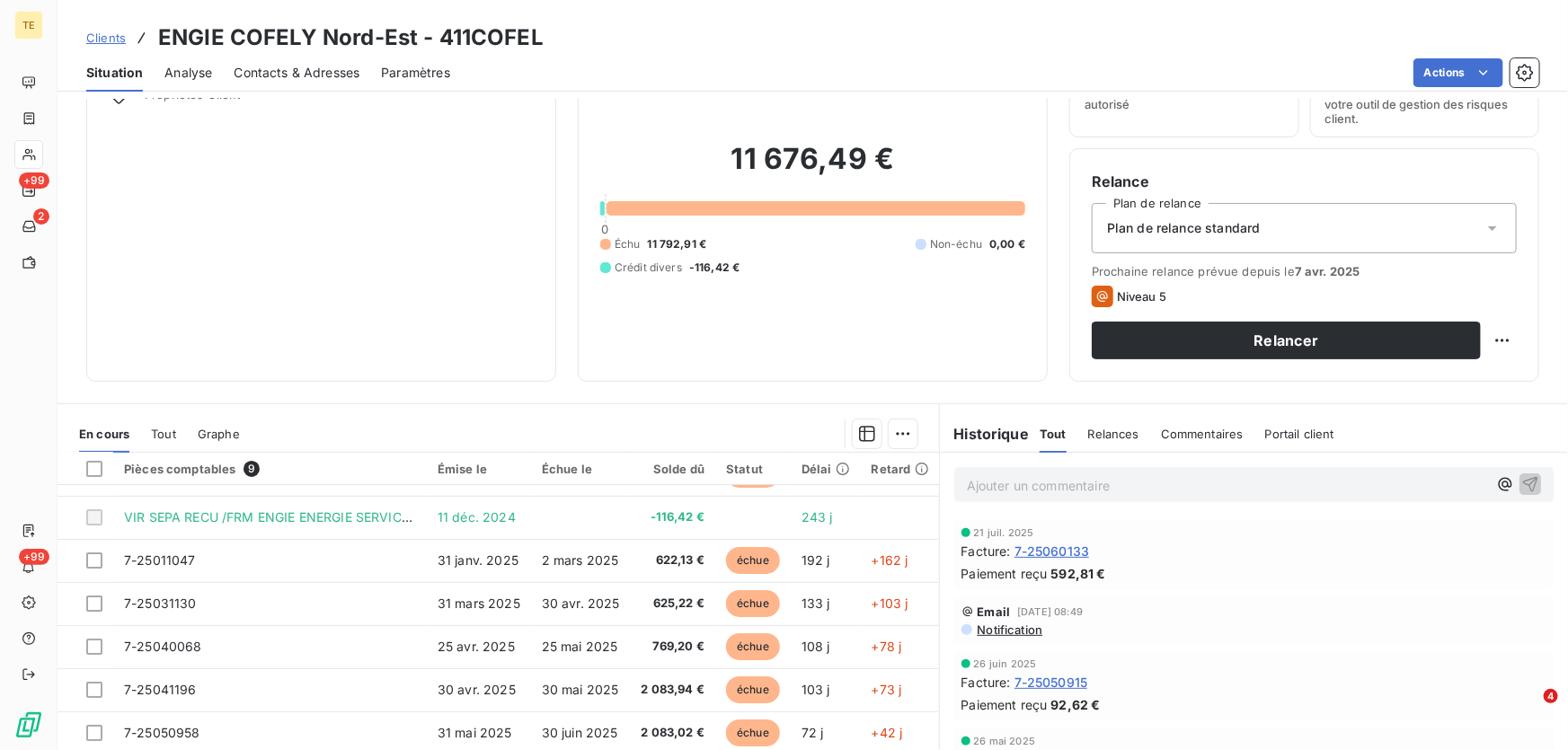
scroll to position [197, 0]
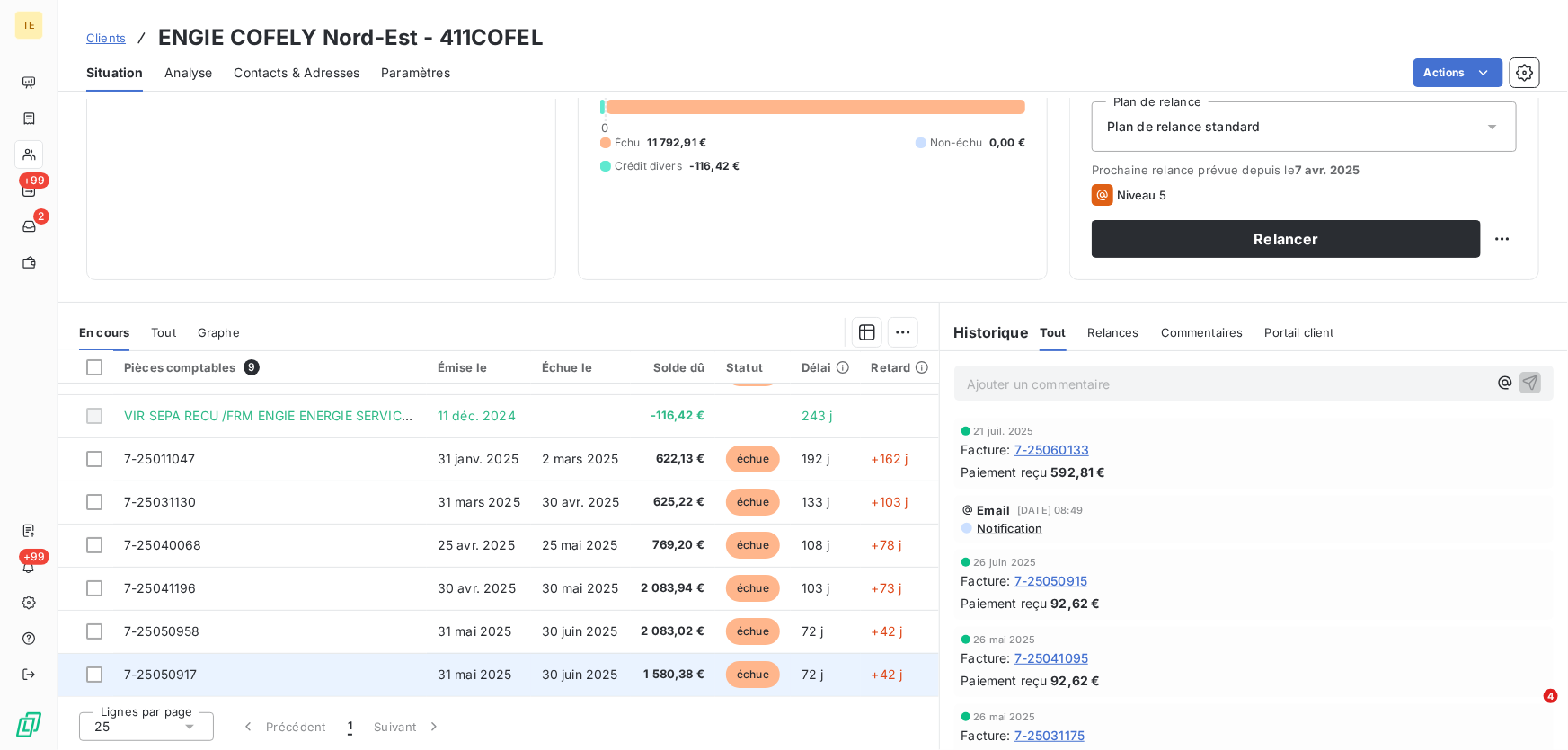
click at [174, 666] on span "7-25050917" at bounding box center [160, 674] width 74 height 15
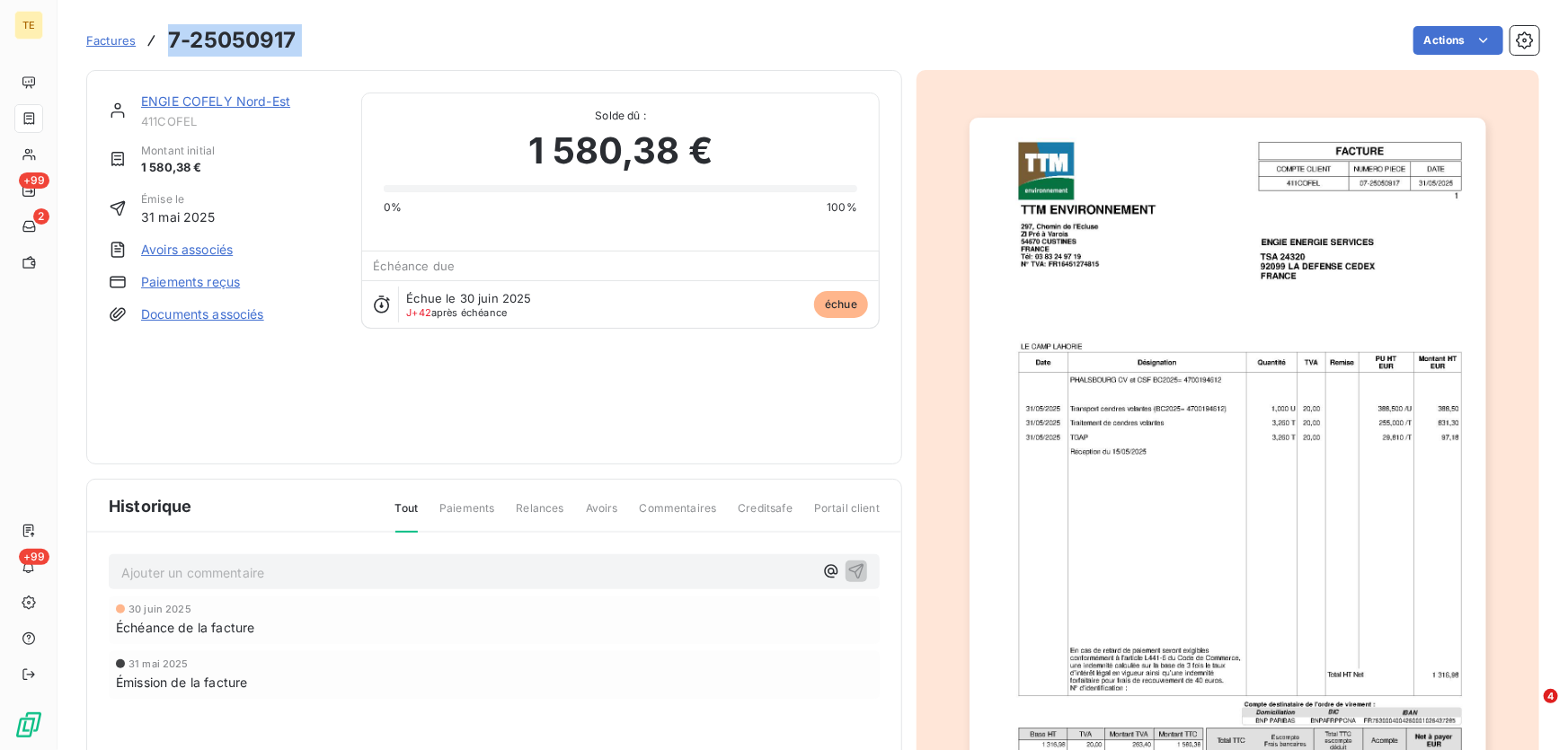
drag, startPoint x: 337, startPoint y: 48, endPoint x: 167, endPoint y: 43, distance: 170.1
click at [167, 43] on div "Factures 7-25050917 Actions" at bounding box center [812, 41] width 1453 height 38
copy section "7-25050917 Actions"
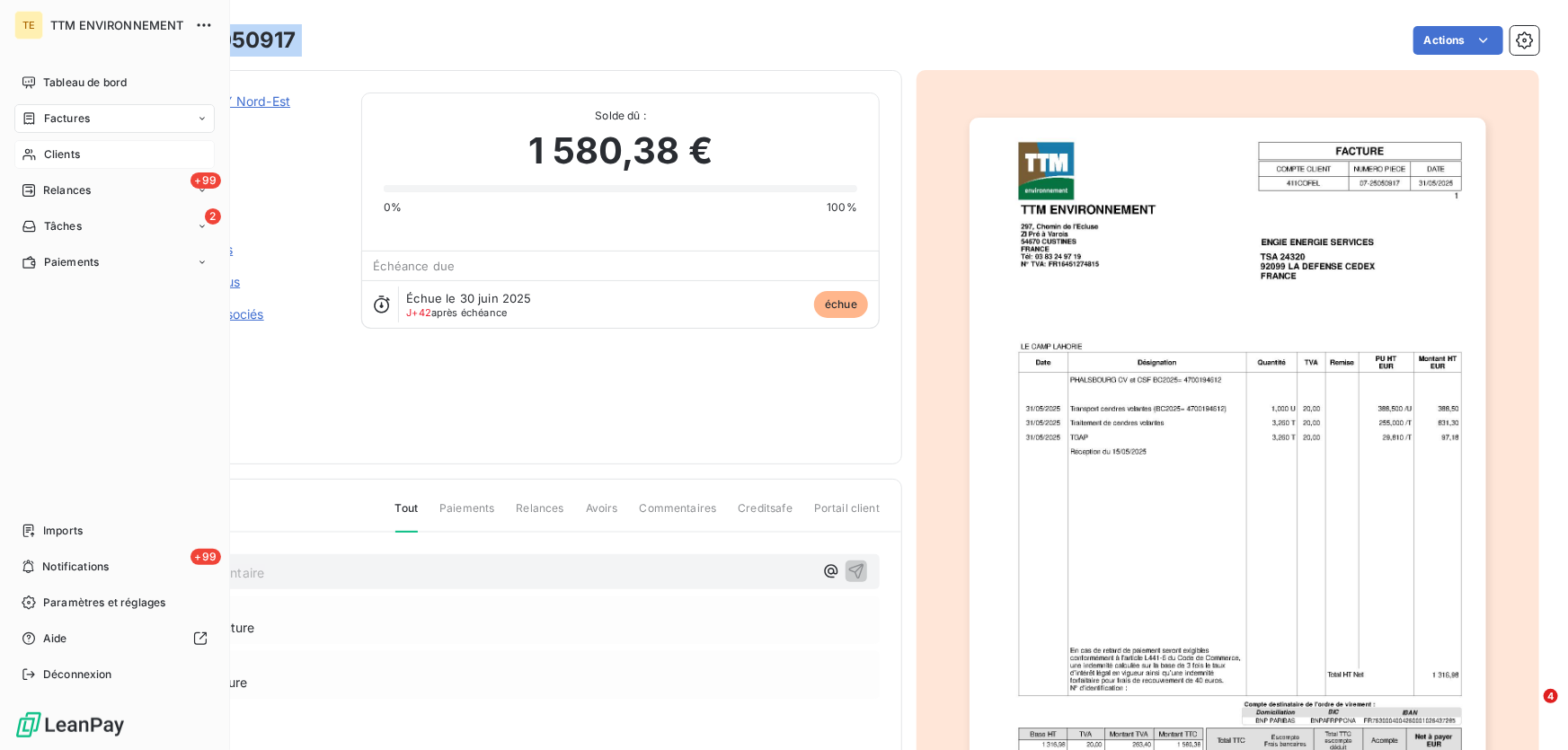
click at [49, 146] on span "Clients" at bounding box center [62, 154] width 36 height 16
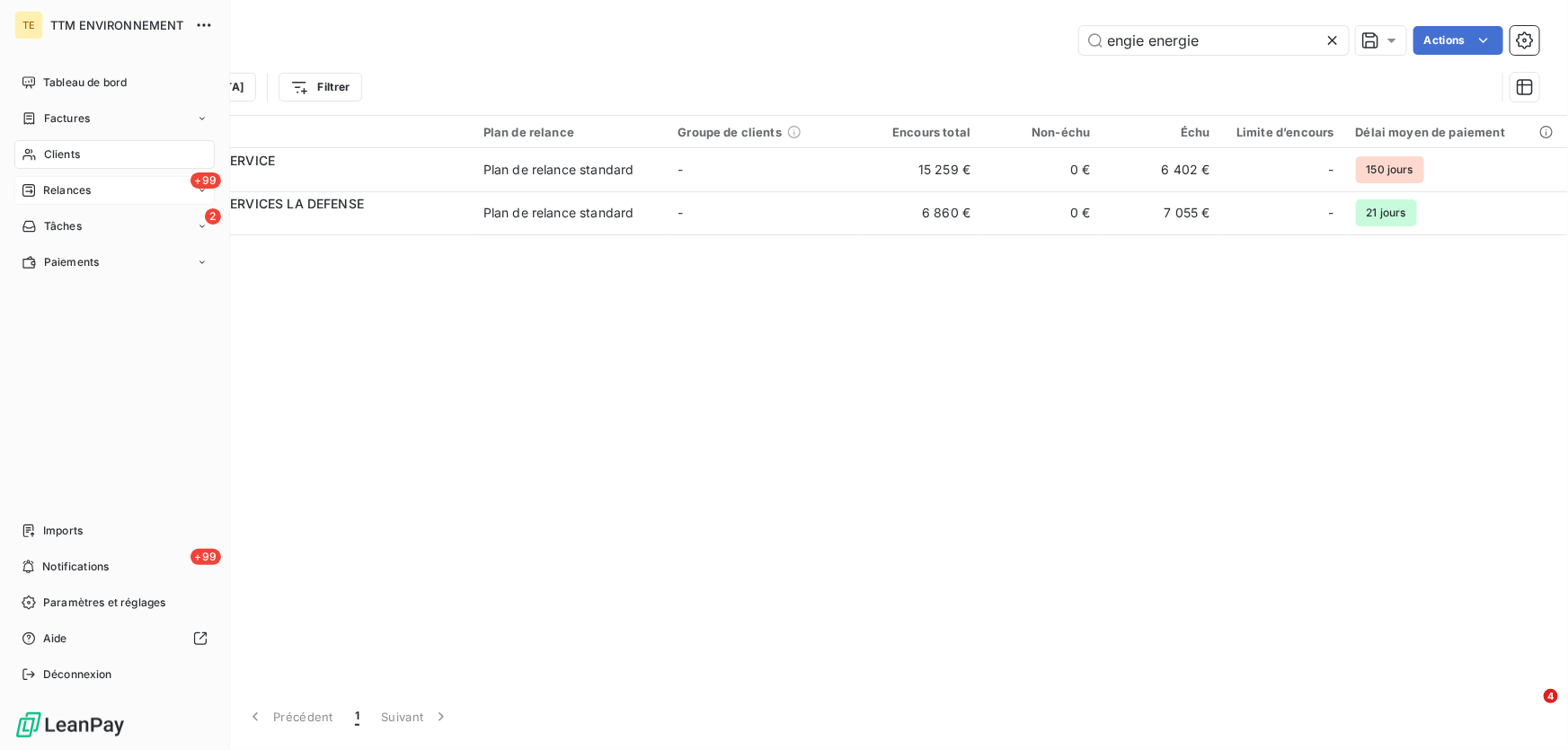
click at [60, 183] on span "Relances" at bounding box center [67, 190] width 47 height 16
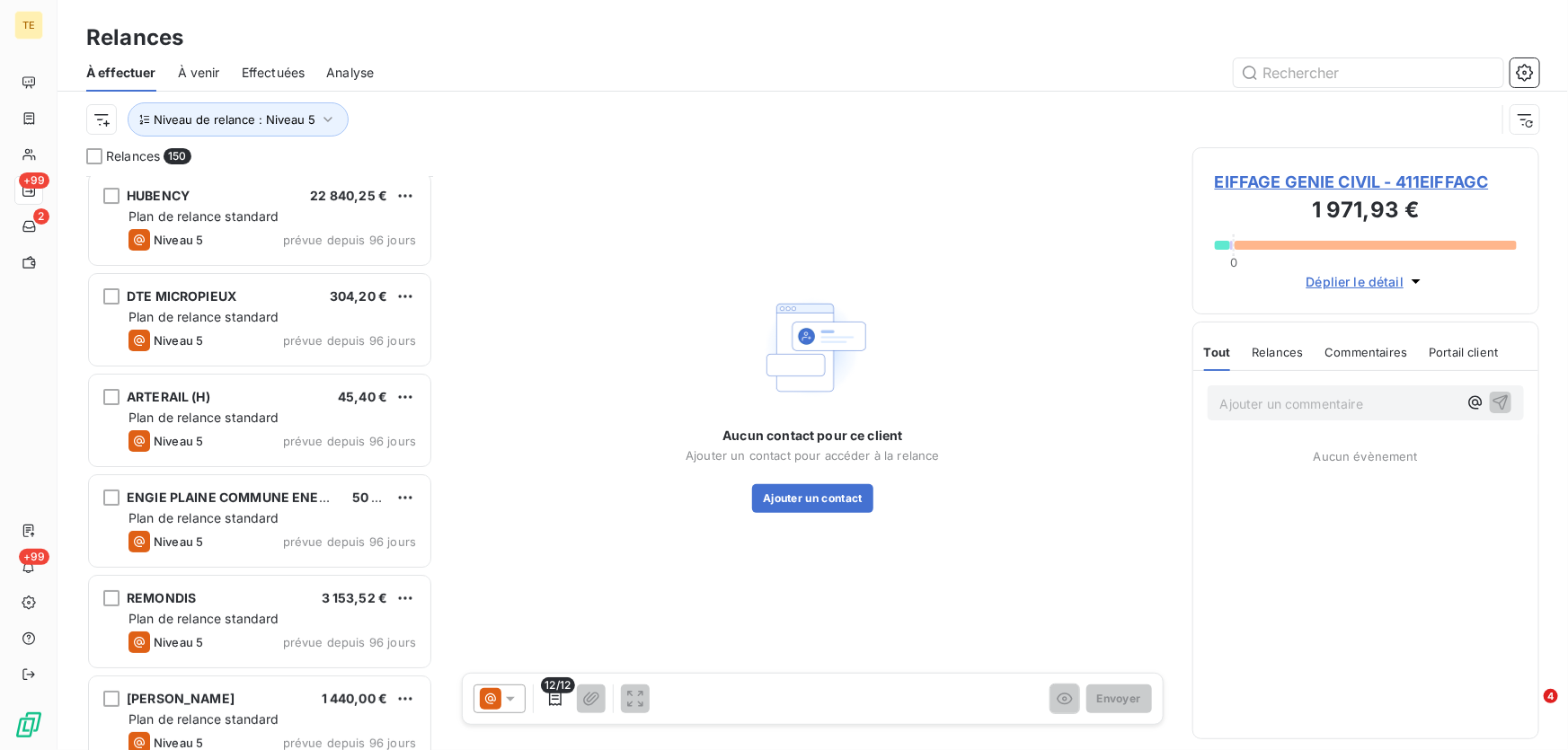
scroll to position [10264, 0]
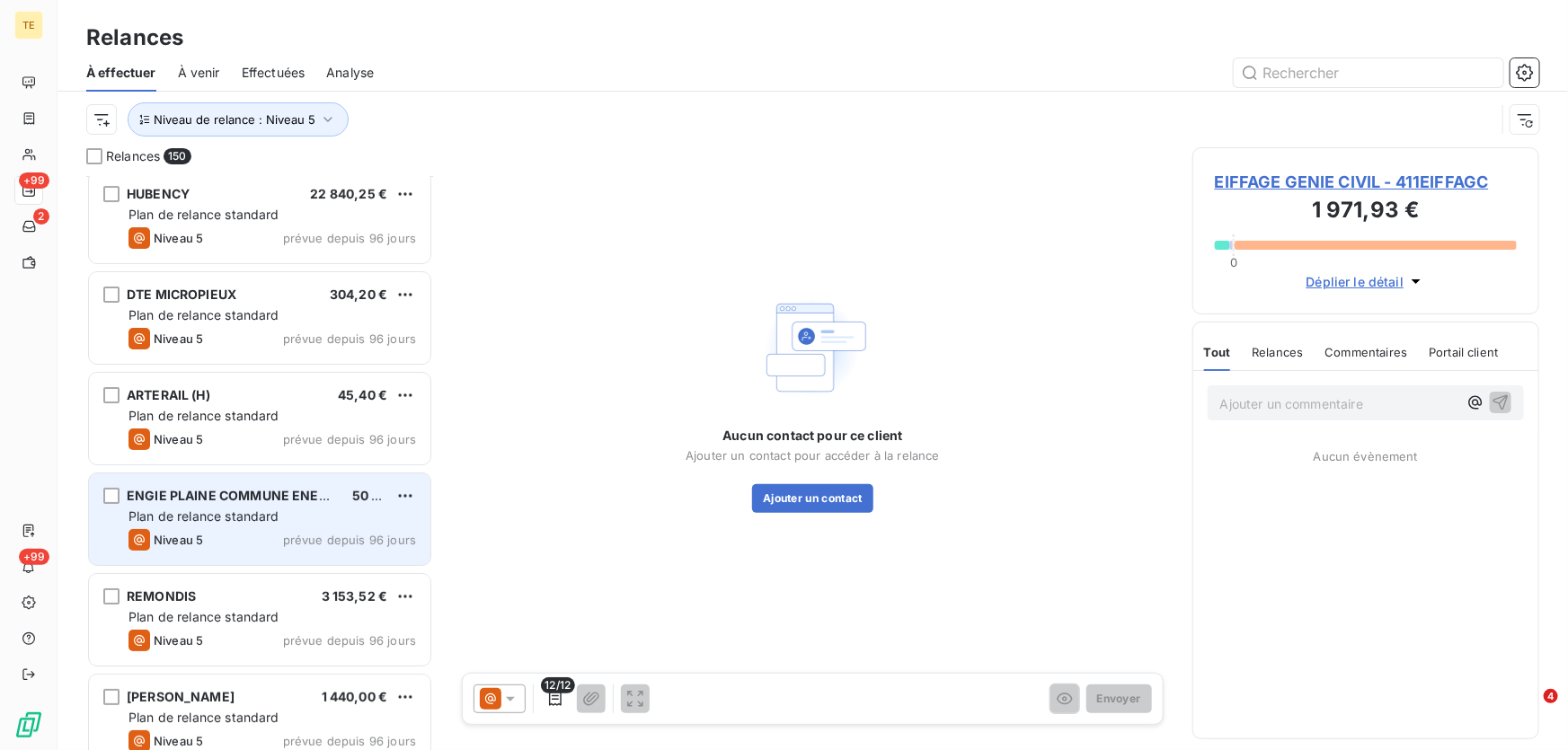
click at [197, 503] on div "ENGIE PLAINE COMMUNE ENERGIE [MEDICAL_DATA] CSP FOURNISSEUR" at bounding box center [232, 495] width 211 height 18
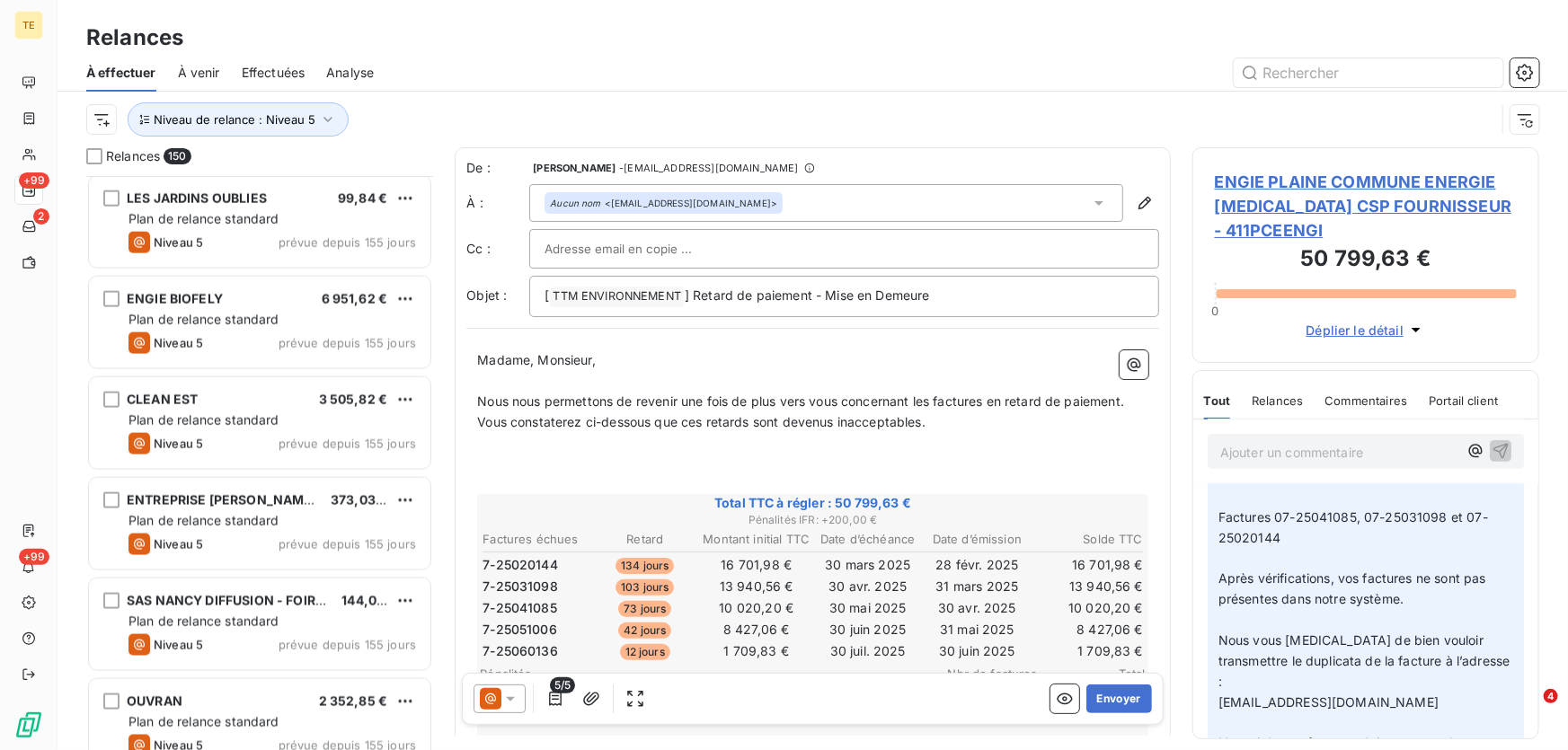
scroll to position [4632, 0]
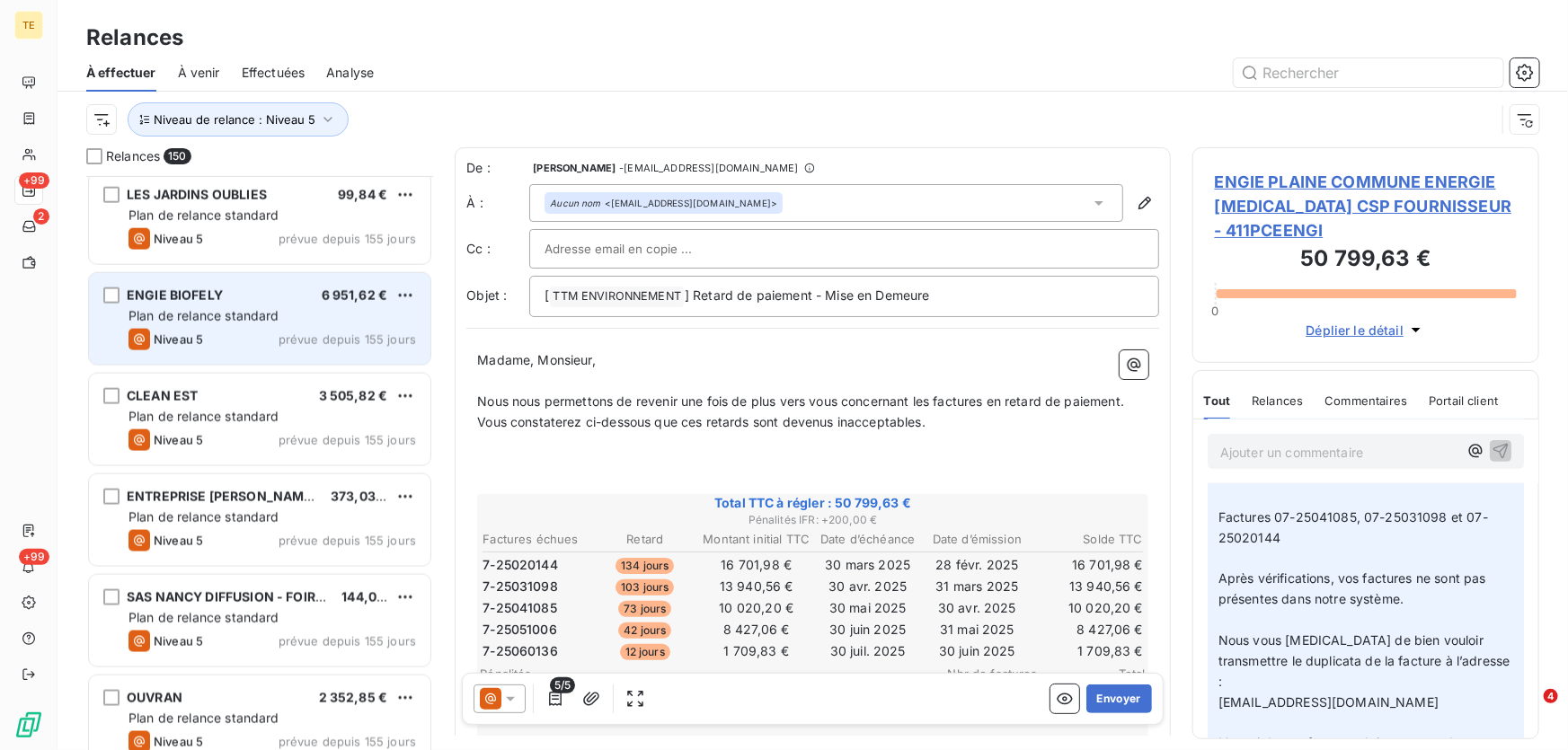
click at [202, 328] on div "Niveau 5" at bounding box center [165, 339] width 75 height 22
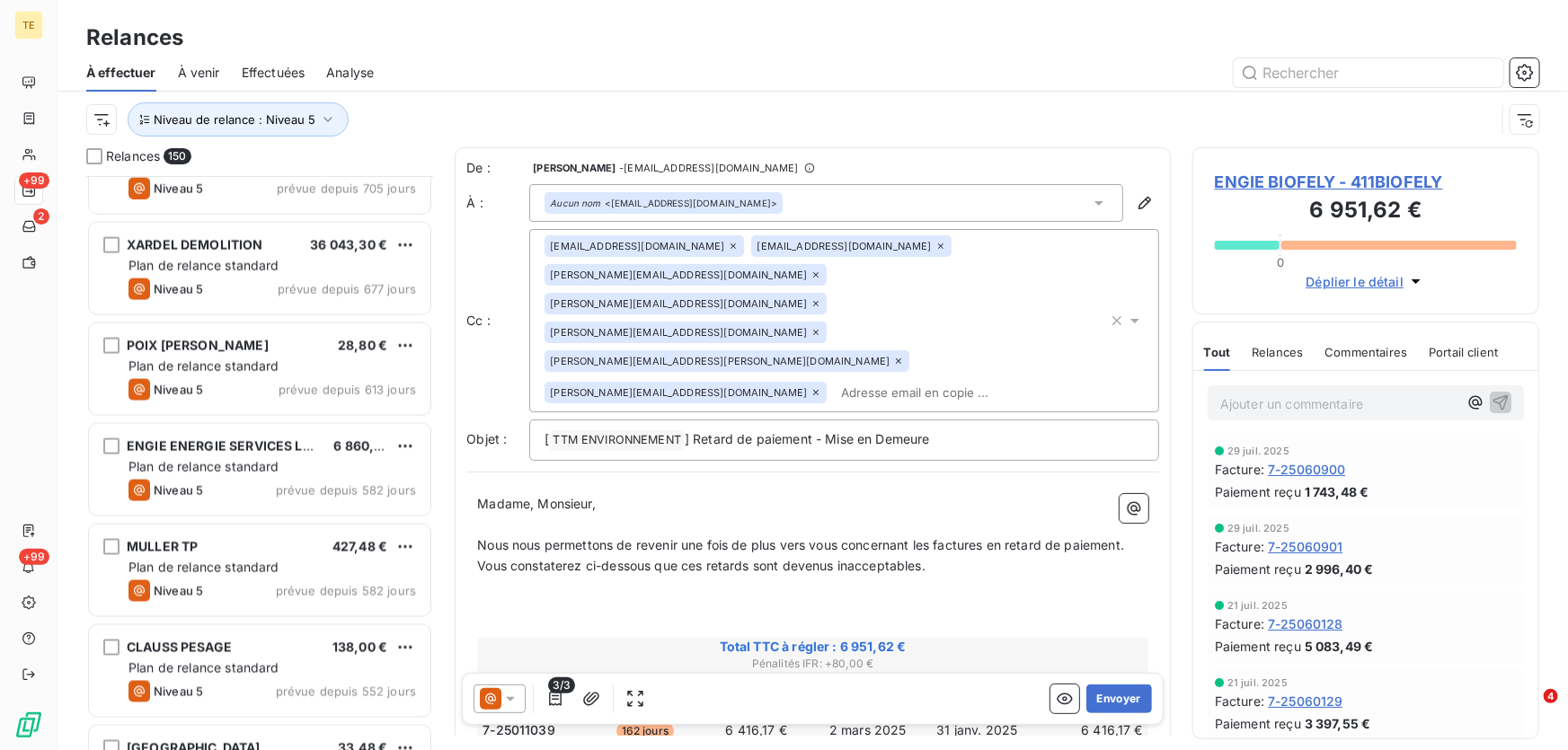
scroll to position [1368, 0]
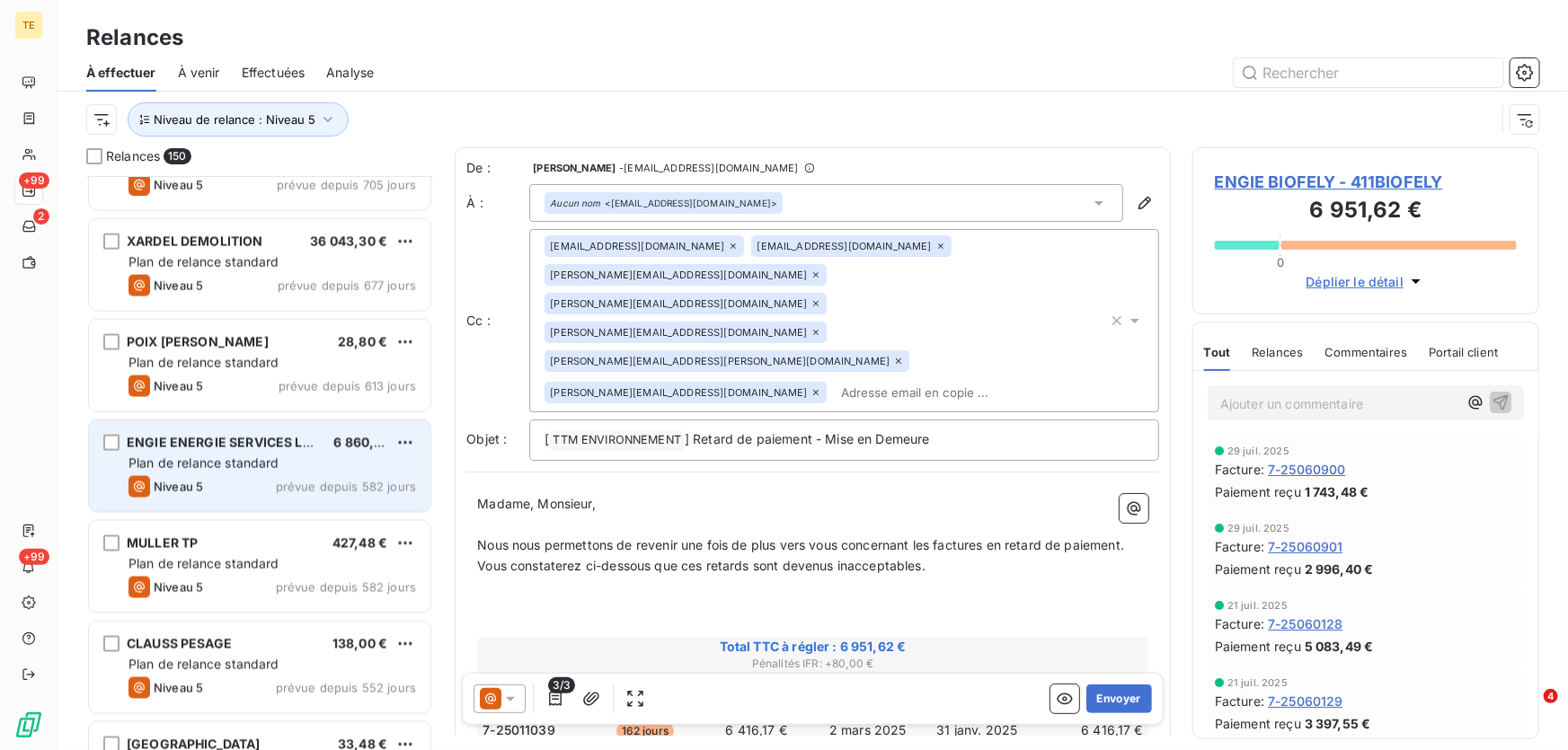
click at [211, 460] on span "Plan de relance standard" at bounding box center [204, 462] width 151 height 15
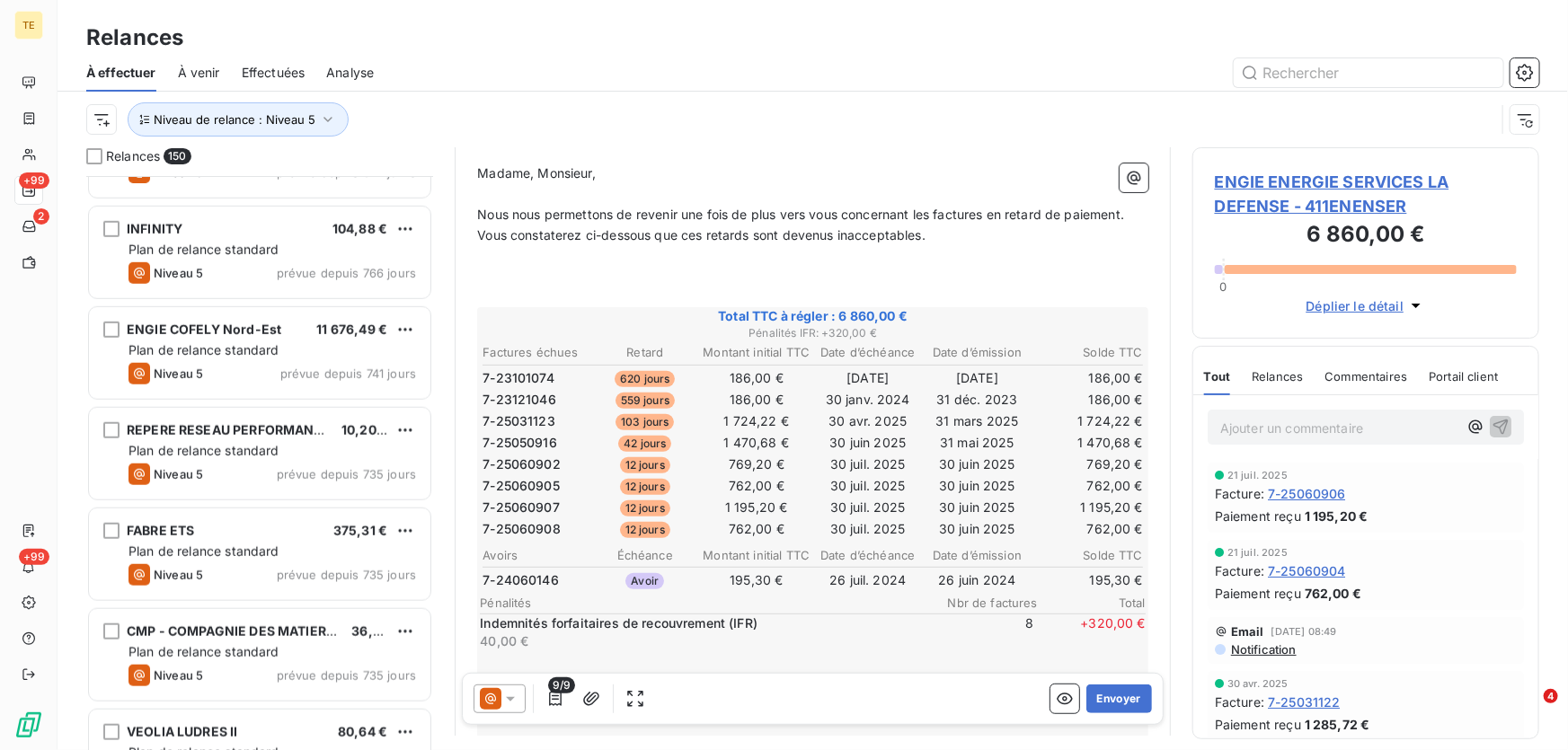
scroll to position [634, 0]
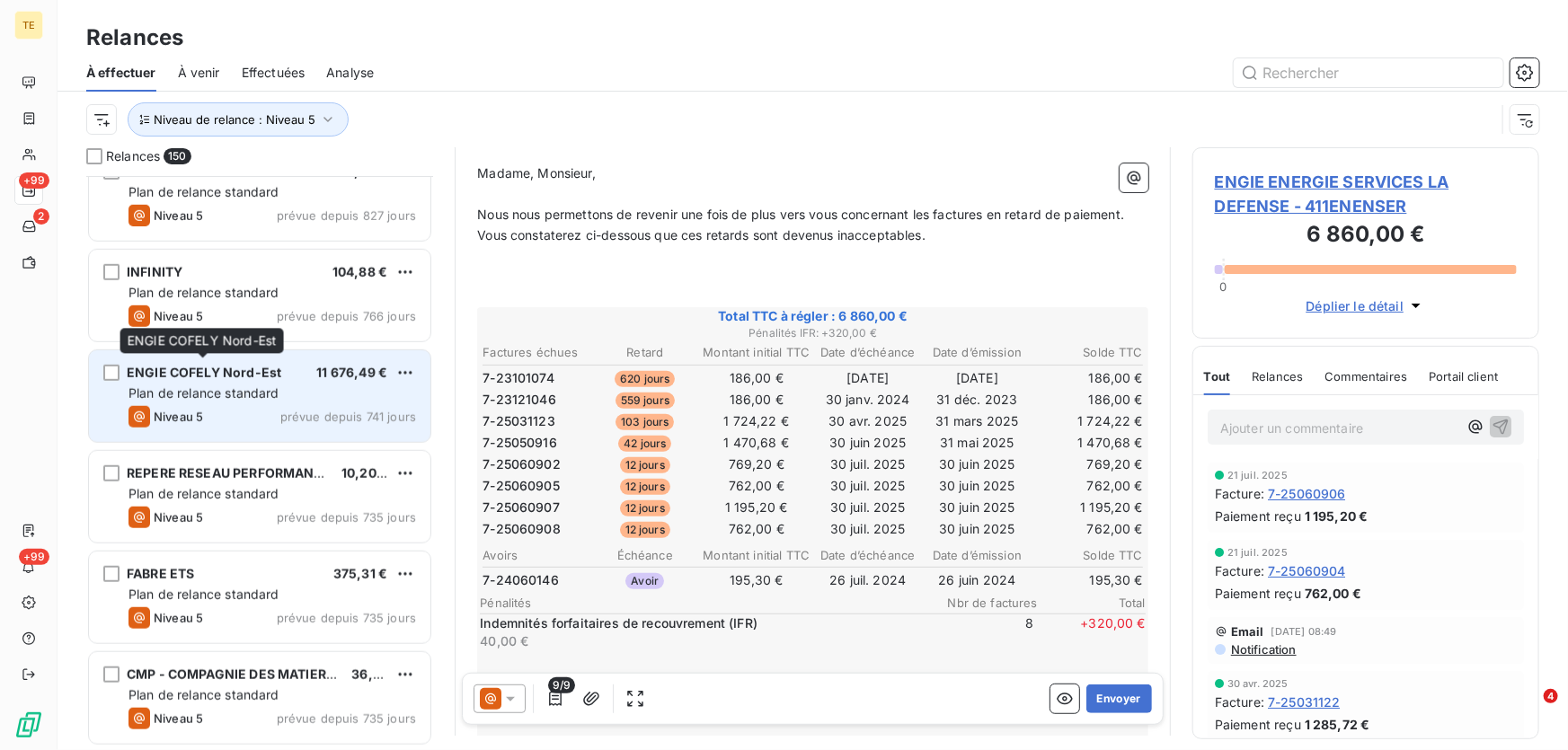
click at [253, 373] on span "ENGIE COFELY Nord-Est" at bounding box center [204, 372] width 155 height 15
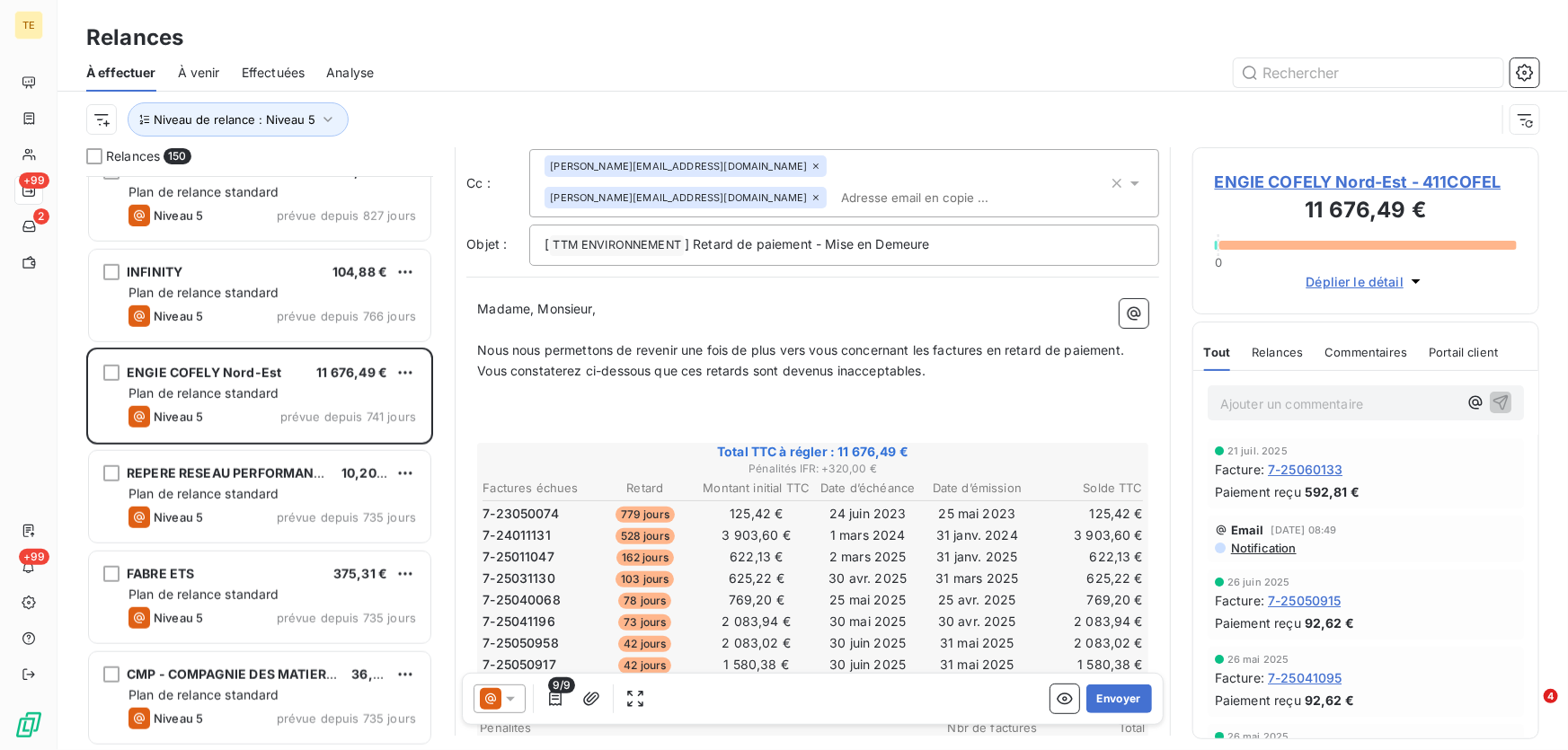
scroll to position [82, 0]
click at [531, 547] on span "7-25011047" at bounding box center [518, 556] width 72 height 18
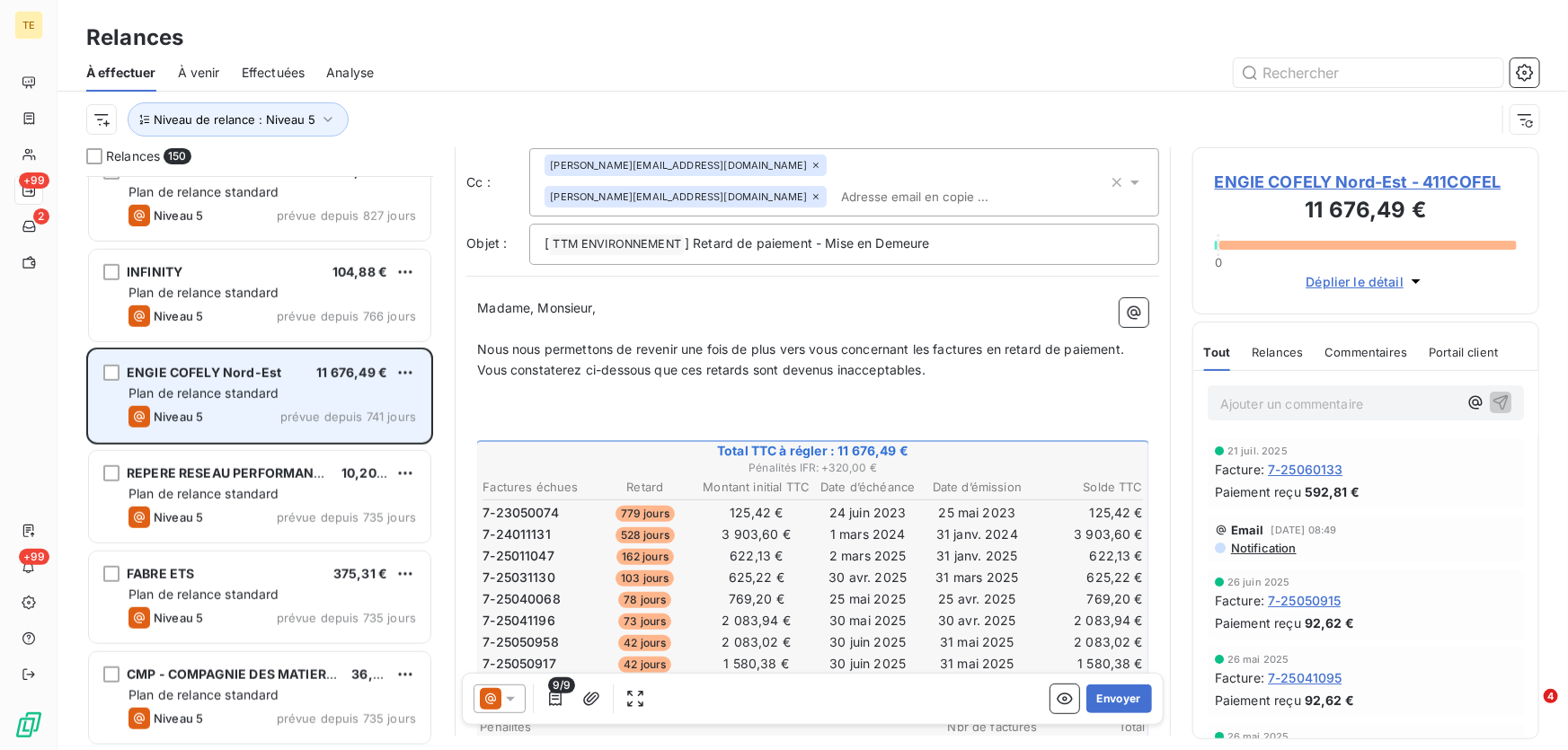
click at [186, 364] on span "ENGIE COFELY Nord-Est" at bounding box center [204, 372] width 155 height 15
click at [346, 402] on div "ENGIE COFELY Nord-Est 11 676,49 € Plan de relance standard Niveau 5 prévue depu…" at bounding box center [260, 395] width 342 height 92
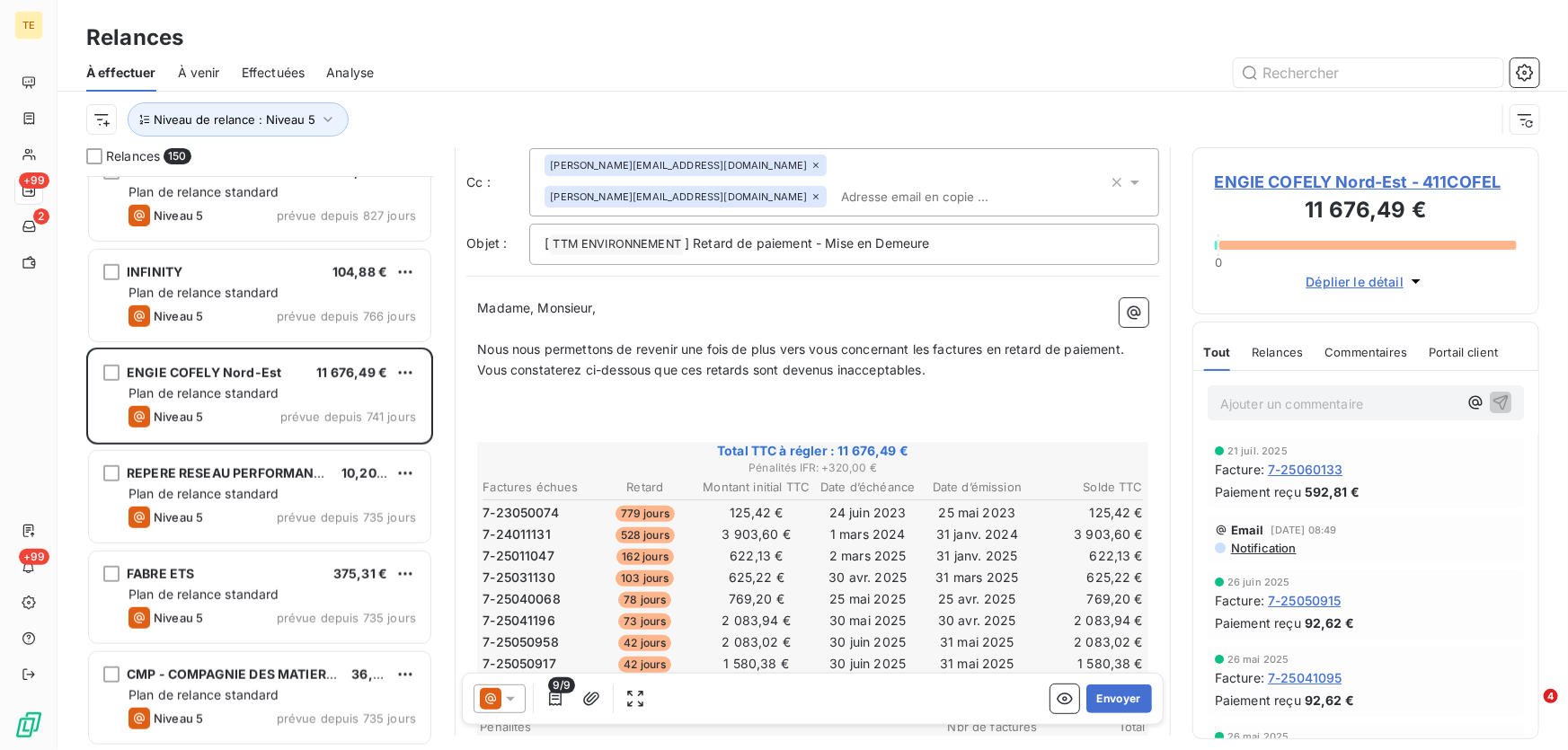
click at [1270, 180] on span "ENGIE COFELY Nord-Est - 411COFEL" at bounding box center [1366, 182] width 302 height 25
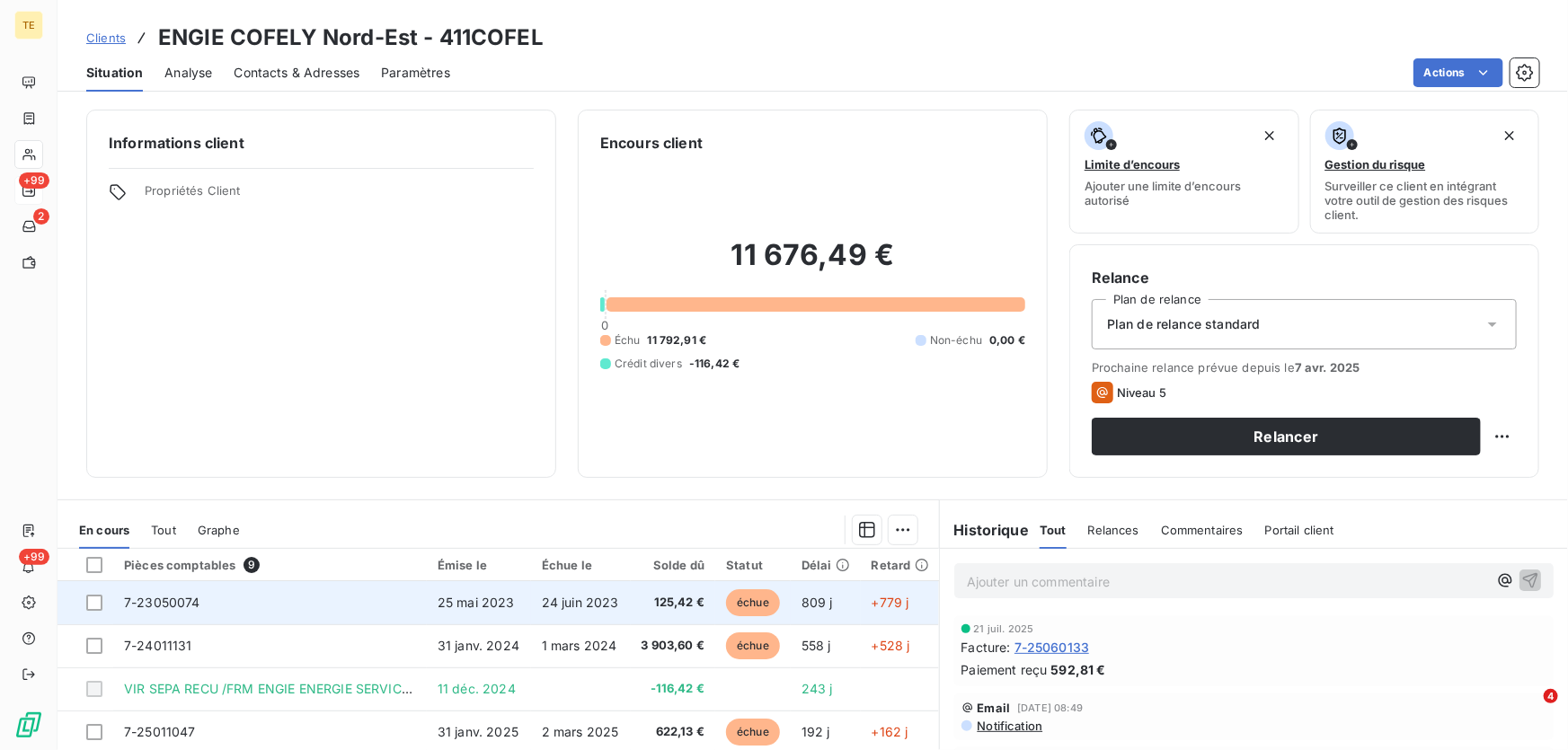
scroll to position [81, 0]
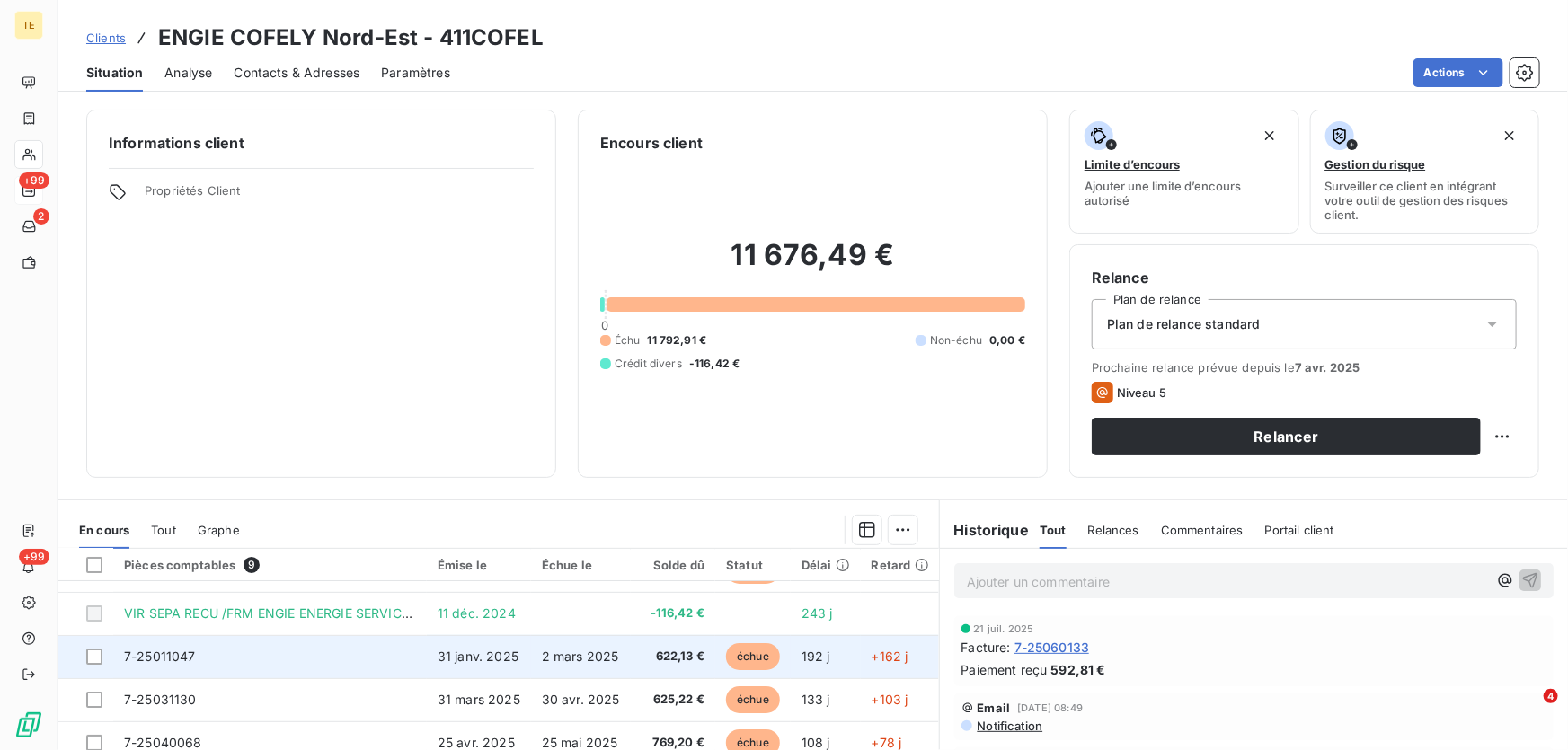
click at [181, 656] on span "7-25011047" at bounding box center [160, 656] width 72 height 15
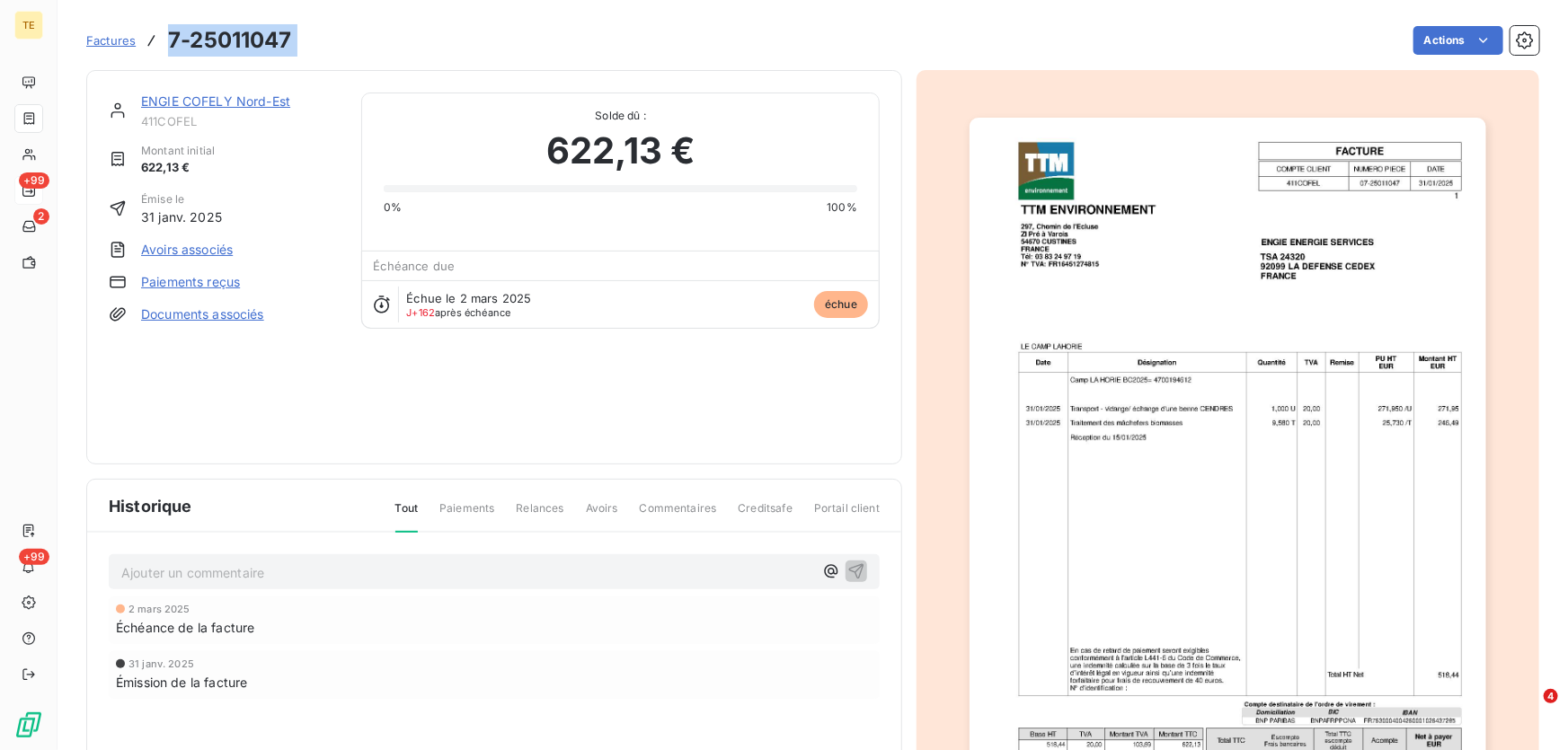
drag, startPoint x: 234, startPoint y: 49, endPoint x: 168, endPoint y: 27, distance: 69.6
click at [153, 23] on div "Factures 7-25011047 Actions" at bounding box center [812, 41] width 1453 height 38
copy section "7-25011047 Actions"
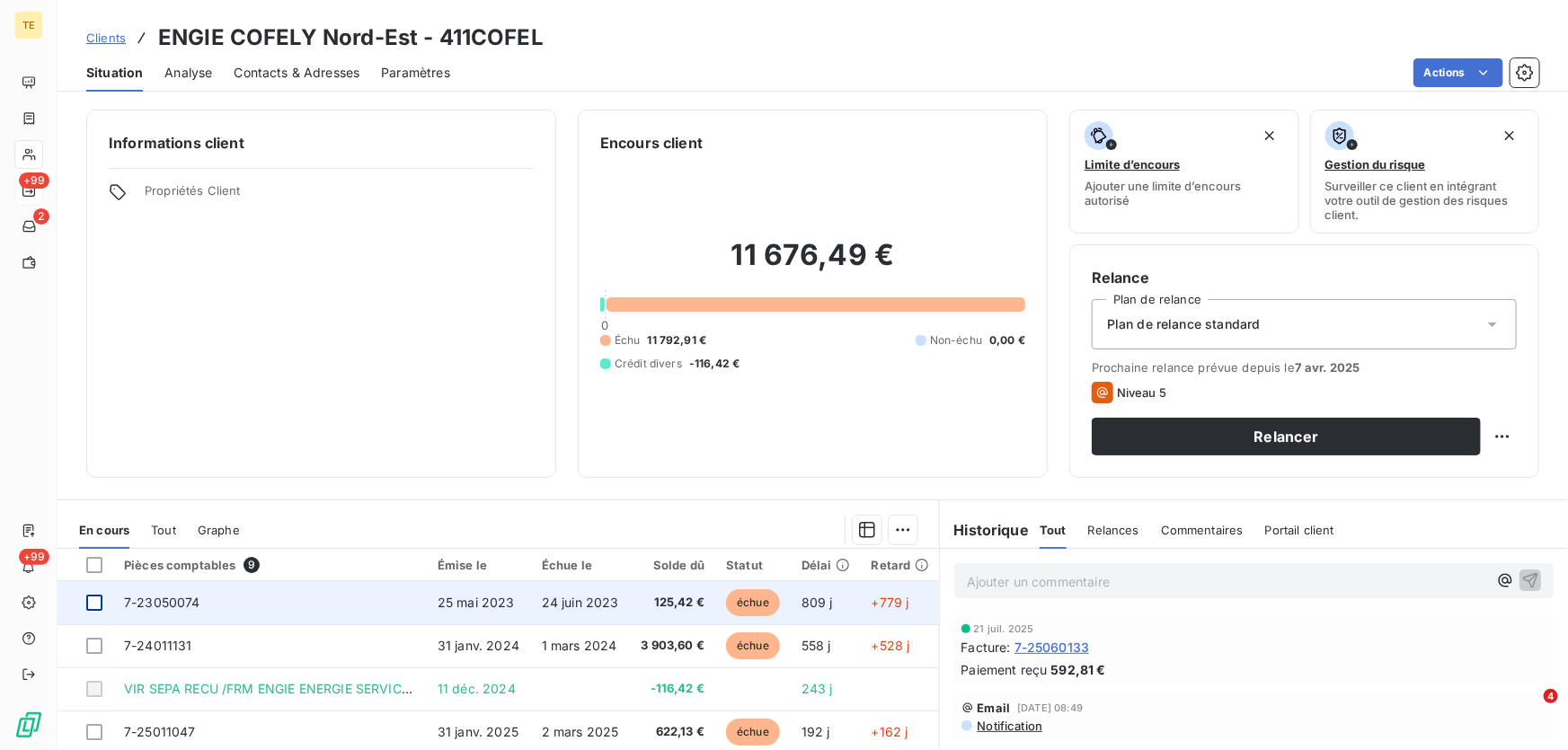
click at [95, 606] on div at bounding box center [93, 602] width 16 height 16
click at [150, 603] on span "7-23050074" at bounding box center [161, 602] width 76 height 15
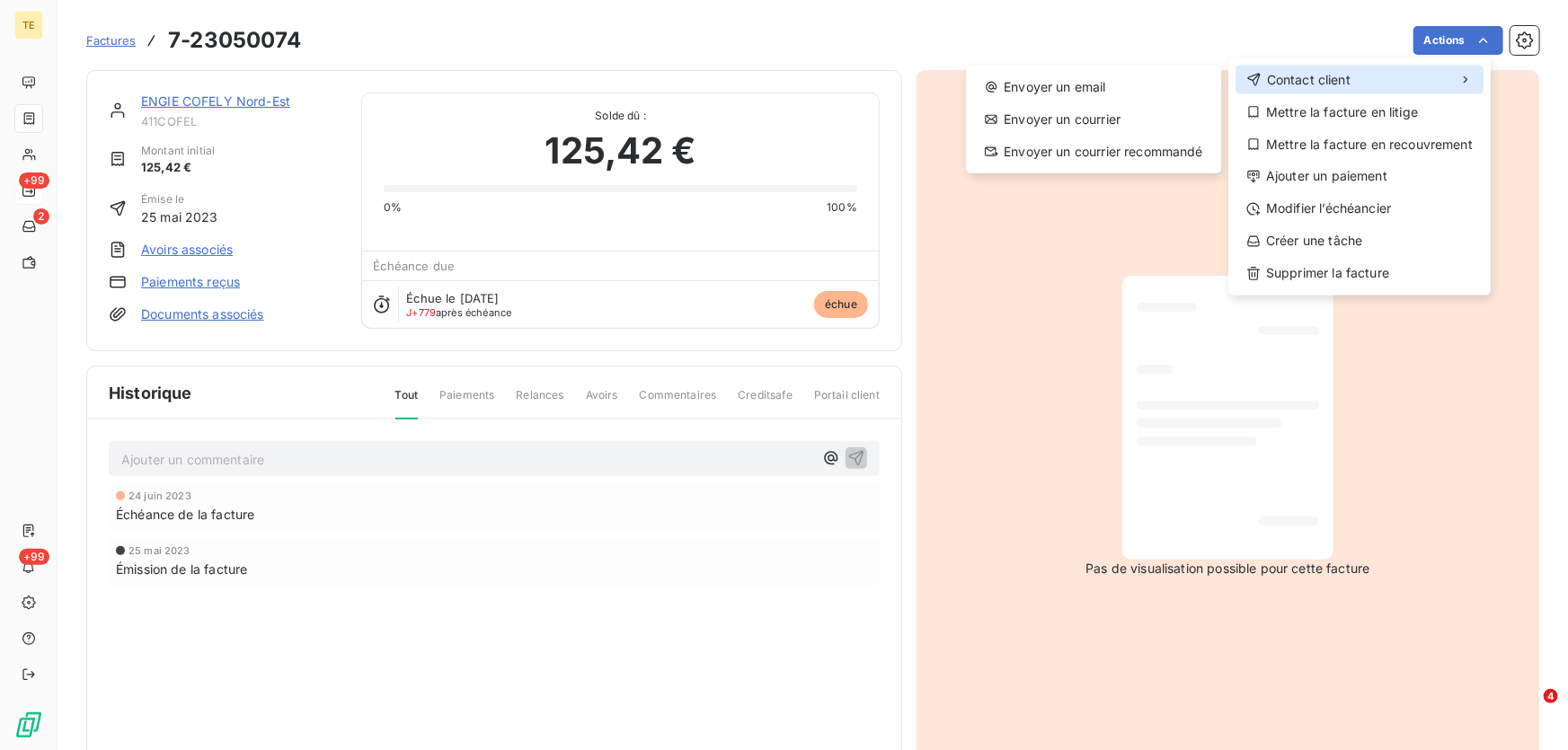
click at [1301, 80] on span "Contact client" at bounding box center [1308, 79] width 83 height 18
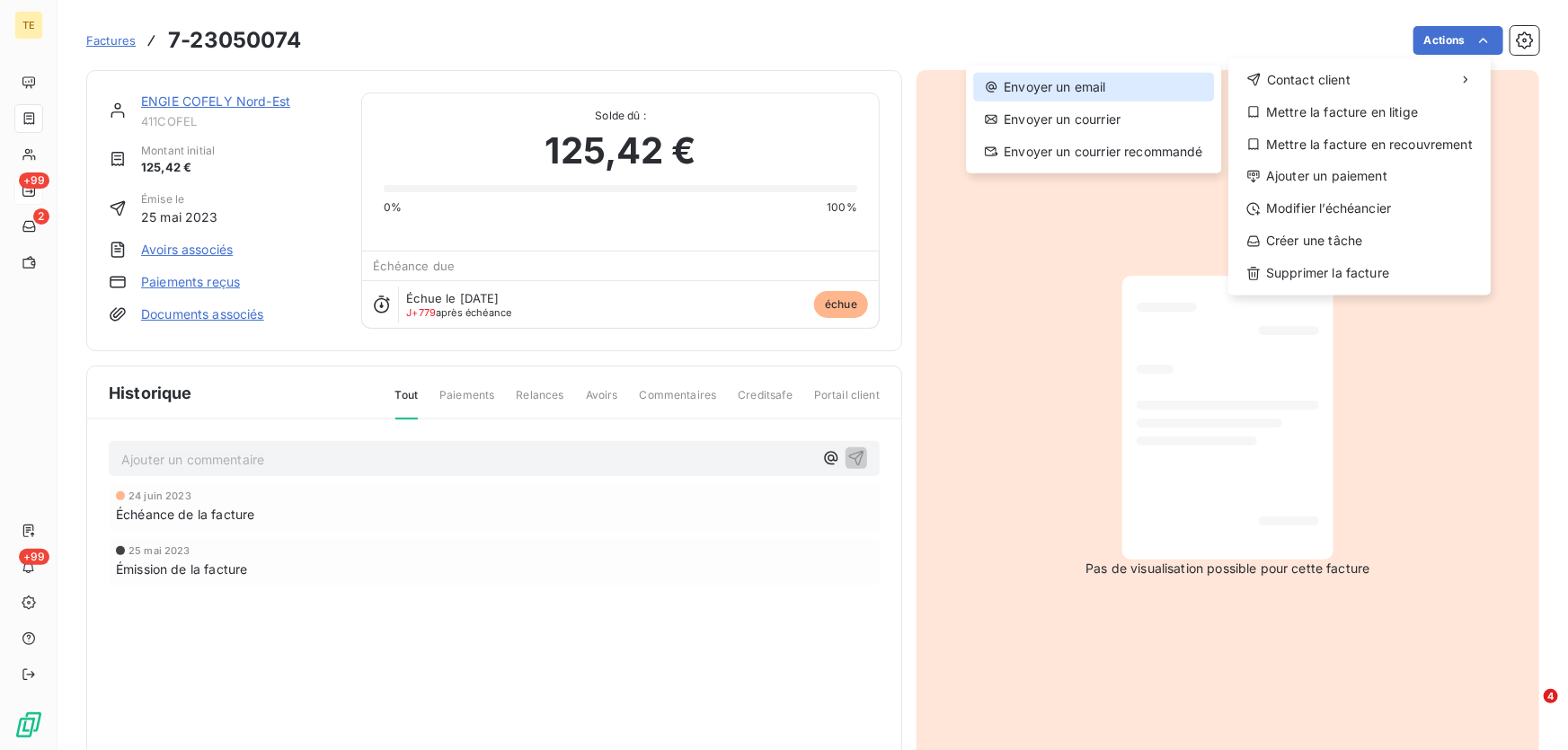
click at [1076, 86] on div "Envoyer un email" at bounding box center [1093, 87] width 241 height 28
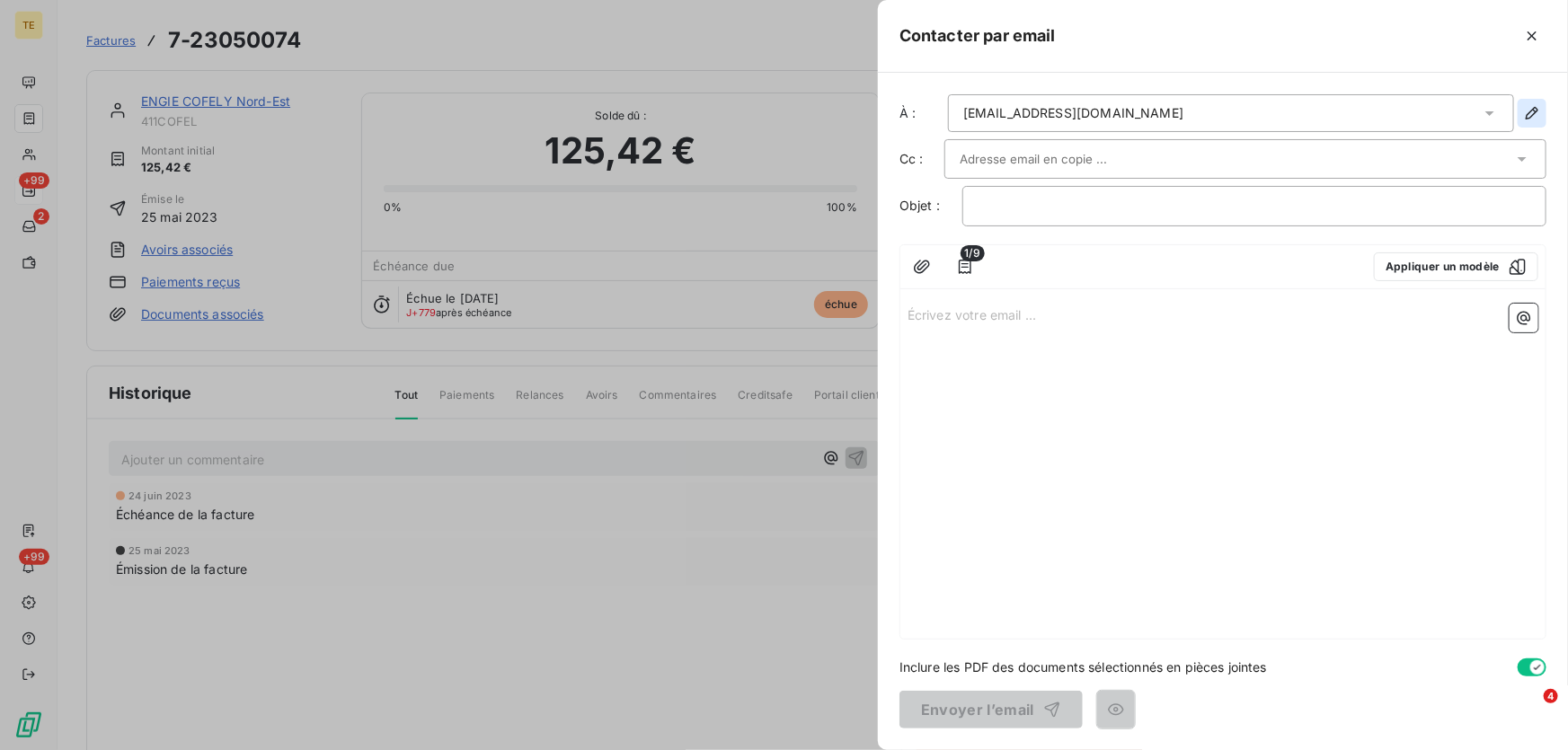
click at [1530, 112] on icon "button" at bounding box center [1531, 112] width 12 height 12
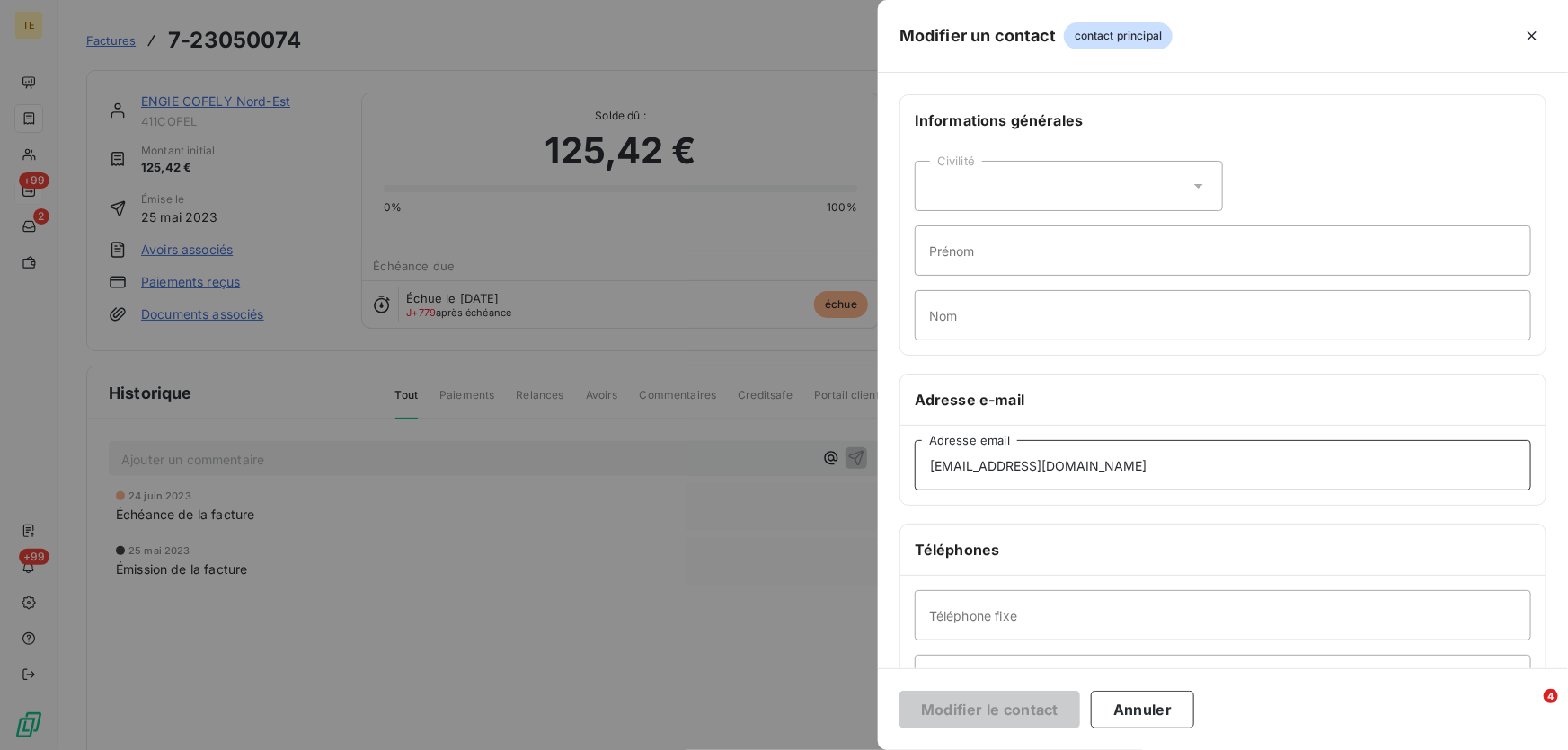
drag, startPoint x: 1197, startPoint y: 469, endPoint x: 735, endPoint y: 468, distance: 462.0
click at [735, 749] on div "Modifier un contact contact principal Informations générales Civilité Prénom No…" at bounding box center [784, 750] width 1568 height 0
paste input "[PERSON_NAME][EMAIL_ADDRESS][DOMAIN_NAME]"
drag, startPoint x: 959, startPoint y: 714, endPoint x: 1150, endPoint y: 658, distance: 199.0
click at [1150, 658] on form "Informations générales Civilité Prénom Nom Adresse e-mail [PERSON_NAME][EMAIL_A…" at bounding box center [1222, 411] width 690 height 677
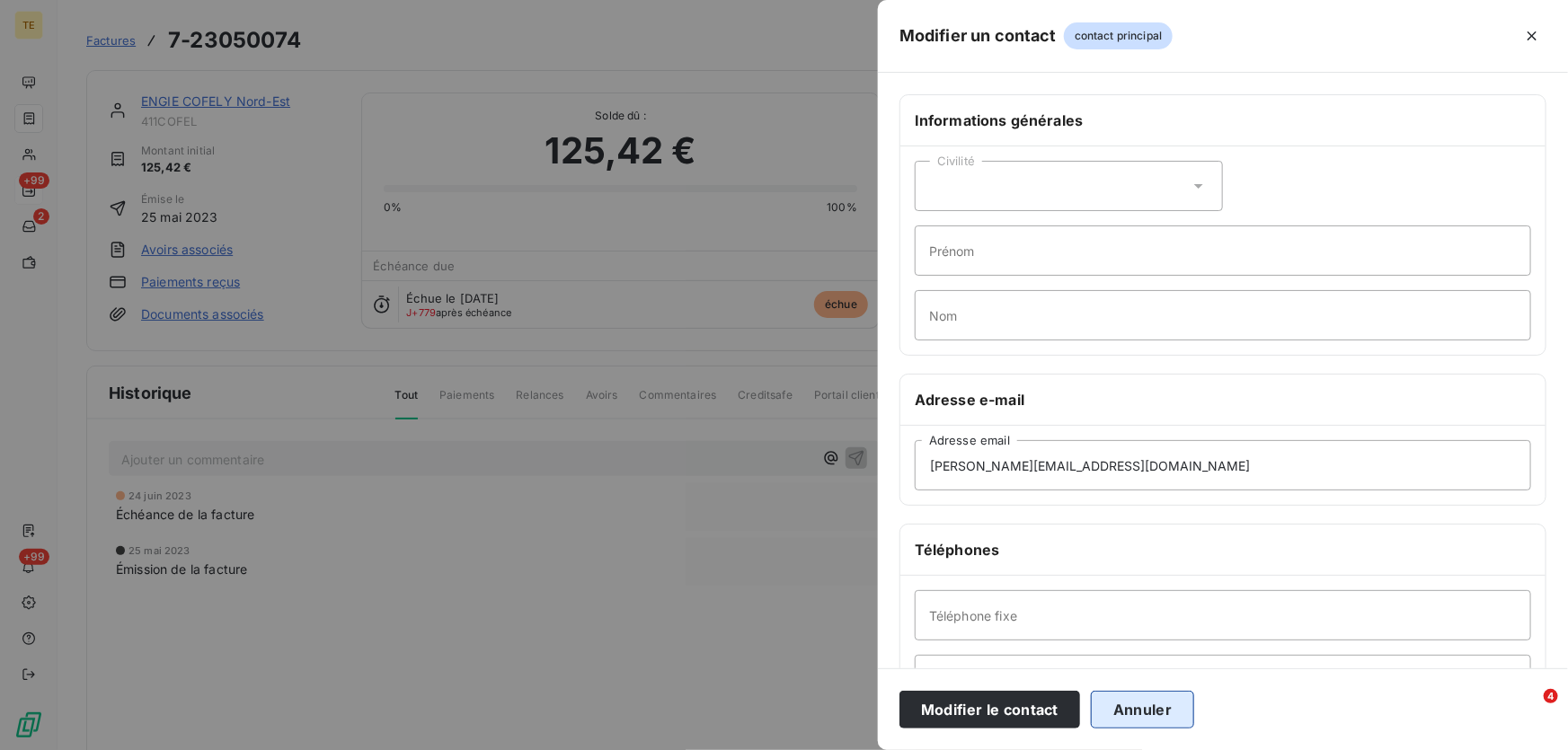
click at [1125, 716] on button "Annuler" at bounding box center [1141, 709] width 103 height 38
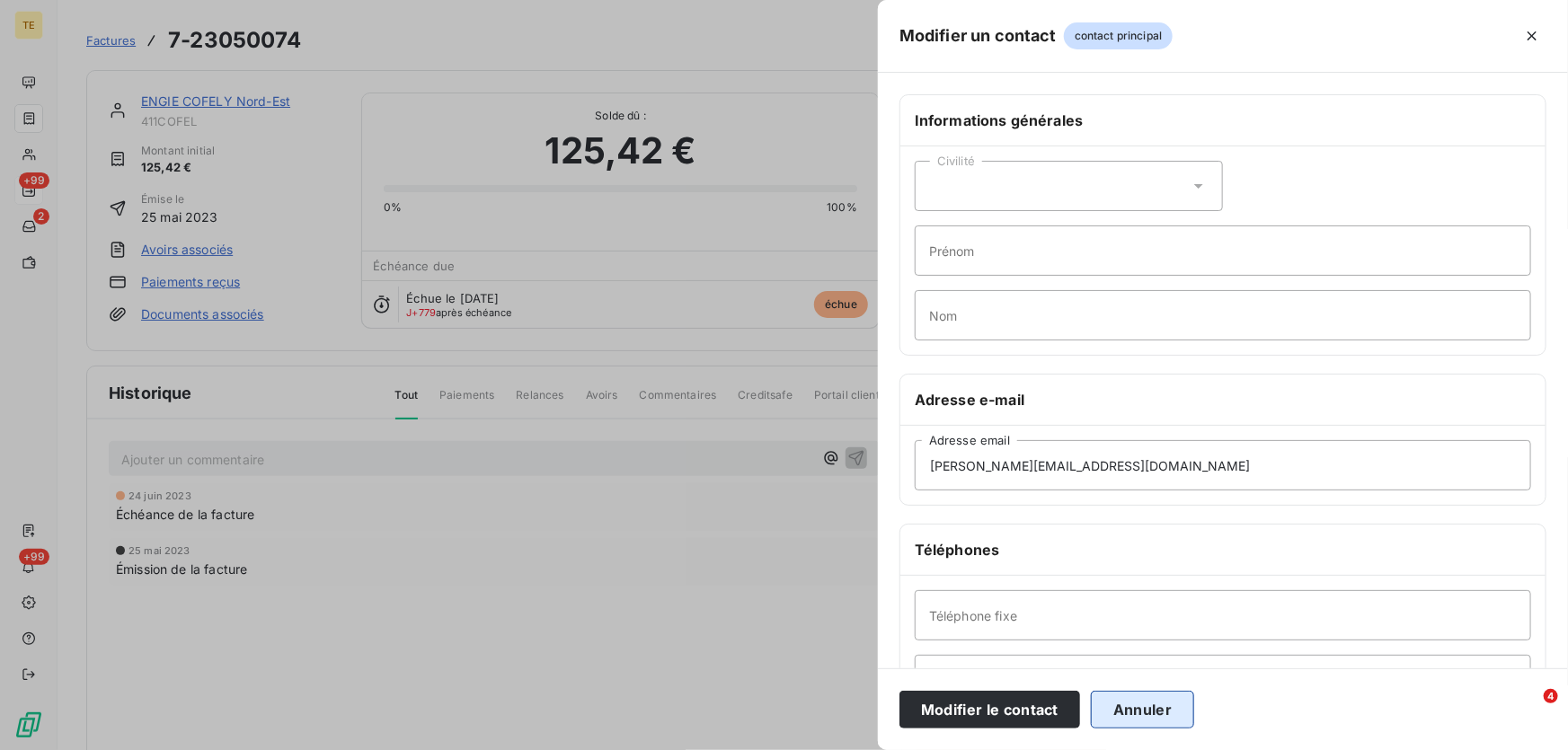
type input "[EMAIL_ADDRESS][DOMAIN_NAME]"
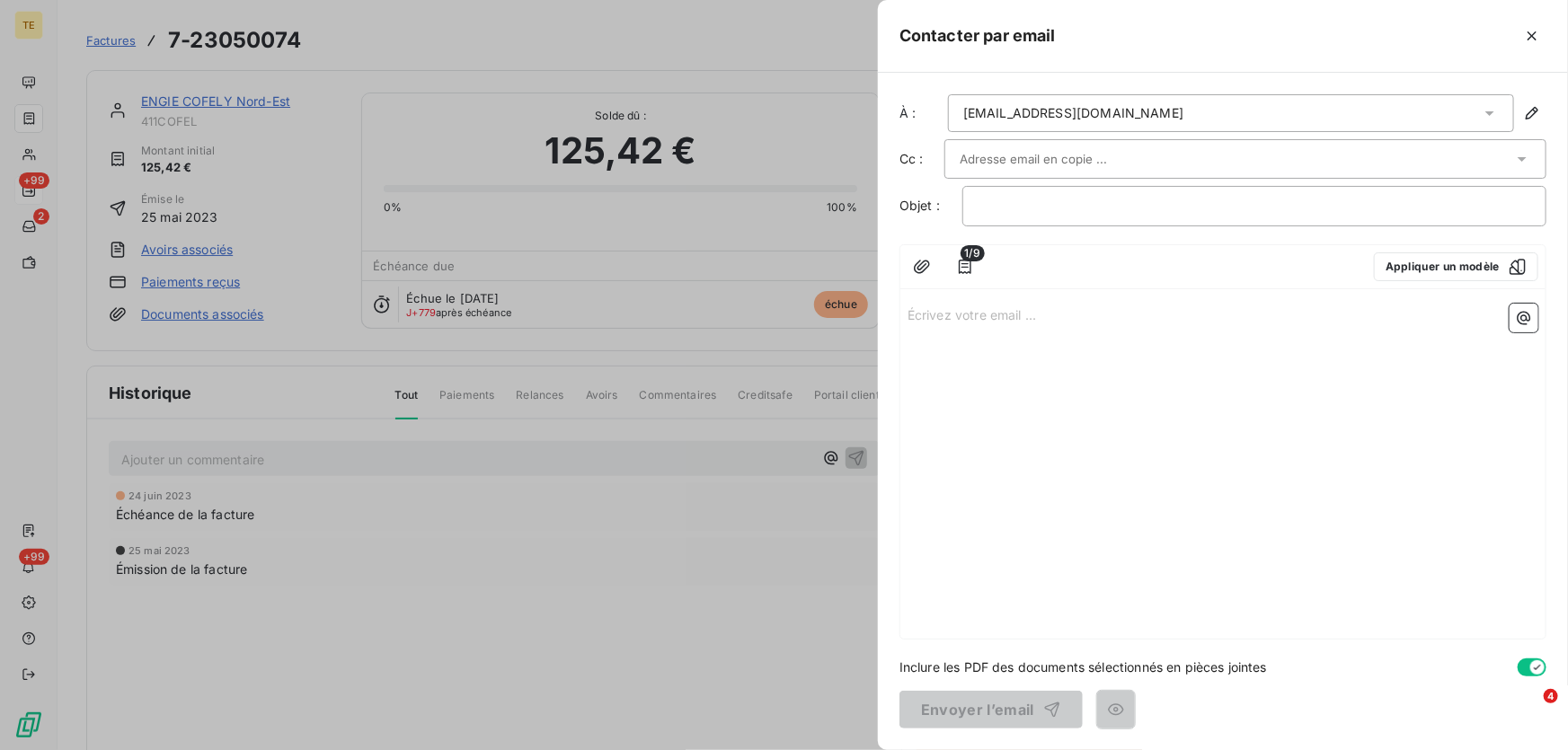
click at [1531, 37] on icon "button" at bounding box center [1531, 36] width 18 height 18
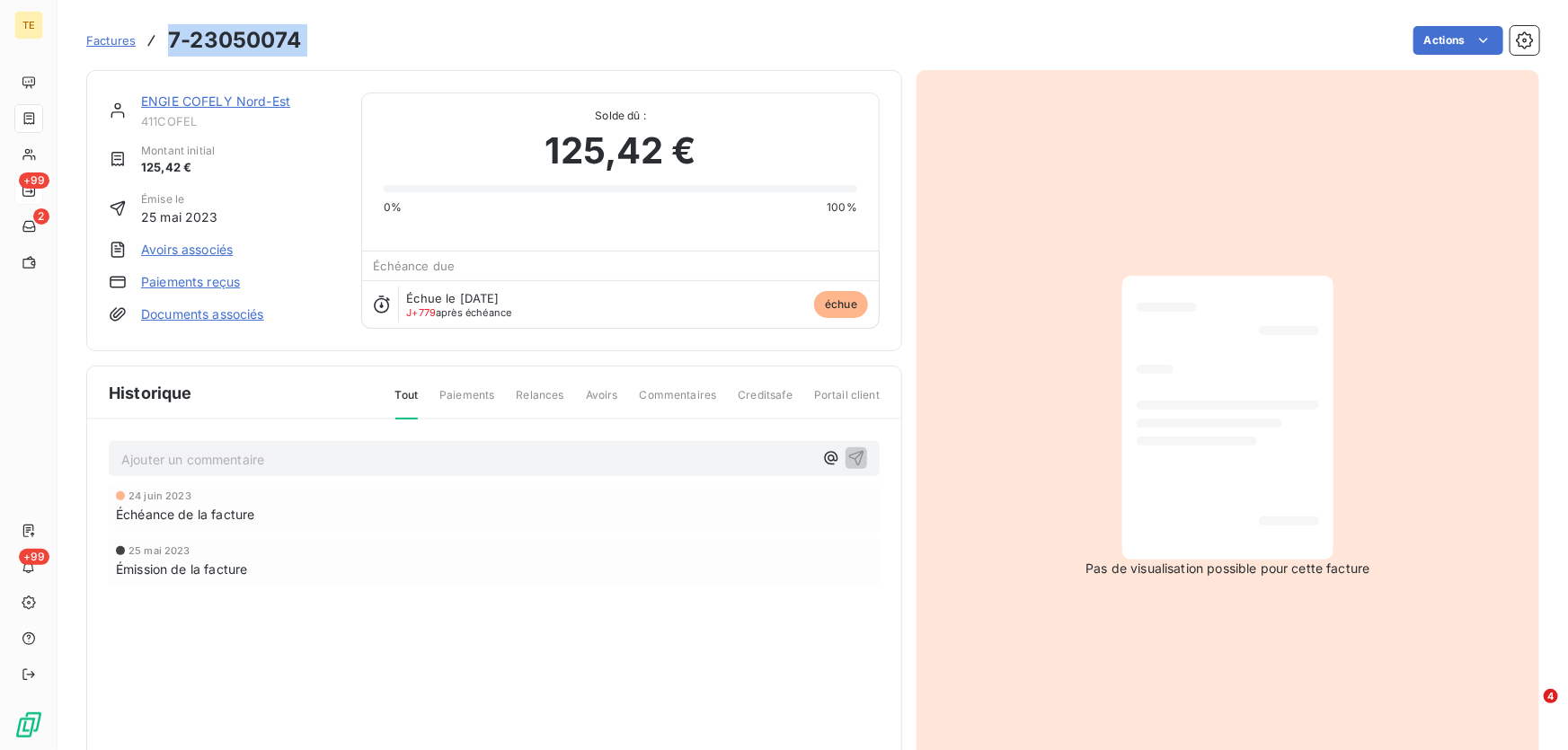
drag, startPoint x: 318, startPoint y: 46, endPoint x: 158, endPoint y: 45, distance: 160.0
click at [158, 45] on div "Factures 7-23050074 Actions" at bounding box center [812, 41] width 1453 height 38
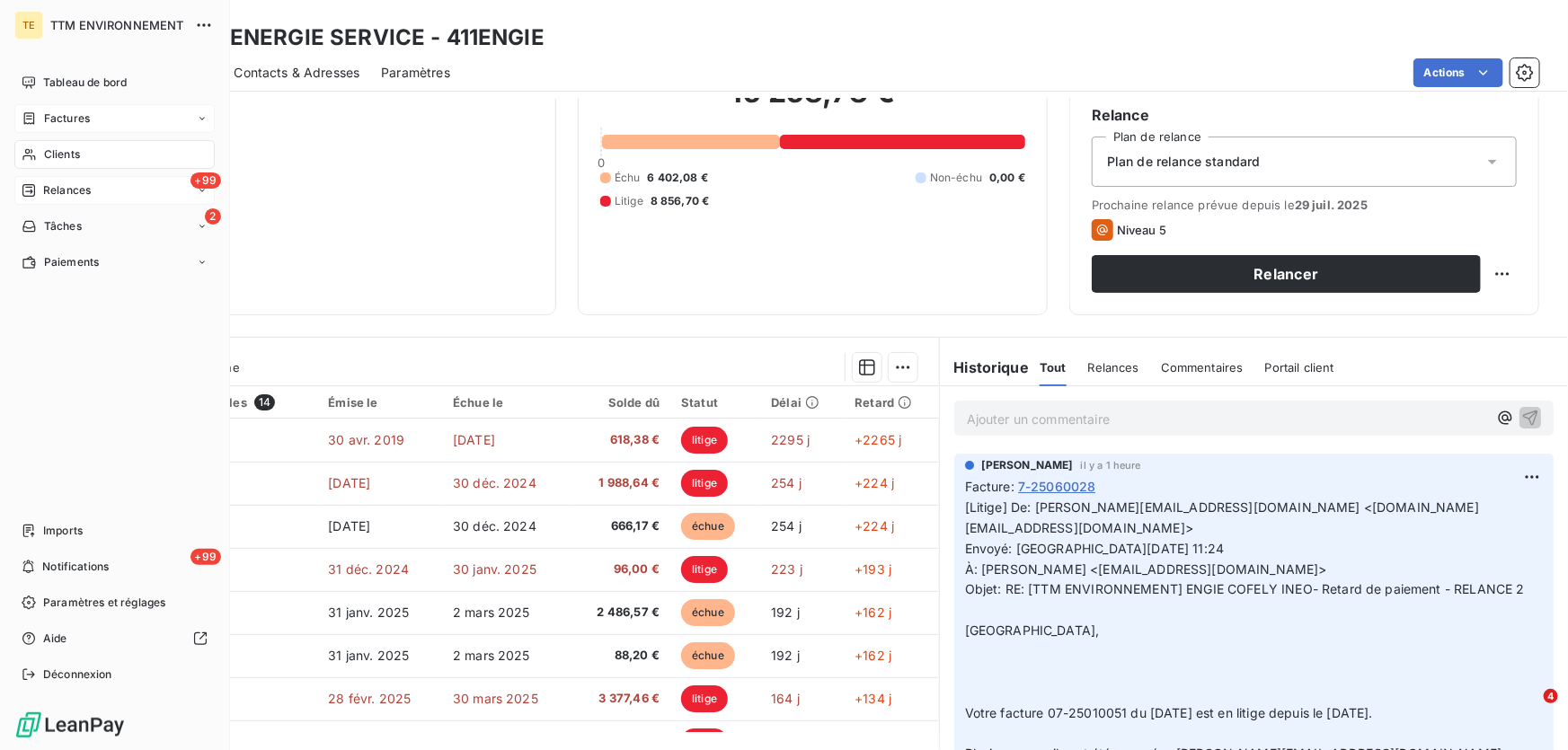
click at [50, 125] on span "Factures" at bounding box center [67, 118] width 46 height 16
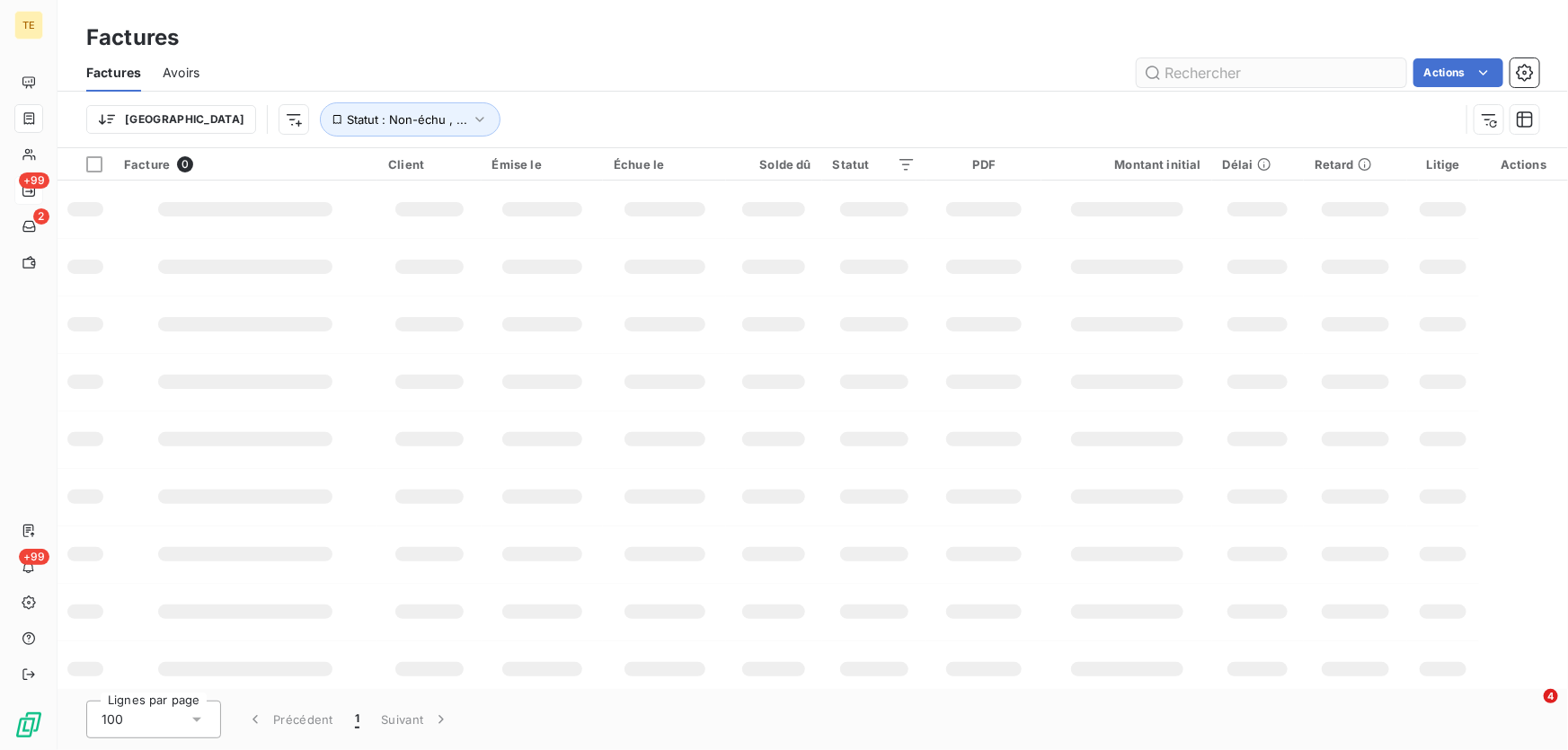
click at [1206, 72] on input "text" at bounding box center [1271, 73] width 269 height 28
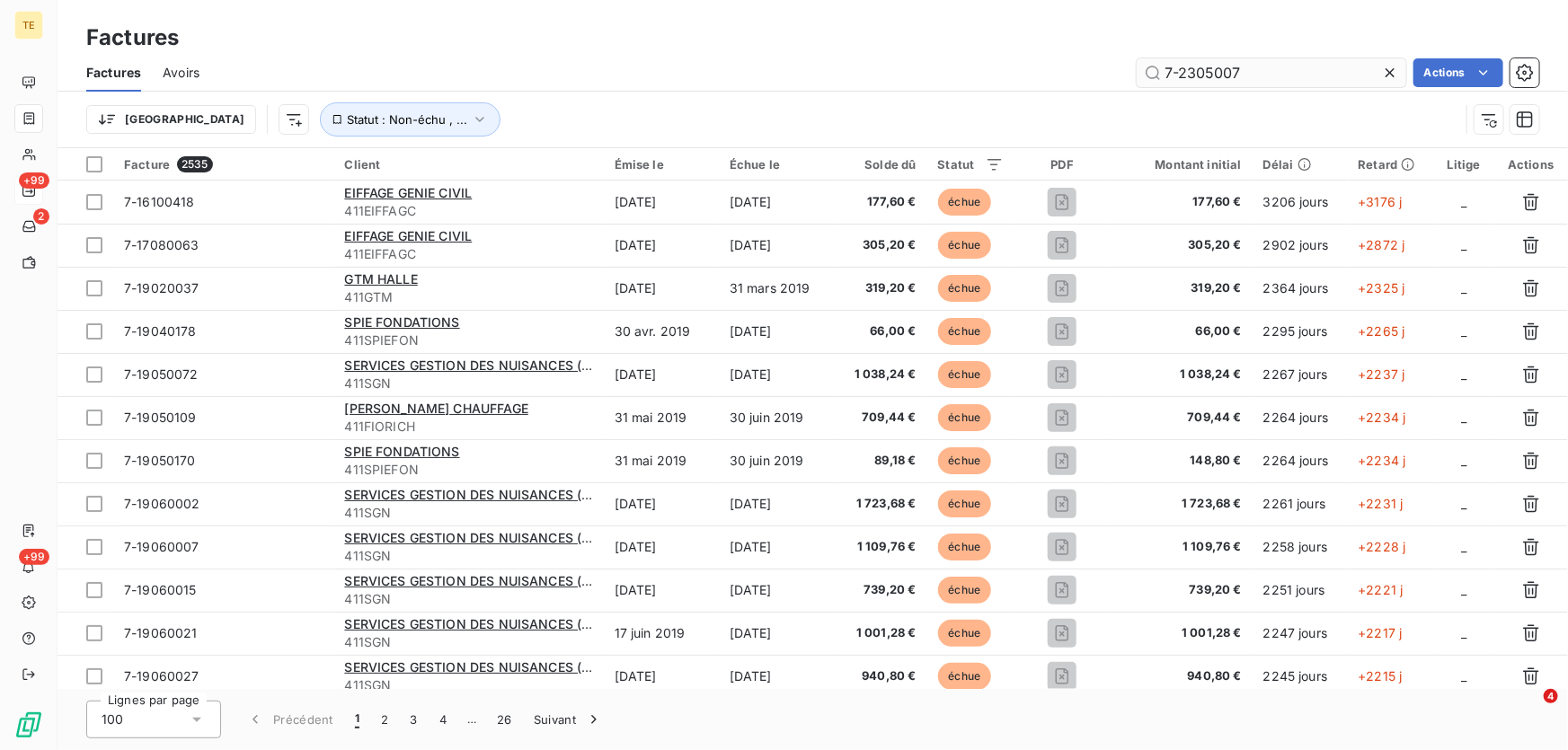
type input "7-23050074"
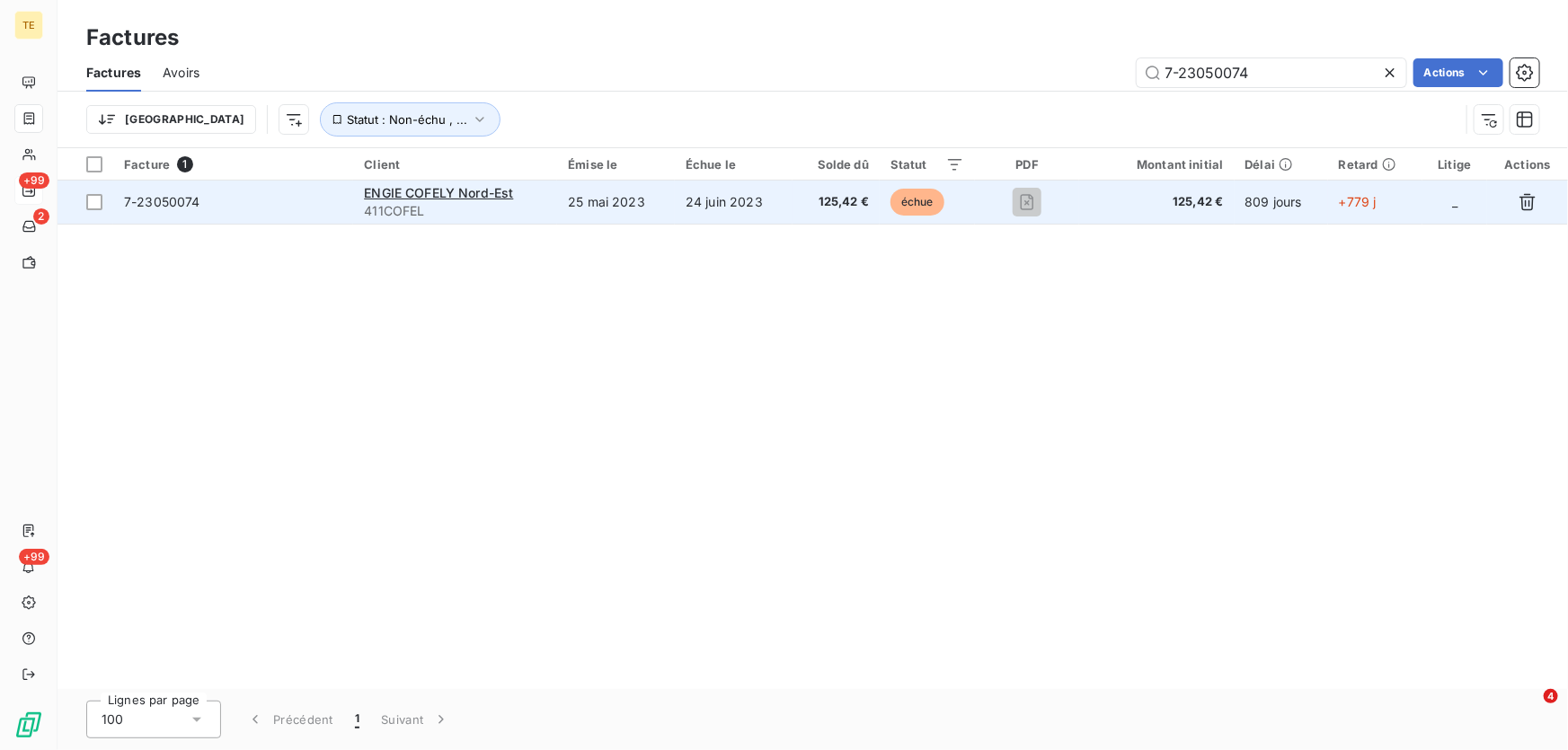
click at [160, 197] on span "7-23050074" at bounding box center [161, 202] width 76 height 15
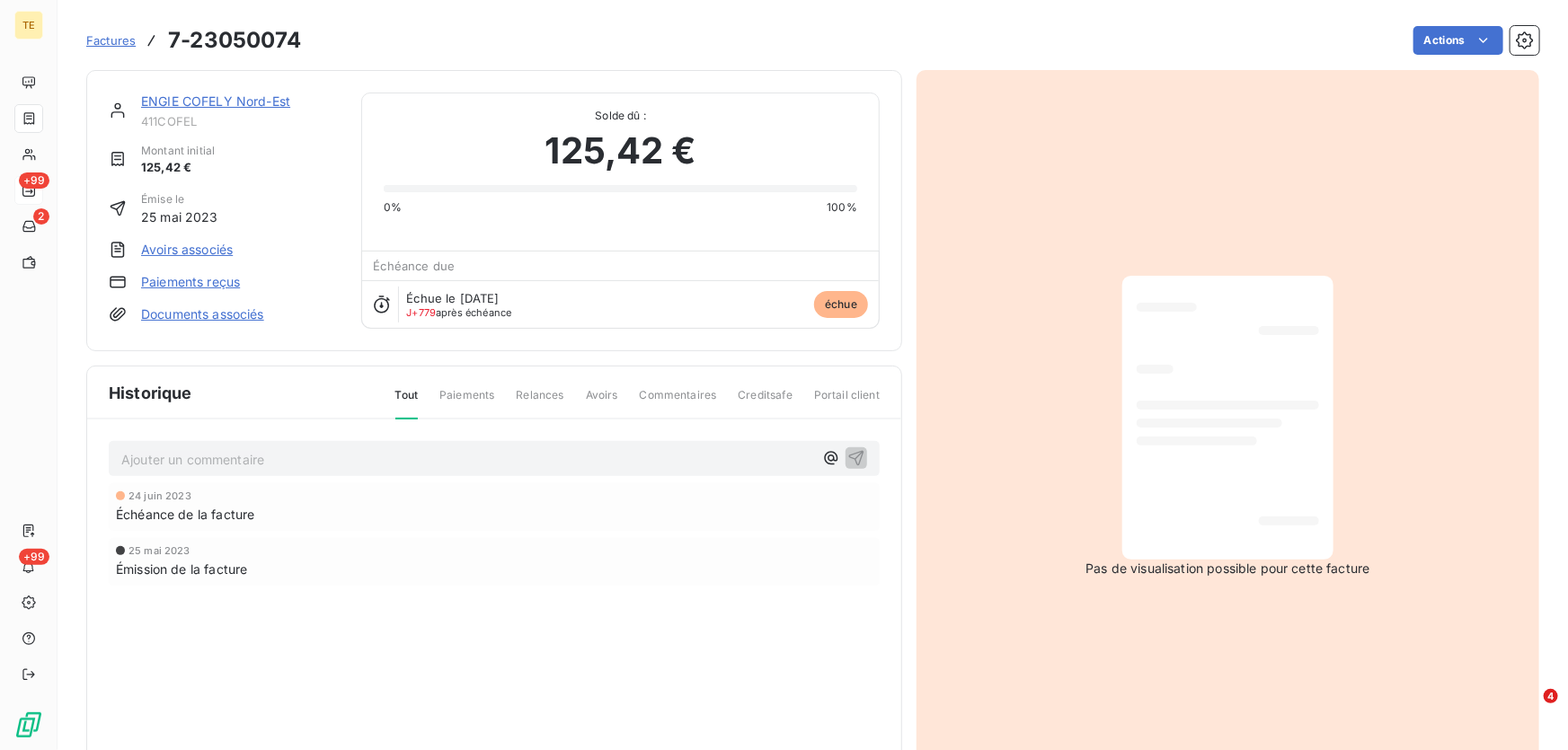
click at [133, 466] on p "Ajouter un commentaire ﻿" at bounding box center [466, 459] width 692 height 23
click at [161, 454] on p "Ajouter un commentaire ﻿" at bounding box center [466, 459] width 692 height 23
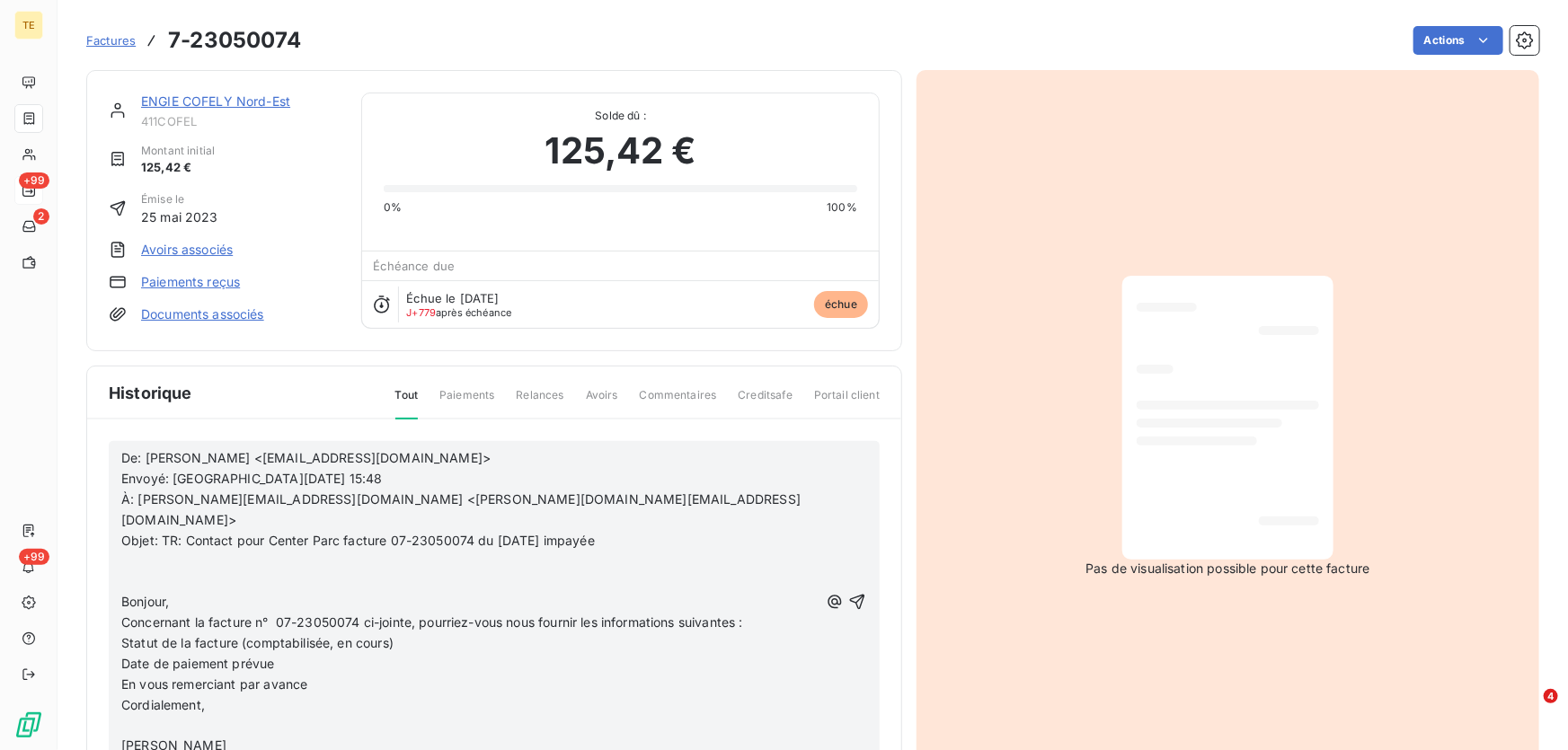
click at [155, 571] on p "﻿" at bounding box center [469, 581] width 697 height 21
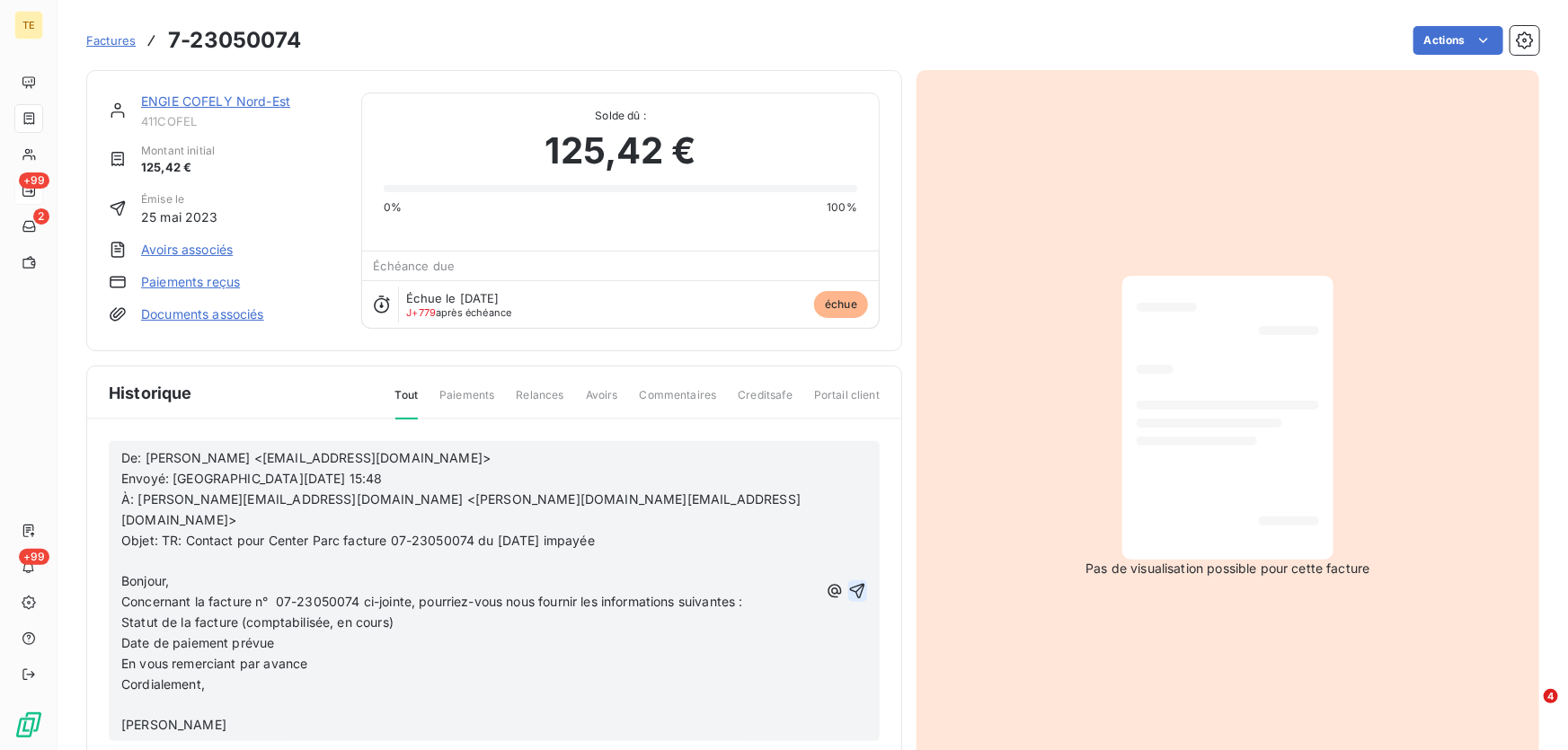
click at [848, 582] on icon "button" at bounding box center [856, 591] width 18 height 18
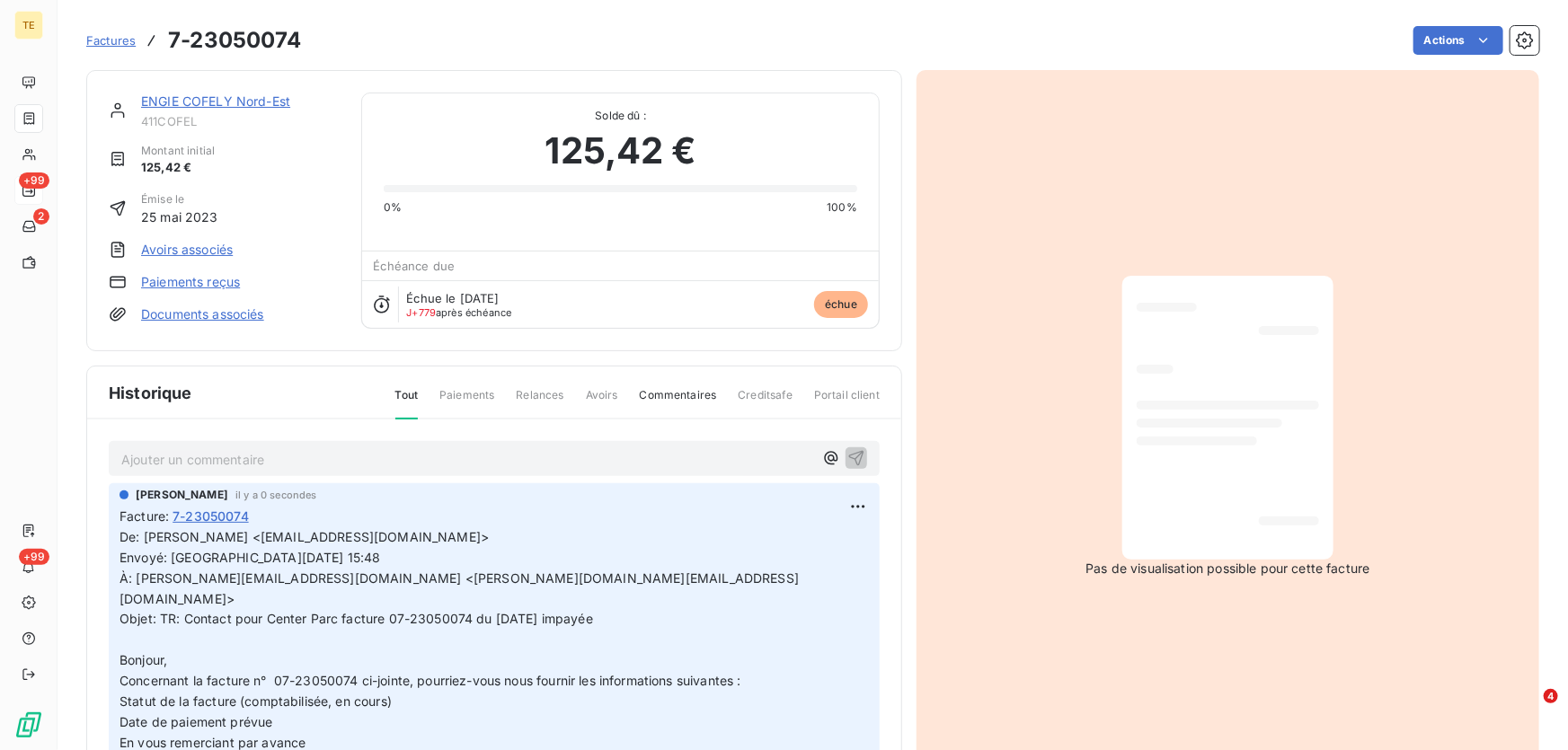
click at [177, 452] on p "Ajouter un commentaire ﻿" at bounding box center [466, 459] width 692 height 23
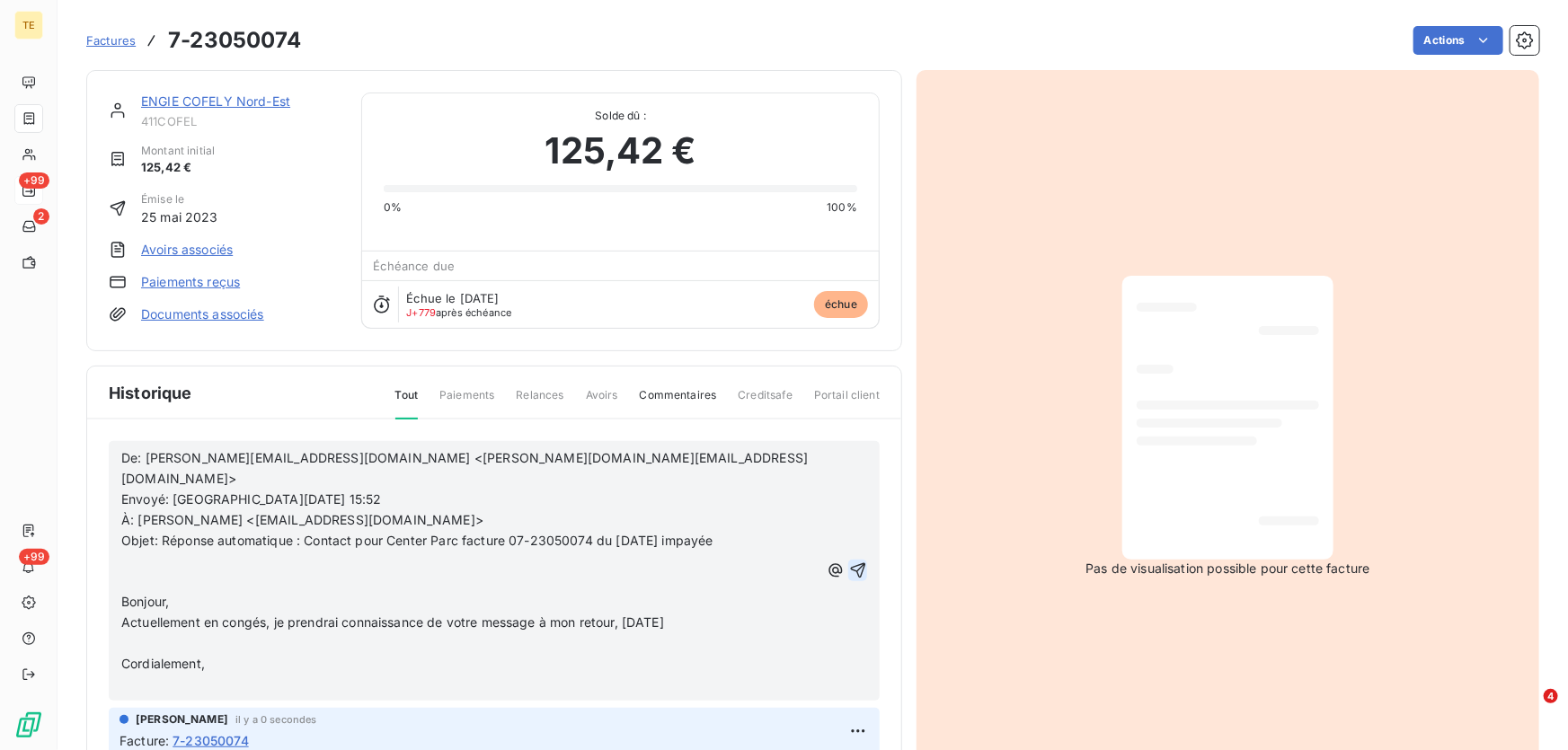
click at [849, 561] on icon "button" at bounding box center [857, 570] width 18 height 18
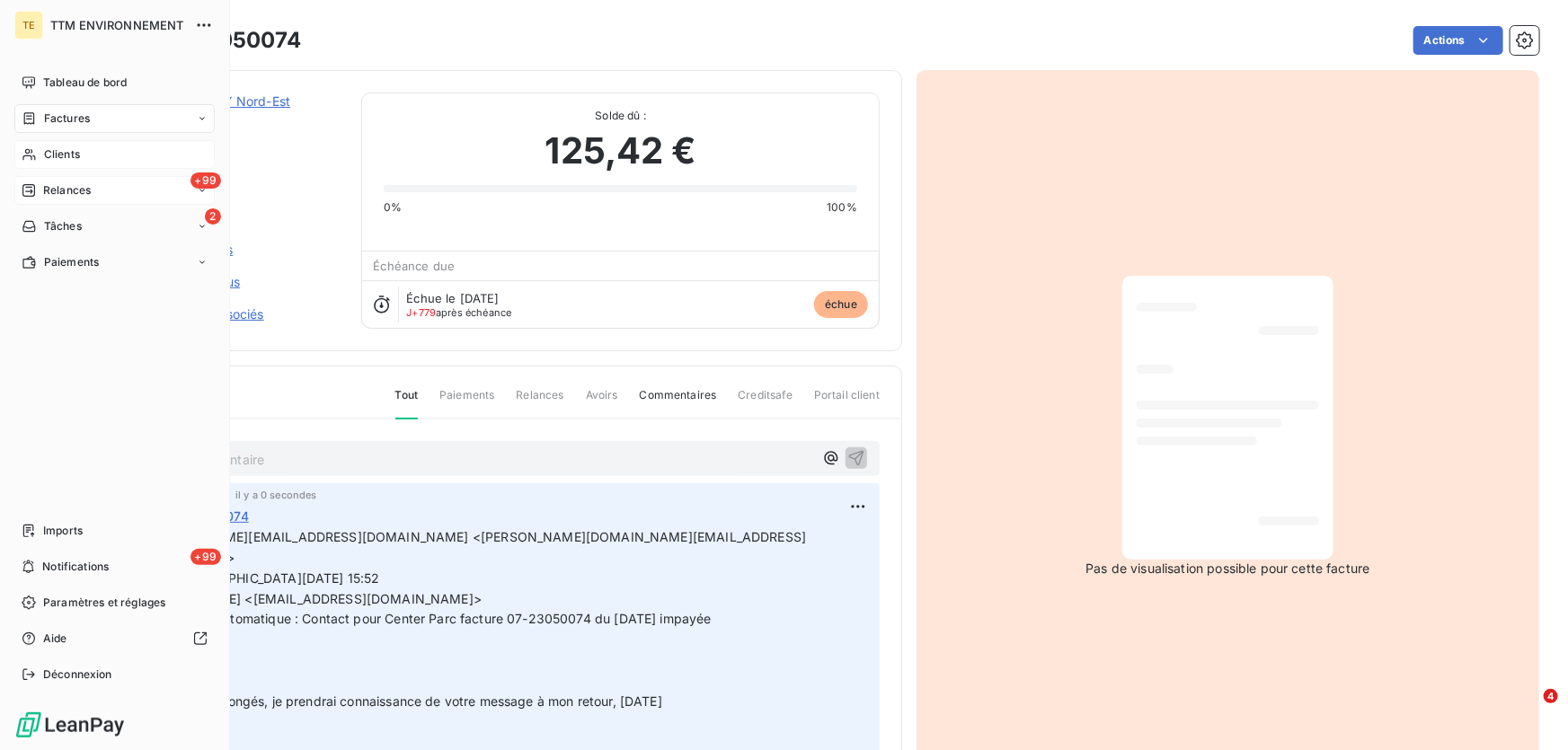
click at [82, 158] on div "Clients" at bounding box center [114, 154] width 200 height 28
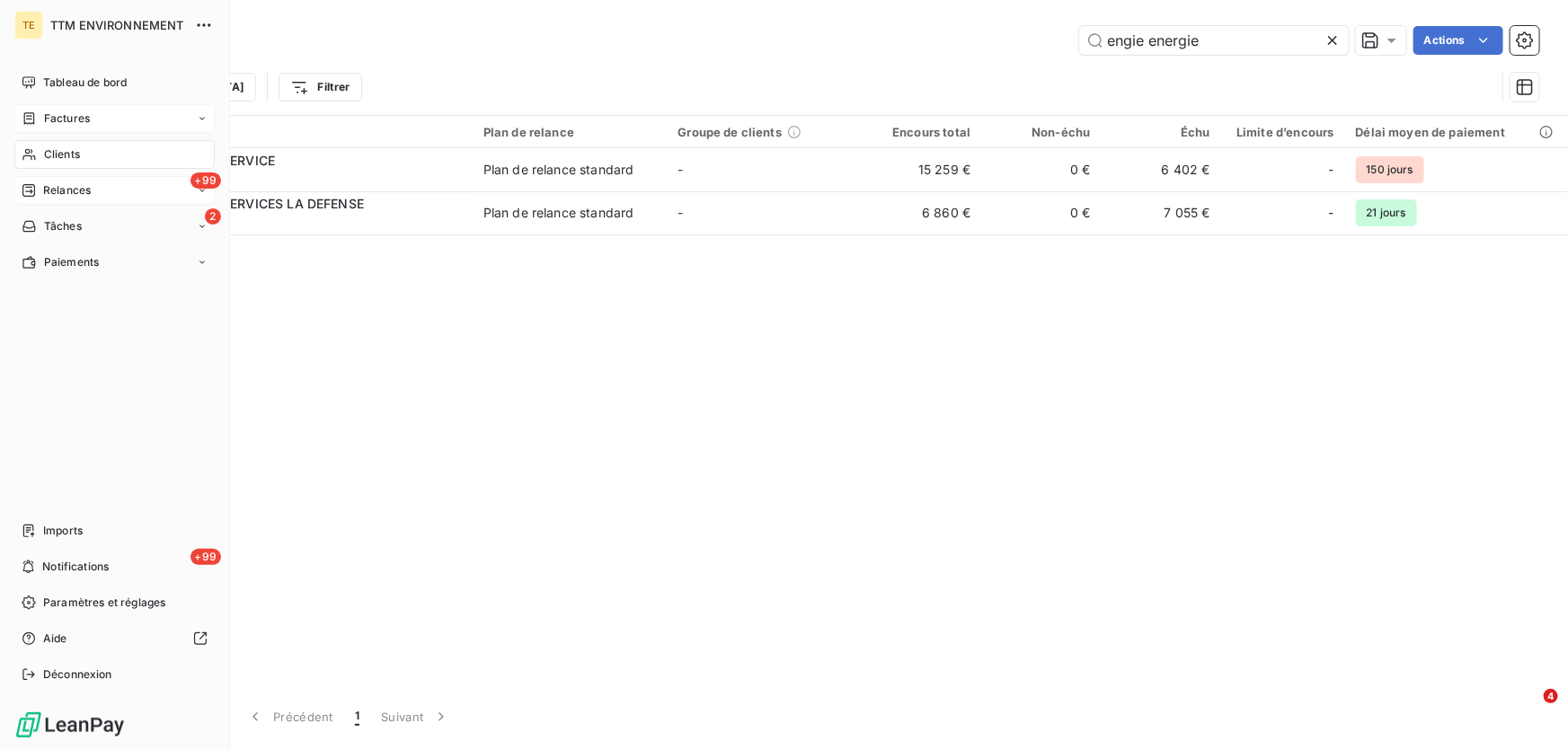
click at [72, 147] on span "Clients" at bounding box center [62, 154] width 36 height 16
click at [57, 193] on span "Relances" at bounding box center [67, 190] width 47 height 16
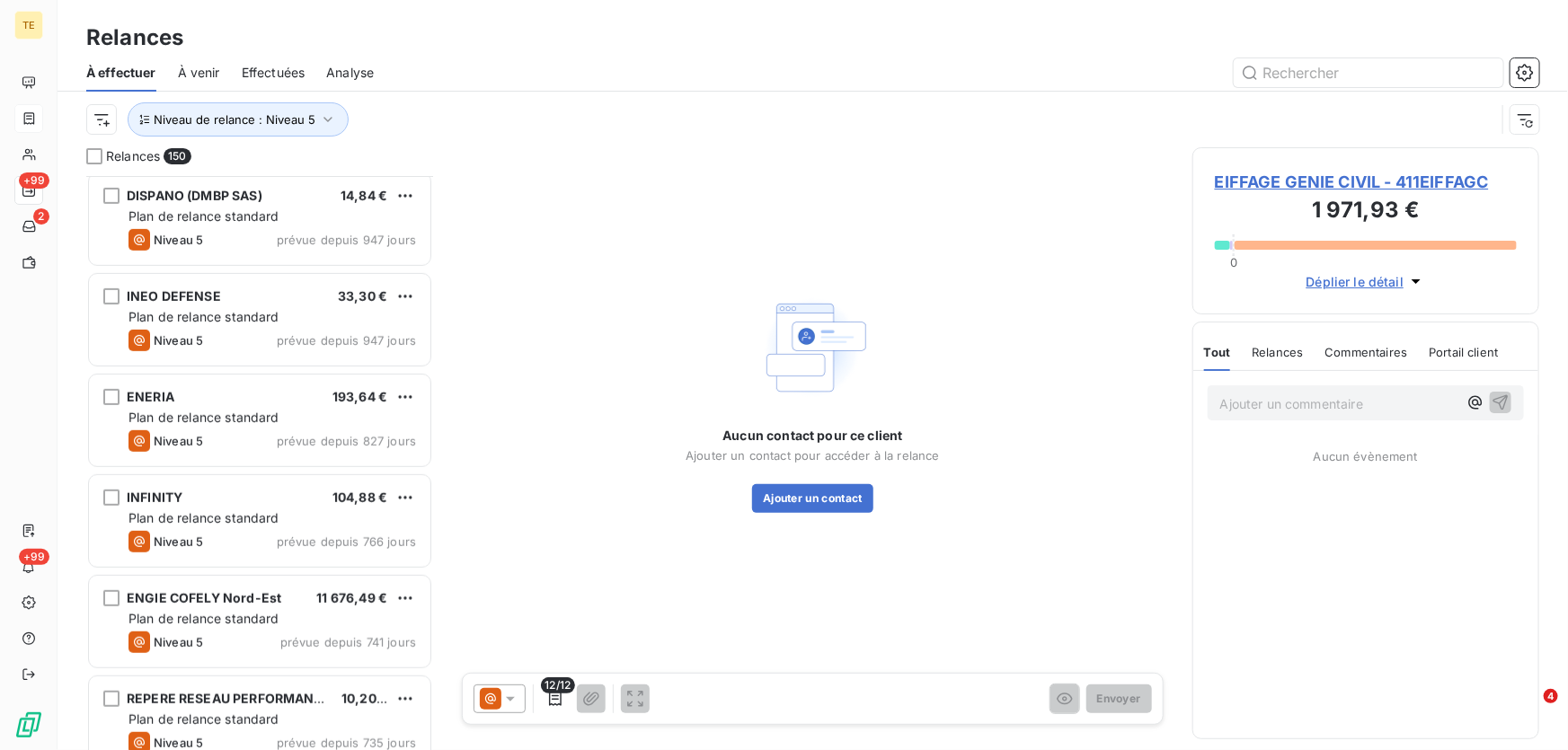
scroll to position [491, 0]
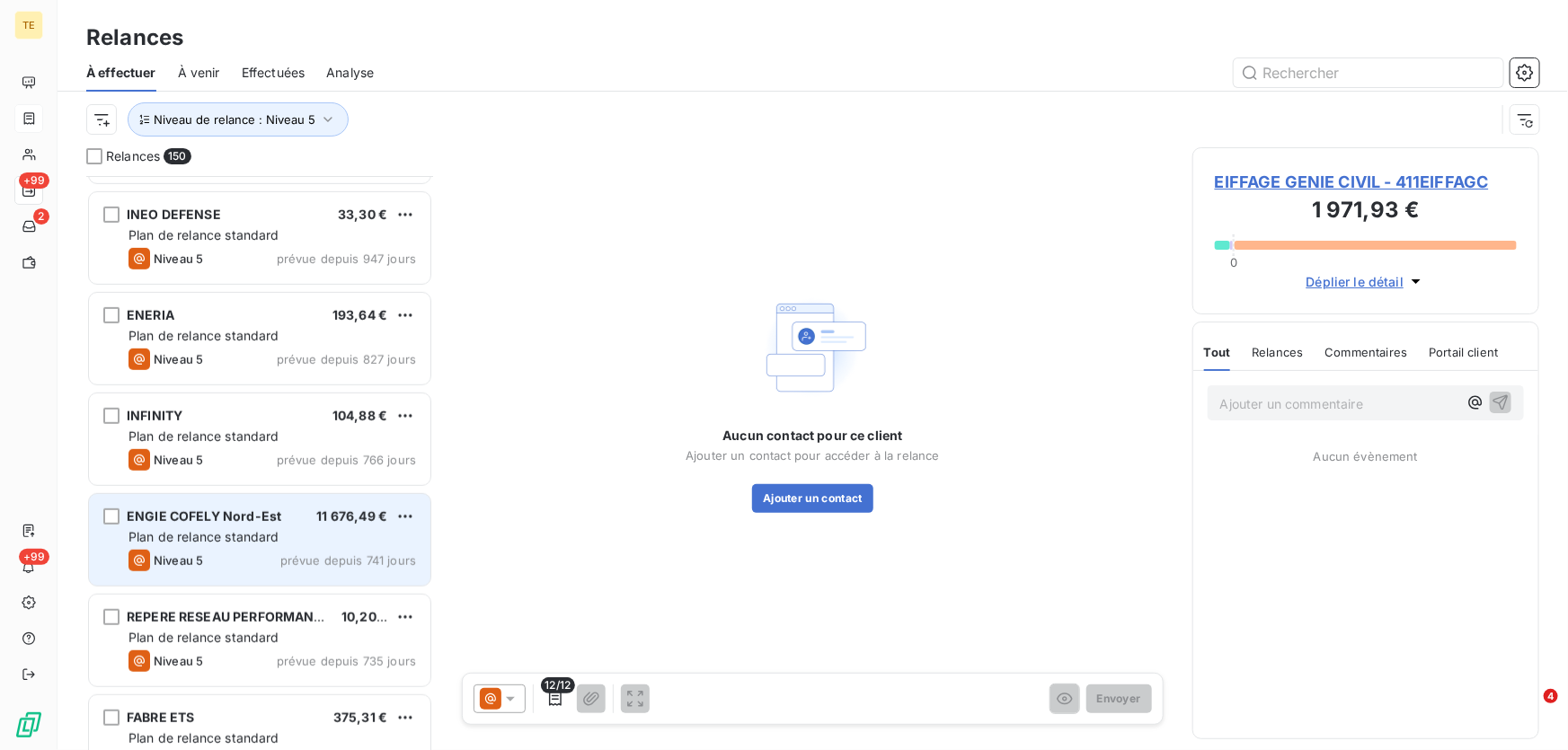
click at [236, 523] on span "ENGIE COFELY Nord-Est" at bounding box center [204, 516] width 155 height 15
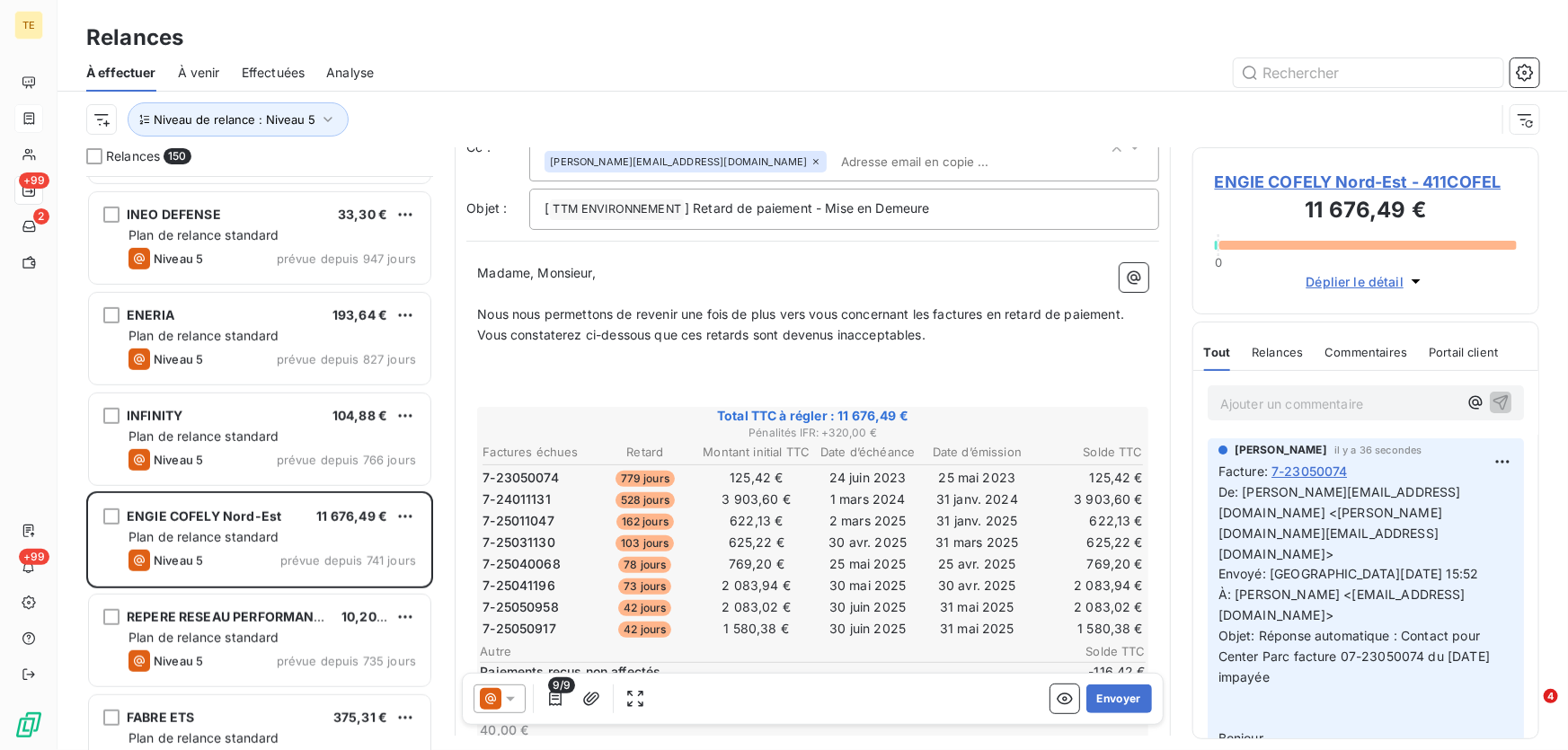
scroll to position [163, 0]
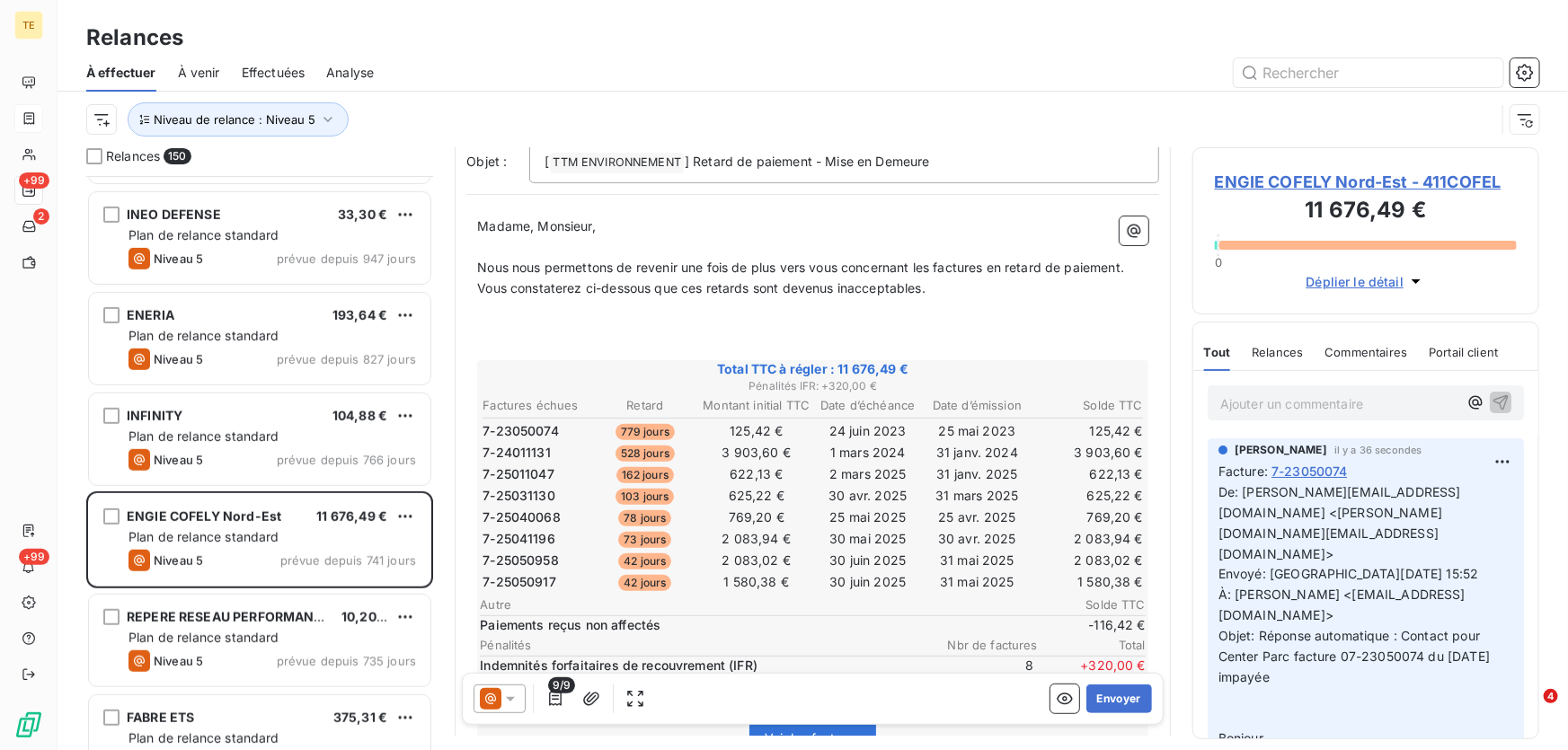
click at [1314, 189] on span "ENGIE COFELY Nord-Est - 411COFEL" at bounding box center [1366, 182] width 302 height 25
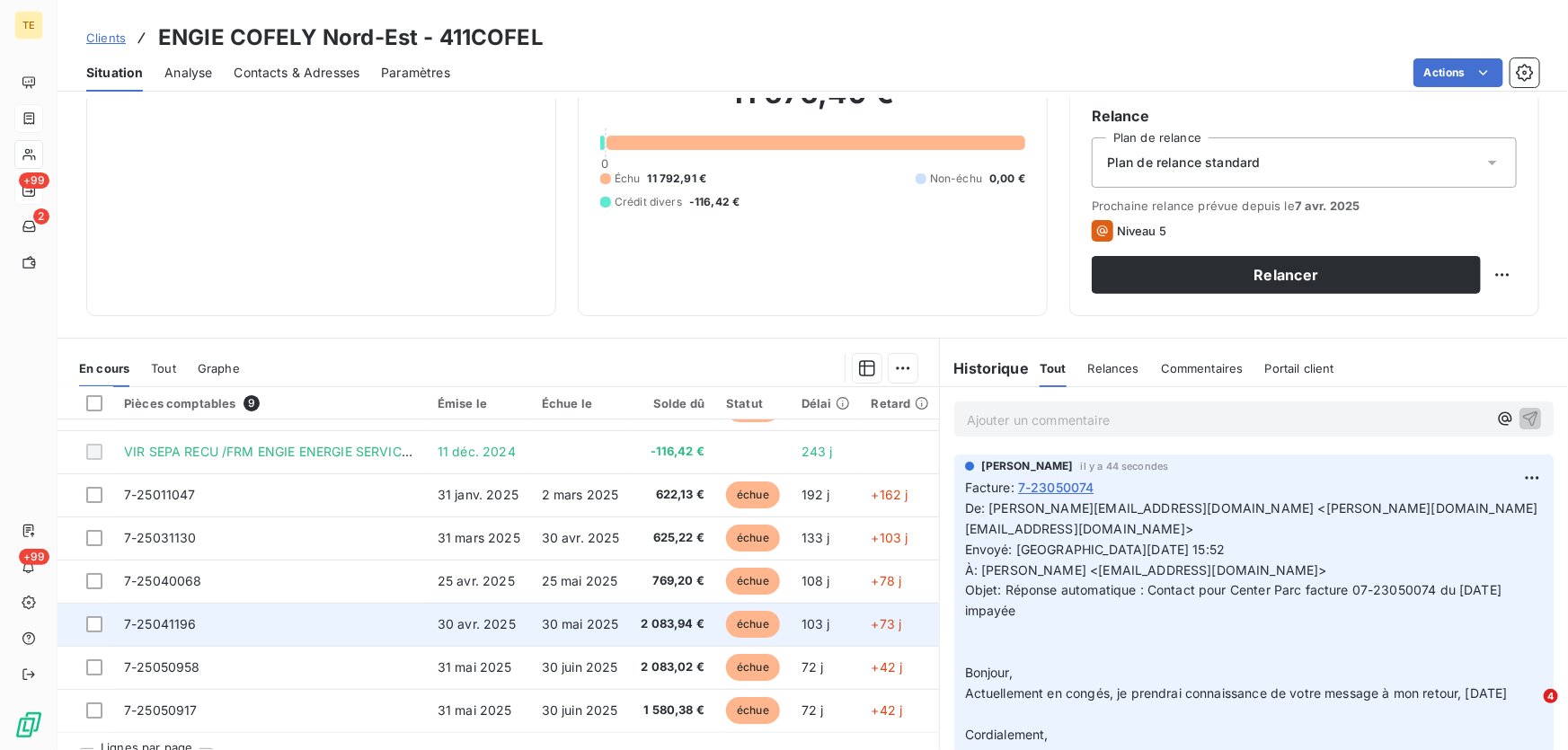
scroll to position [162, 0]
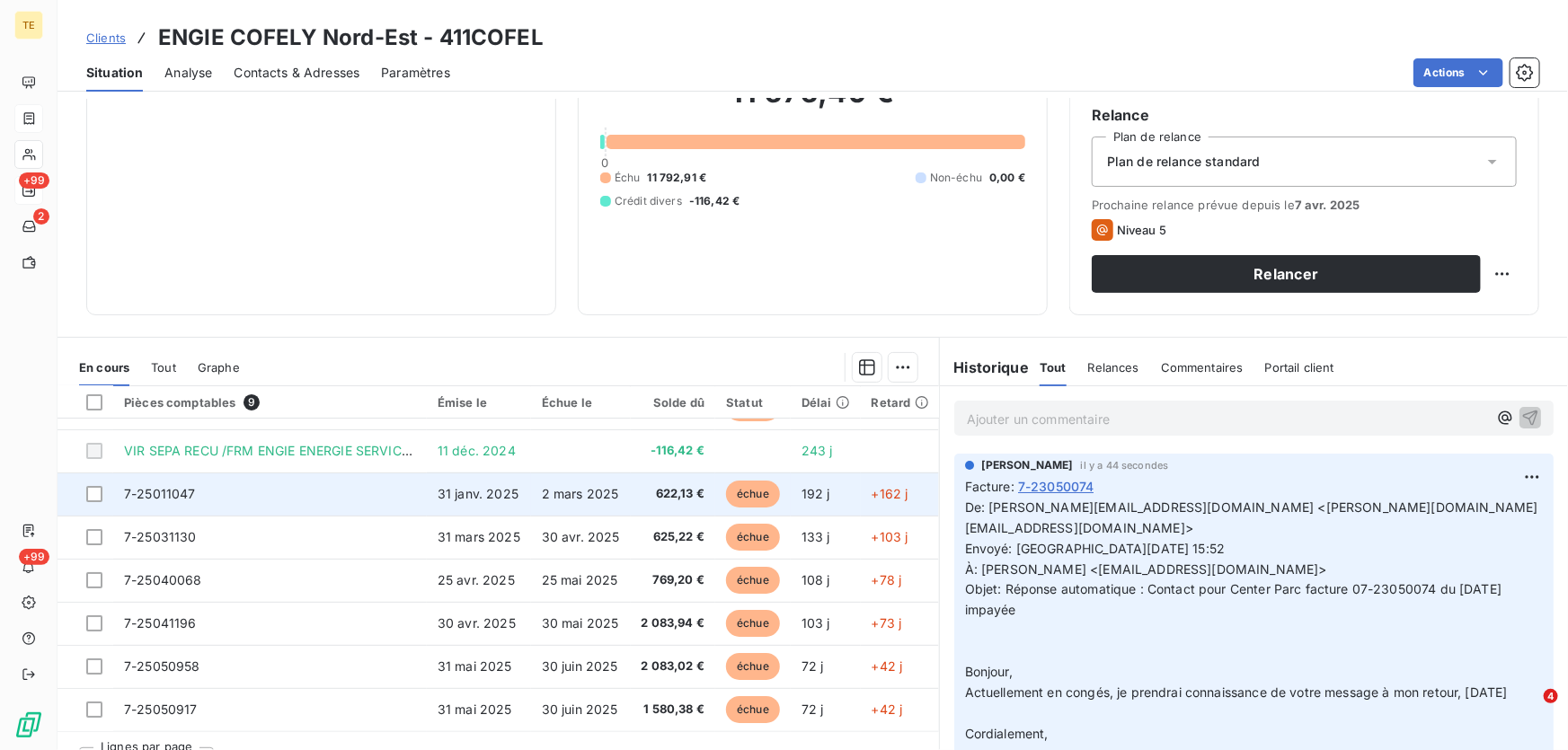
click at [148, 487] on span "7-25011047" at bounding box center [160, 493] width 72 height 15
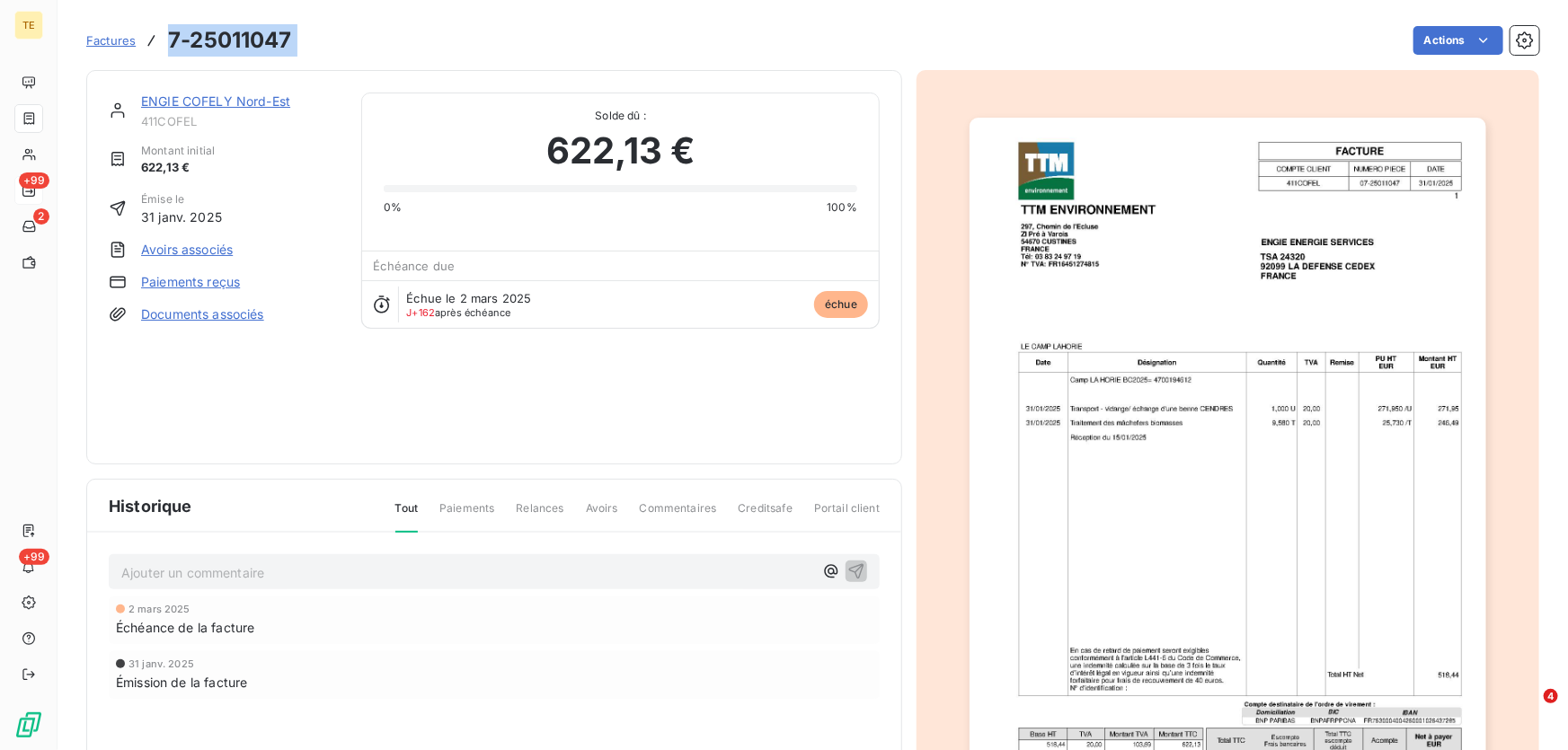
drag, startPoint x: 309, startPoint y: 38, endPoint x: 167, endPoint y: 58, distance: 143.4
click at [167, 58] on div "Factures 7-25011047 Actions" at bounding box center [812, 41] width 1453 height 38
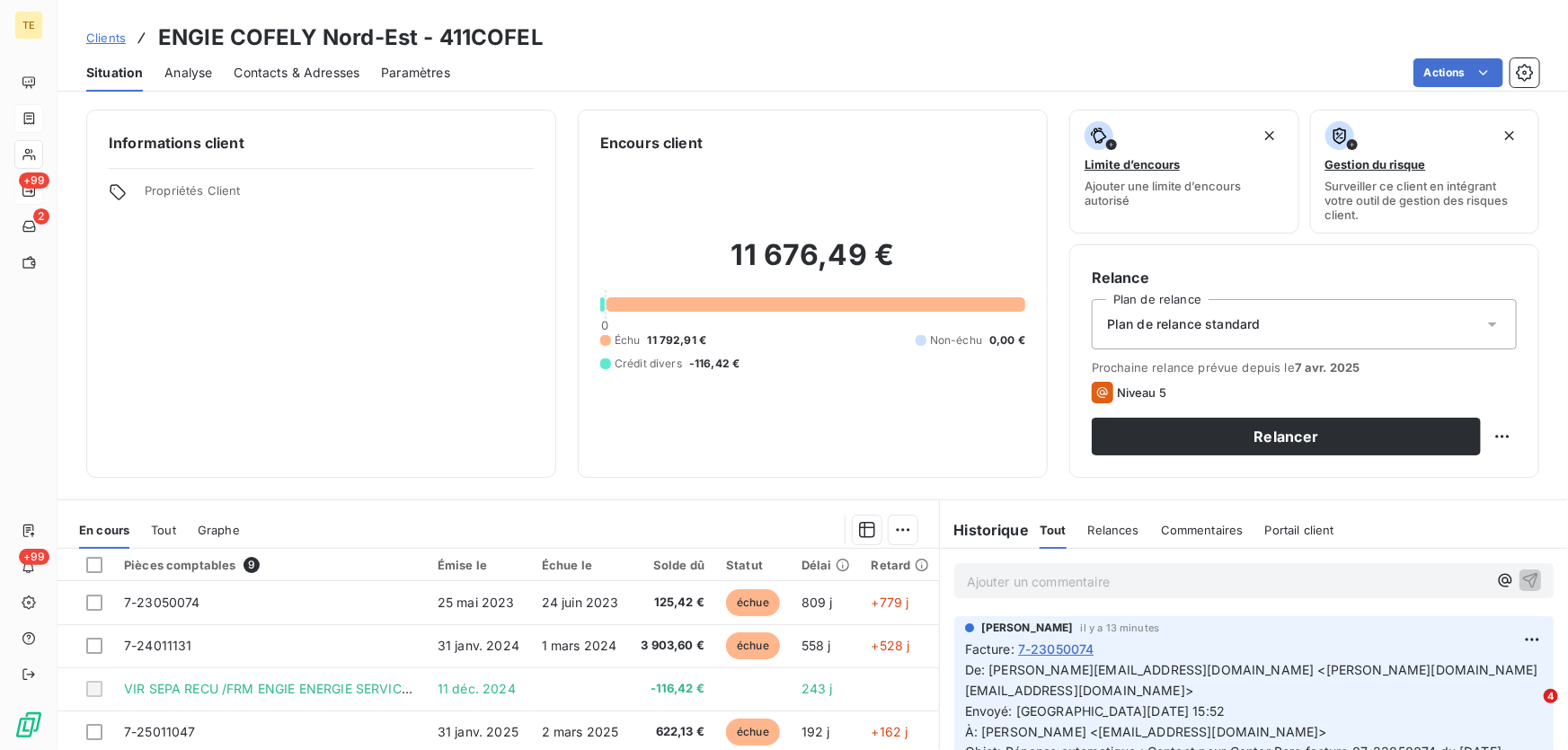
click at [998, 563] on div "Ajouter un commentaire ﻿" at bounding box center [1254, 580] width 599 height 35
click at [981, 577] on p "Ajouter un commentaire ﻿" at bounding box center [1226, 581] width 520 height 23
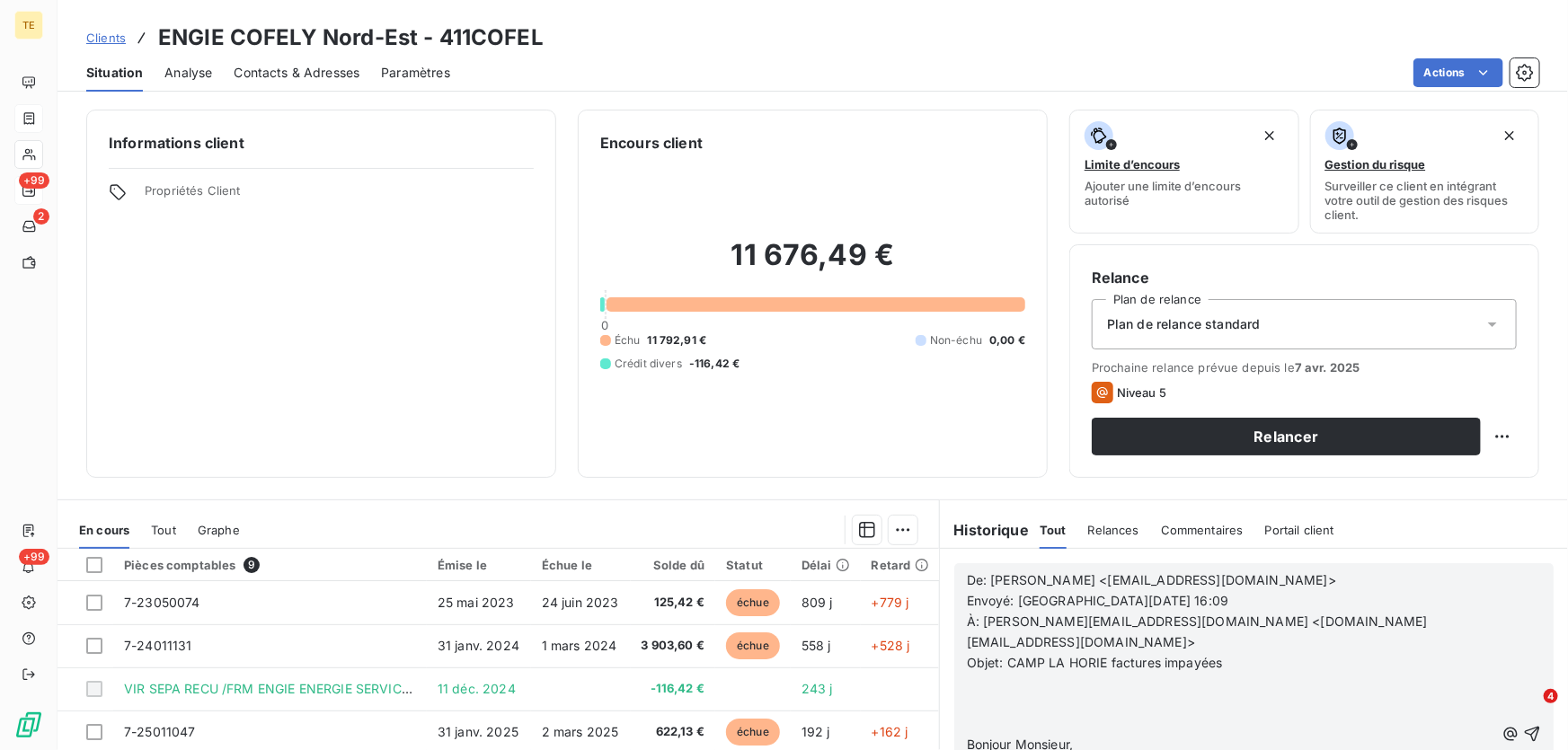
scroll to position [162, 0]
click at [978, 673] on p "﻿" at bounding box center [1230, 683] width 528 height 21
click at [1523, 704] on icon "button" at bounding box center [1531, 712] width 18 height 18
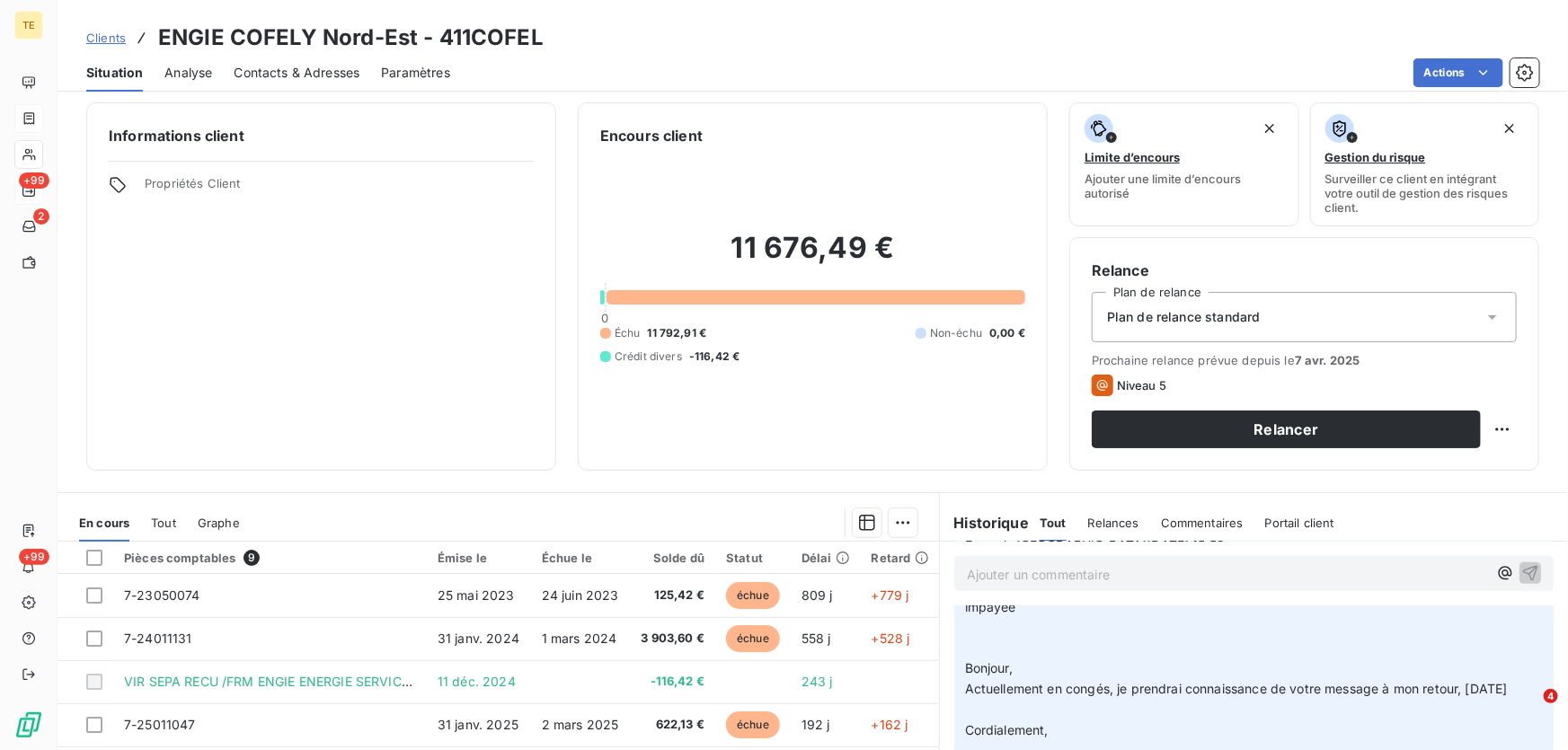
scroll to position [0, 0]
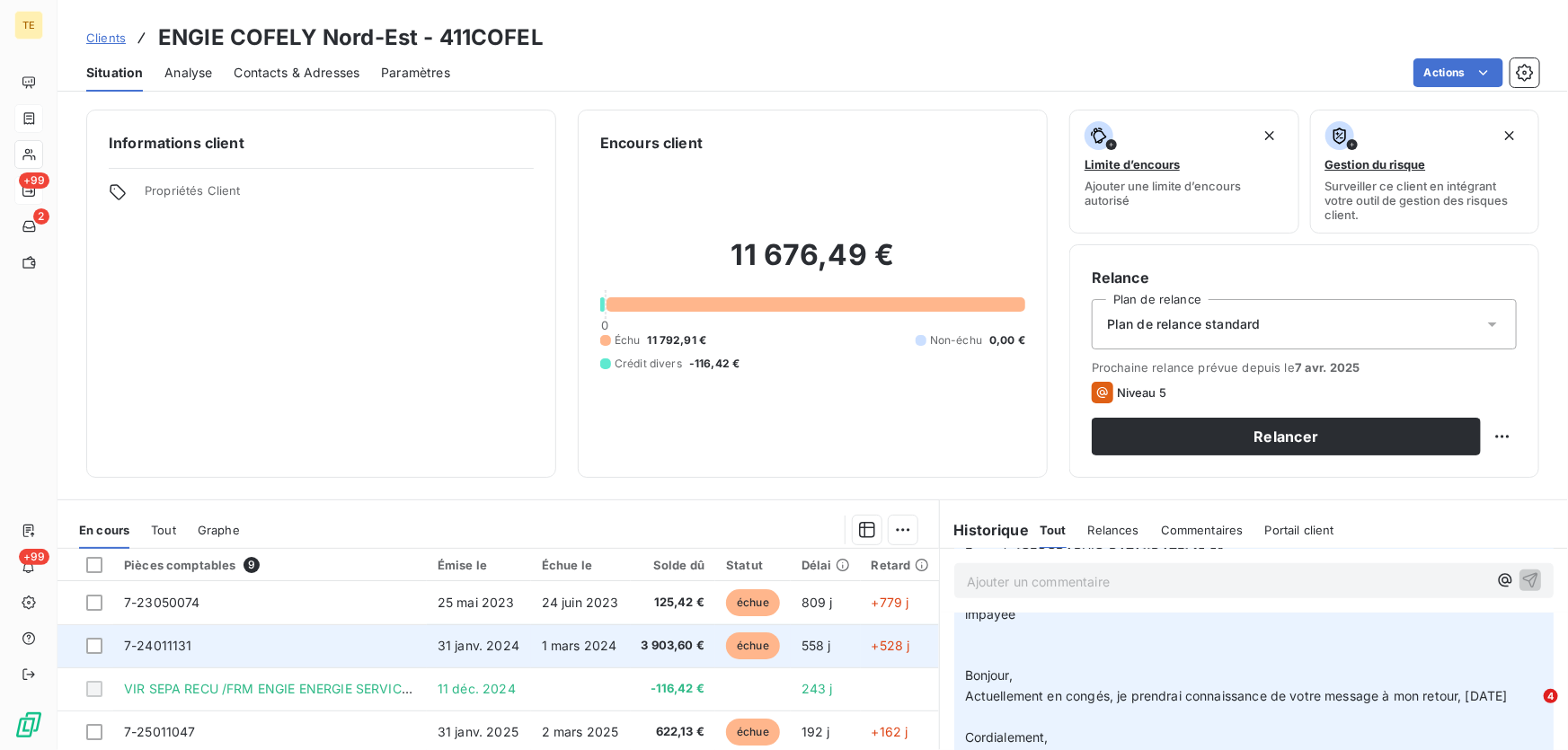
click at [142, 653] on td "7-24011131" at bounding box center [270, 645] width 313 height 43
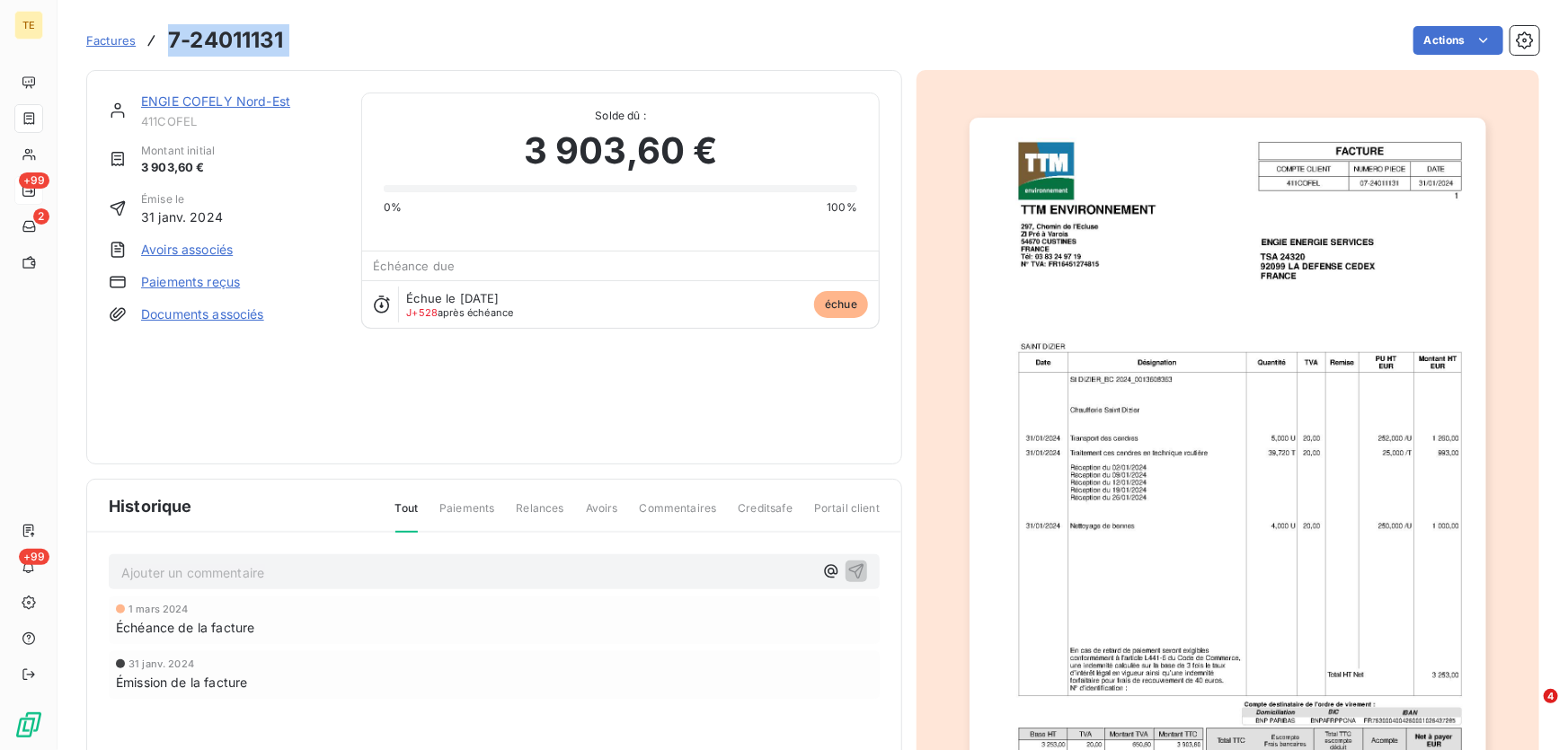
drag, startPoint x: 306, startPoint y: 44, endPoint x: 157, endPoint y: 53, distance: 149.3
click at [157, 53] on div "Factures 7-24011131 Actions" at bounding box center [812, 41] width 1453 height 38
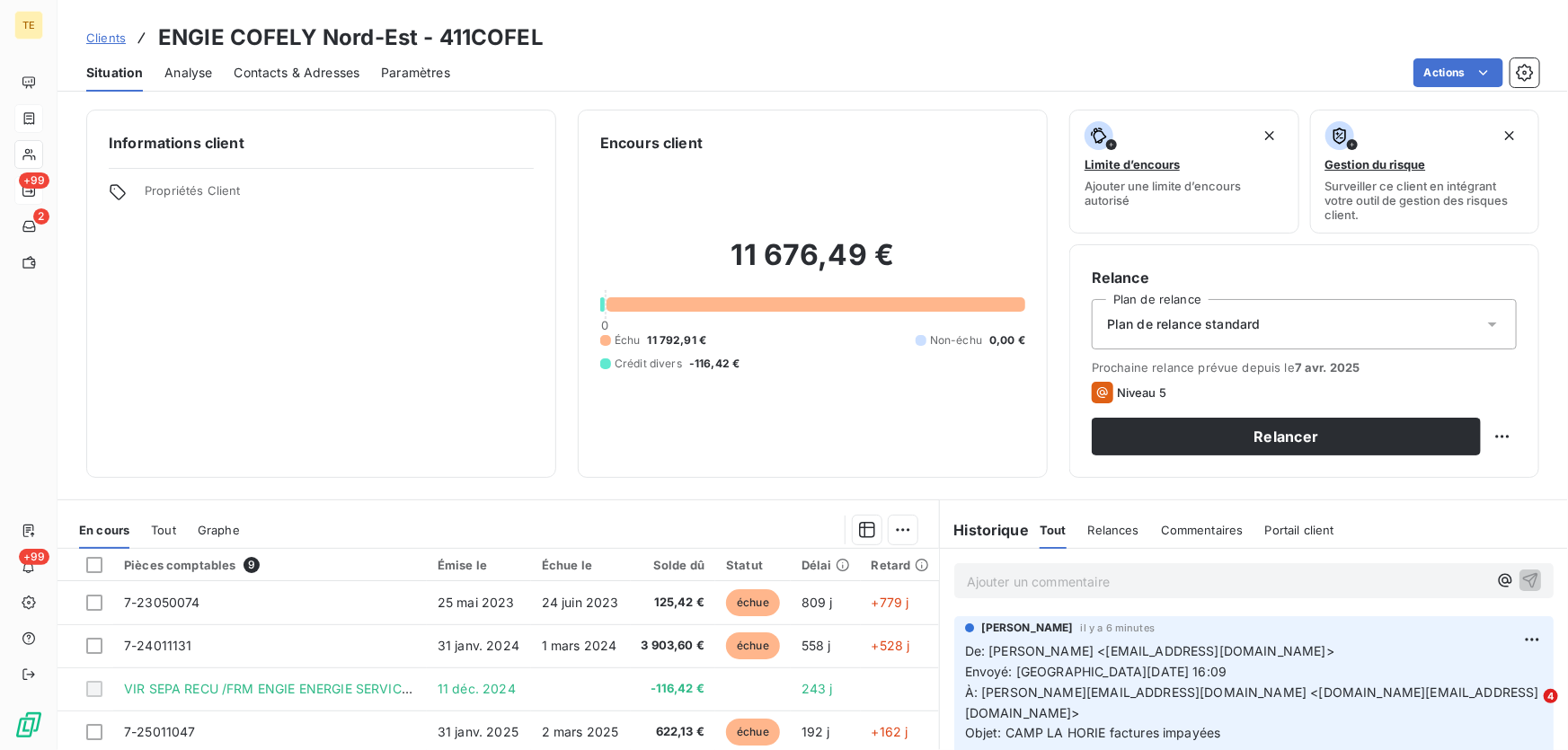
click at [1018, 581] on p "Ajouter un commentaire ﻿" at bounding box center [1226, 581] width 520 height 23
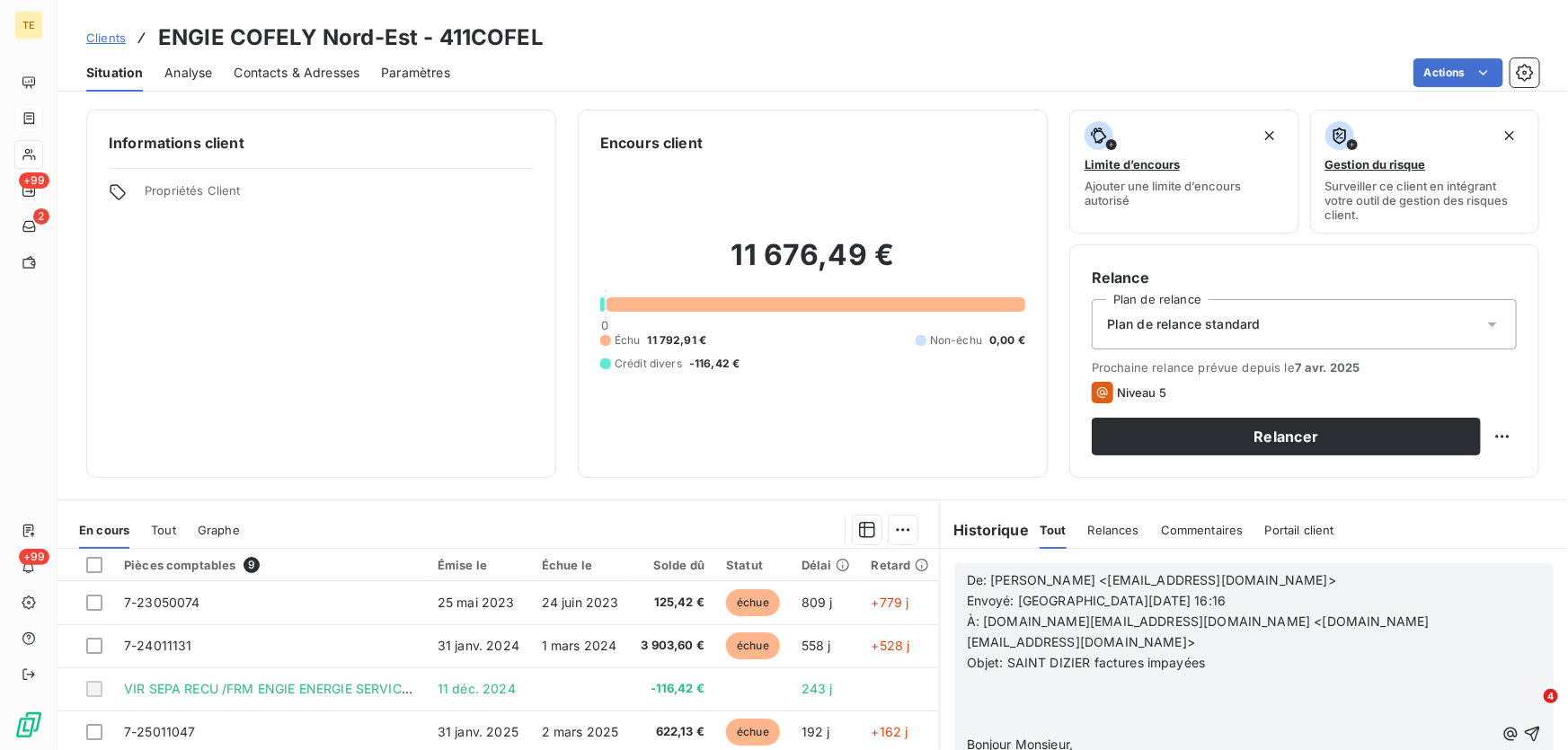
click at [1019, 693] on p "﻿" at bounding box center [1230, 704] width 528 height 21
click at [996, 673] on p "﻿" at bounding box center [1230, 683] width 528 height 21
click at [1089, 693] on p "Bonjour Monsieur," at bounding box center [1230, 704] width 528 height 21
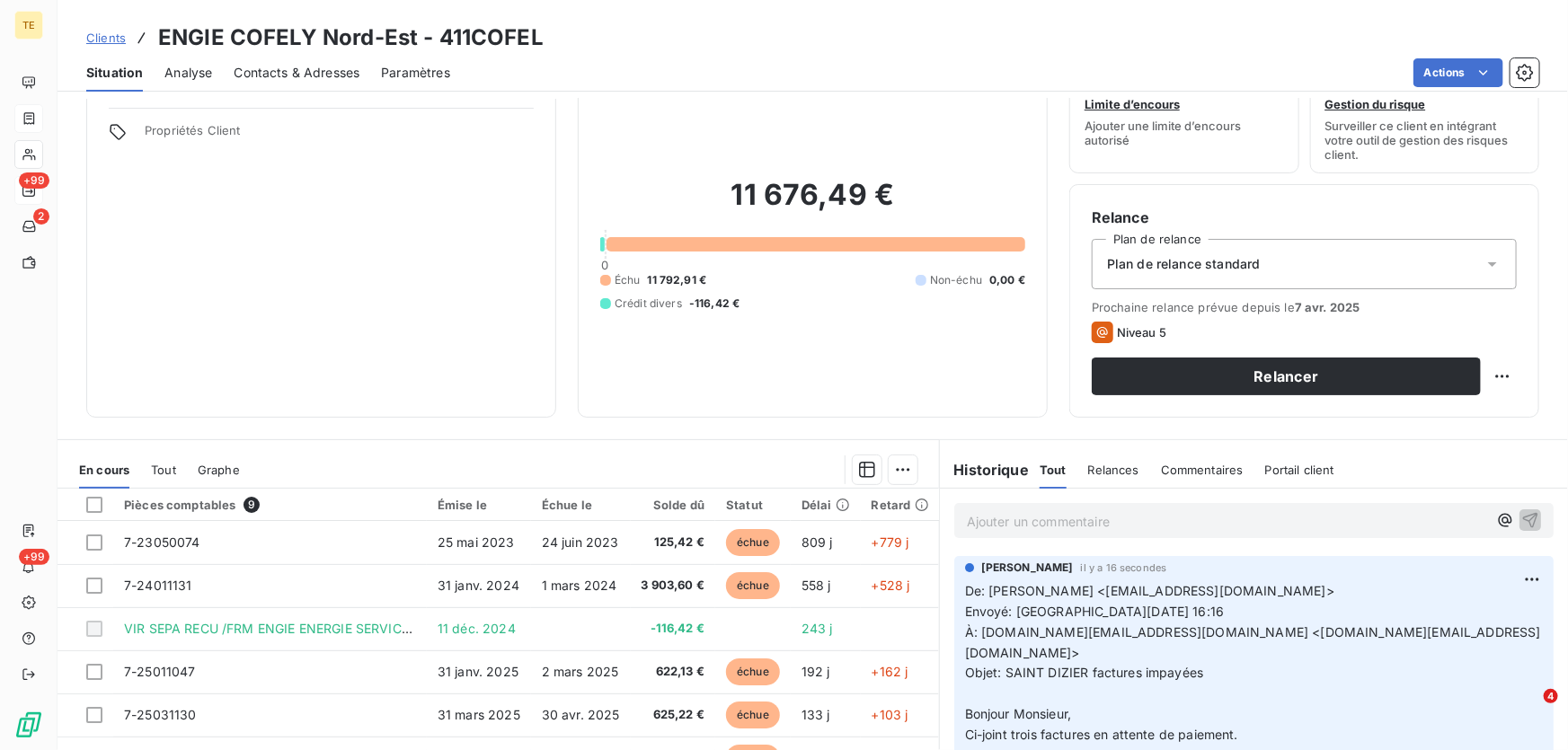
scroll to position [34, 0]
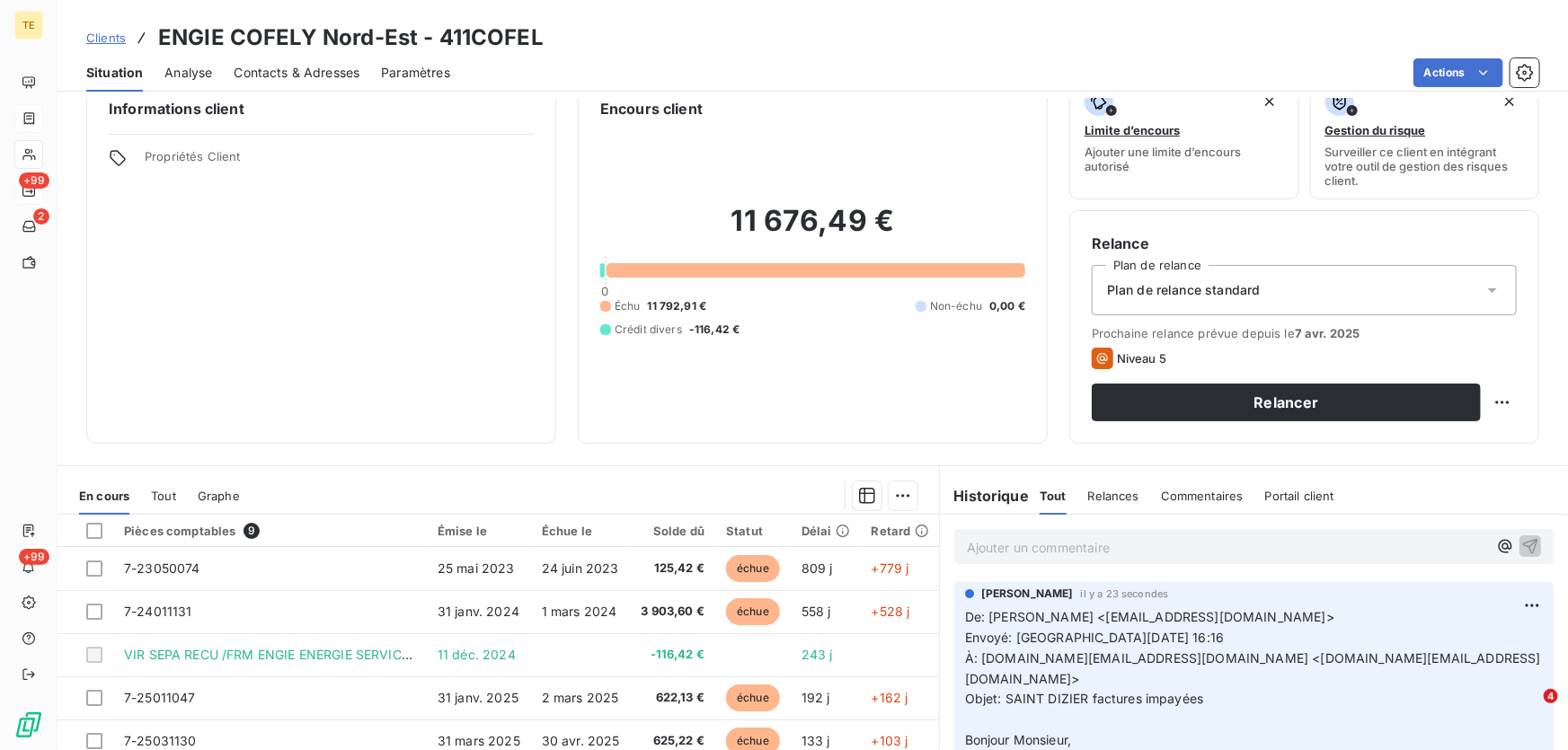
click at [1193, 623] on span "De: [PERSON_NAME] <[EMAIL_ADDRESS][DOMAIN_NAME]>" at bounding box center [1149, 616] width 369 height 15
click at [1044, 561] on div "Ajouter un commentaire ﻿" at bounding box center [1254, 545] width 599 height 35
click at [1042, 546] on p "Ajouter un commentaire ﻿" at bounding box center [1226, 547] width 520 height 23
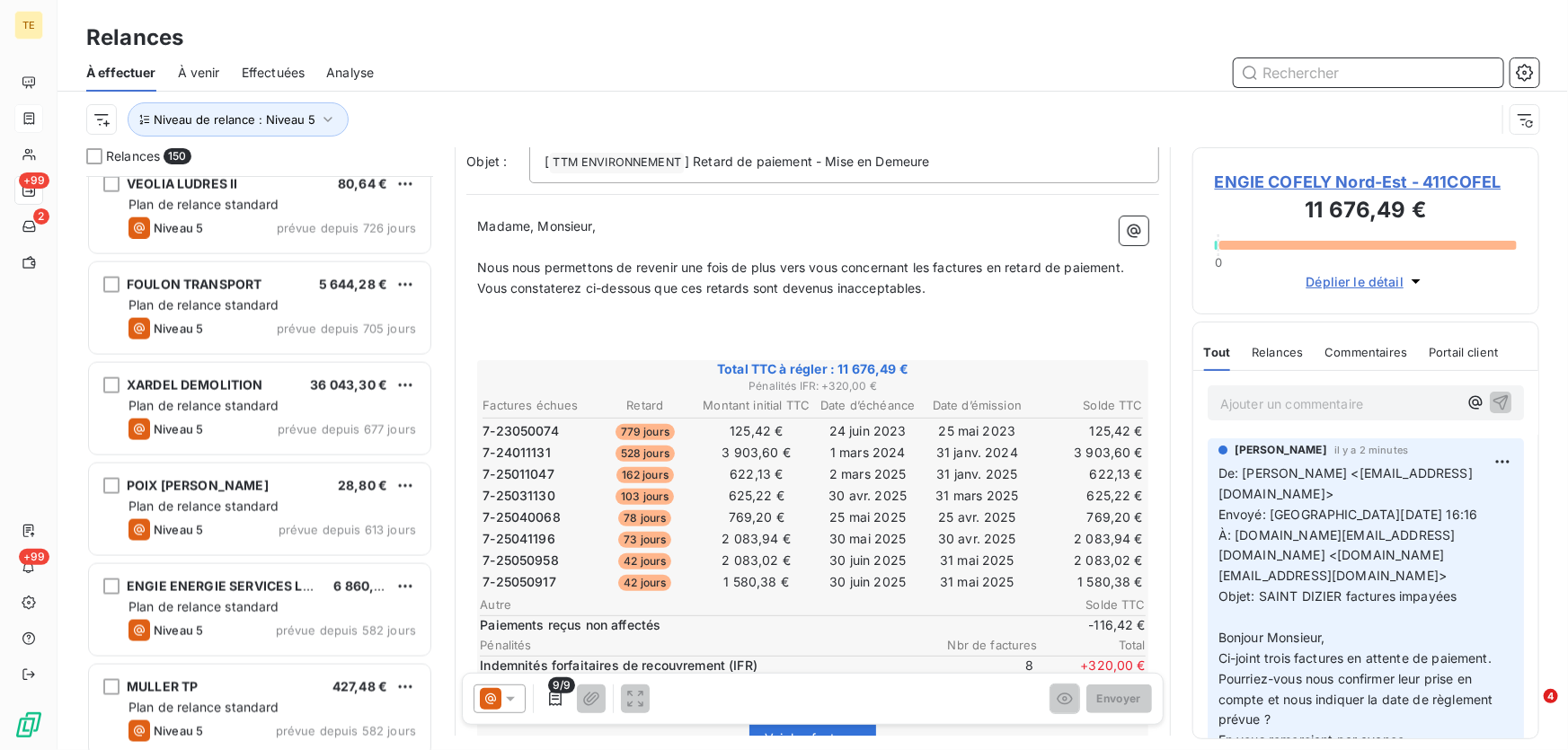
scroll to position [1307, 0]
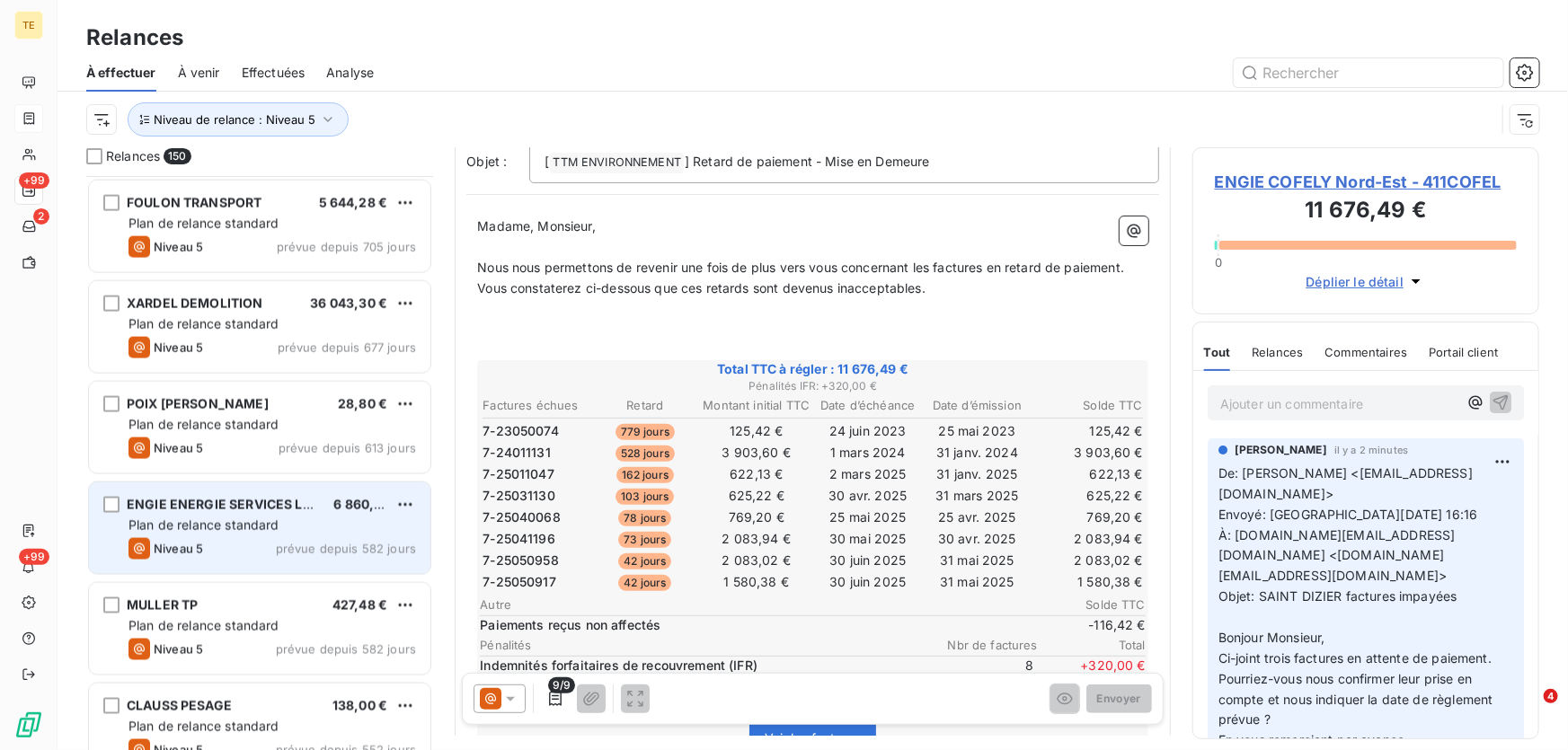
click at [219, 524] on span "Plan de relance standard" at bounding box center [204, 525] width 151 height 15
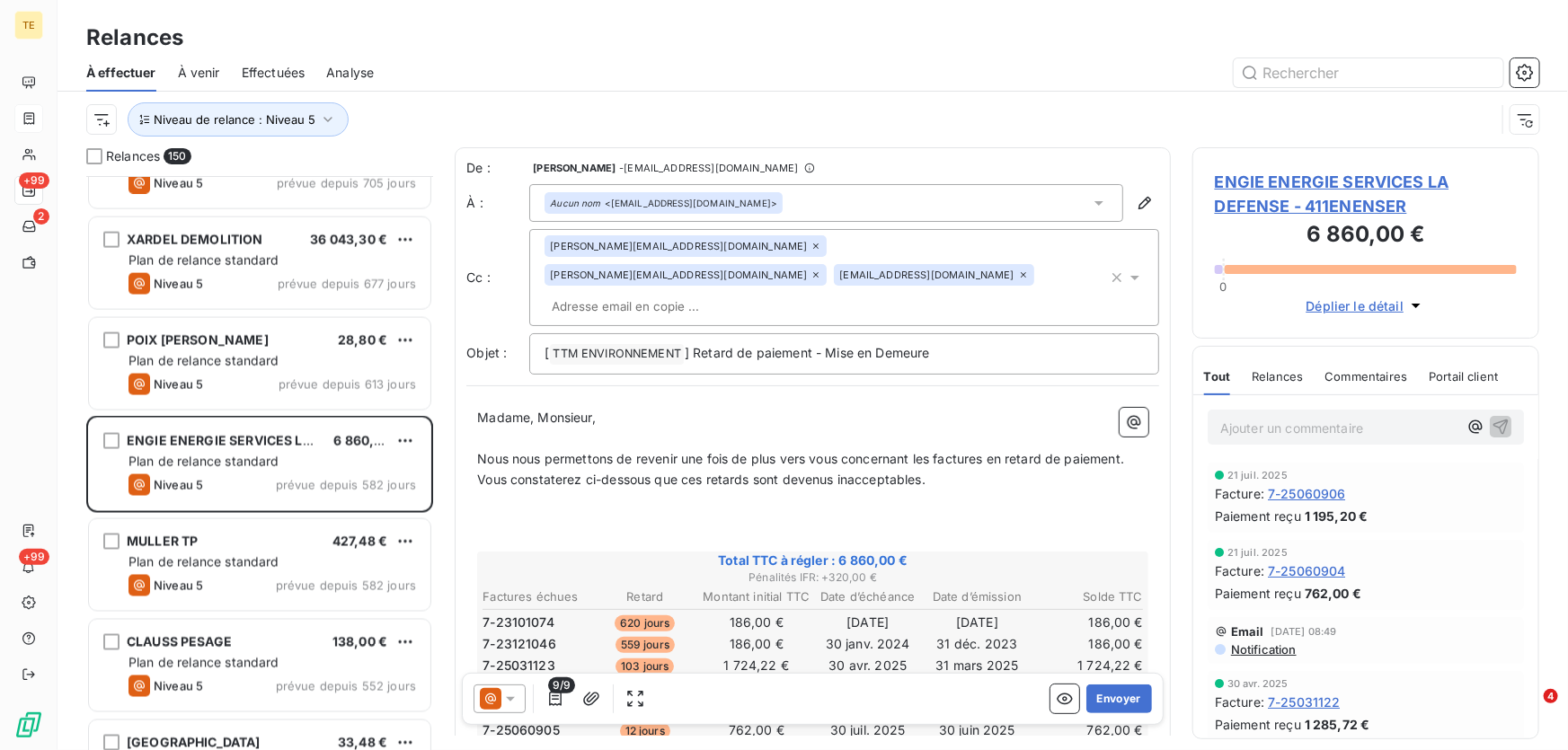
scroll to position [1388, 0]
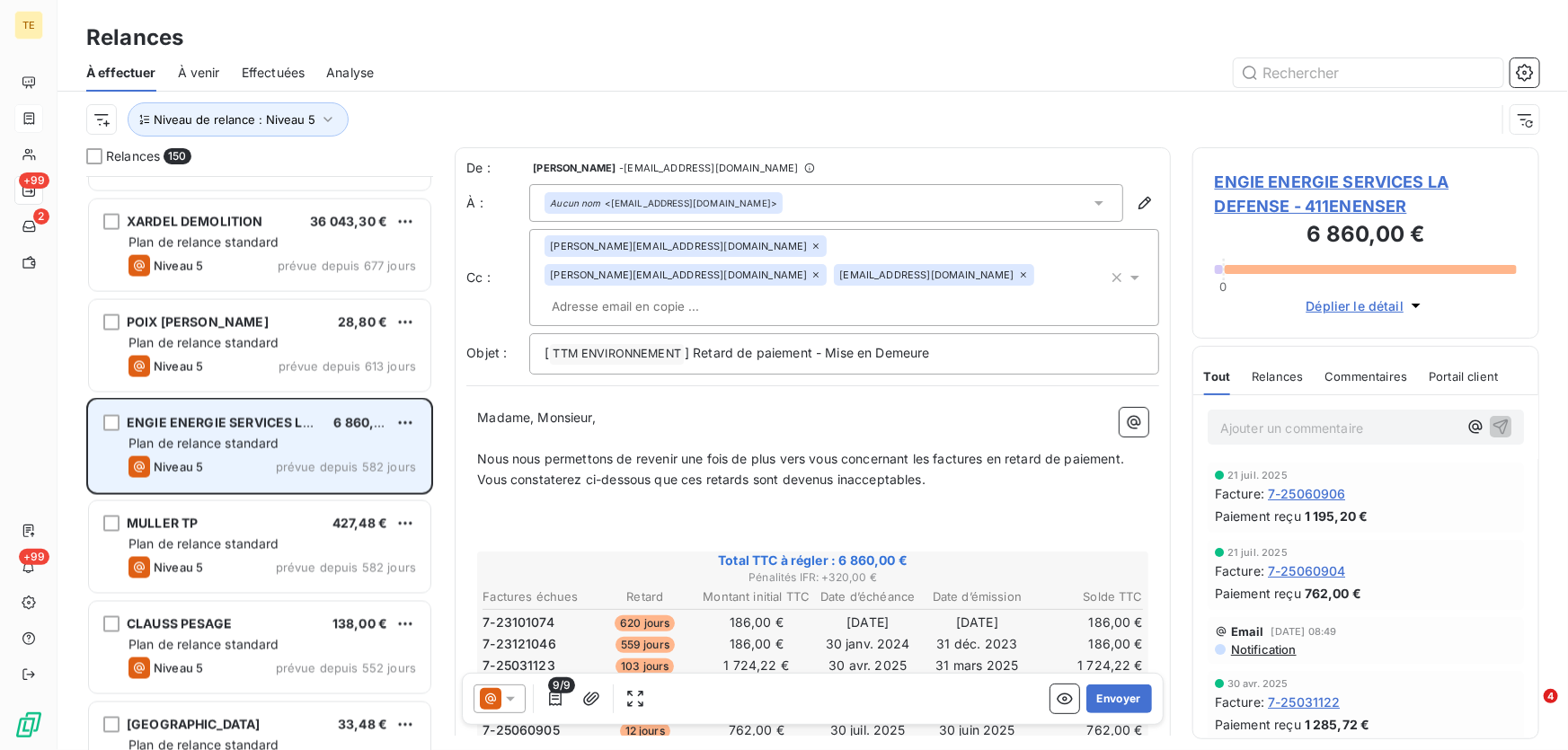
click at [344, 451] on div "Plan de relance standard" at bounding box center [272, 443] width 288 height 18
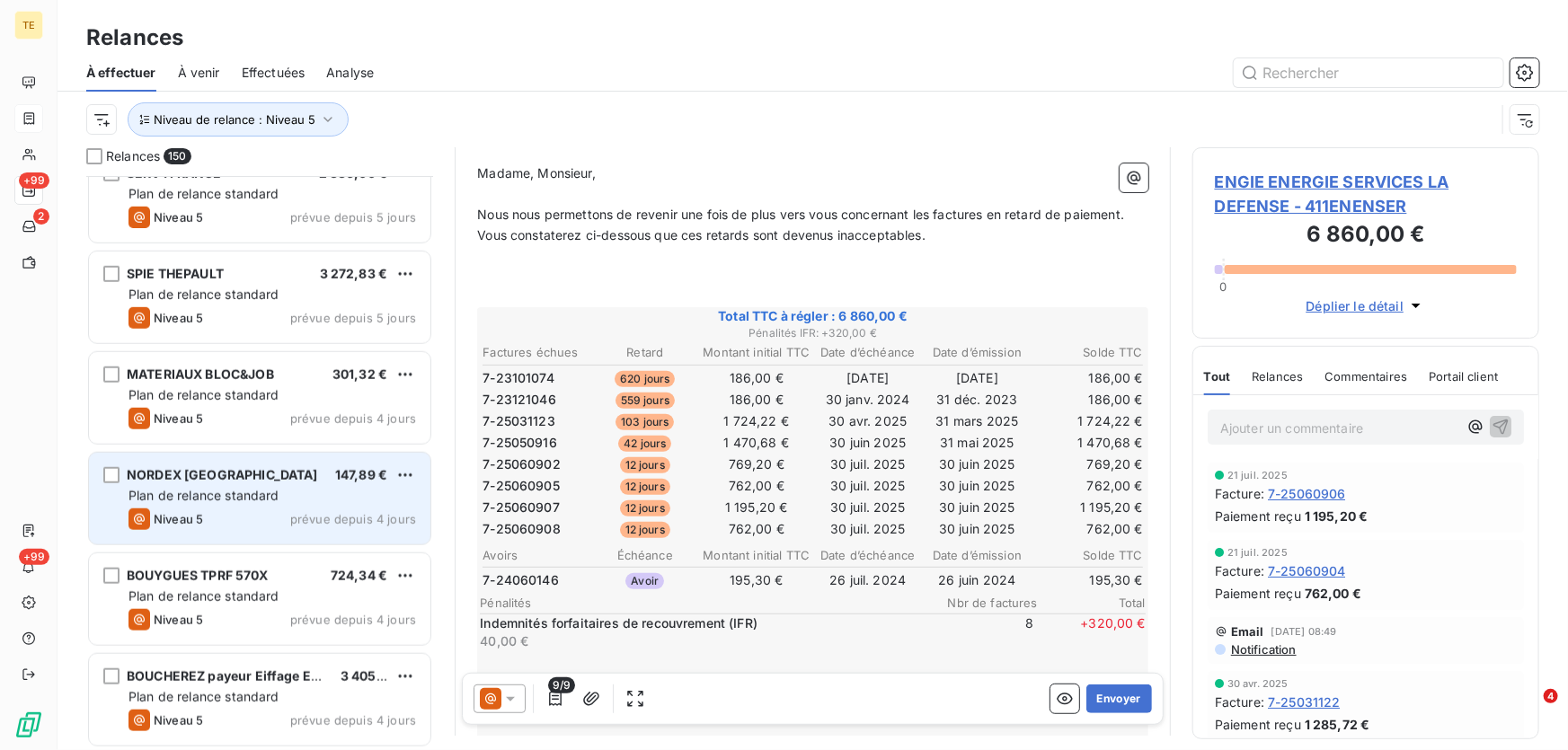
scroll to position [14263, 0]
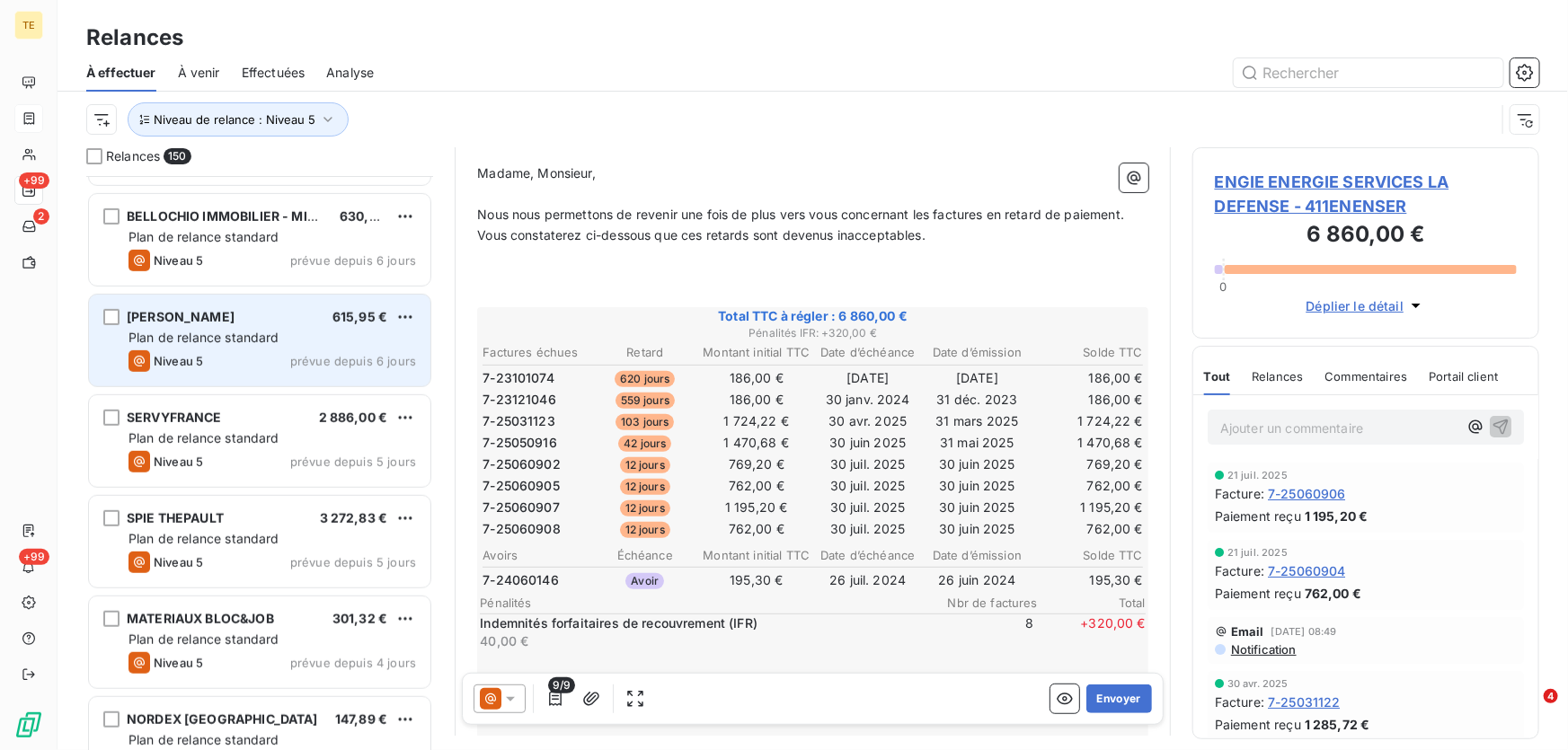
click at [211, 333] on span "Plan de relance standard" at bounding box center [204, 337] width 151 height 15
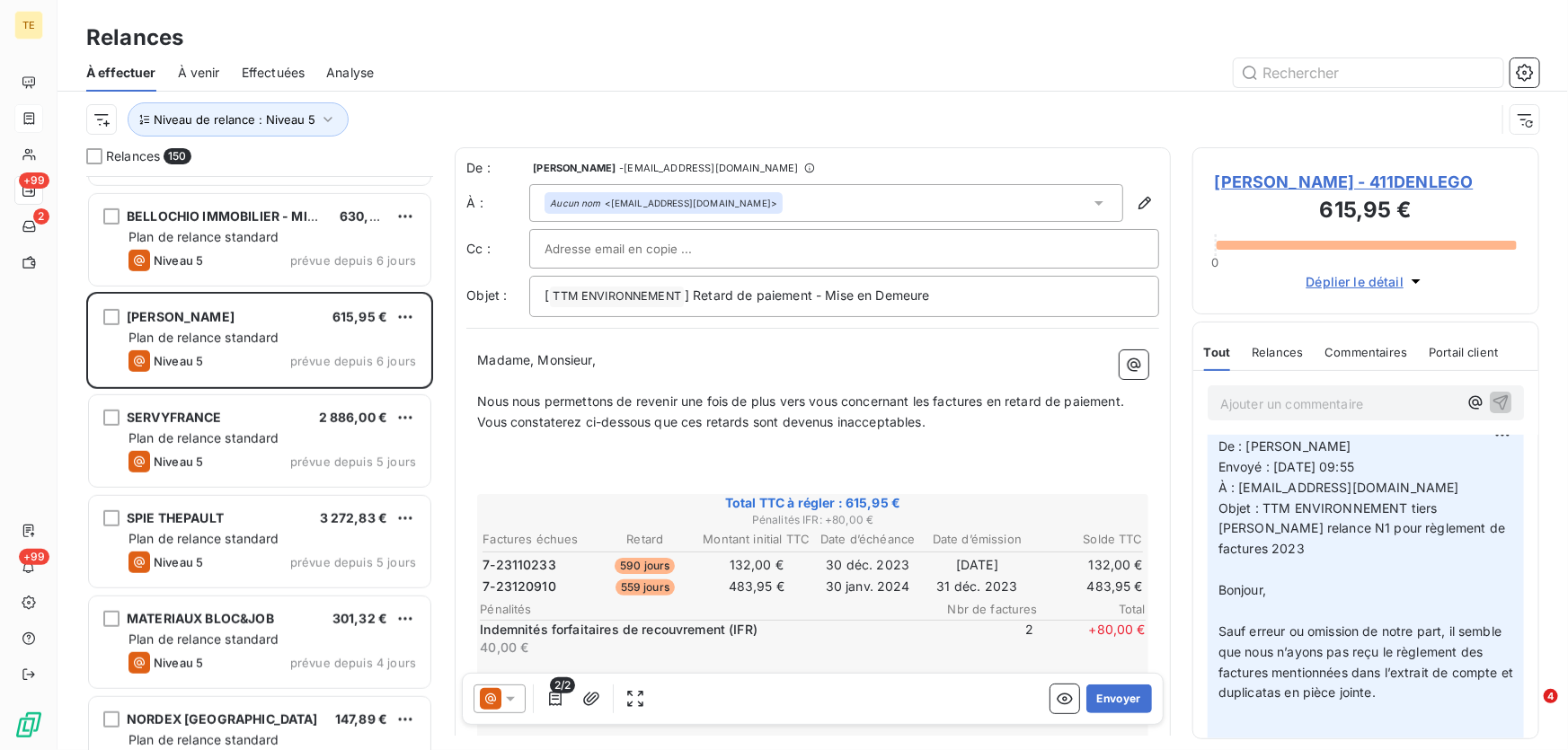
scroll to position [81, 0]
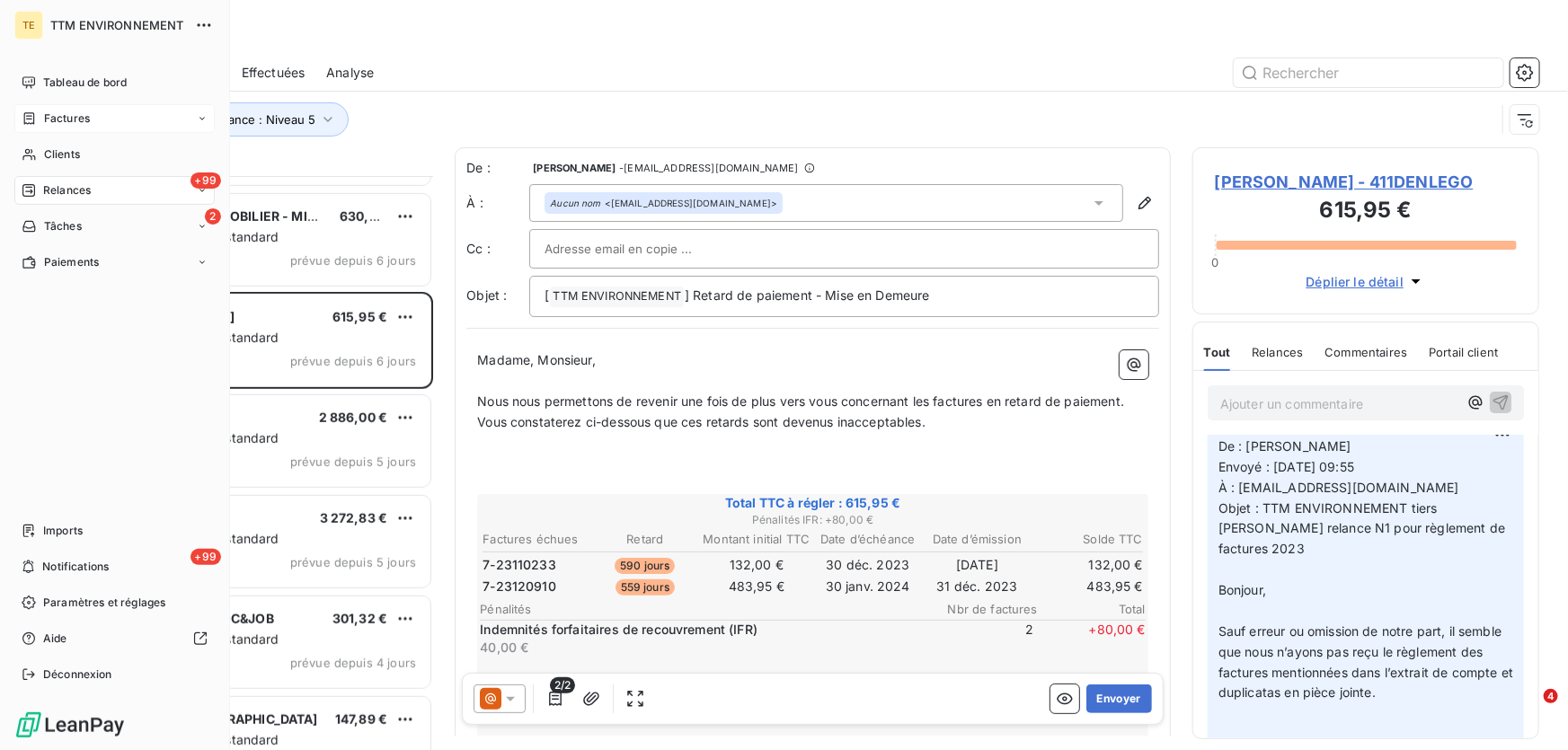
click at [66, 119] on span "Factures" at bounding box center [67, 118] width 46 height 16
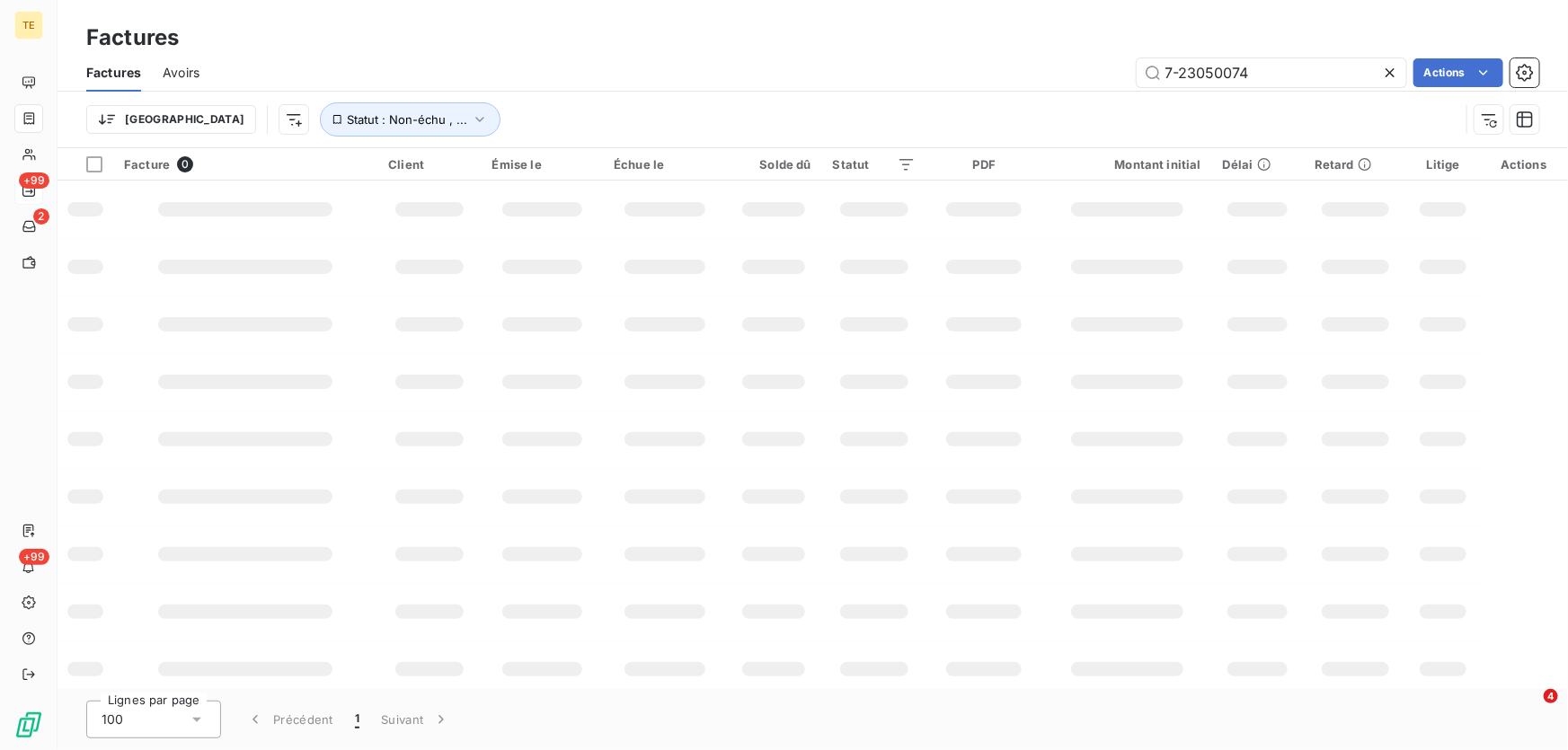
click at [1016, 63] on div "7-23050074 Actions" at bounding box center [880, 73] width 1318 height 28
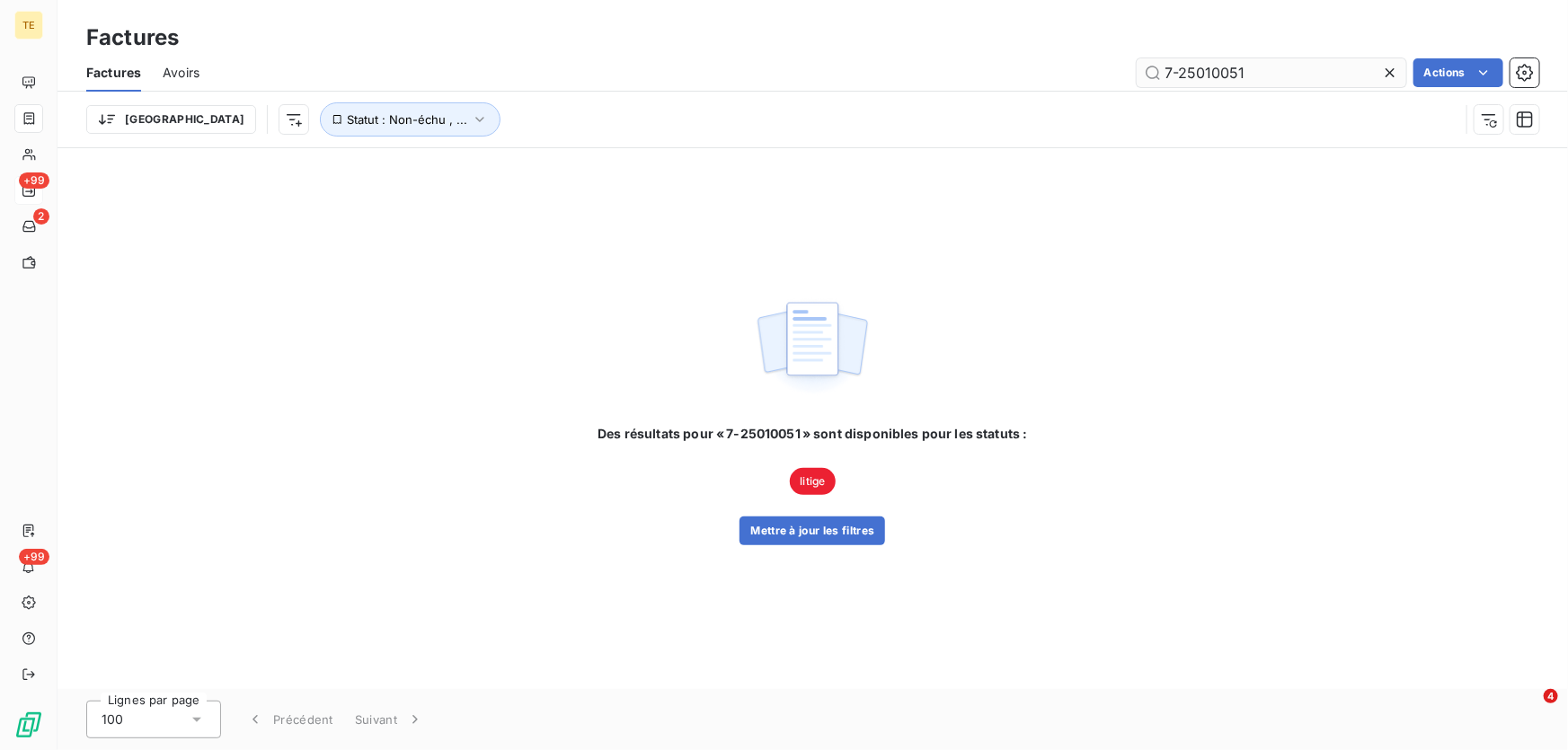
click at [1169, 70] on input "7-25010051" at bounding box center [1271, 73] width 269 height 28
click at [1165, 70] on input "7-25010051" at bounding box center [1271, 73] width 269 height 28
type input "7-25010051"
drag, startPoint x: 1204, startPoint y: 240, endPoint x: 1159, endPoint y: 240, distance: 45.0
click at [1197, 242] on div "Des résultats pour « 7-25010051 » sont disponibles pour les statuts : litige Me…" at bounding box center [813, 418] width 1510 height 541
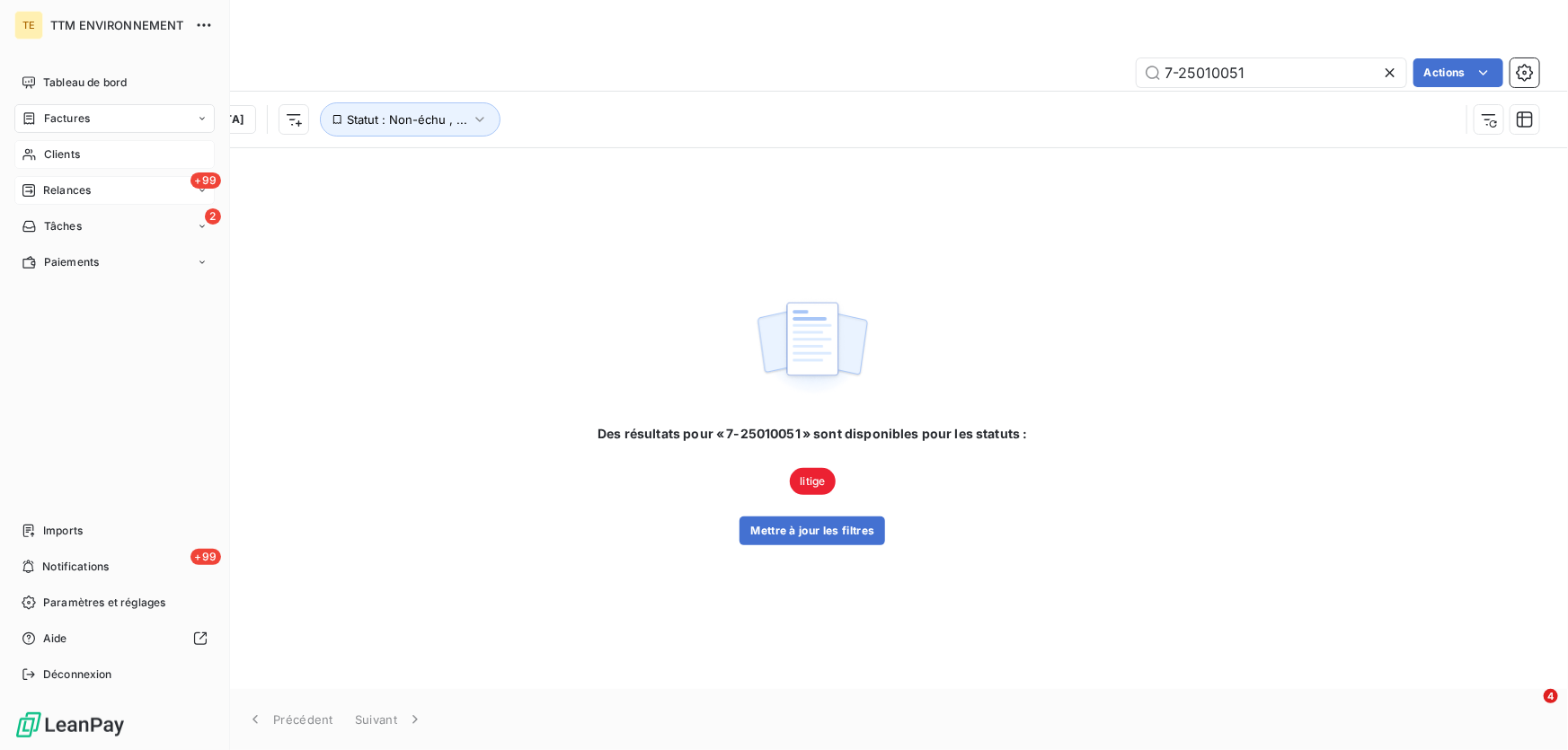
click at [66, 156] on span "Clients" at bounding box center [62, 154] width 36 height 16
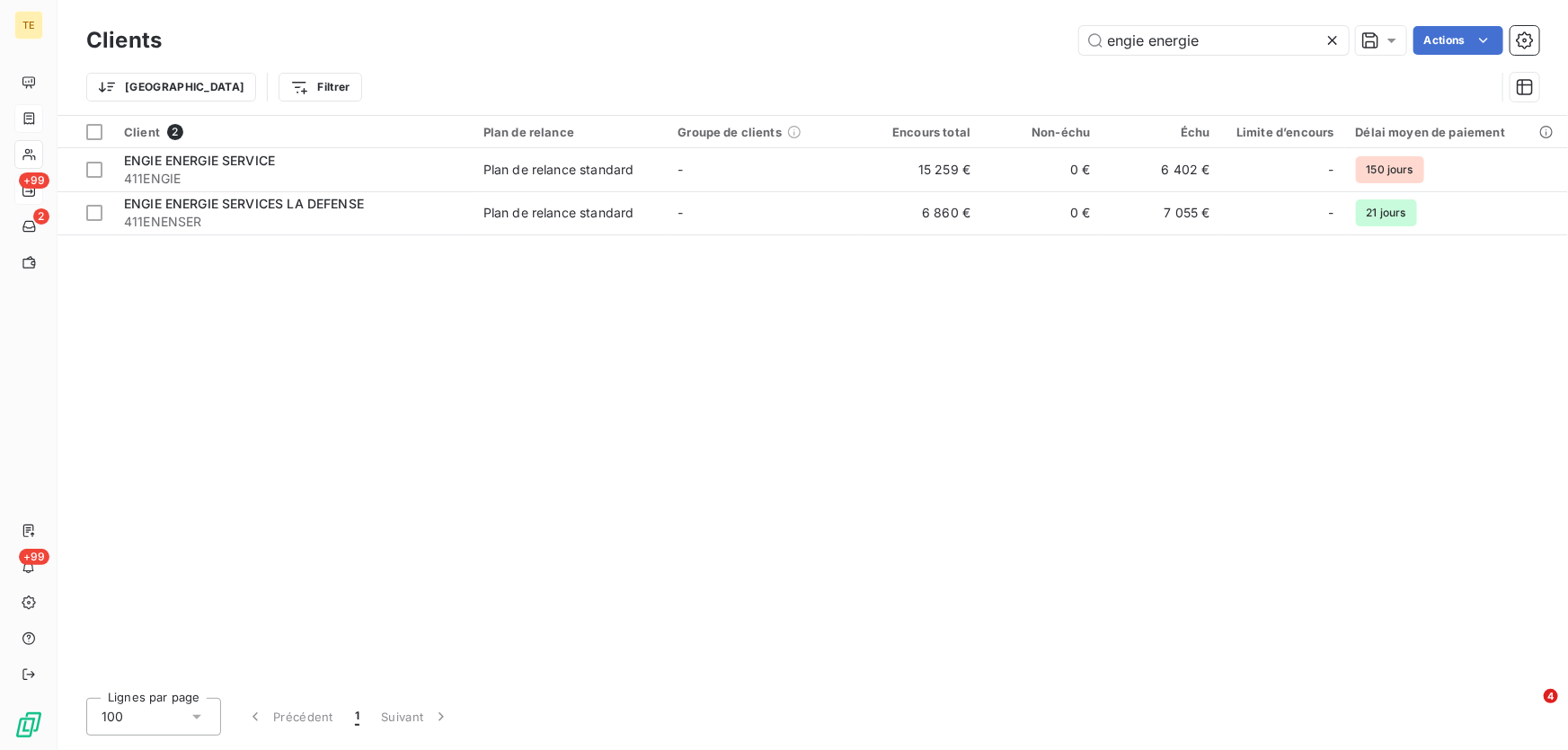
drag, startPoint x: 1225, startPoint y: 51, endPoint x: 1044, endPoint y: 41, distance: 181.3
click at [1044, 41] on div "engie energie Actions" at bounding box center [861, 41] width 1356 height 28
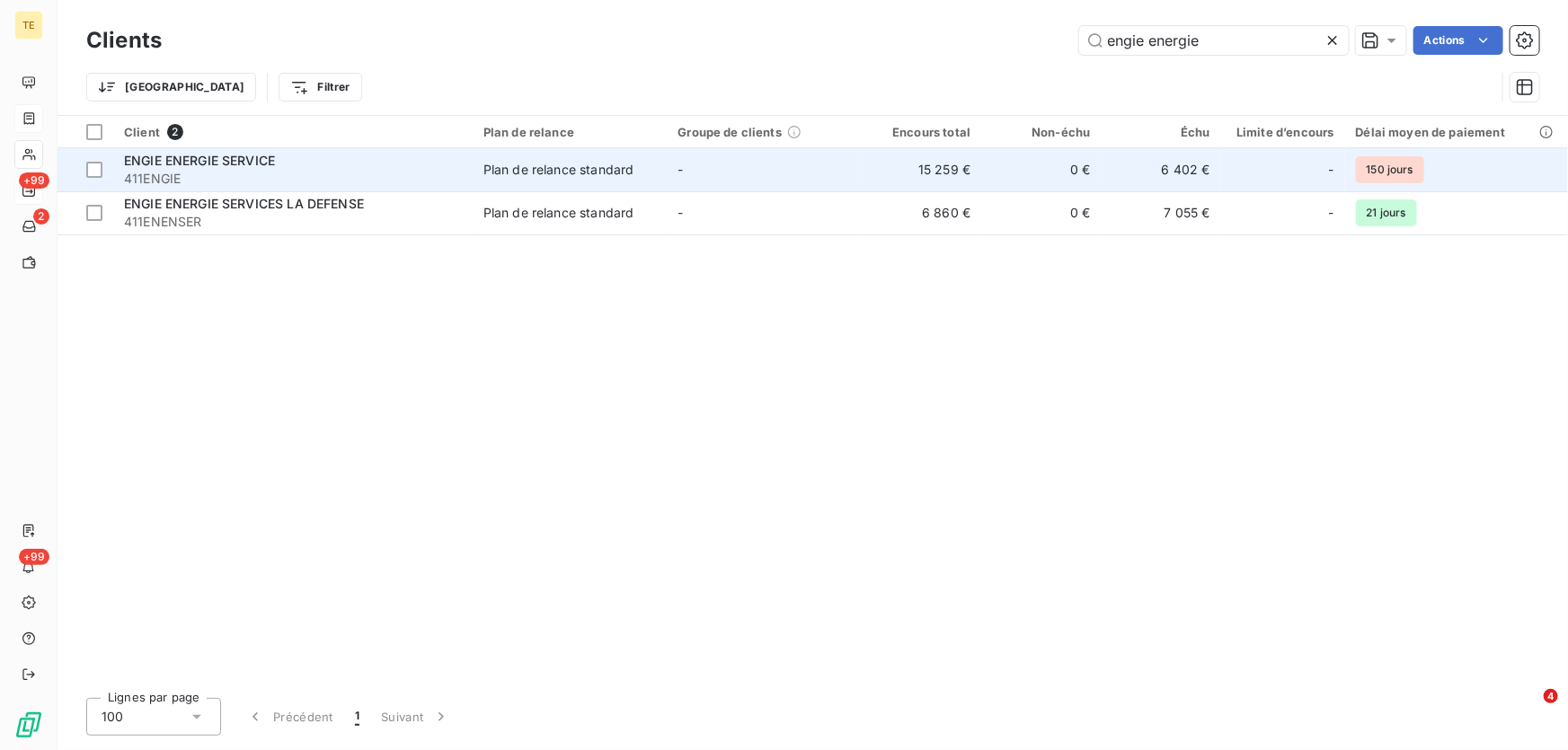
click at [197, 161] on span "ENGIE ENERGIE SERVICE" at bounding box center [199, 160] width 151 height 15
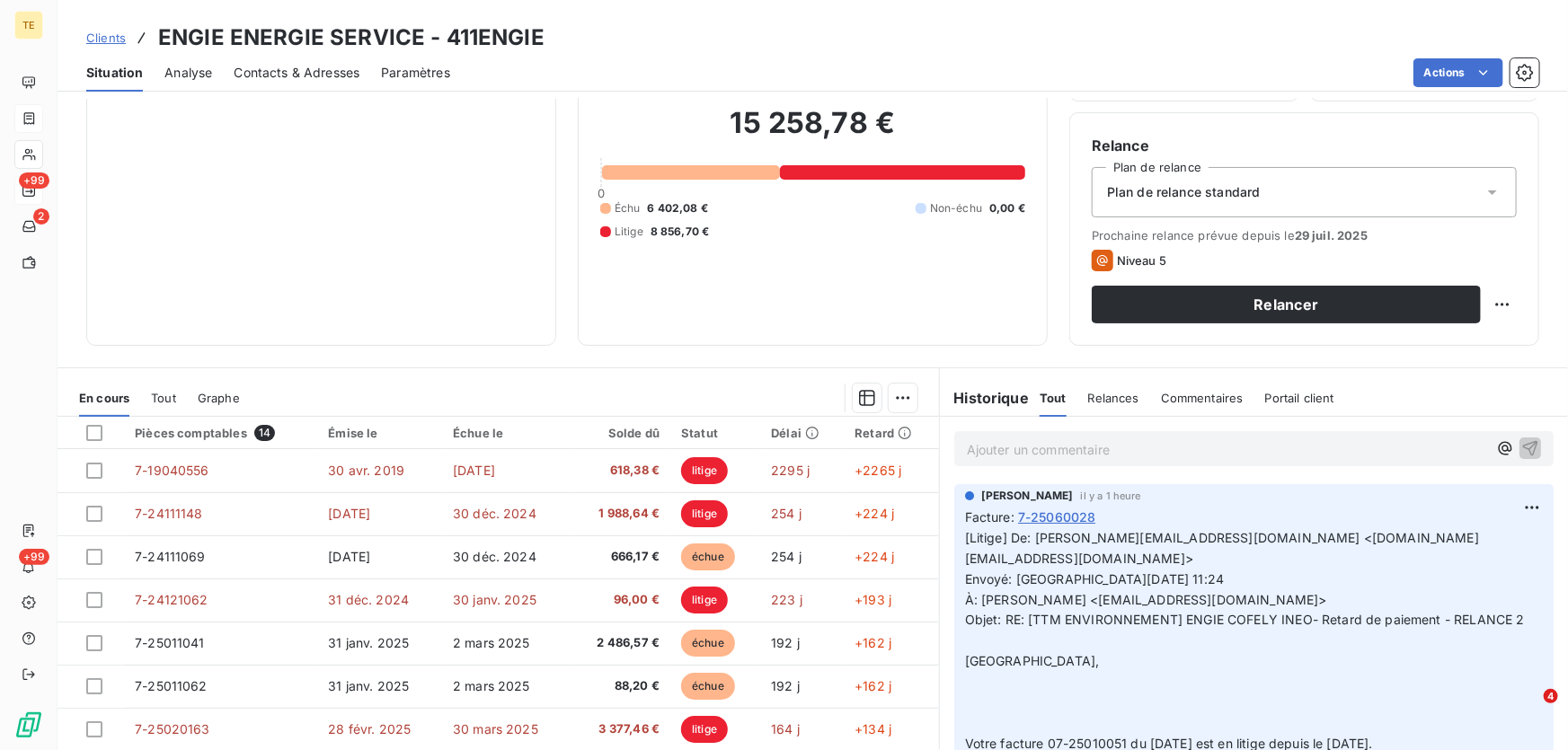
scroll to position [162, 0]
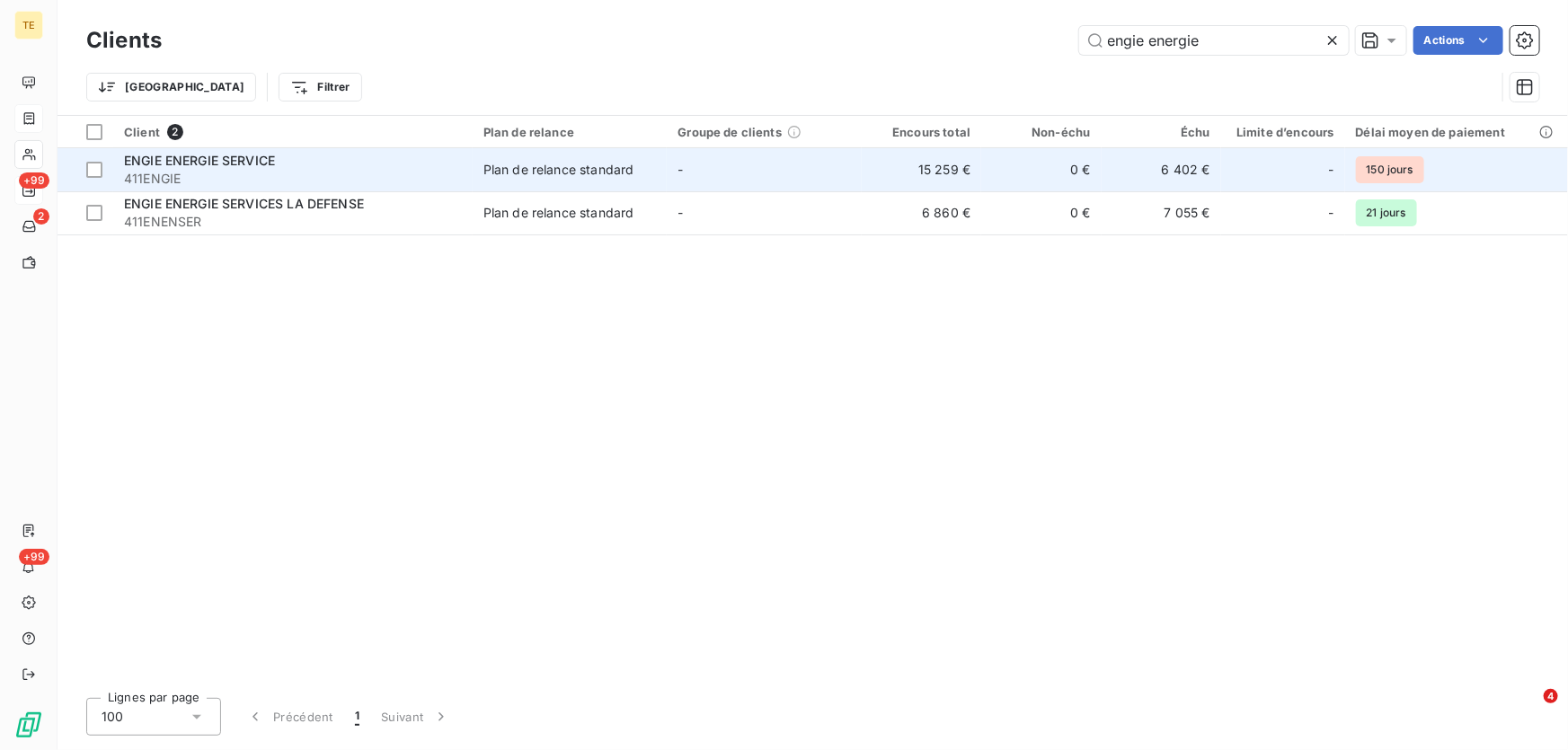
click at [194, 158] on span "ENGIE ENERGIE SERVICE" at bounding box center [199, 160] width 151 height 15
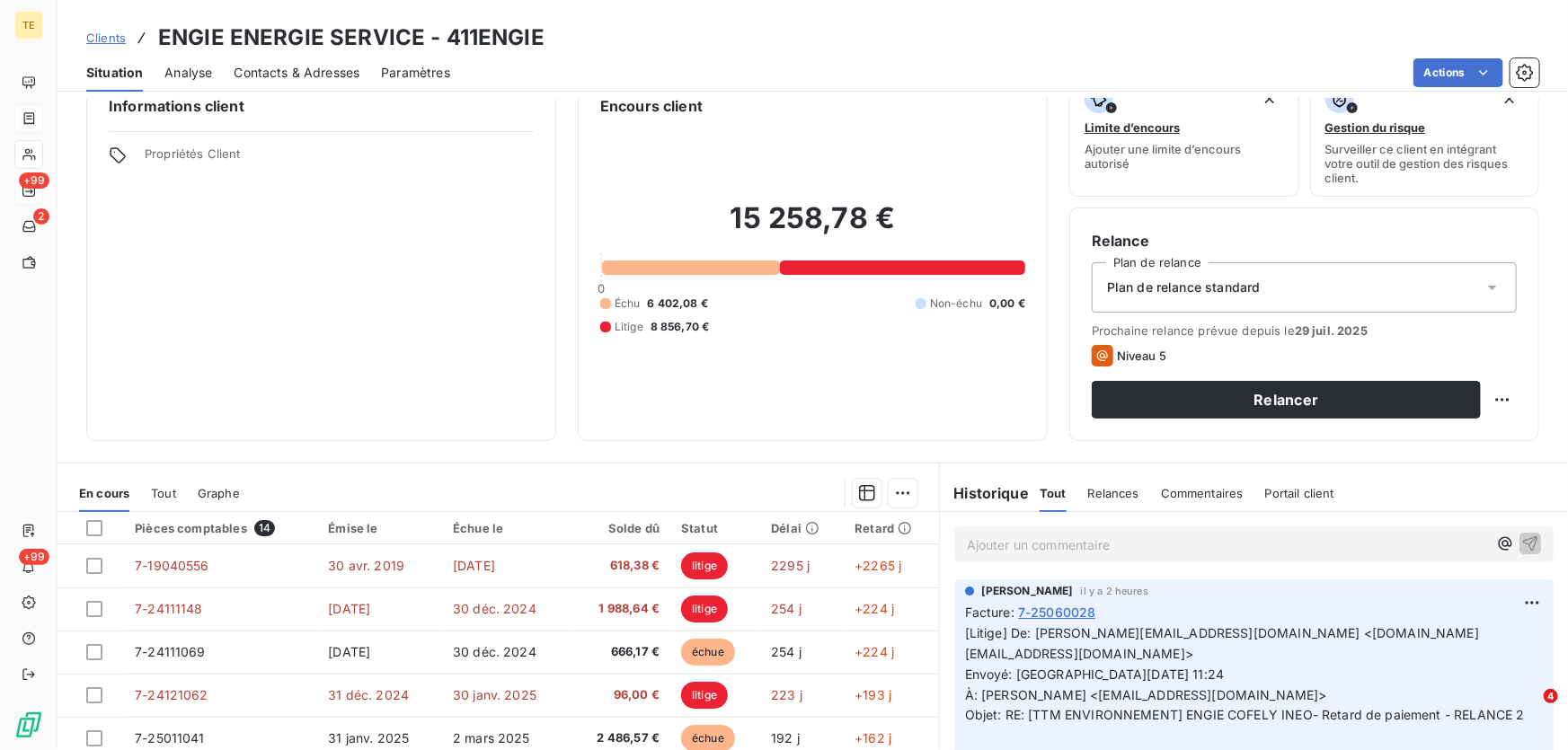
scroll to position [34, 0]
